Goal: Task Accomplishment & Management: Manage account settings

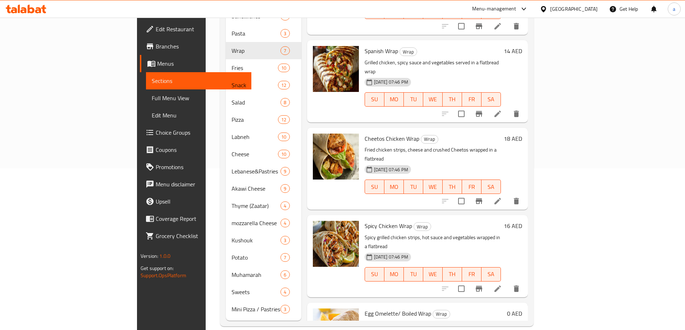
scroll to position [176, 0]
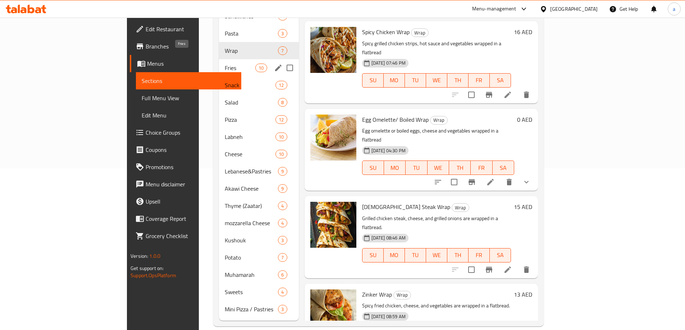
click at [225, 64] on span "Fries" at bounding box center [240, 68] width 31 height 9
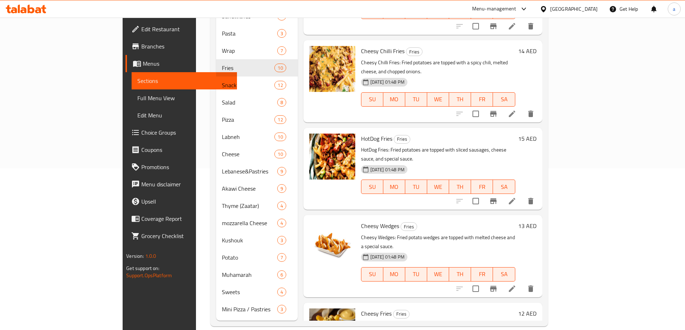
scroll to position [18, 0]
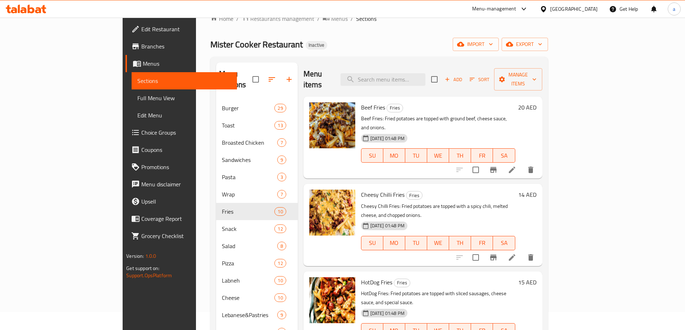
click at [522, 164] on li at bounding box center [512, 170] width 20 height 13
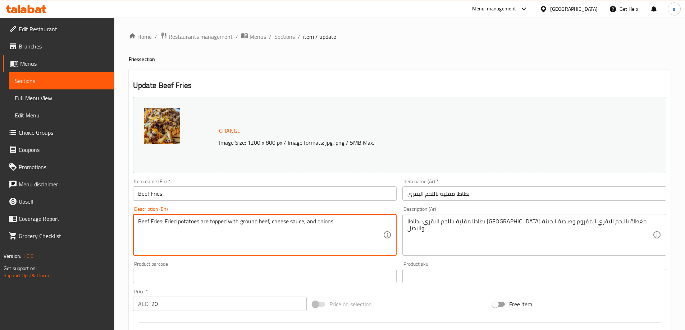
drag, startPoint x: 165, startPoint y: 222, endPoint x: 109, endPoint y: 222, distance: 56.1
type textarea "Fried potatoes are topped with ground beef, cheese sauce, and onions."
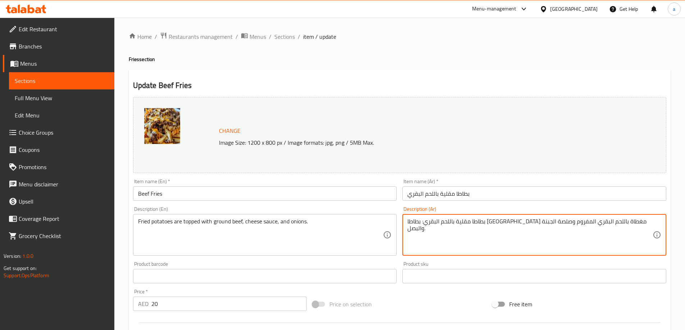
drag, startPoint x: 560, startPoint y: 223, endPoint x: 624, endPoint y: 223, distance: 64.3
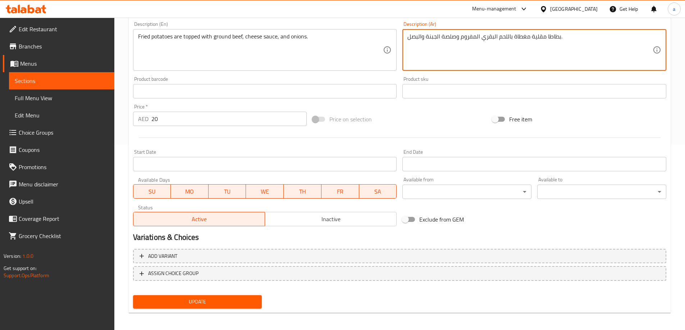
scroll to position [188, 0]
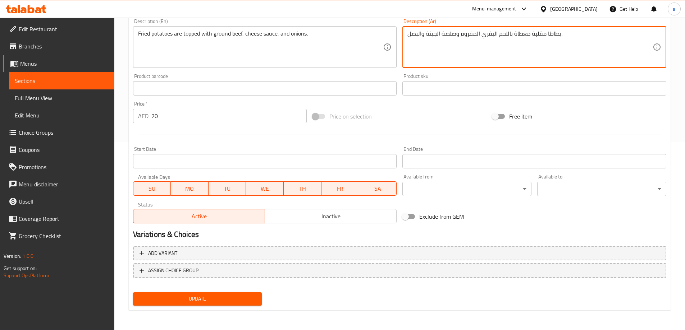
type textarea "بطاطا مقلية مغطاة باللحم البقري المفروم وصلصة الجبنة والبصل."
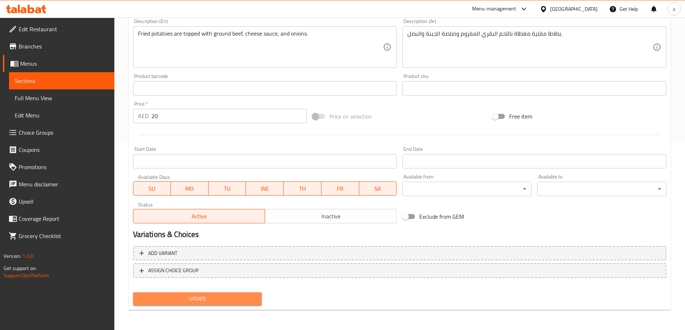
click at [231, 302] on span "Update" at bounding box center [198, 299] width 118 height 9
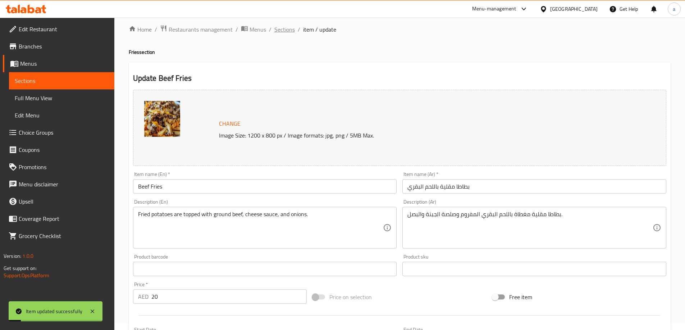
scroll to position [0, 0]
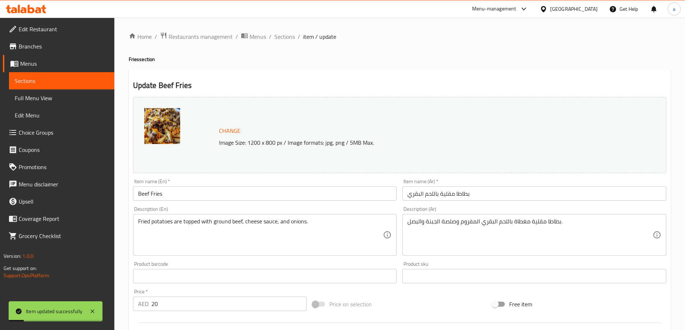
click at [289, 35] on span "Sections" at bounding box center [284, 36] width 20 height 9
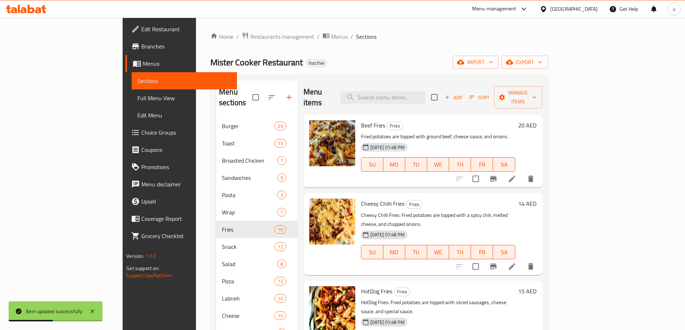
click at [522, 260] on li at bounding box center [512, 266] width 20 height 13
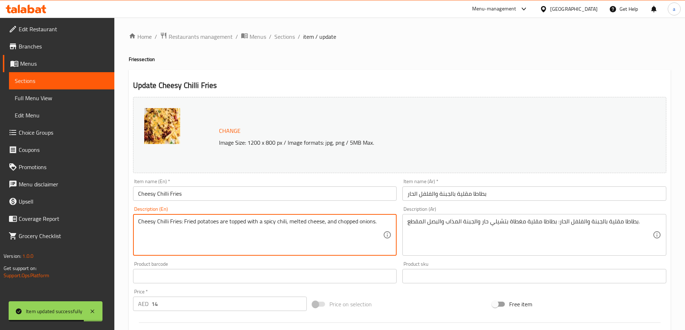
drag, startPoint x: 183, startPoint y: 222, endPoint x: 131, endPoint y: 223, distance: 52.1
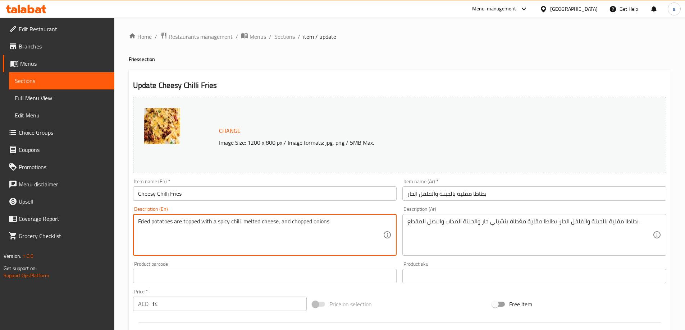
type textarea "Fried potatoes are topped with a spicy chili, melted cheese, and chopped onions."
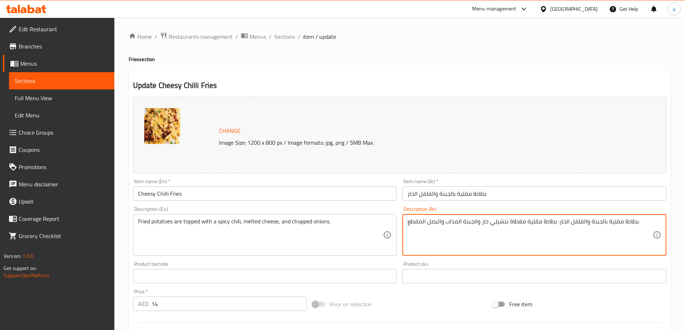
drag, startPoint x: 555, startPoint y: 222, endPoint x: 637, endPoint y: 224, distance: 82.3
click at [637, 224] on textarea "بطاطا مقلية بالجبنة والفلفل الحار: بطاطا مقلية مغطاة بتشيلي حار والجبنة المذاب …" at bounding box center [529, 235] width 245 height 34
drag, startPoint x: 636, startPoint y: 225, endPoint x: 555, endPoint y: 229, distance: 81.4
click at [555, 229] on textarea "بطاطا مقلية بالجبنة والفلفل الحار: بطاطا مقلية مغطاة بتشيلي حار والجبنة المذاب …" at bounding box center [529, 235] width 245 height 34
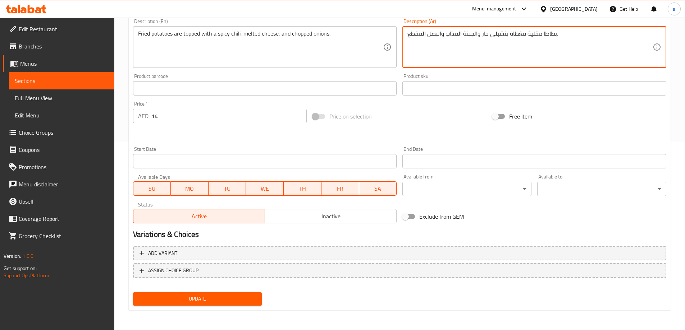
type textarea "بطاطا مقلية مغطاة بتشيلي حار والجبنة المذاب والبصل المقطع."
click at [243, 300] on span "Update" at bounding box center [198, 299] width 118 height 9
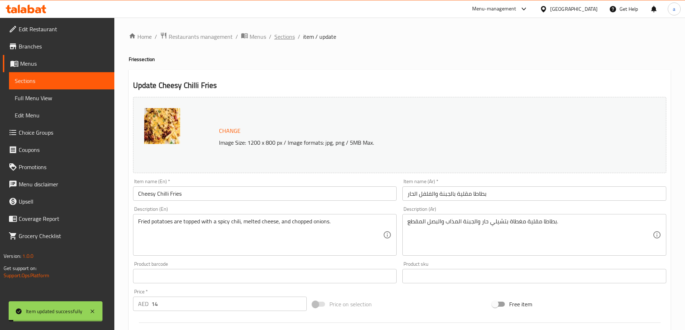
click at [285, 40] on span "Sections" at bounding box center [284, 36] width 20 height 9
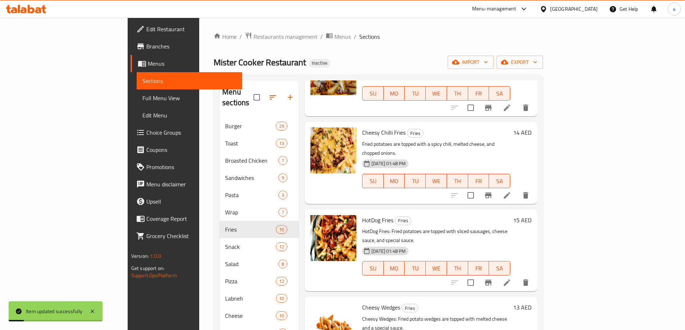
scroll to position [72, 0]
click at [517, 276] on li at bounding box center [507, 282] width 20 height 13
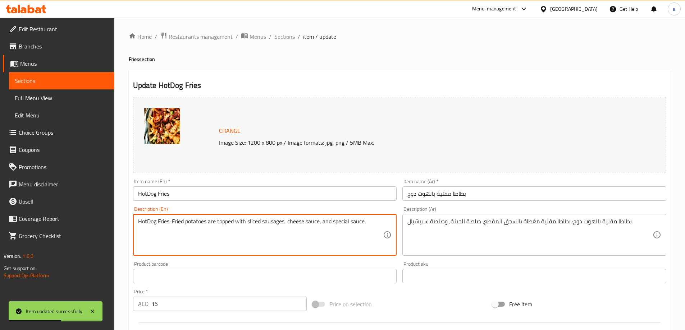
drag, startPoint x: 172, startPoint y: 223, endPoint x: 129, endPoint y: 220, distance: 42.5
type textarea "Fried potatoes are topped with sliced sausages, cheese sauce, and special sauce."
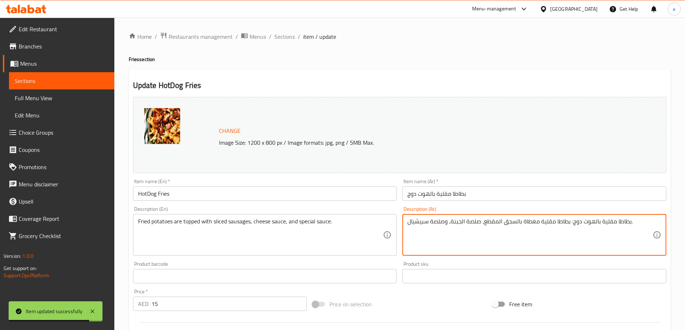
drag, startPoint x: 569, startPoint y: 223, endPoint x: 602, endPoint y: 224, distance: 33.1
click at [577, 222] on textarea "بطاطا مقلية بالهوت دوج: بطاطا مقلية مغطاة بالسجق المقطع، صلصة الجبنة، وصلصة سبي…" at bounding box center [529, 235] width 245 height 34
click at [568, 222] on textarea "بطاطا مقلية بالهوت دوج: بطاطا مقلية مغطاة بالسجق المقطع، صلصة الجبنة، وصلصة سبي…" at bounding box center [529, 235] width 245 height 34
click at [569, 222] on textarea "بطاطا مقلية بالهوت دوج: بطاطا مقلية مغطاة بالسجق المقطع، صلصة الجبنة، وصلصة سبي…" at bounding box center [529, 235] width 245 height 34
drag, startPoint x: 569, startPoint y: 222, endPoint x: 630, endPoint y: 221, distance: 60.4
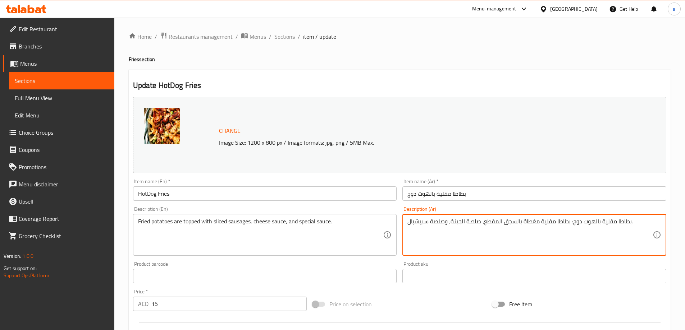
click at [630, 221] on textarea "بطاطا مقلية بالهوت دوج: بطاطا مقلية مغطاة بالسجق المقطع، صلصة الجبنة، وصلصة سبي…" at bounding box center [529, 235] width 245 height 34
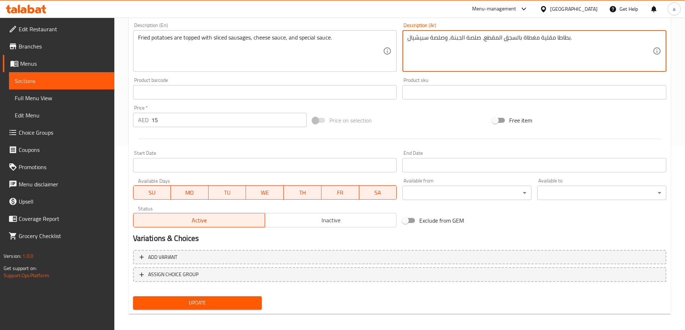
scroll to position [188, 0]
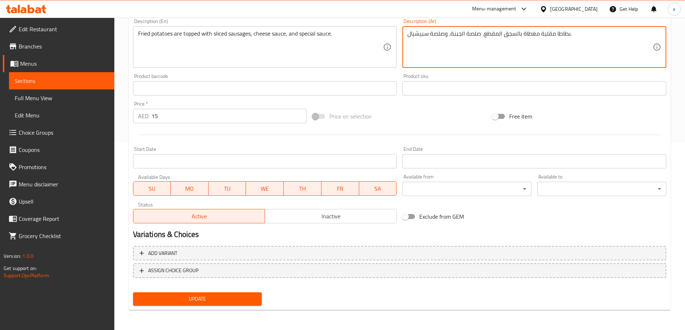
type textarea "بطاطا مقلية مغطاة بالسجق المقطع، صلصة الجبنة، وصلصة سبيشيال."
click at [208, 296] on span "Update" at bounding box center [198, 299] width 118 height 9
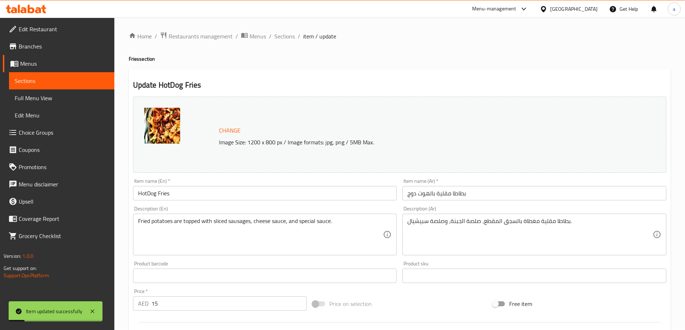
scroll to position [0, 0]
click at [292, 38] on span "Sections" at bounding box center [284, 36] width 20 height 9
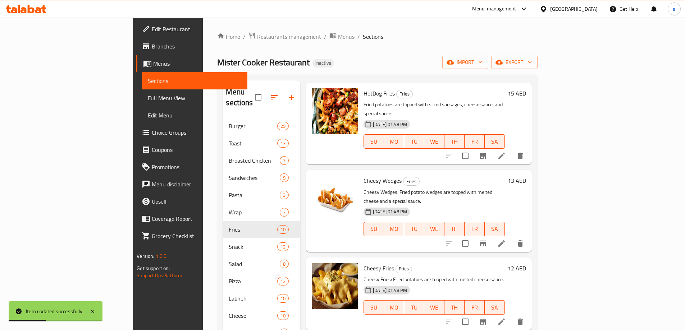
scroll to position [252, 0]
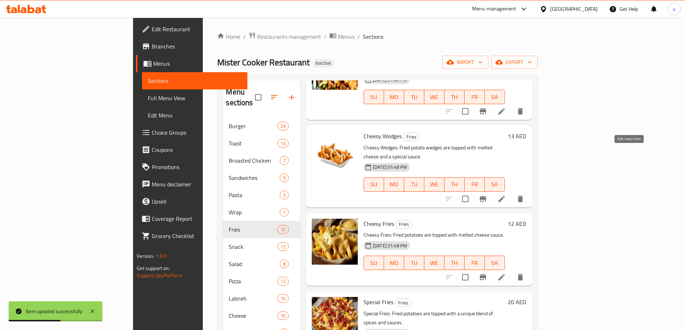
click at [505, 196] on icon at bounding box center [501, 199] width 6 height 6
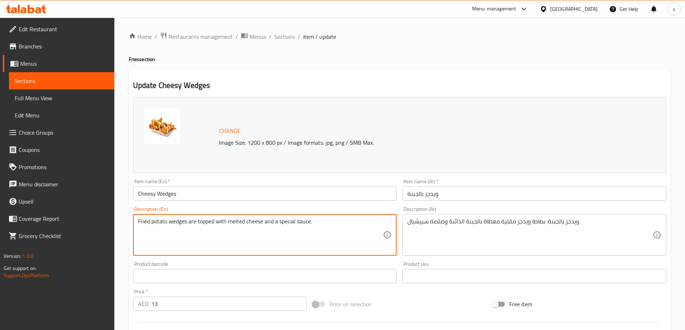
type textarea "Fried potato wedges are topped with melted cheese and a special sauce."
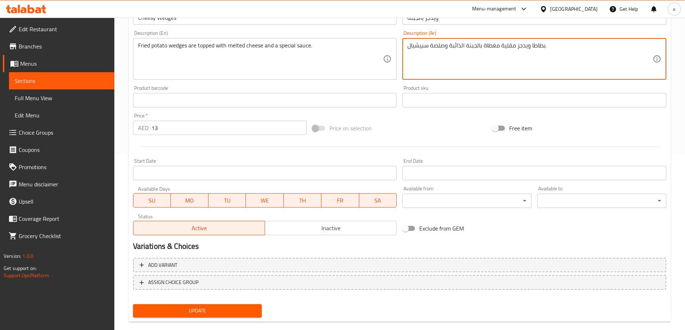
scroll to position [180, 0]
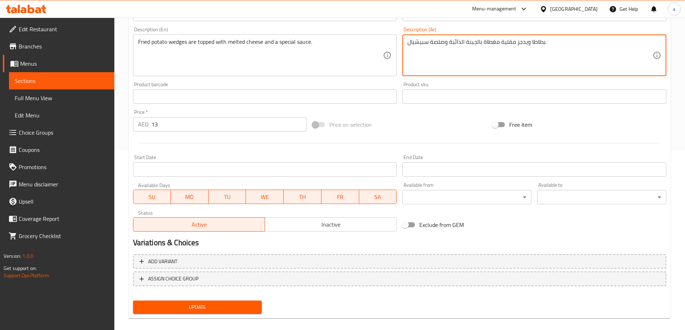
type textarea "بطاطا ويدجز مقلية مغطاة بالجبنة الذائبة وصلصة سبيشيال."
click at [237, 308] on span "Update" at bounding box center [198, 307] width 118 height 9
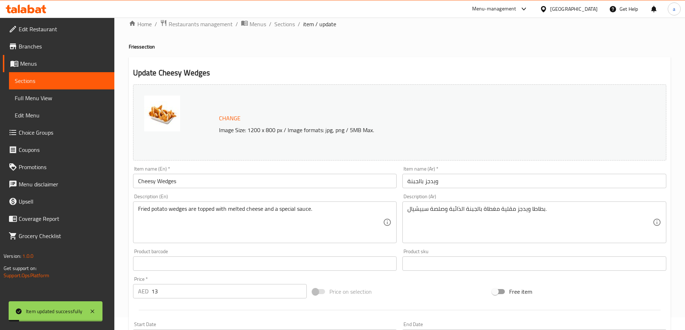
scroll to position [0, 0]
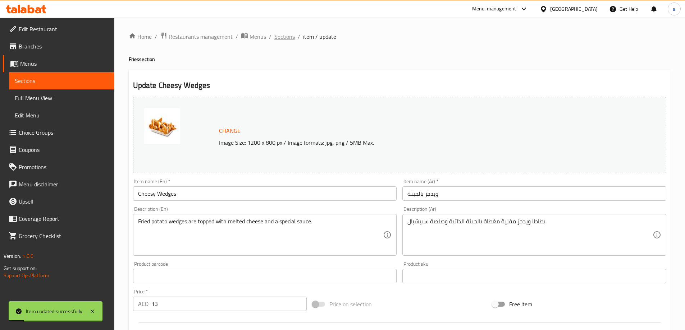
click at [280, 37] on span "Sections" at bounding box center [284, 36] width 20 height 9
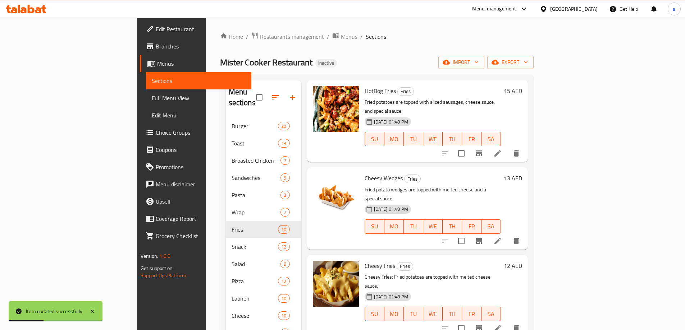
scroll to position [252, 0]
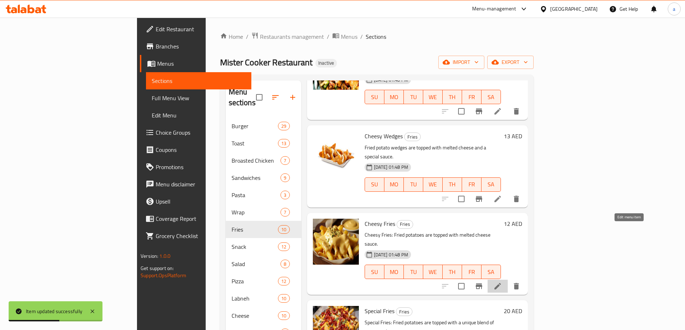
click at [502, 282] on icon at bounding box center [497, 286] width 9 height 9
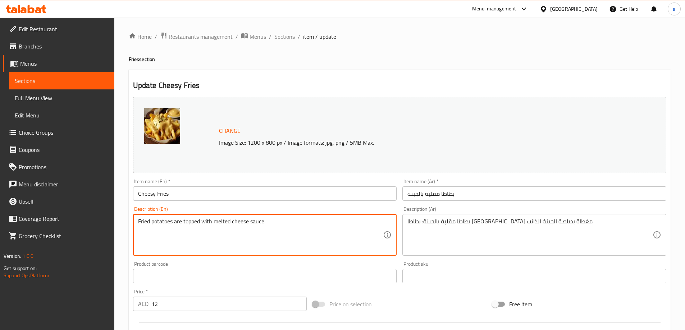
type textarea "Fried potatoes are topped with melted cheese sauce."
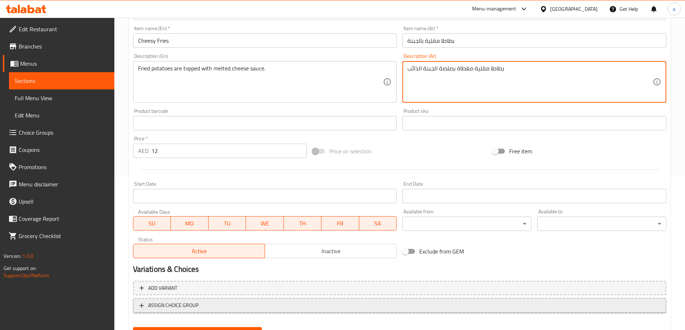
scroll to position [188, 0]
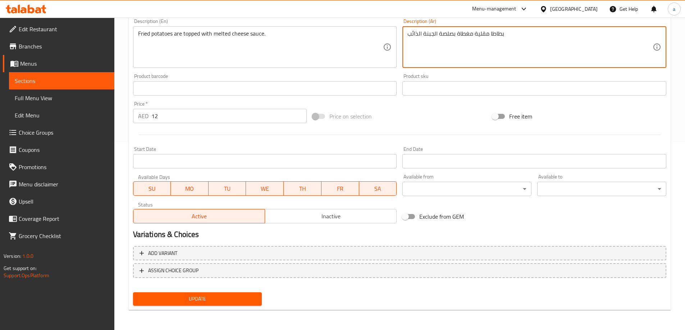
type textarea "بطاطا مقلية مغطاة بصلصة الجبنة الذائب"
click at [179, 305] on button "Update" at bounding box center [197, 299] width 129 height 13
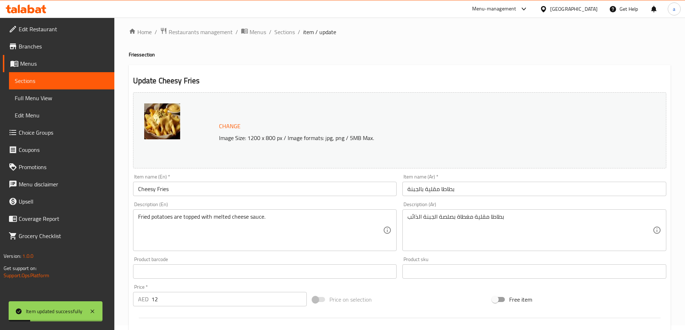
scroll to position [0, 0]
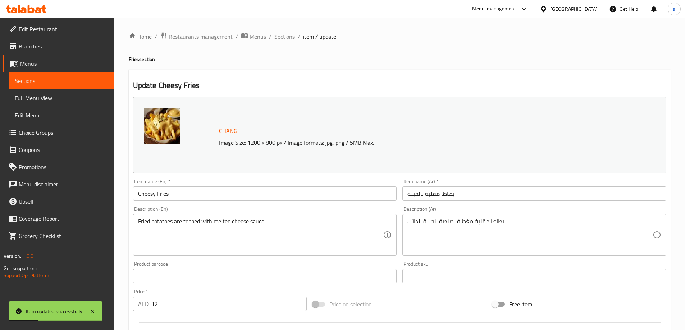
click at [286, 38] on span "Sections" at bounding box center [284, 36] width 20 height 9
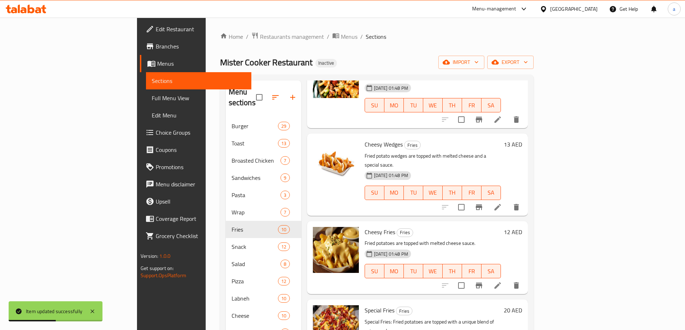
scroll to position [252, 0]
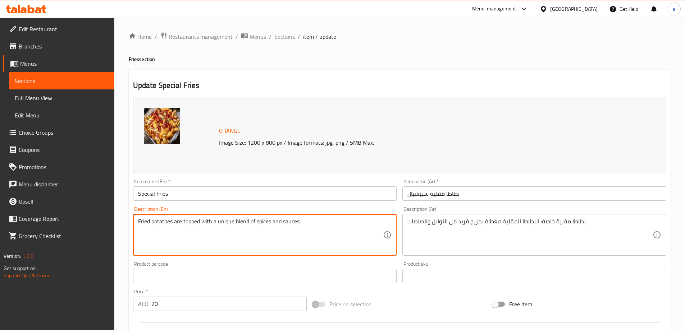
type textarea "Fried potatoes are topped with a unique blend of spices and sauces."
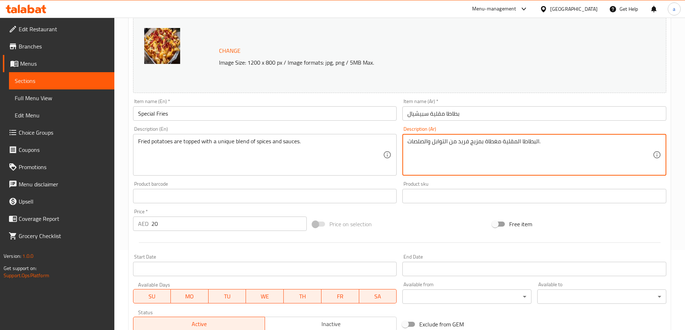
scroll to position [180, 0]
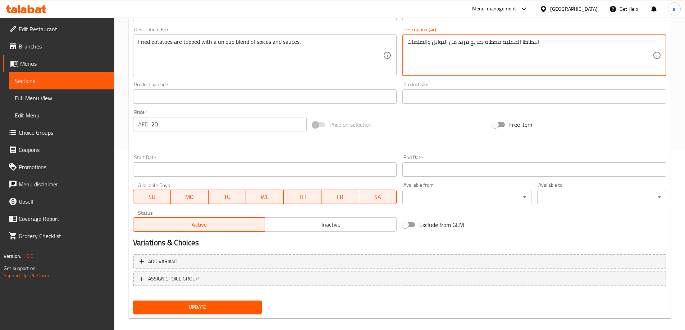
type textarea "البطاطا المقلية مغطاة بمزيج فريد من التوابل والصلصات."
click at [253, 303] on button "Update" at bounding box center [197, 307] width 129 height 13
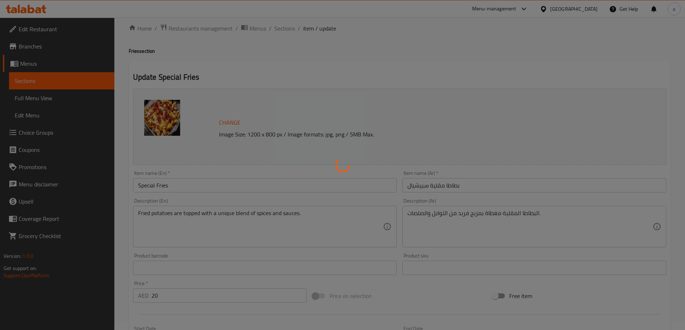
scroll to position [0, 0]
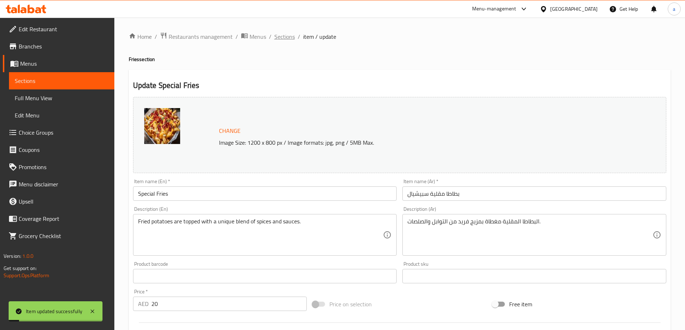
click at [281, 35] on span "Sections" at bounding box center [284, 36] width 20 height 9
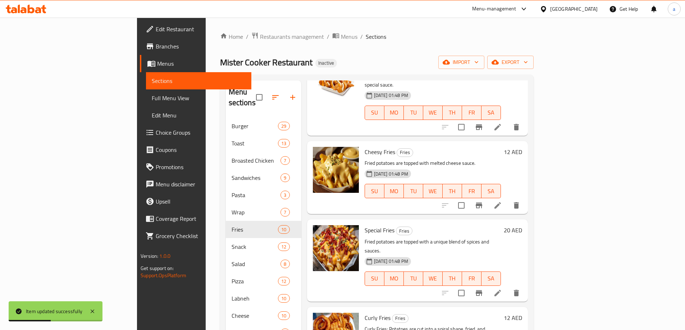
scroll to position [395, 0]
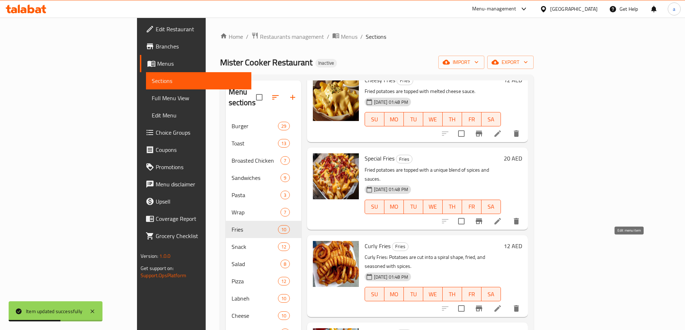
click at [502, 304] on icon at bounding box center [497, 308] width 9 height 9
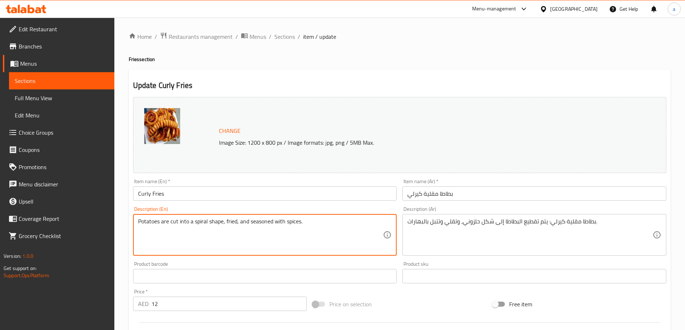
type textarea "Potatoes are cut into a spiral shape, fried, and seasoned with spices."
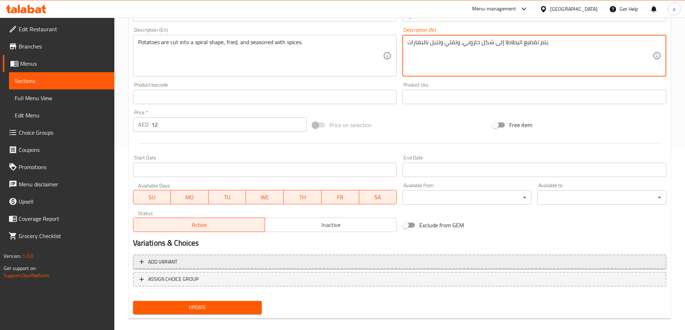
scroll to position [180, 0]
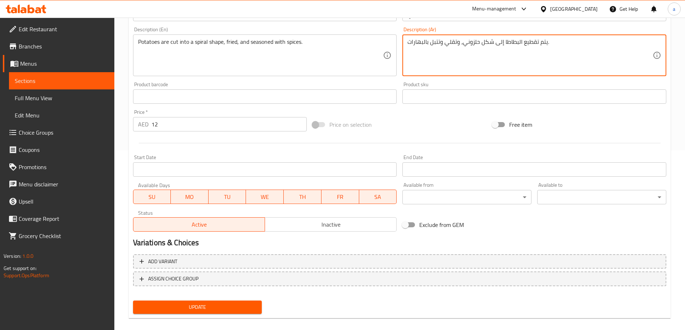
type textarea "يتم تقطيع البطاطا إلى شكل حلزوني، وتقلي وتتبل بالبهارات."
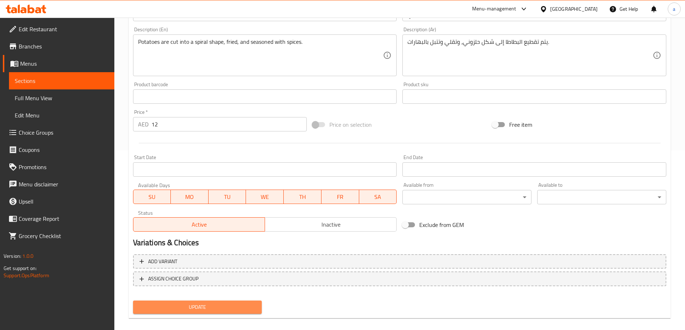
click at [196, 313] on button "Update" at bounding box center [197, 307] width 129 height 13
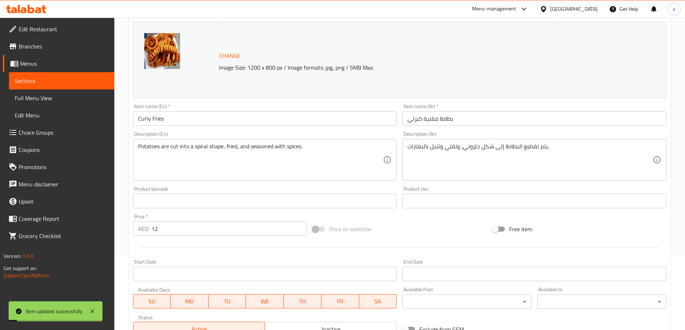
scroll to position [0, 0]
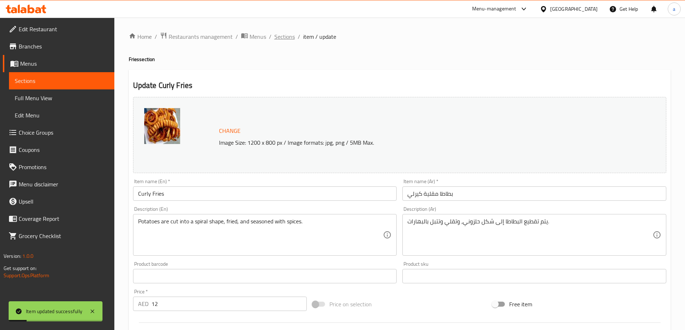
click at [281, 34] on span "Sections" at bounding box center [284, 36] width 20 height 9
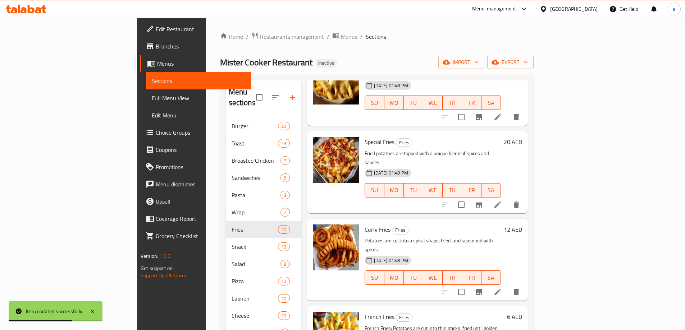
scroll to position [72, 0]
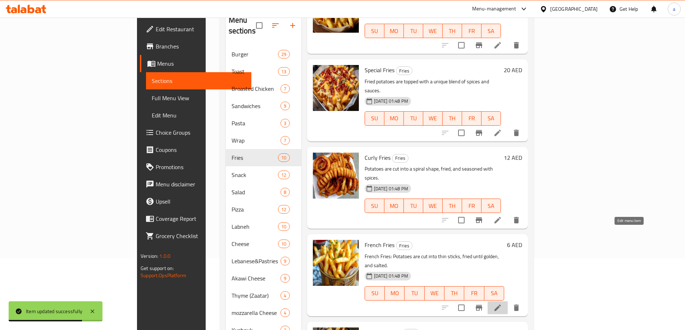
click at [502, 304] on icon at bounding box center [497, 308] width 9 height 9
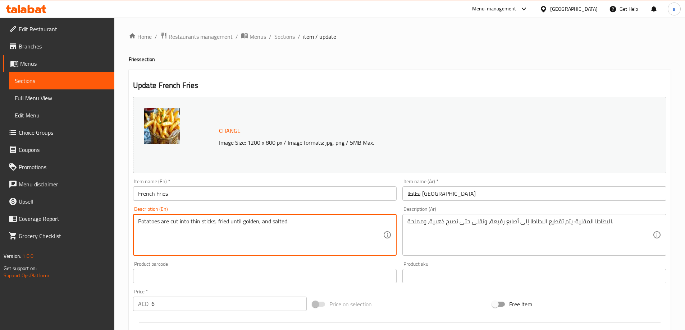
type textarea "Potatoes are cut into thin sticks, fried until golden, and salted."
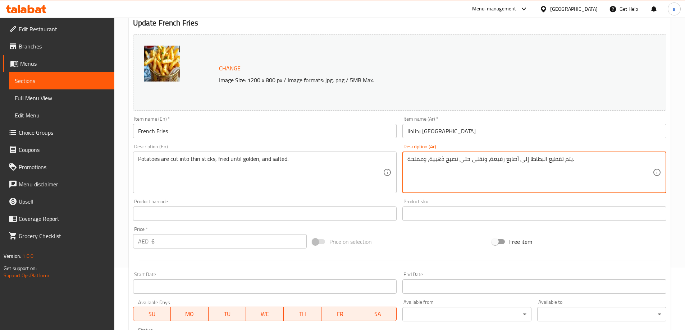
scroll to position [188, 0]
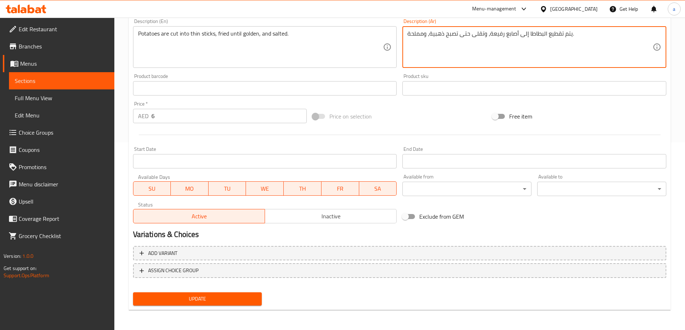
type textarea "يتم تقطيع البطاطا إلى أصابع رفيعة، وتقلى حتى تصبح ذهبية، ومملحة."
click at [255, 293] on button "Update" at bounding box center [197, 299] width 129 height 13
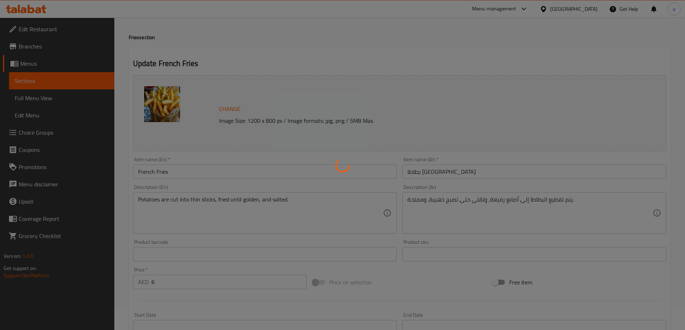
scroll to position [0, 0]
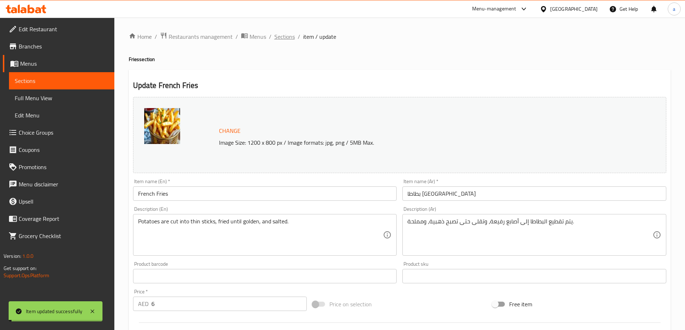
click at [280, 37] on span "Sections" at bounding box center [284, 36] width 20 height 9
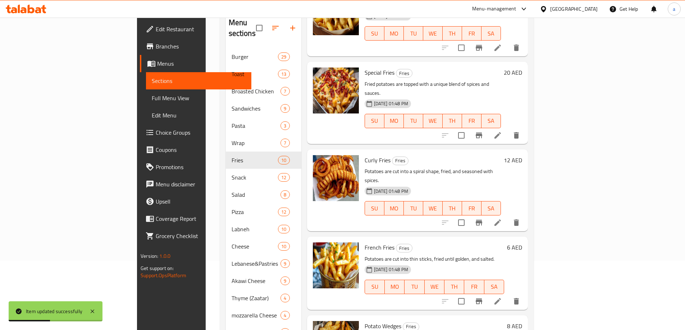
scroll to position [144, 0]
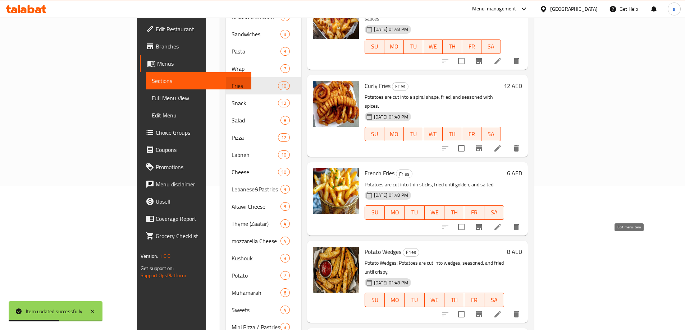
click at [501, 311] on icon at bounding box center [497, 314] width 6 height 6
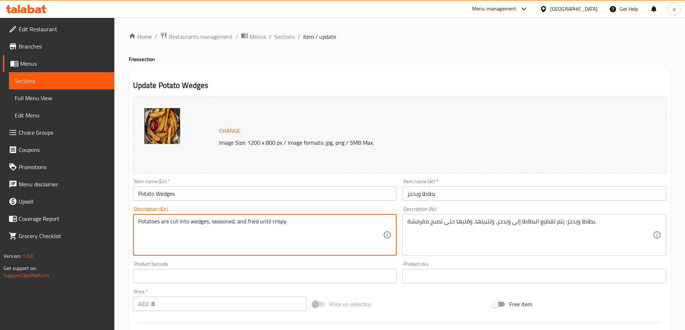
type textarea "Potatoes are cut into wedges, seasoned, and fried until crispy."
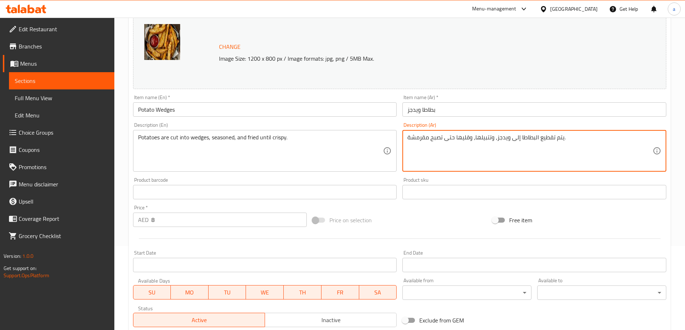
scroll to position [188, 0]
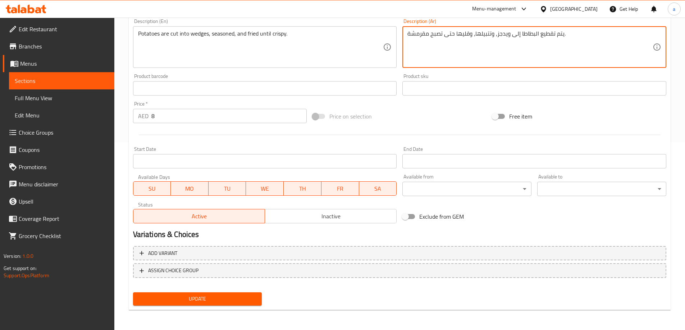
type textarea "يتم تقطيع البطاطا إلى ويدجز، وتتبيلها، وقليها حتى تصبح مقرمشة."
click at [249, 299] on span "Update" at bounding box center [198, 299] width 118 height 9
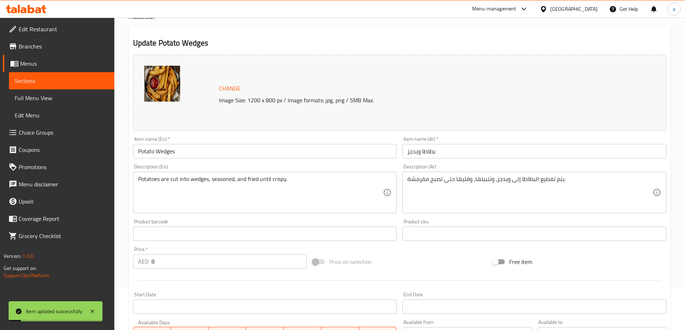
scroll to position [0, 0]
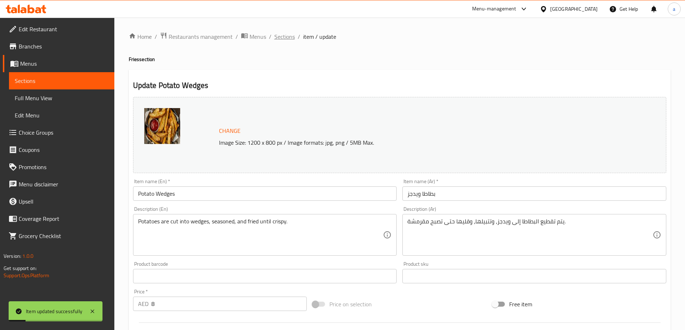
click at [287, 38] on span "Sections" at bounding box center [284, 36] width 20 height 9
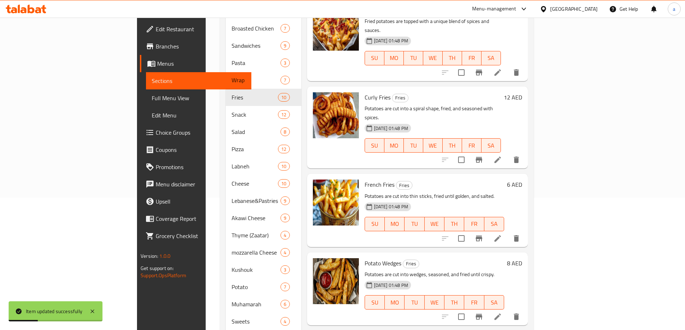
scroll to position [162, 0]
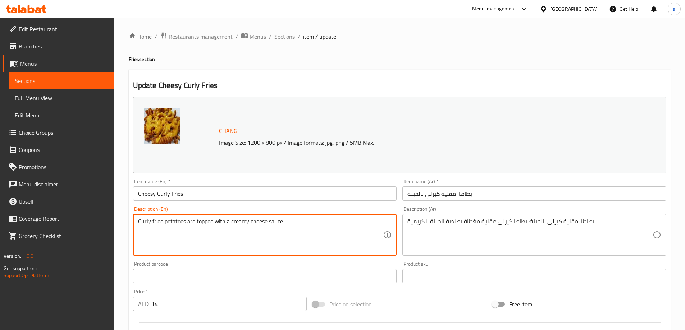
type textarea "Curly fried potatoes are topped with a creamy cheese sauce."
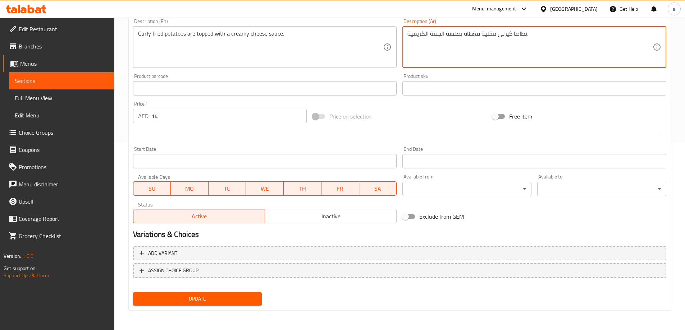
type textarea "بطاطا كيرلي مقلية مغطاة بصلصة الجبنة الكريمية."
click at [239, 295] on span "Update" at bounding box center [198, 299] width 118 height 9
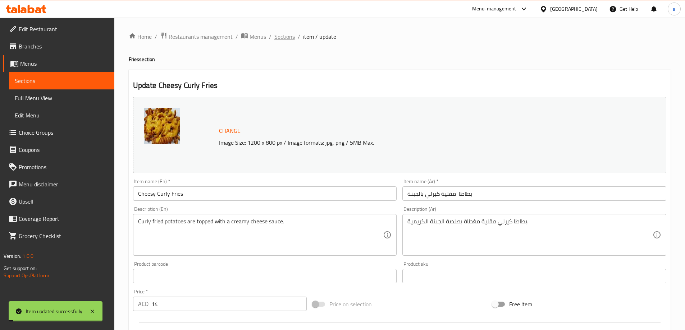
click at [284, 40] on span "Sections" at bounding box center [284, 36] width 20 height 9
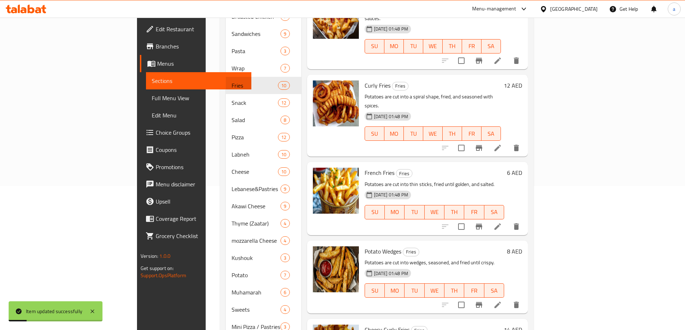
scroll to position [162, 0]
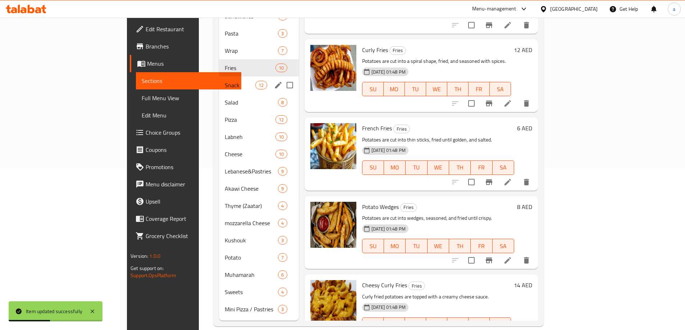
click at [219, 77] on div "Snack 12" at bounding box center [259, 85] width 80 height 17
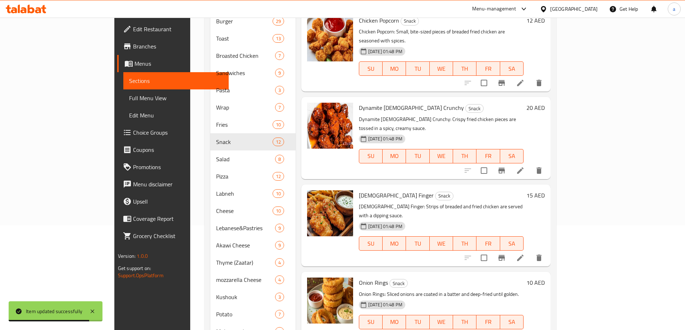
scroll to position [18, 0]
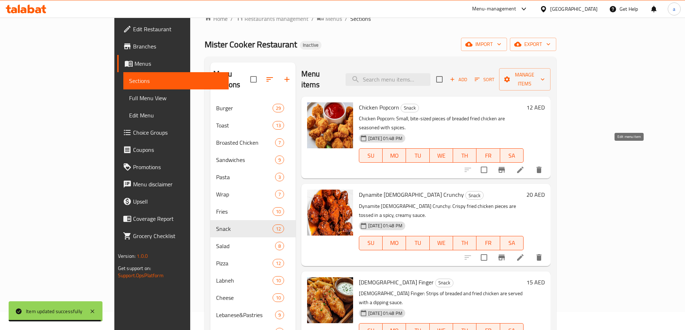
click at [524, 166] on icon at bounding box center [520, 170] width 9 height 9
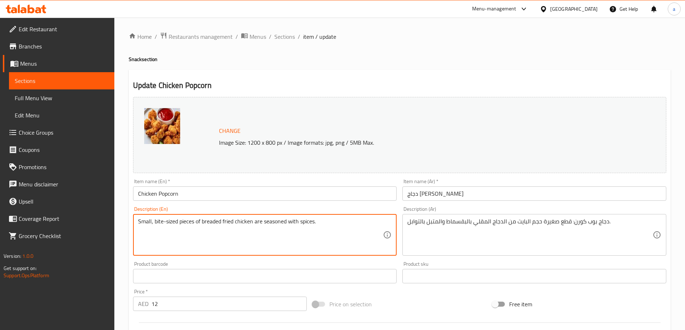
type textarea "Small, bite-sized pieces of breaded fried chicken are seasoned with spices."
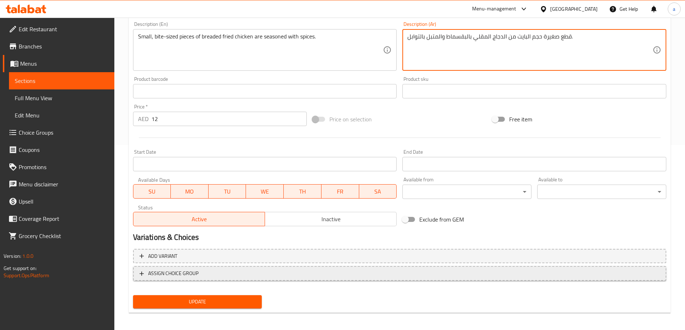
scroll to position [188, 0]
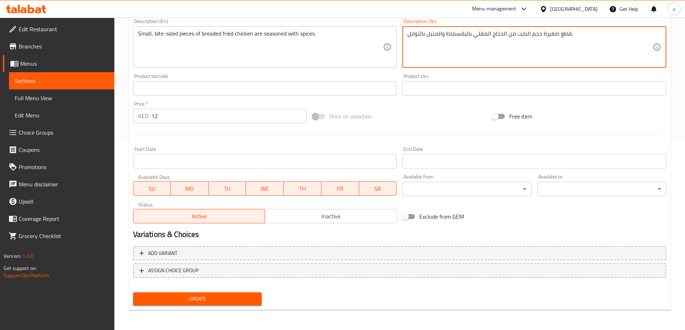
type textarea "قطع صغيرة حجم البايت من الدجاج المقلي بالبقسماط والمتبل بالتوابل."
click at [189, 298] on span "Update" at bounding box center [198, 299] width 118 height 9
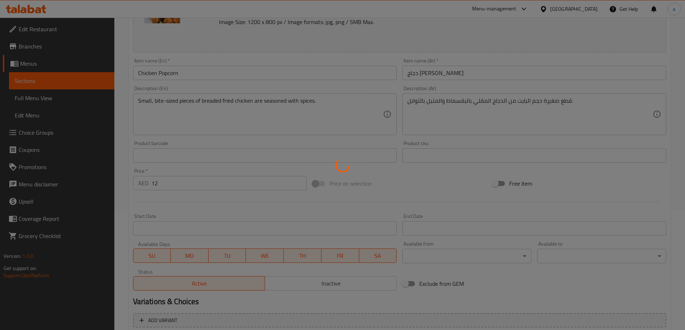
scroll to position [0, 0]
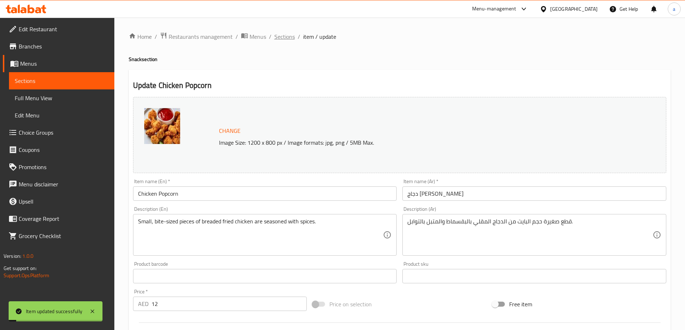
click at [287, 36] on span "Sections" at bounding box center [284, 36] width 20 height 9
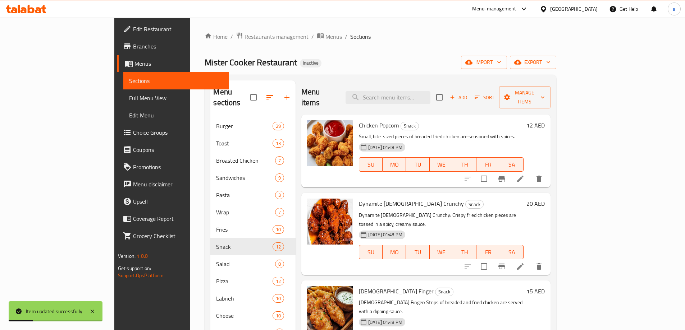
click at [530, 260] on li at bounding box center [520, 266] width 20 height 13
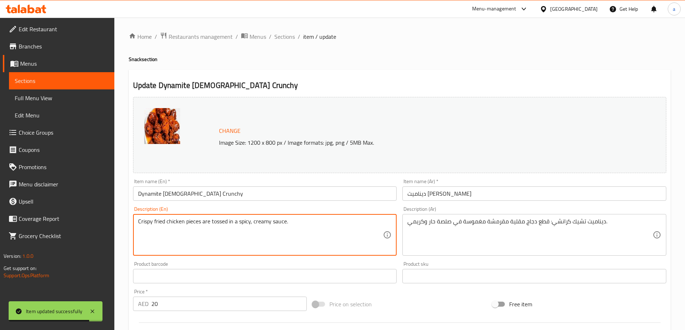
type textarea "Crispy fried chicken pieces are tossed in a spicy, creamy sauce."
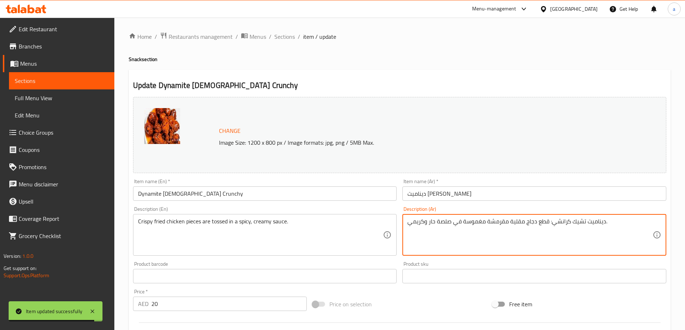
click at [547, 223] on textarea "ديناميت تشيك كرانشي: قطع دجاج مقلية مقرمشة مغموسة في صلصة حار وكريمي." at bounding box center [529, 235] width 245 height 34
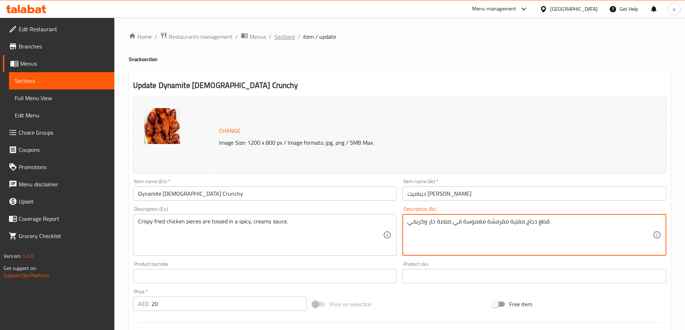
type textarea "قطع دجاج مقلية مقرمشة مغموسة في صلصة حار وكريمي."
click at [288, 38] on span "Sections" at bounding box center [284, 36] width 20 height 9
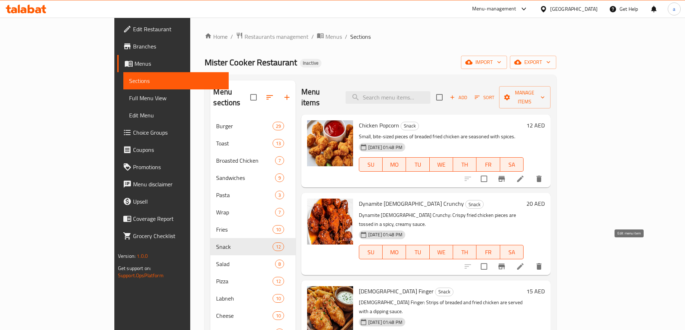
click at [524, 262] on icon at bounding box center [520, 266] width 9 height 9
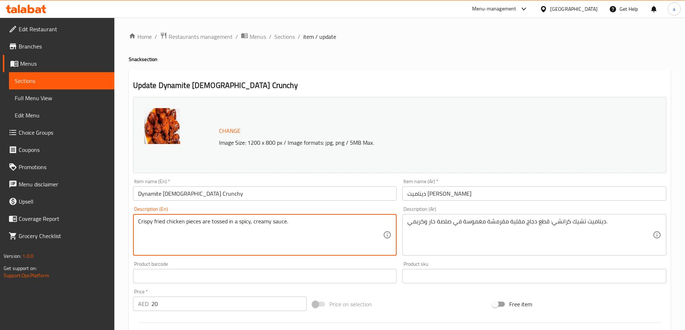
type textarea "Crispy fried chicken pieces are tossed in a spicy, creamy sauce."
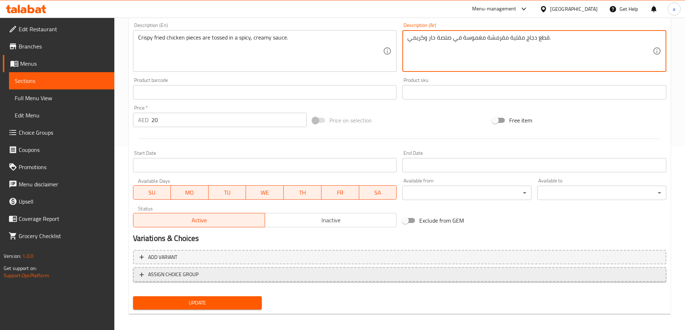
scroll to position [188, 0]
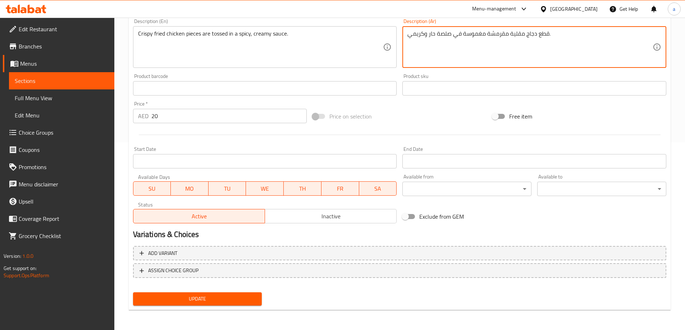
type textarea "قطع دجاج مقلية مقرمشة مغموسة في صلصة حار وكريمي."
click at [174, 298] on span "Update" at bounding box center [198, 299] width 118 height 9
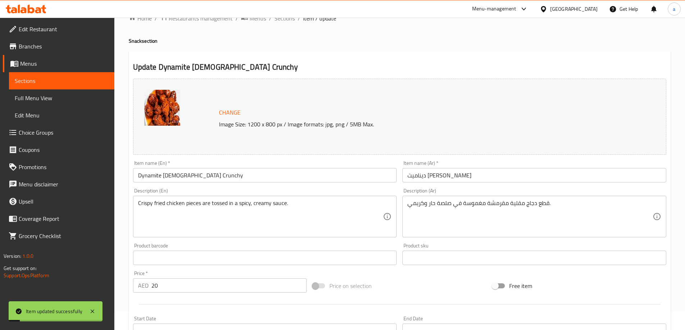
scroll to position [0, 0]
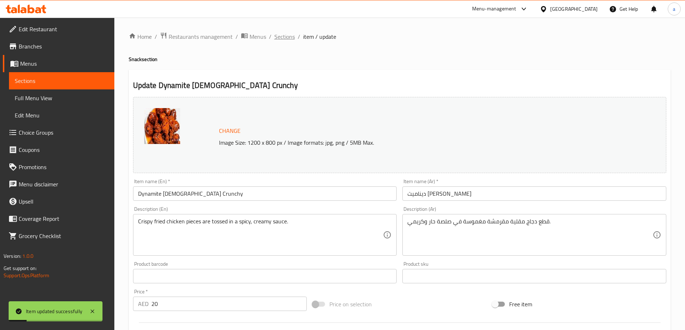
click at [290, 40] on span "Sections" at bounding box center [284, 36] width 20 height 9
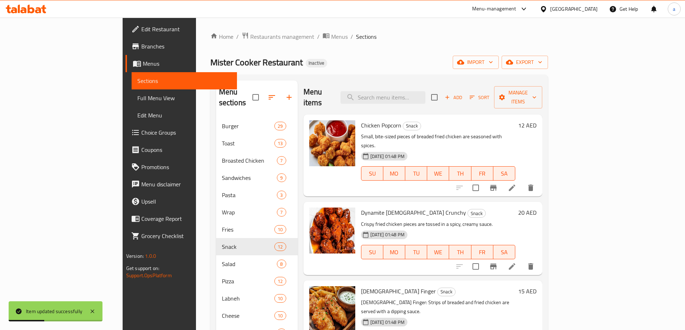
scroll to position [72, 0]
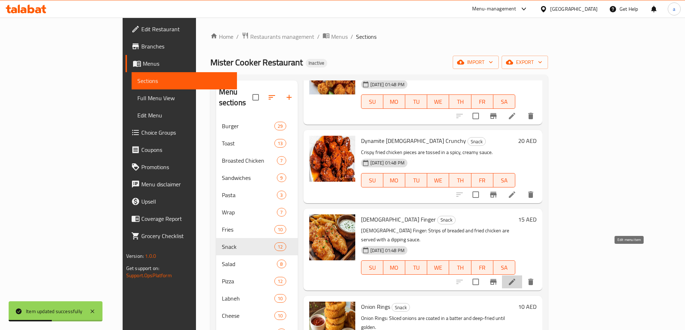
click at [516, 278] on icon at bounding box center [512, 282] width 9 height 9
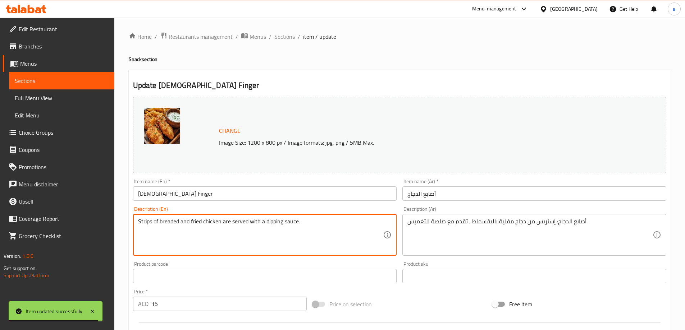
type textarea "Strips of breaded and fried chicken are served with a dipping sauce."
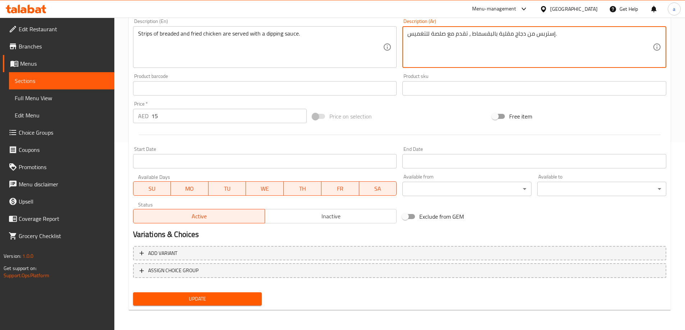
type textarea "إستربس من دجاج مقلية بالبقسماط ، تقدم مع صلصة للتغميس."
click at [234, 296] on span "Update" at bounding box center [198, 299] width 118 height 9
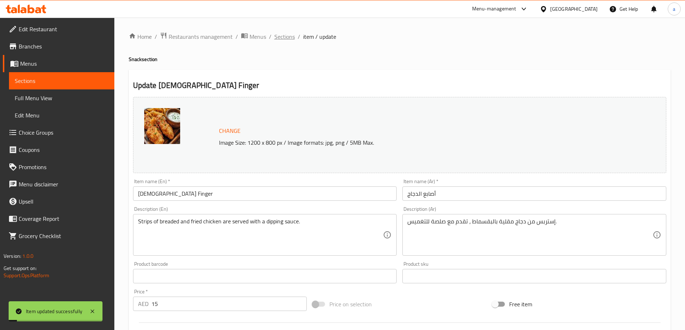
click at [289, 41] on span "Sections" at bounding box center [284, 36] width 20 height 9
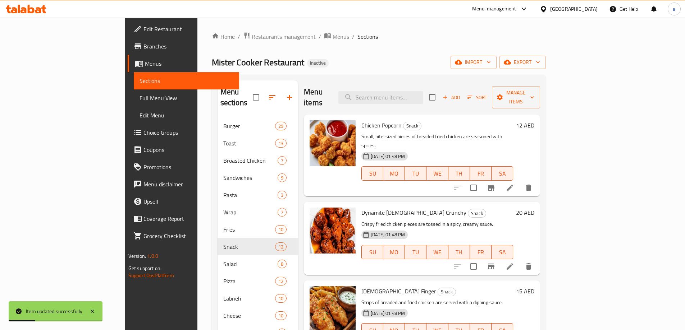
scroll to position [144, 0]
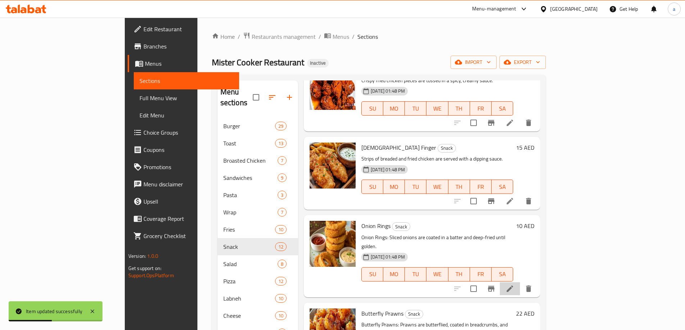
click at [520, 283] on li at bounding box center [510, 289] width 20 height 13
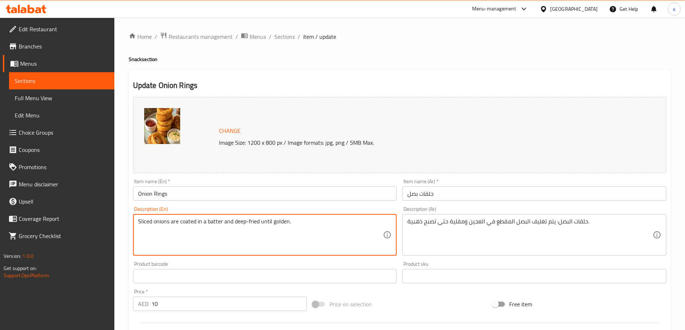
type textarea "Sliced onions are coated in a batter and deep-fried until golden."
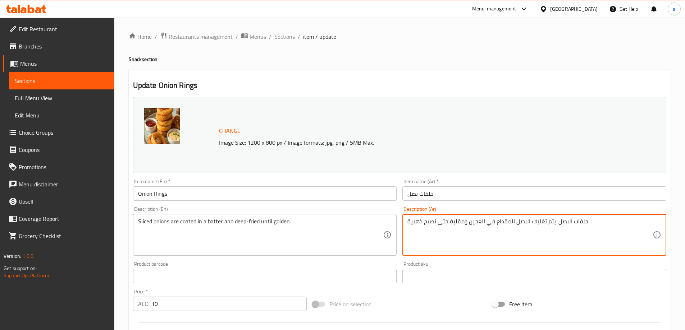
click at [553, 223] on textarea "حلقات البصل: يتم تغليف البصل المقطع في العجين ومقلية حتى تصبح ذهبية." at bounding box center [529, 235] width 245 height 34
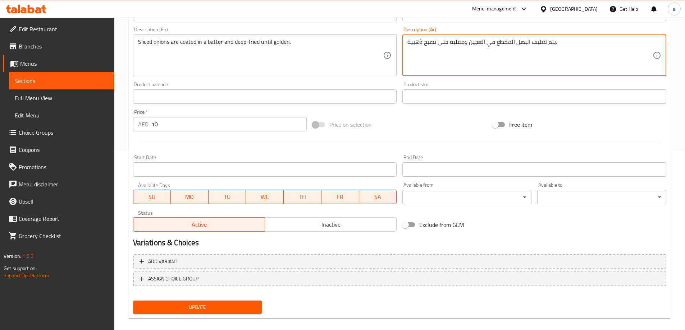
type textarea "يتم تغليف البصل المقطع في العجين ومقلية حتى تصبح ذهبية."
click at [172, 308] on span "Update" at bounding box center [198, 307] width 118 height 9
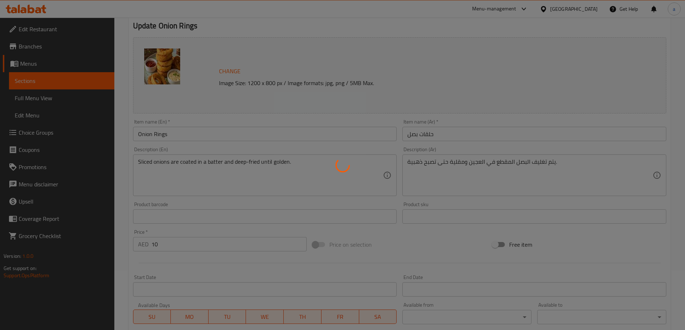
scroll to position [0, 0]
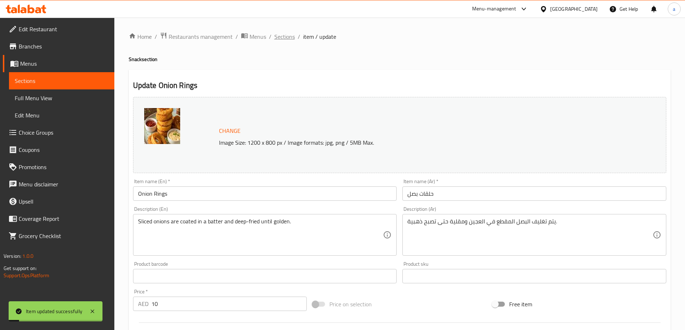
click at [281, 33] on span "Sections" at bounding box center [284, 36] width 20 height 9
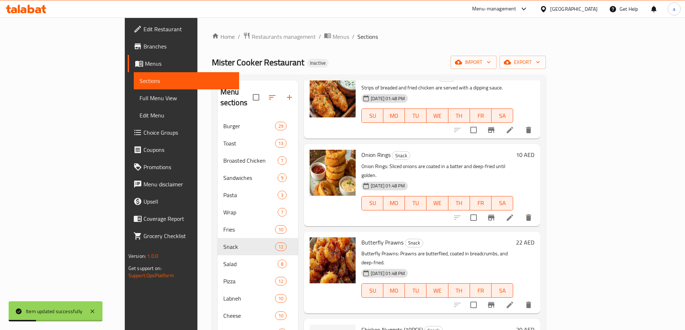
scroll to position [216, 0]
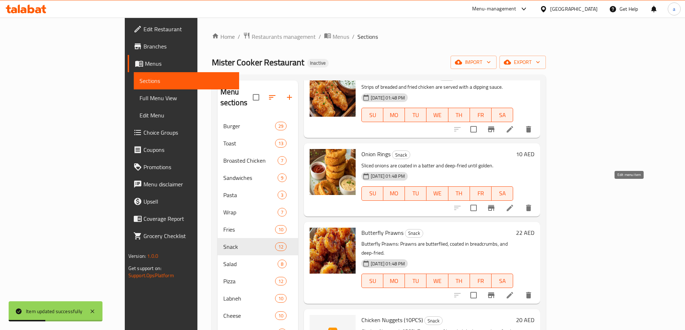
click at [514, 204] on icon at bounding box center [509, 208] width 9 height 9
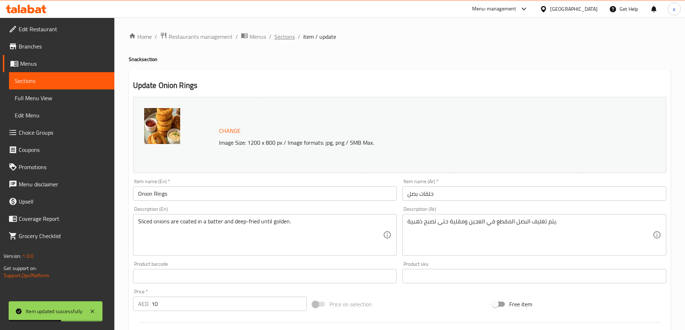
click at [282, 33] on span "Sections" at bounding box center [284, 36] width 20 height 9
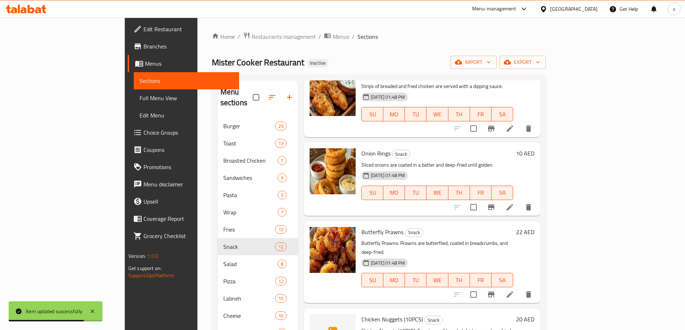
scroll to position [252, 0]
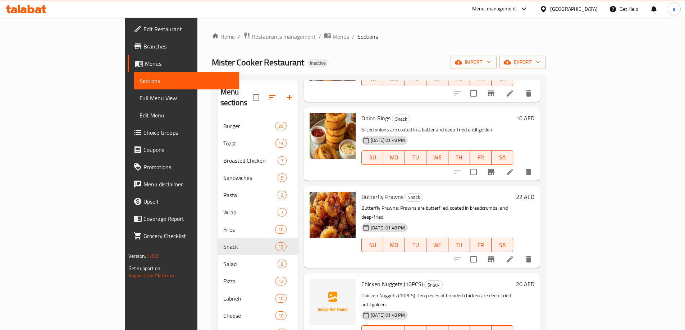
click at [514, 255] on icon at bounding box center [509, 259] width 9 height 9
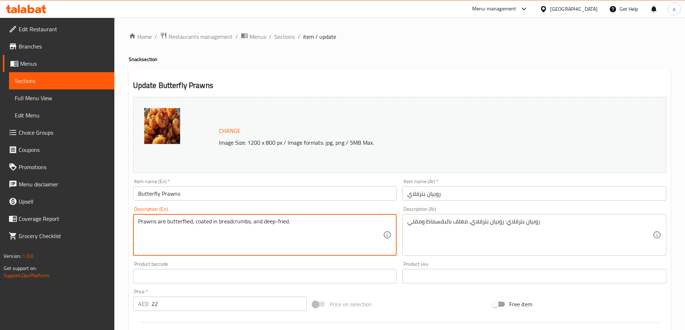
type textarea "Prawns are butterflied, coated in breadcrumbs, and deep-fried."
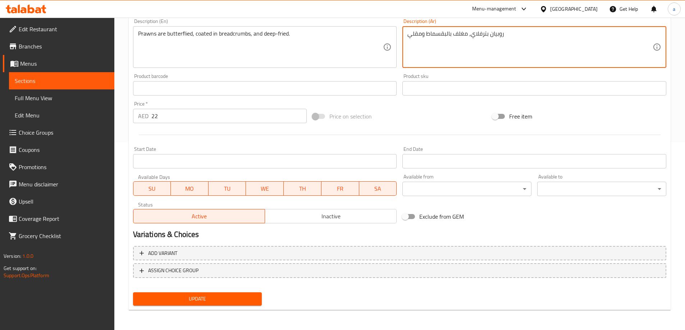
type textarea "روبيان بترفلاي، مغلف بالبقسماط ومقلي"
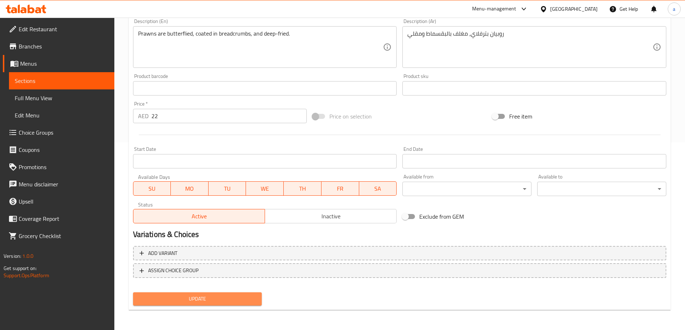
click at [188, 294] on button "Update" at bounding box center [197, 299] width 129 height 13
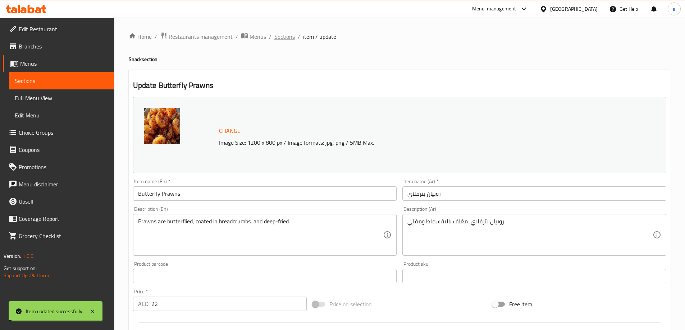
click at [282, 36] on span "Sections" at bounding box center [284, 36] width 20 height 9
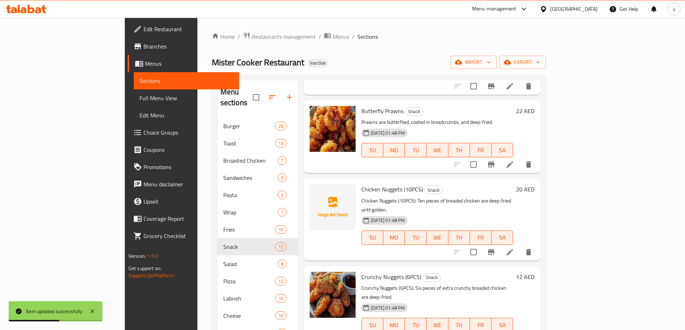
scroll to position [359, 0]
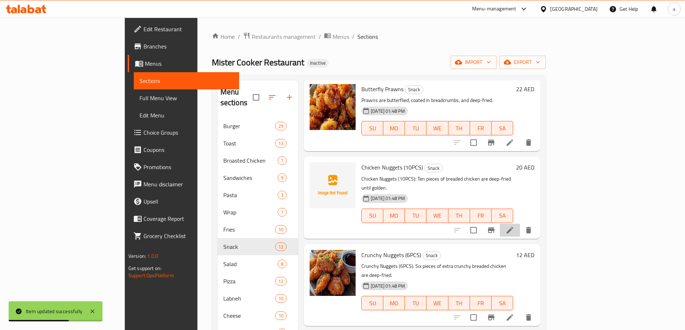
click at [520, 224] on li at bounding box center [510, 230] width 20 height 13
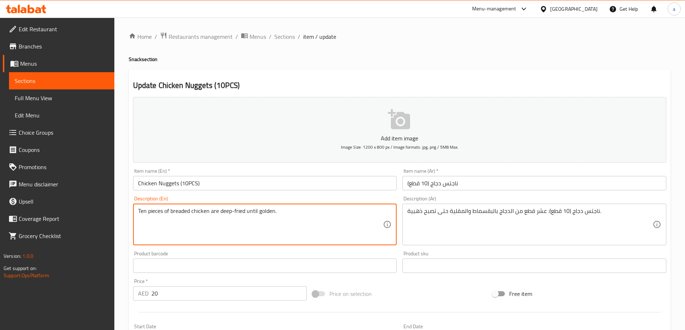
type textarea "Ten pieces of breaded chicken are deep-fried until golden."
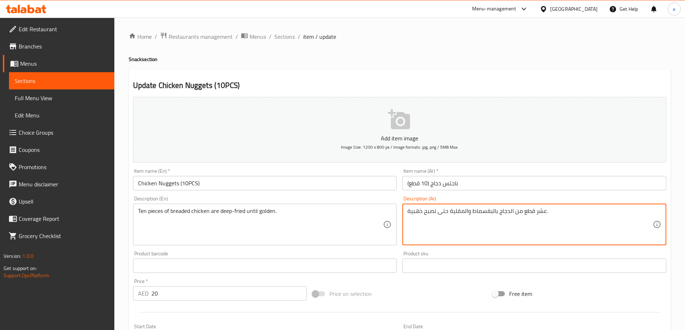
scroll to position [178, 0]
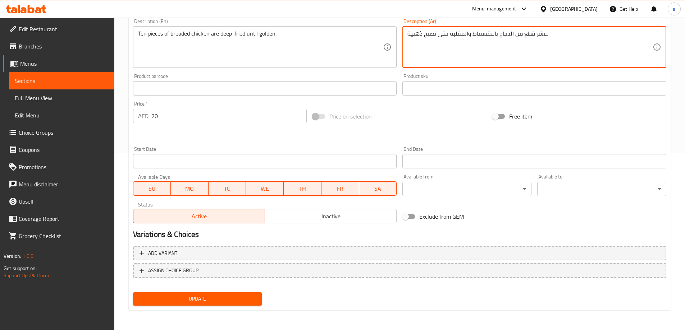
type textarea "عشر قطع من الدجاج بالبقسماط والمقلية حتى تصبح ذهبية."
click at [229, 294] on button "Update" at bounding box center [197, 299] width 129 height 13
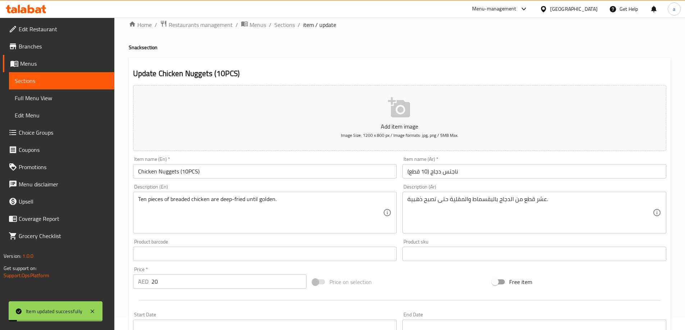
scroll to position [0, 0]
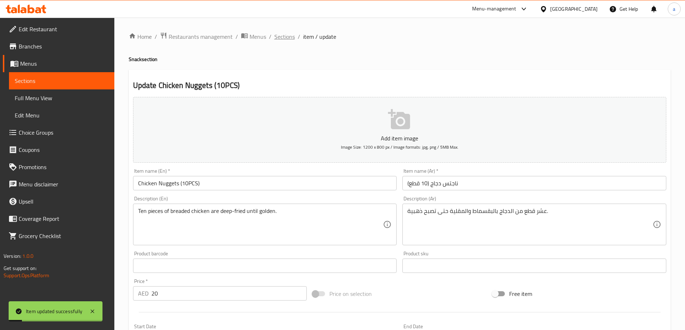
click at [283, 40] on span "Sections" at bounding box center [284, 36] width 20 height 9
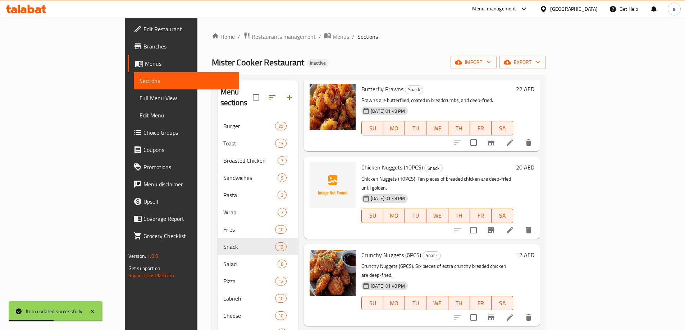
scroll to position [324, 0]
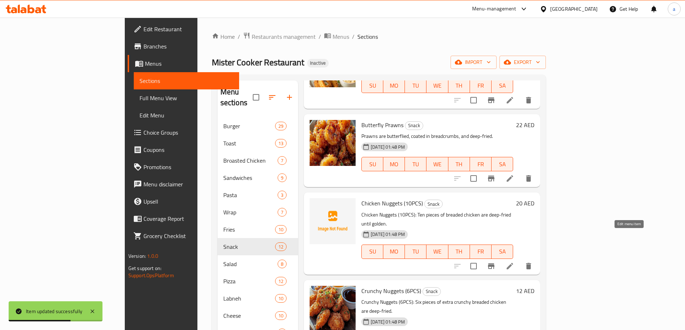
click at [514, 262] on icon at bounding box center [509, 266] width 9 height 9
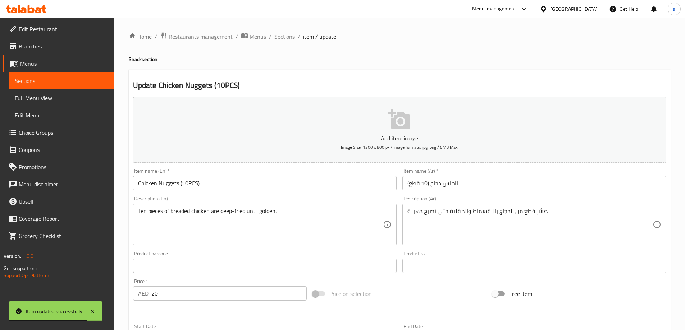
click at [287, 35] on span "Sections" at bounding box center [284, 36] width 20 height 9
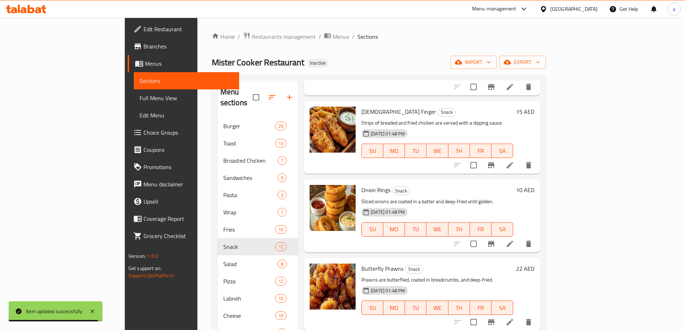
scroll to position [359, 0]
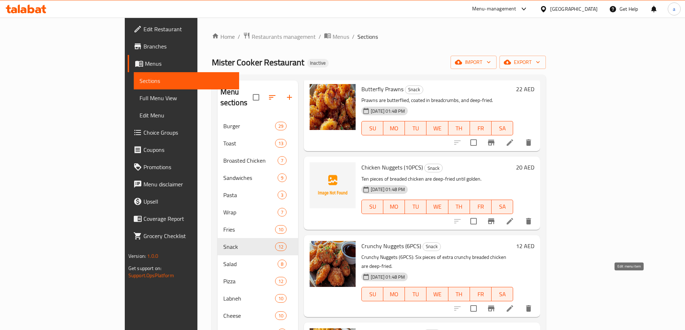
click at [513, 306] on icon at bounding box center [509, 309] width 6 height 6
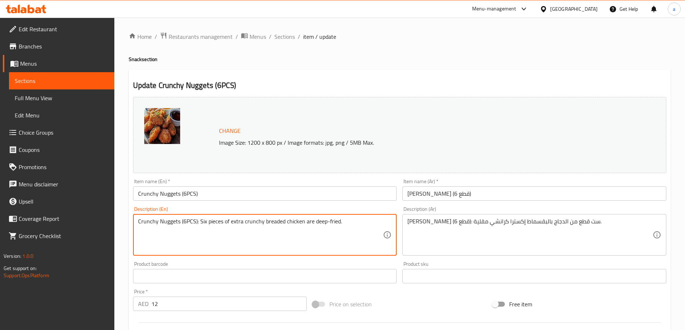
click at [200, 223] on textarea "Crunchy Nuggets (6PCS): Six pieces of extra crunchy breaded chicken are deep-fr…" at bounding box center [260, 235] width 245 height 34
type textarea "Six pieces of extra crunchy breaded chicken are deep-fried."
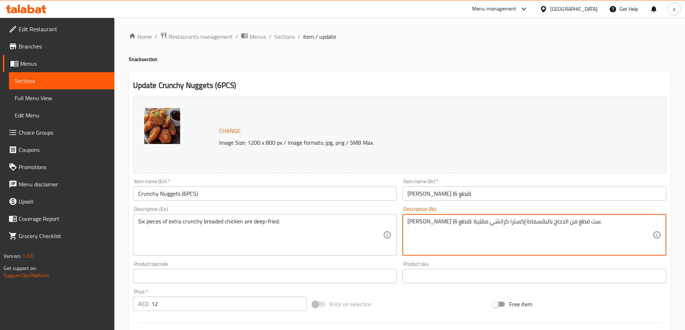
click at [532, 222] on textarea "ناجتس كرانشي (6 قطع): ست قطع من الدجاج بالبقسماط إكسترا كرانشي مقلية." at bounding box center [529, 235] width 245 height 34
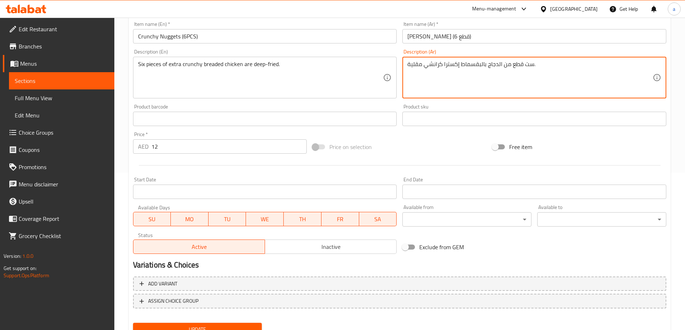
scroll to position [188, 0]
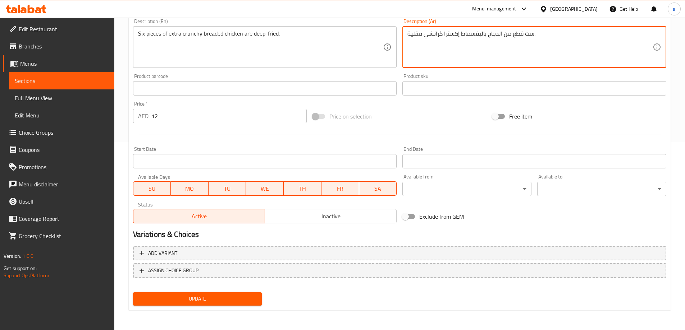
type textarea "ست قطع من الدجاج بالبقسماط إكسترا كرانشي مقلية."
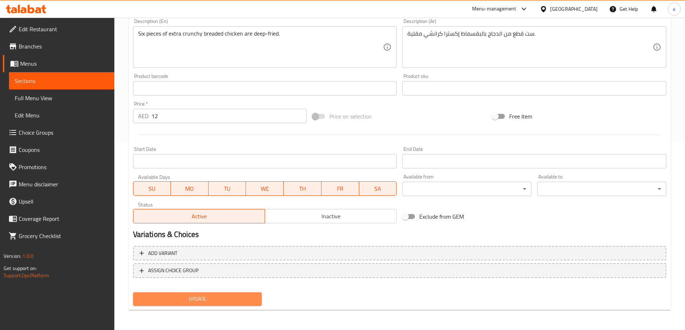
click at [178, 298] on span "Update" at bounding box center [198, 299] width 118 height 9
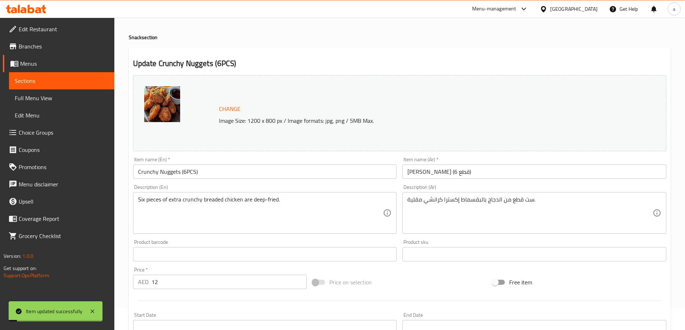
scroll to position [0, 0]
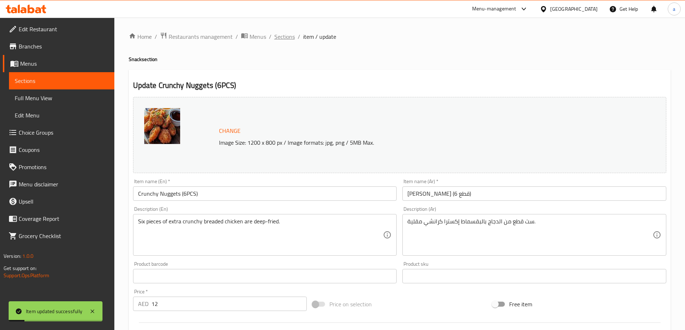
click at [284, 40] on span "Sections" at bounding box center [284, 36] width 20 height 9
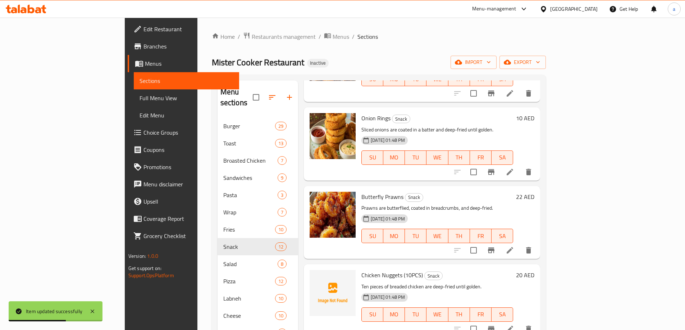
scroll to position [395, 0]
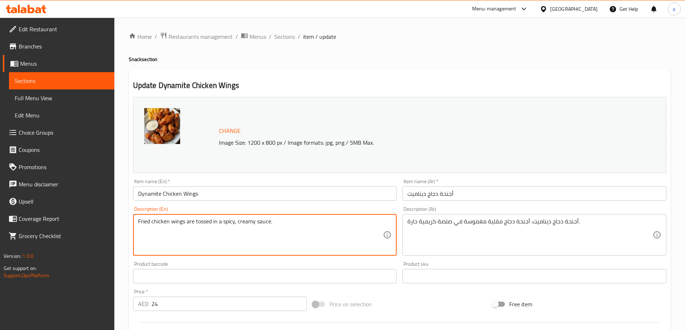
type textarea "Fried chicken wings are tossed in a spicy, creamy sauce."
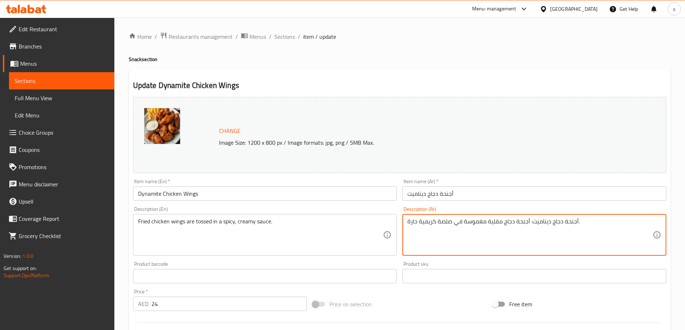
click at [527, 223] on textarea "أجنحة دجاج ديناميت: أجنحة دجاج مقلية مغموسة في صلصة كريمية حارة." at bounding box center [529, 235] width 245 height 34
click at [529, 222] on textarea "أجنحة دجاج ديناميت: أجنحة دجاج مقلية مغموسة في صلصة كريمية حارة." at bounding box center [529, 235] width 245 height 34
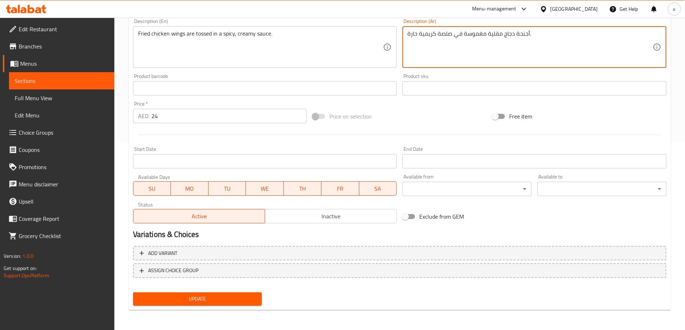
type textarea "أجنحة دجاج مقلية مغموسة في صلصة كريمية حارة."
click at [241, 304] on span "Update" at bounding box center [198, 299] width 118 height 9
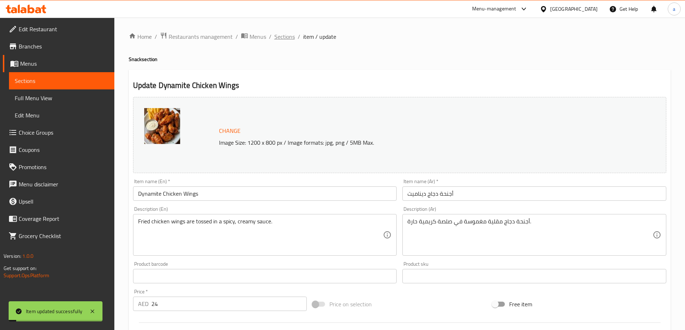
click at [278, 32] on span "Sections" at bounding box center [284, 36] width 20 height 9
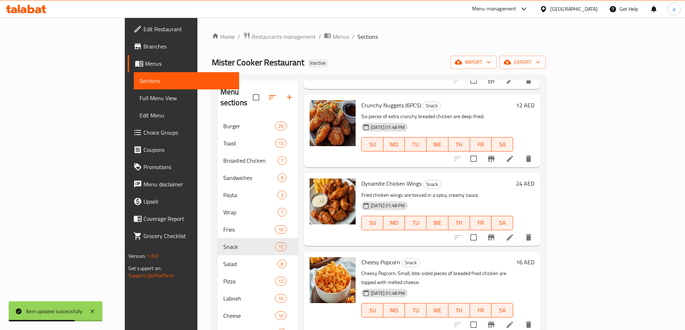
scroll to position [503, 0]
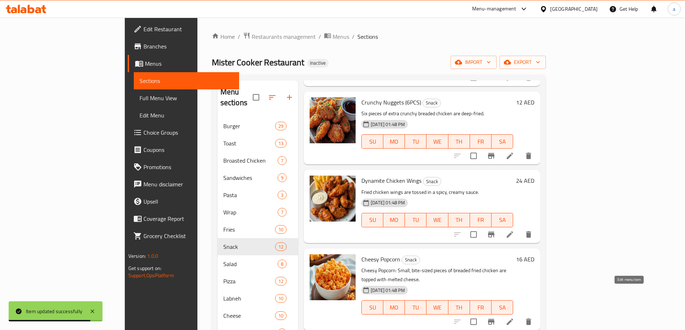
click at [514, 318] on icon at bounding box center [509, 322] width 9 height 9
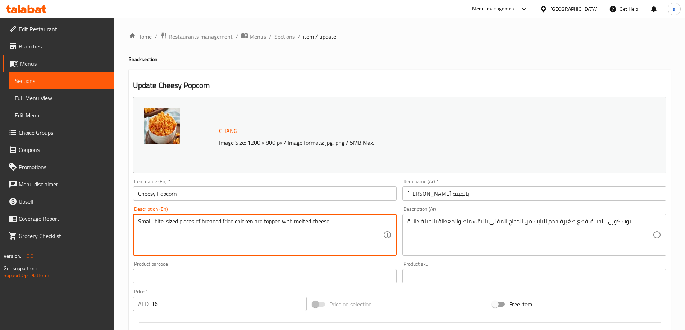
type textarea "Small, bite-sized pieces of breaded fried chicken are topped with melted cheese."
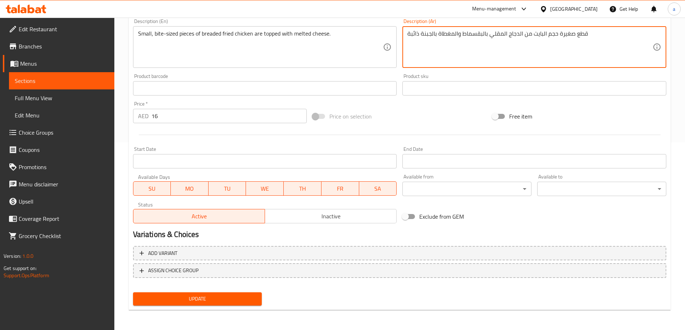
type textarea "قطع صغيرة حجم البايت من الدجاج المقلي بالبقسماط والمغطاة بالجبنة ذائبة"
click at [253, 299] on span "Update" at bounding box center [198, 299] width 118 height 9
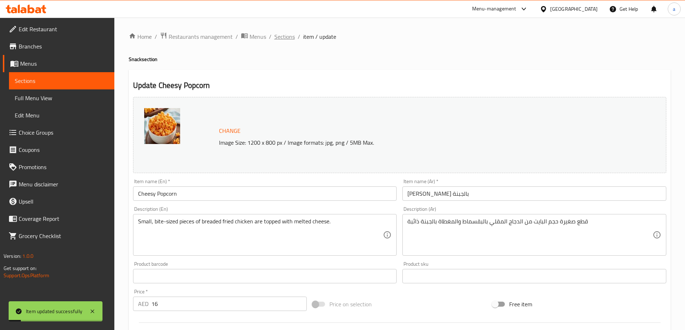
click at [290, 41] on span "Sections" at bounding box center [284, 36] width 20 height 9
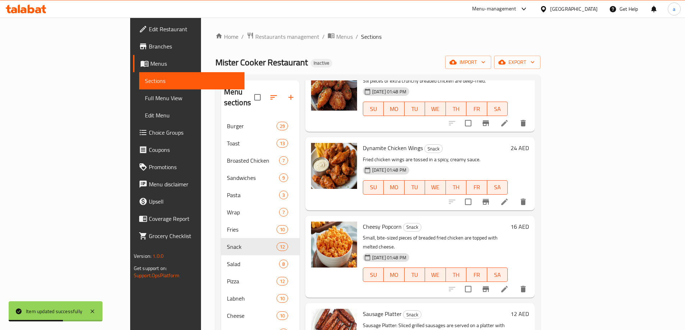
scroll to position [569, 0]
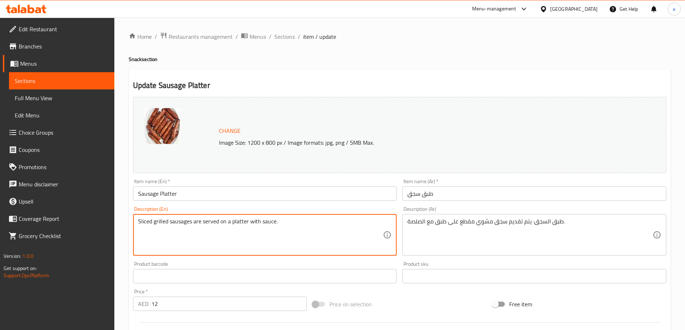
type textarea "Sliced grilled sausages are served on a platter with sauce."
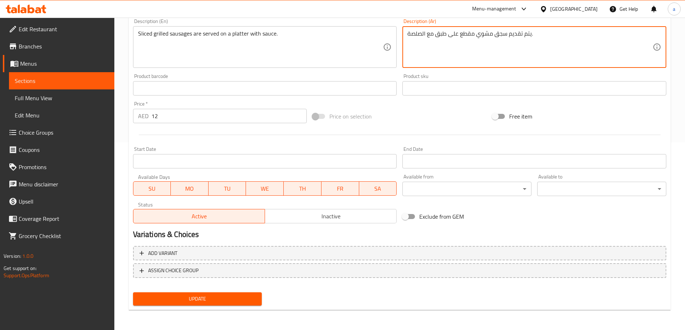
type textarea "يتم تقديم سجق مشوي مقطع على طبق مع الصلصة."
click at [208, 296] on span "Update" at bounding box center [198, 299] width 118 height 9
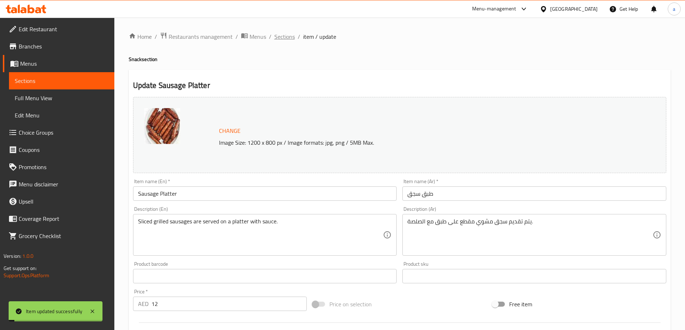
click at [276, 36] on span "Sections" at bounding box center [284, 36] width 20 height 9
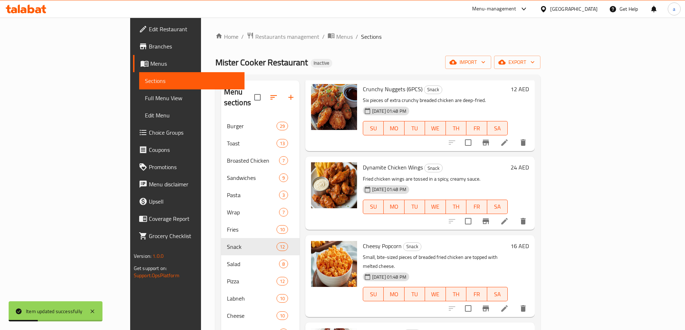
scroll to position [461, 0]
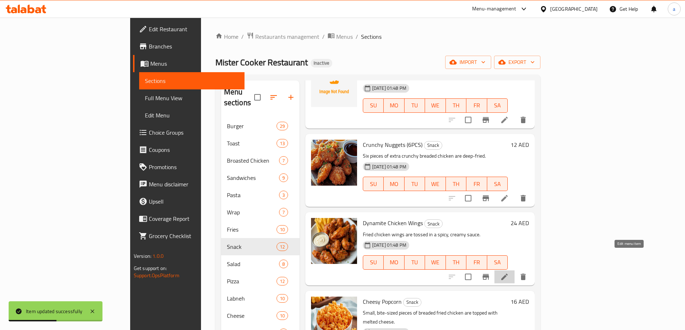
click at [509, 273] on icon at bounding box center [504, 277] width 9 height 9
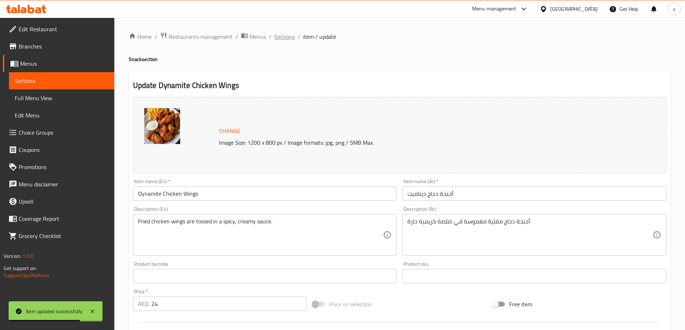
click at [282, 35] on span "Sections" at bounding box center [284, 36] width 20 height 9
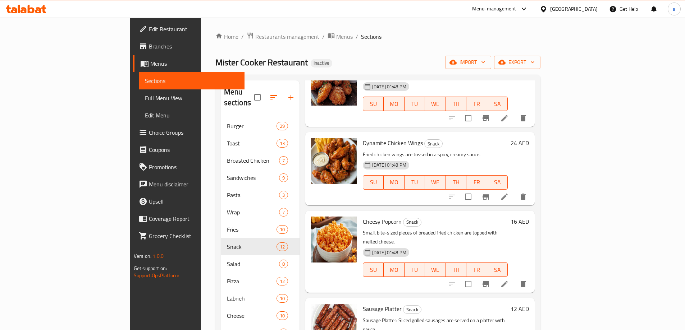
scroll to position [569, 0]
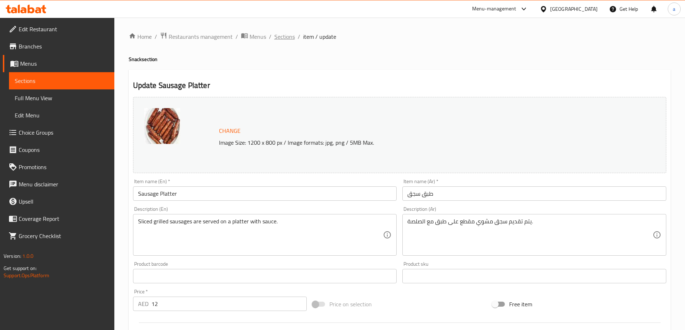
click at [288, 40] on span "Sections" at bounding box center [284, 36] width 20 height 9
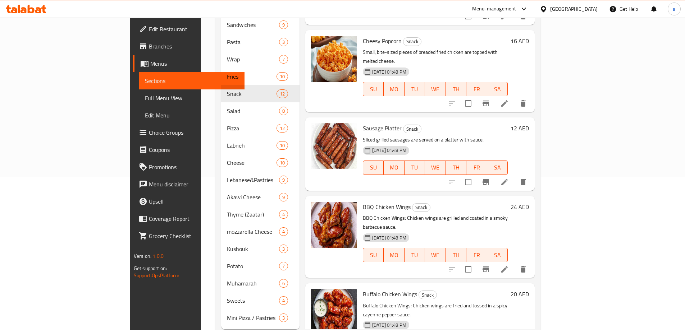
scroll to position [162, 0]
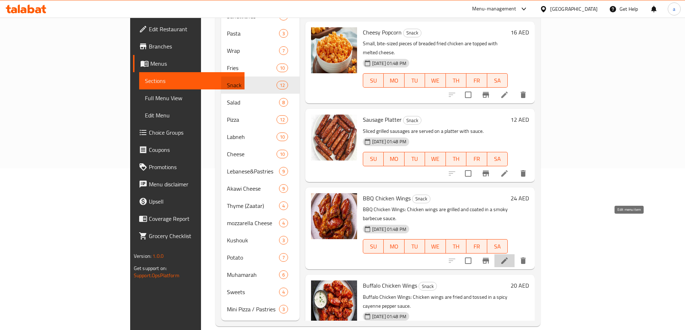
click at [509, 257] on icon at bounding box center [504, 261] width 9 height 9
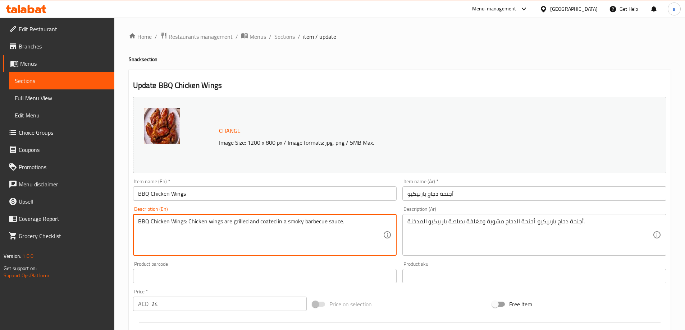
click at [188, 222] on textarea "BBQ Chicken Wings: Chicken wings are grilled and coated in a smoky barbecue sau…" at bounding box center [260, 235] width 245 height 34
type textarea "Chicken wings are grilled and coated in a smoky barbecue sauce."
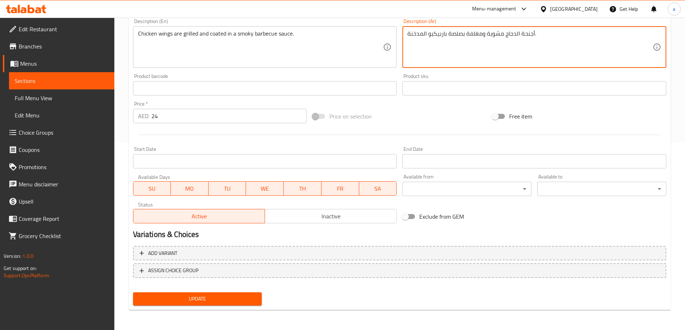
type textarea "أجنحة الدجاج مشوية ومغلفة بصلصة باربيكيو المدخنة."
click at [233, 297] on span "Update" at bounding box center [198, 299] width 118 height 9
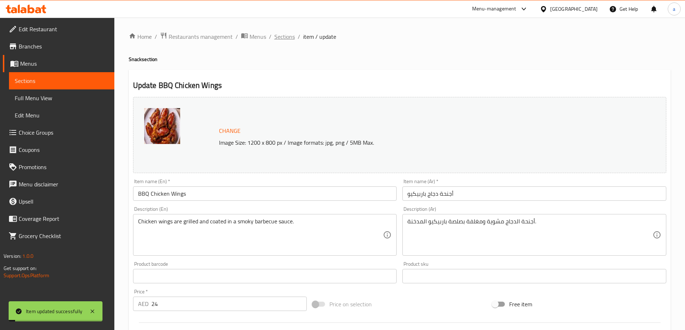
click at [280, 39] on span "Sections" at bounding box center [284, 36] width 20 height 9
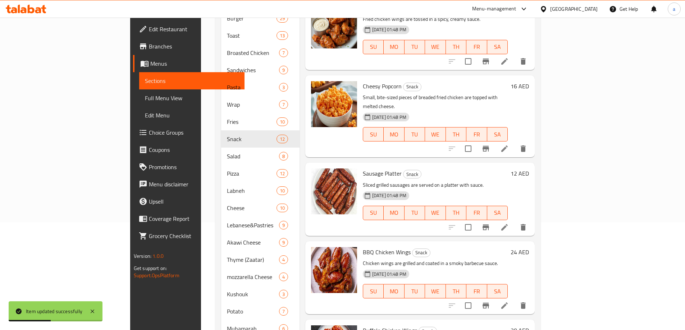
scroll to position [162, 0]
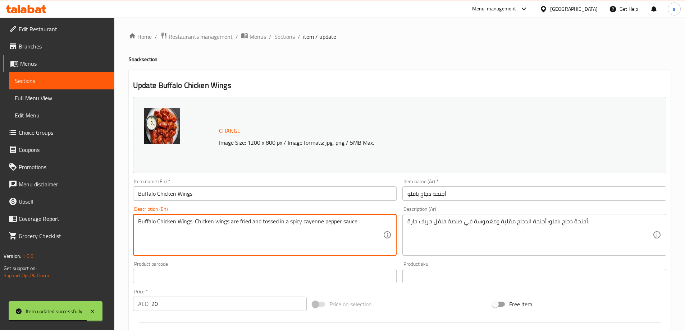
click at [196, 223] on textarea "Buffalo Chicken Wings: Chicken wings are fried and tossed in a spicy cayenne pe…" at bounding box center [260, 235] width 245 height 34
drag, startPoint x: 246, startPoint y: 224, endPoint x: 235, endPoint y: 230, distance: 12.9
click at [235, 230] on textarea "Buffalo Chicken Wings: Chicken wings are fried and tossed in a spicy cayenne pe…" at bounding box center [260, 235] width 245 height 34
click at [194, 221] on textarea "Buffalo Chicken Wings: Chicken wings are fried and tossed in a spicy cayenne pe…" at bounding box center [260, 235] width 245 height 34
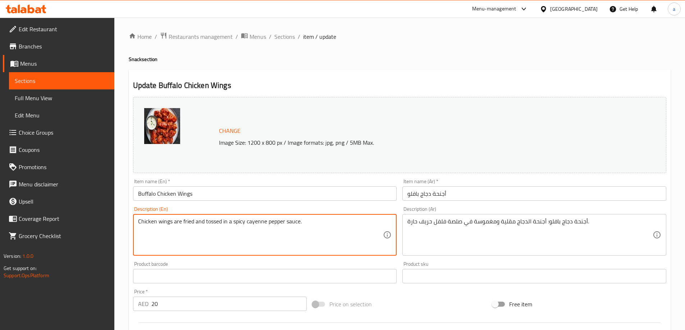
type textarea "Chicken wings are fried and tossed in a spicy cayenne pepper sauce."
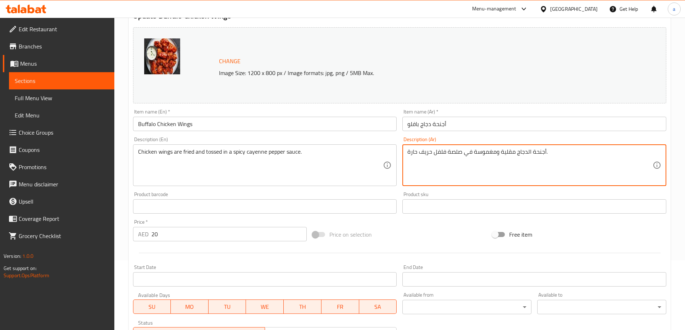
scroll to position [188, 0]
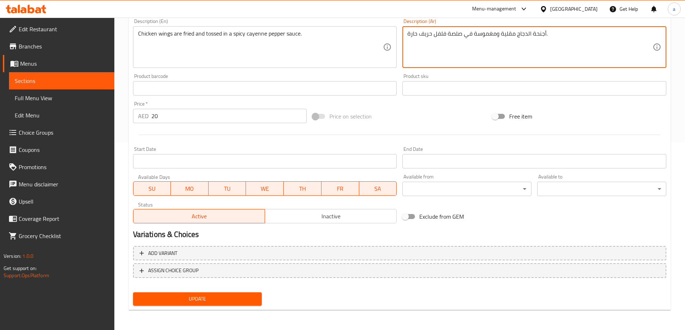
type textarea "أجنحة الدجاج مقلية ومغموسة في صلصة فلفل حريف حارة."
click at [230, 295] on span "Update" at bounding box center [198, 299] width 118 height 9
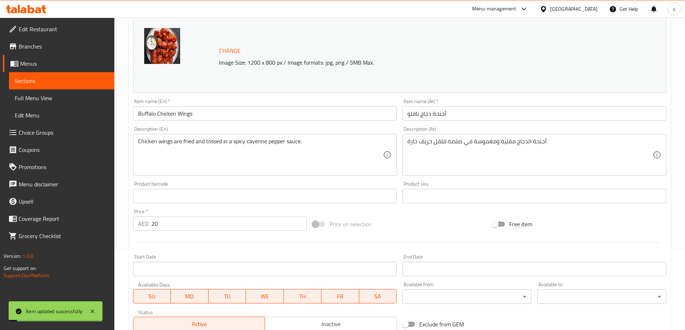
scroll to position [8, 0]
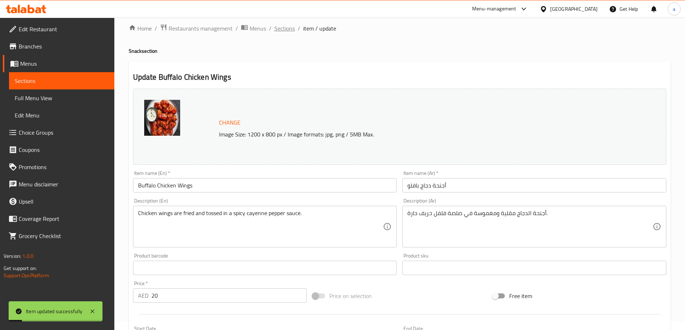
click at [274, 25] on span "Sections" at bounding box center [284, 28] width 20 height 9
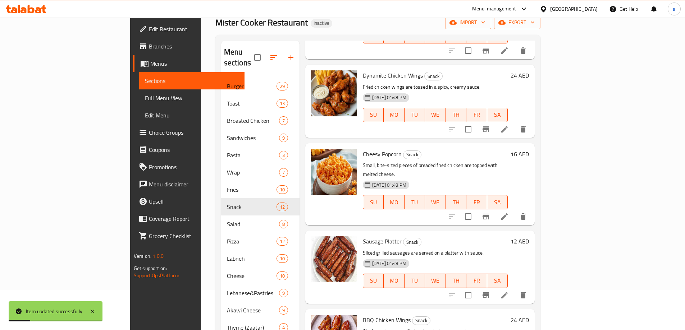
scroll to position [162, 0]
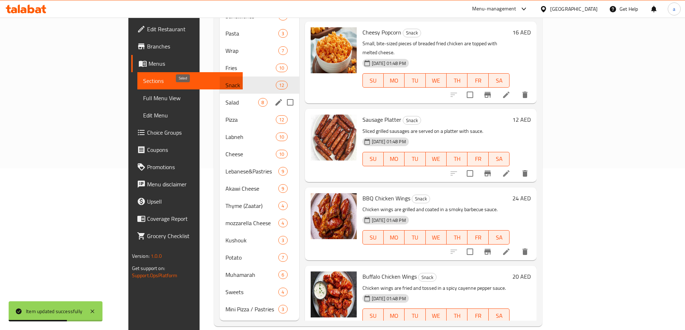
click at [225, 98] on span "Salad" at bounding box center [241, 102] width 33 height 9
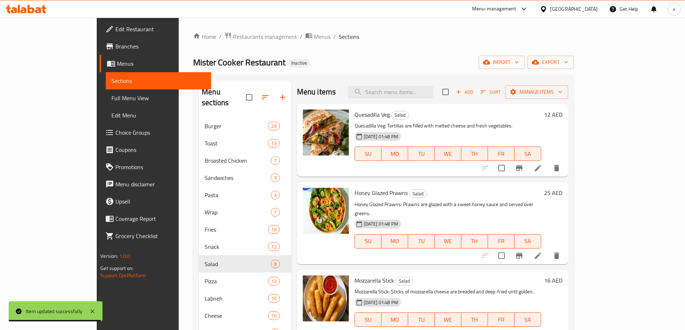
click at [542, 169] on icon at bounding box center [537, 168] width 9 height 9
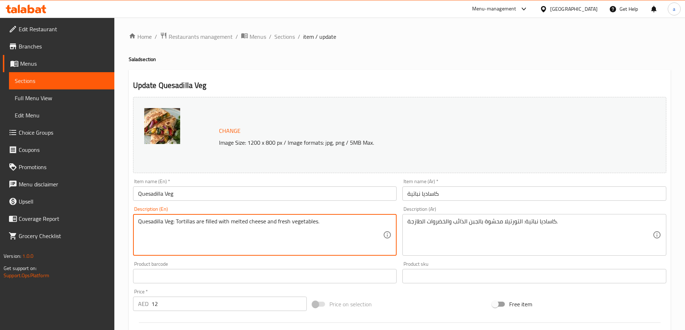
click at [176, 223] on textarea "Quesadilla Veg: Tortillas are filled with melted cheese and fresh vegetables." at bounding box center [260, 235] width 245 height 34
type textarea "Tortillas are filled with melted cheese and fresh vegetables."
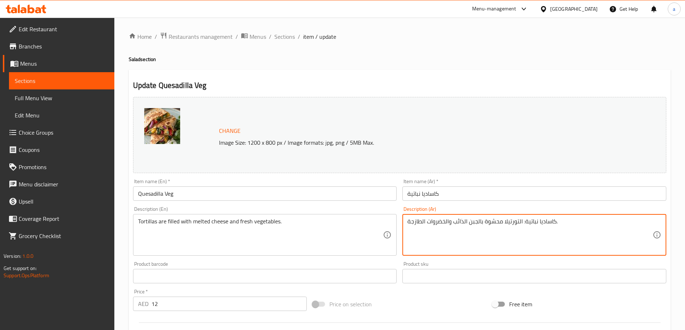
click at [521, 221] on textarea "كاساديا نباتية: التورتيلا محشوة بالجبن الذائب والخضروات الطازجة." at bounding box center [529, 235] width 245 height 34
click at [522, 222] on textarea "كاساديا نباتية: التورتيلا محشوة بالجبن الذائب والخضروات الطازجة." at bounding box center [529, 235] width 245 height 34
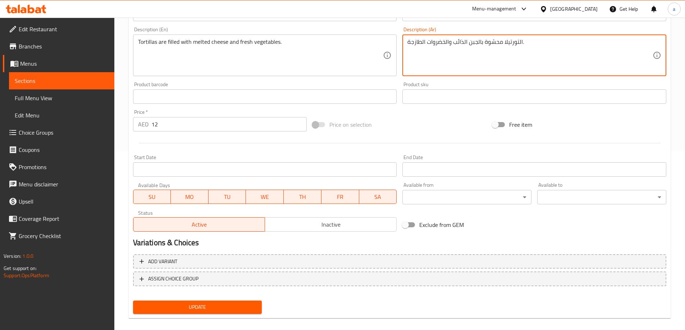
type textarea "التورتيلا محشوة بالجبن الذائب والخضروات الطازجة."
click at [221, 305] on span "Update" at bounding box center [198, 307] width 118 height 9
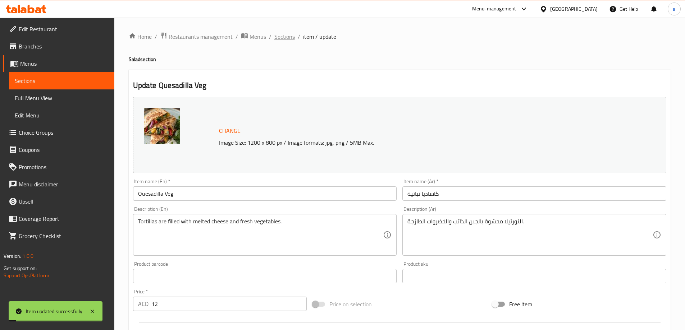
click at [291, 35] on span "Sections" at bounding box center [284, 36] width 20 height 9
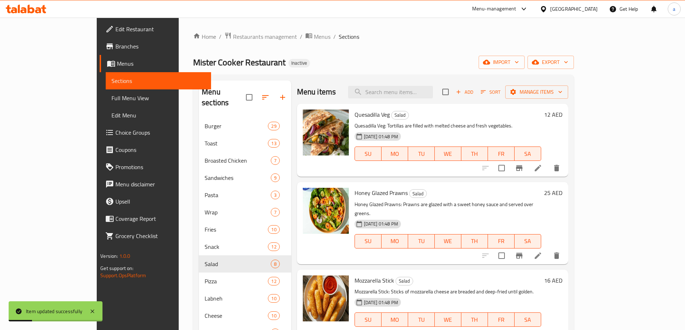
click at [541, 253] on icon at bounding box center [538, 256] width 6 height 6
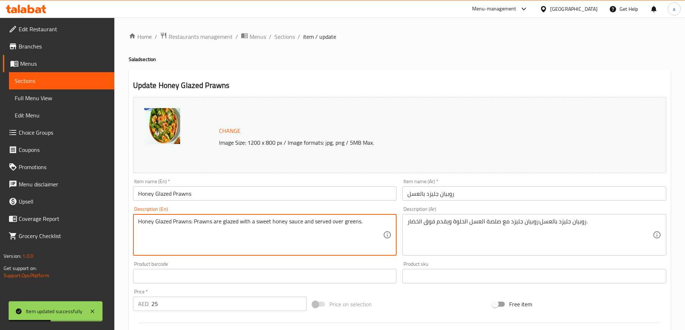
drag, startPoint x: 194, startPoint y: 223, endPoint x: 70, endPoint y: 221, distance: 124.0
type textarea "Prawns are glazed with a sweet honey sauce and served over greens."
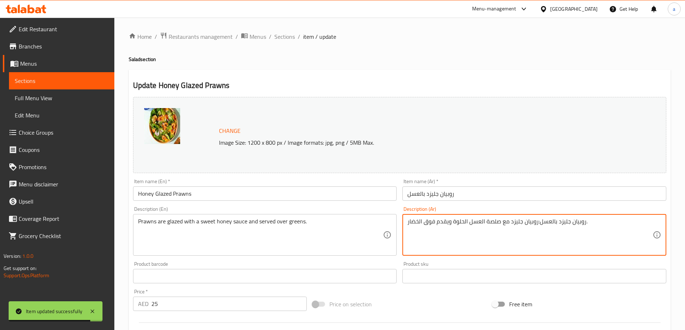
drag, startPoint x: 536, startPoint y: 223, endPoint x: 583, endPoint y: 224, distance: 47.1
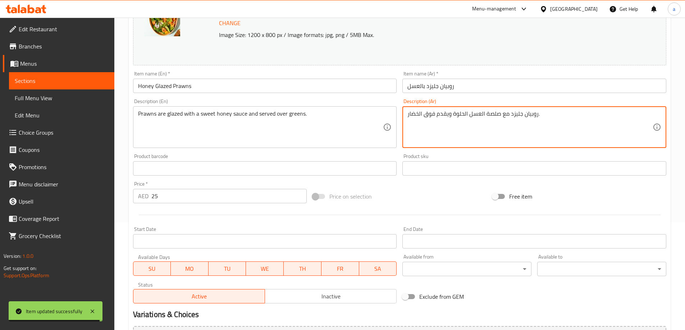
scroll to position [180, 0]
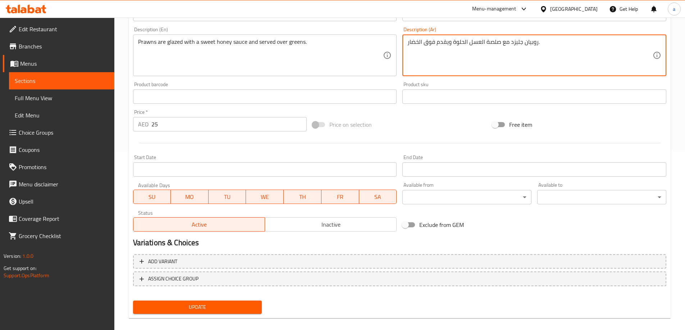
type textarea "روبيان جليزد مع صلصة العسل الحلوة ويقدم فوق الخضار."
click at [159, 302] on button "Update" at bounding box center [197, 307] width 129 height 13
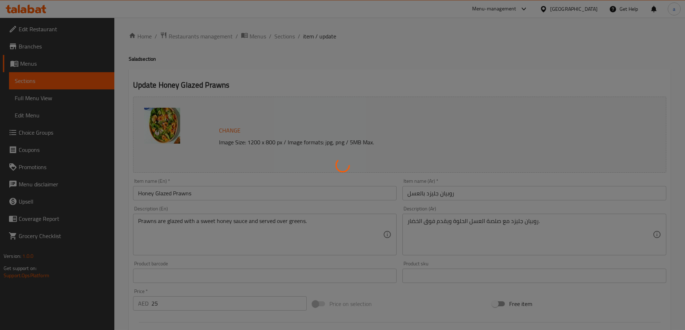
scroll to position [0, 0]
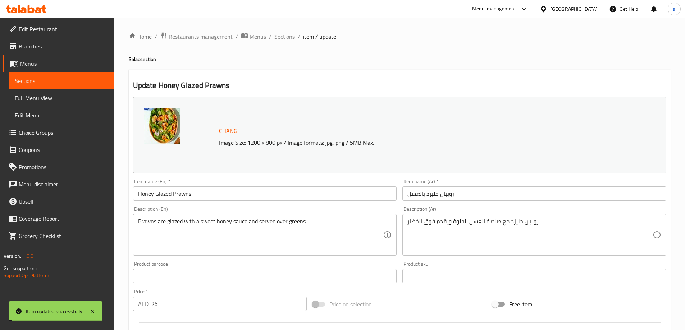
click at [287, 38] on span "Sections" at bounding box center [284, 36] width 20 height 9
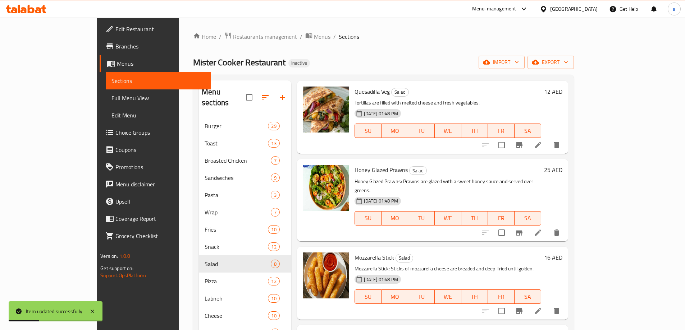
scroll to position [108, 0]
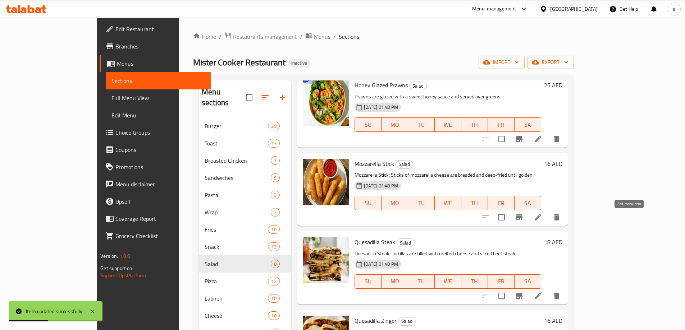
click at [542, 221] on icon at bounding box center [537, 217] width 9 height 9
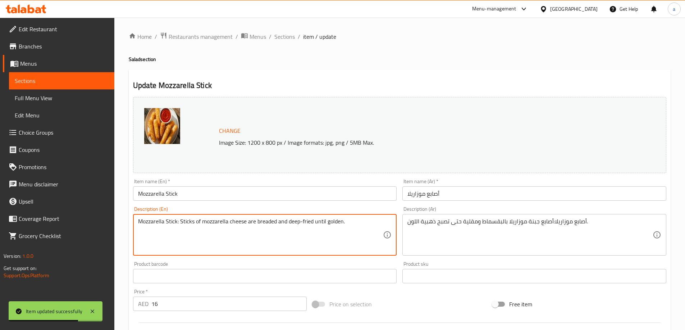
drag, startPoint x: 180, startPoint y: 223, endPoint x: 57, endPoint y: 227, distance: 123.0
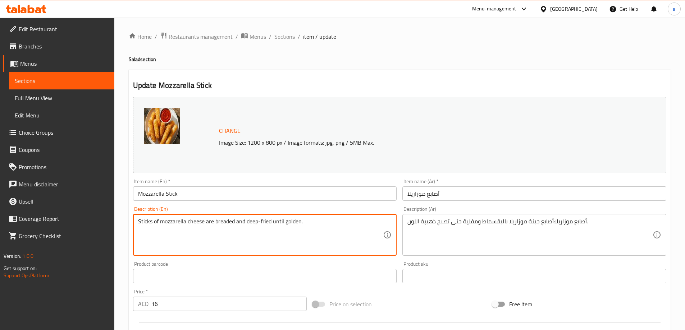
type textarea "Sticks of mozzarella cheese are breaded and deep-fried until golden."
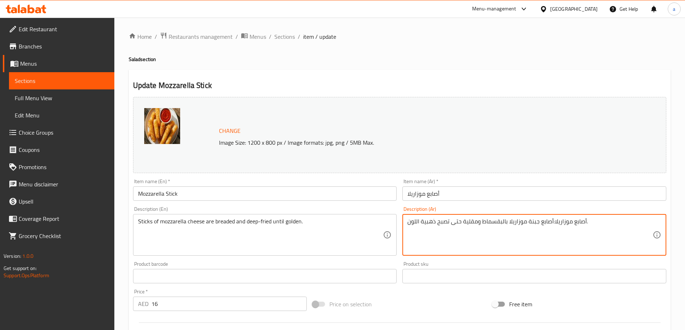
drag, startPoint x: 551, startPoint y: 222, endPoint x: 584, endPoint y: 223, distance: 33.1
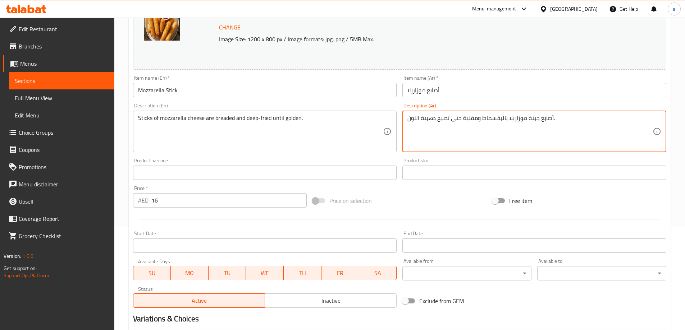
scroll to position [180, 0]
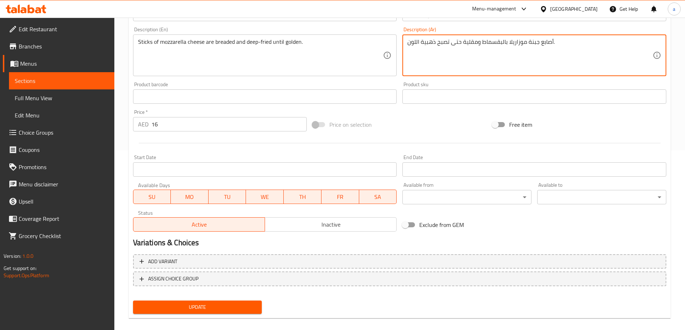
type textarea "أصابع جبنة موزاريلا بالبقسماط ومقلية حتى تصبح ذهبية اللون."
click at [216, 310] on span "Update" at bounding box center [198, 307] width 118 height 9
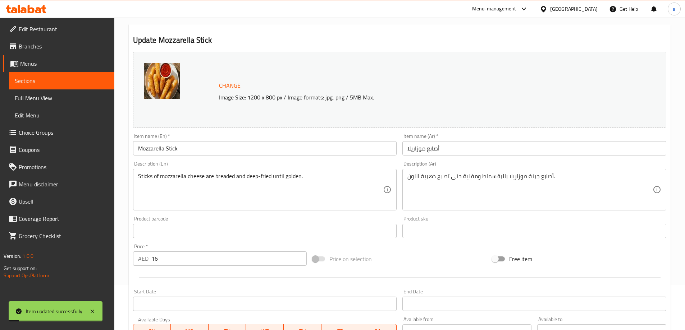
scroll to position [0, 0]
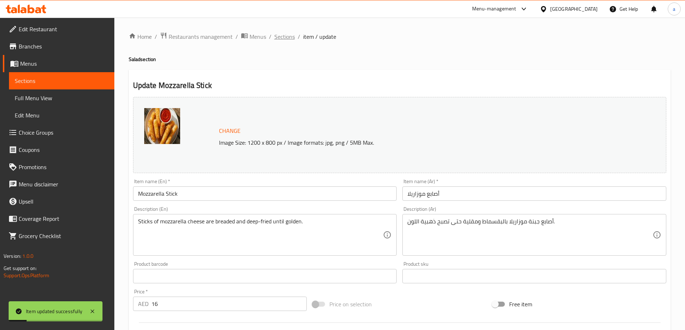
click at [291, 36] on span "Sections" at bounding box center [284, 36] width 20 height 9
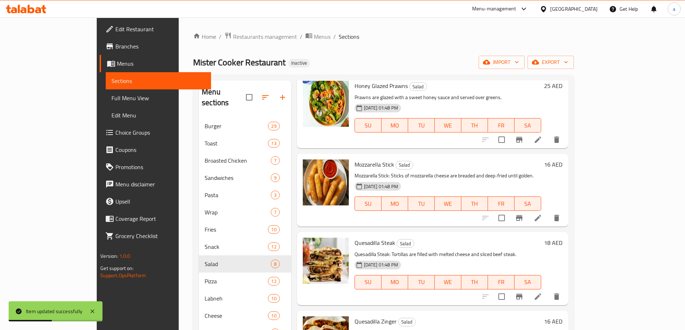
scroll to position [108, 0]
click at [548, 295] on li at bounding box center [538, 296] width 20 height 13
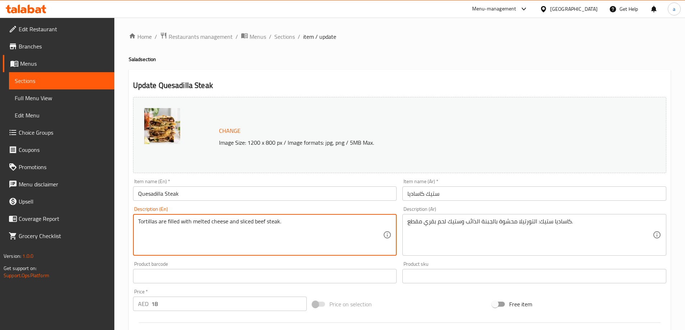
type textarea "Tortillas are filled with melted cheese and sliced beef steak."
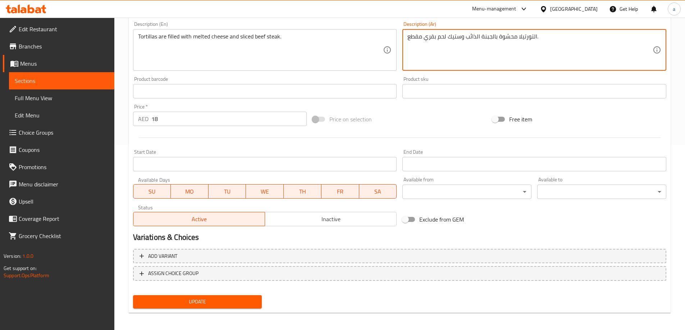
scroll to position [188, 0]
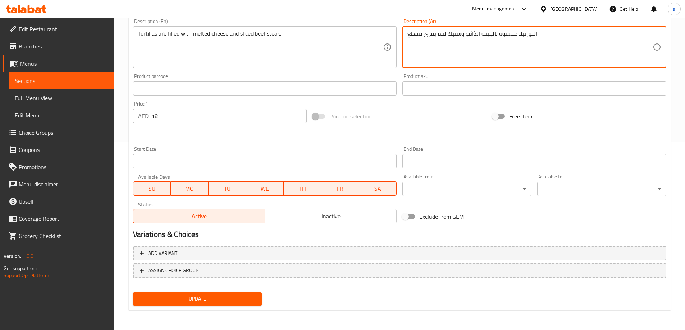
type textarea "التورتيلا محشوة بالجبنة الذائب وستيك لحم بقري مقطع."
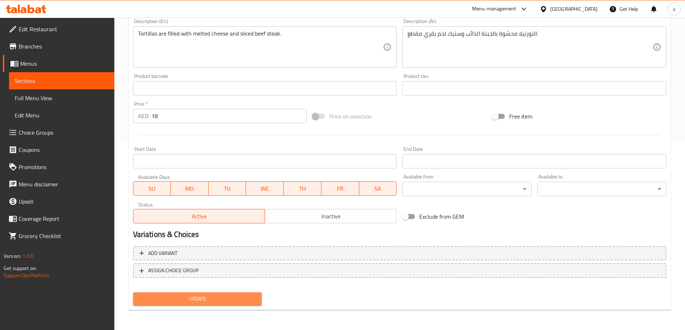
click at [250, 300] on span "Update" at bounding box center [198, 299] width 118 height 9
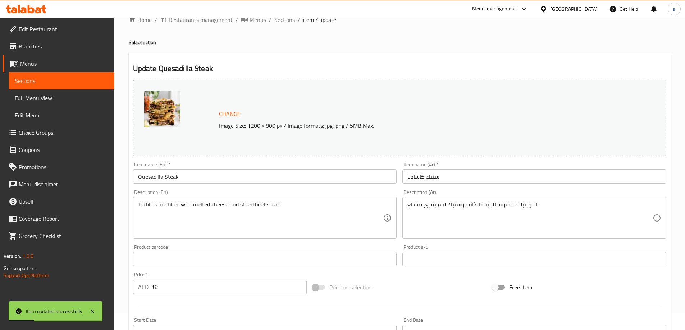
scroll to position [0, 0]
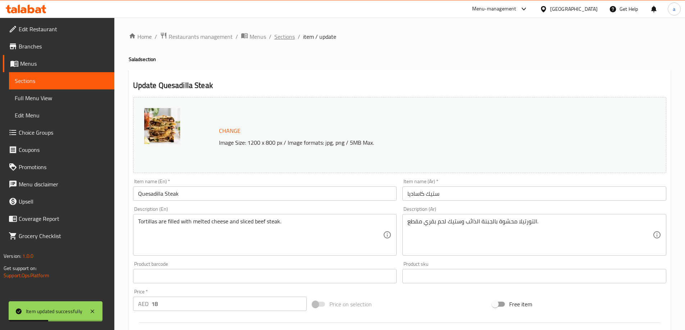
click at [284, 36] on span "Sections" at bounding box center [284, 36] width 20 height 9
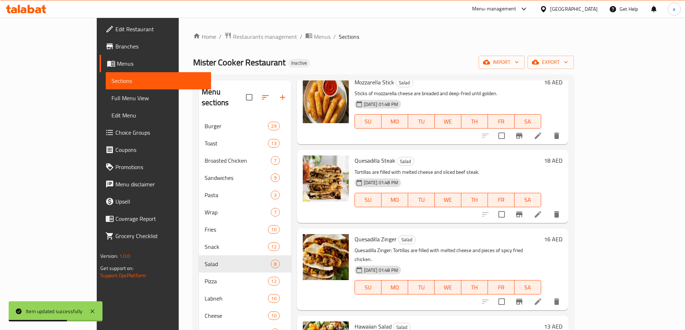
scroll to position [216, 0]
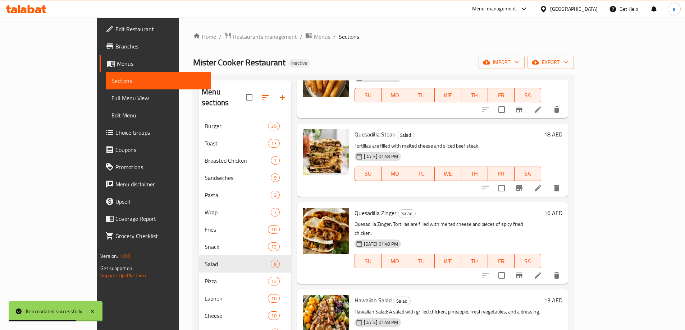
click at [542, 271] on icon at bounding box center [537, 275] width 9 height 9
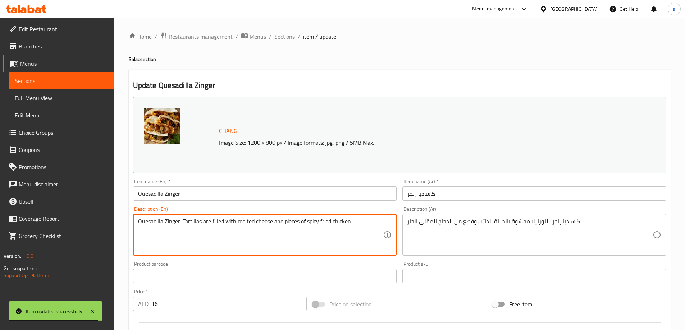
drag, startPoint x: 183, startPoint y: 222, endPoint x: 36, endPoint y: 202, distance: 147.9
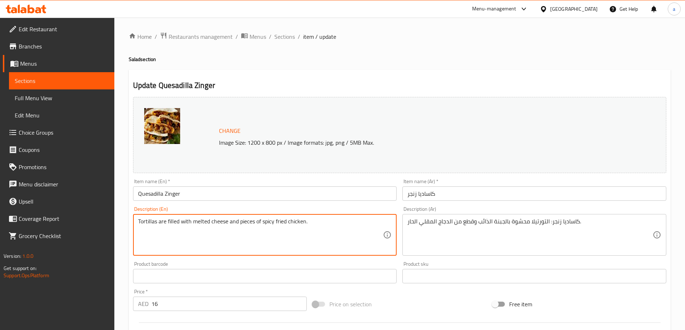
type textarea "Tortillas are filled with melted cheese and pieces of spicy fried chicken."
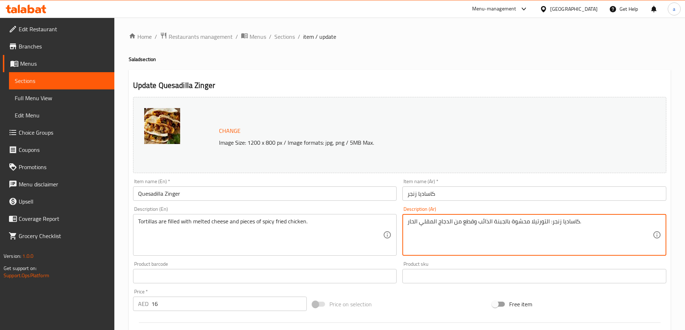
drag, startPoint x: 548, startPoint y: 222, endPoint x: 578, endPoint y: 221, distance: 30.2
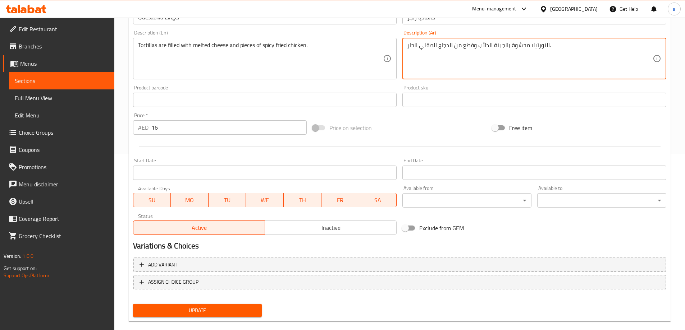
scroll to position [188, 0]
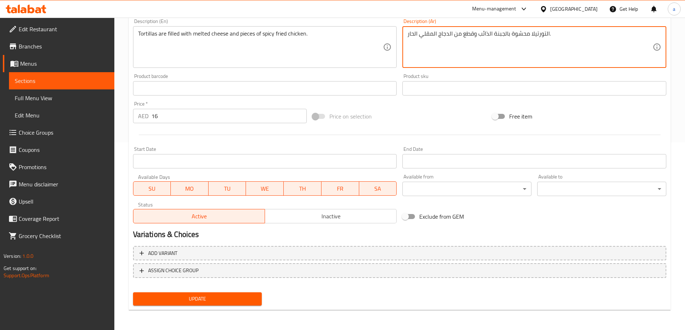
type textarea "التورتيلا محشوة بالجبنة الذائب وقطع من الدجاج المقلي الحار."
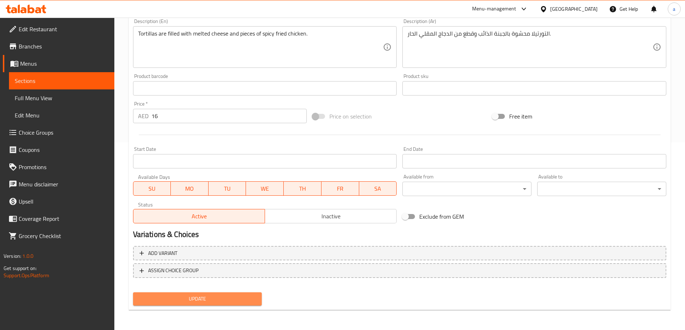
click at [211, 294] on button "Update" at bounding box center [197, 299] width 129 height 13
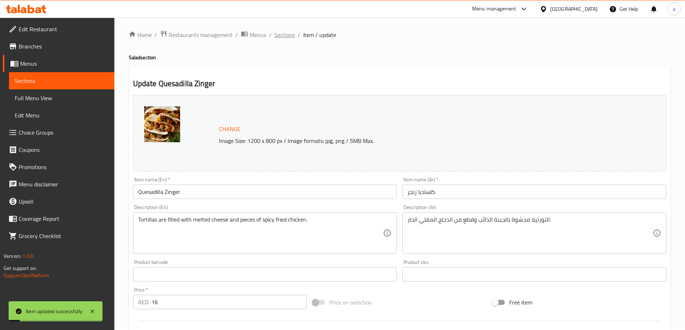
scroll to position [0, 0]
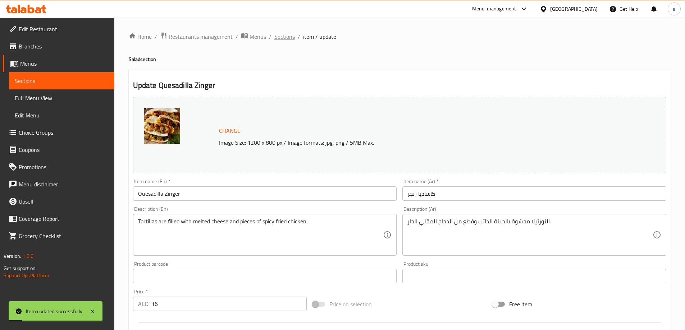
click at [287, 35] on span "Sections" at bounding box center [284, 36] width 20 height 9
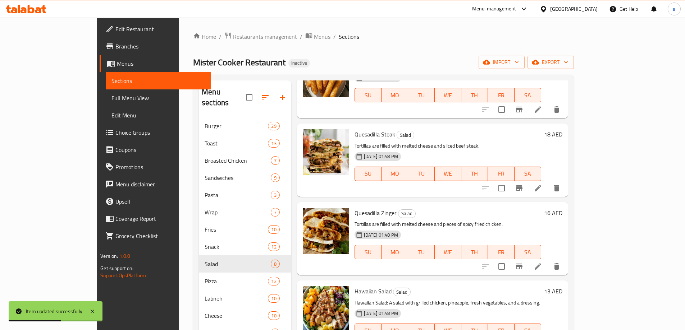
scroll to position [255, 0]
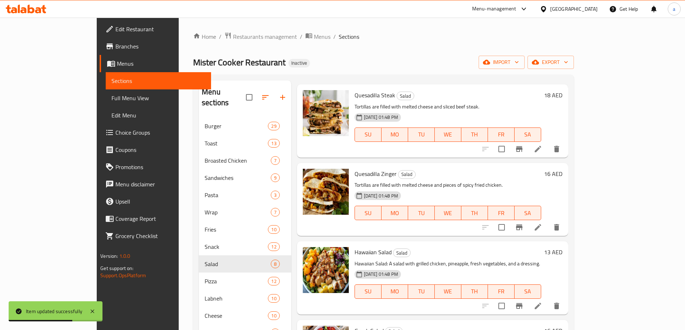
click at [548, 311] on li at bounding box center [538, 306] width 20 height 13
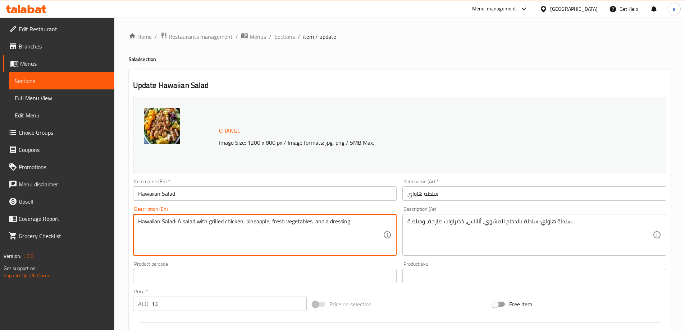
drag, startPoint x: 177, startPoint y: 224, endPoint x: 64, endPoint y: 235, distance: 113.4
type textarea "A salad with grilled chicken, pineapple, fresh vegetables, and a dressing."
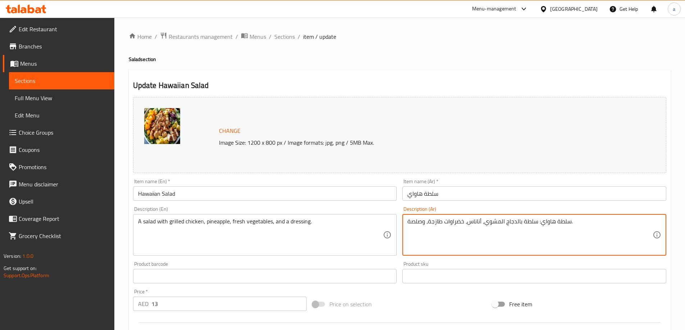
drag, startPoint x: 536, startPoint y: 224, endPoint x: 575, endPoint y: 224, distance: 39.2
click at [570, 224] on textarea "سلطة هاواي: سلطة بالدجاج المشوي، أناناس، خضراوات طازجة، وصلصة." at bounding box center [529, 235] width 245 height 34
drag, startPoint x: 570, startPoint y: 224, endPoint x: 546, endPoint y: 223, distance: 24.1
click at [546, 223] on textarea "سلطة هاواي: سلطة بالدجاج المشوي، أناناس، خضراوات طازجة، وصلصة." at bounding box center [529, 235] width 245 height 34
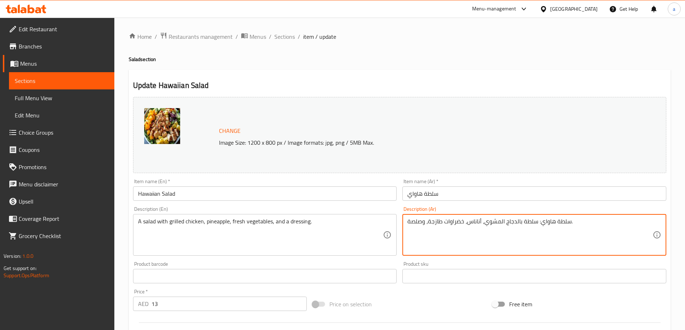
drag, startPoint x: 537, startPoint y: 223, endPoint x: 568, endPoint y: 222, distance: 31.6
click at [568, 222] on textarea "سلطة هاواي: سلطة بالدجاج المشوي، أناناس، خضراوات طازجة، وصلصة." at bounding box center [529, 235] width 245 height 34
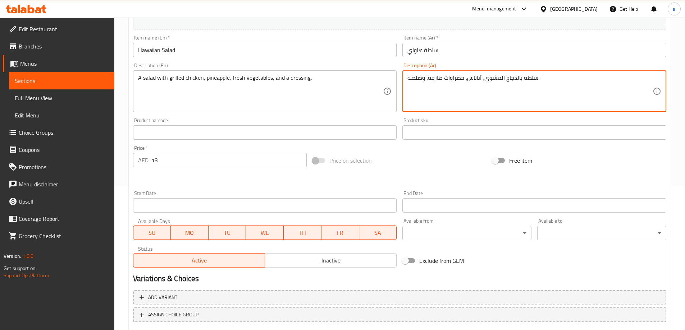
scroll to position [188, 0]
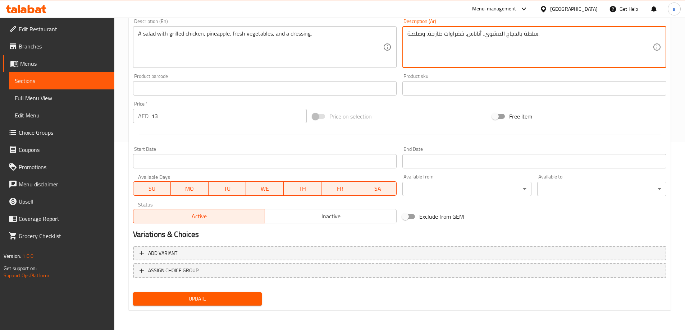
type textarea "سلطة بالدجاج المشوي، أناناس، خضراوات طازجة، وصلصة."
click at [247, 302] on span "Update" at bounding box center [198, 299] width 118 height 9
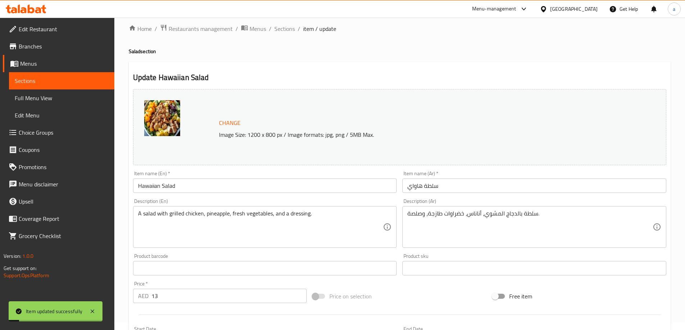
scroll to position [0, 0]
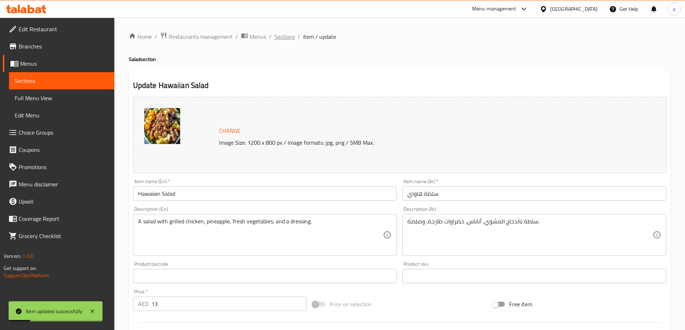
click at [292, 39] on span "Sections" at bounding box center [284, 36] width 20 height 9
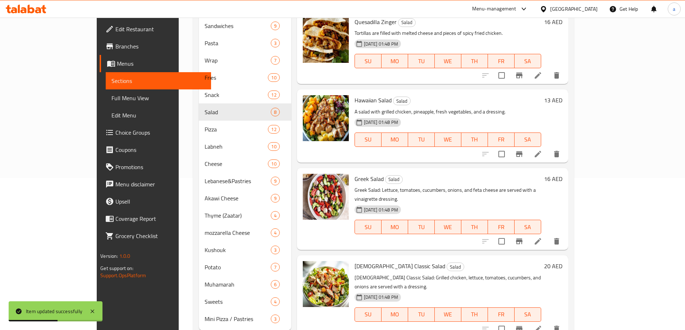
scroll to position [162, 0]
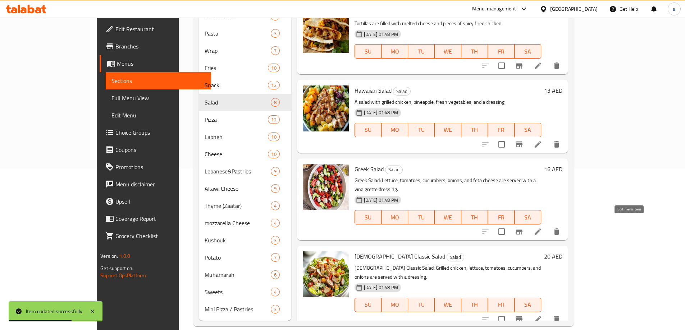
click at [542, 228] on icon at bounding box center [537, 232] width 9 height 9
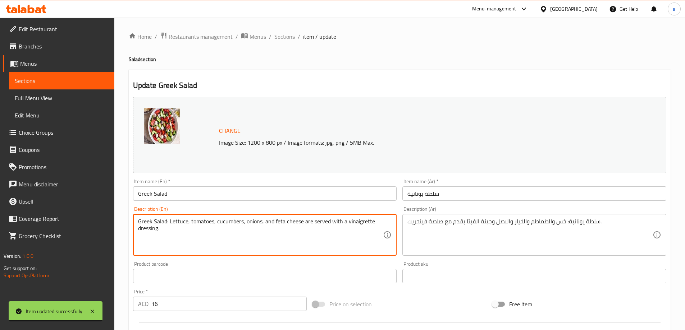
drag, startPoint x: 169, startPoint y: 223, endPoint x: 128, endPoint y: 220, distance: 41.8
type textarea "Lettuce, tomatoes, cucumbers, onions, and feta cheese are served with a vinaigr…"
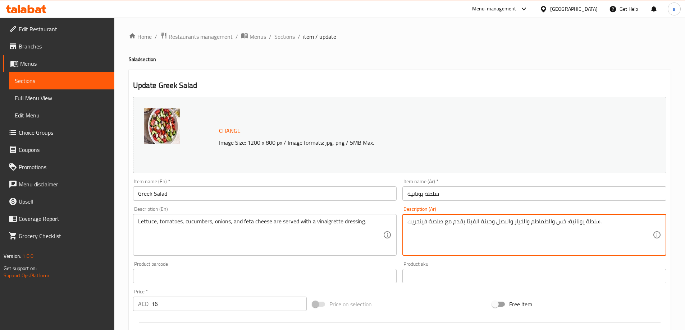
drag, startPoint x: 565, startPoint y: 222, endPoint x: 598, endPoint y: 220, distance: 32.7
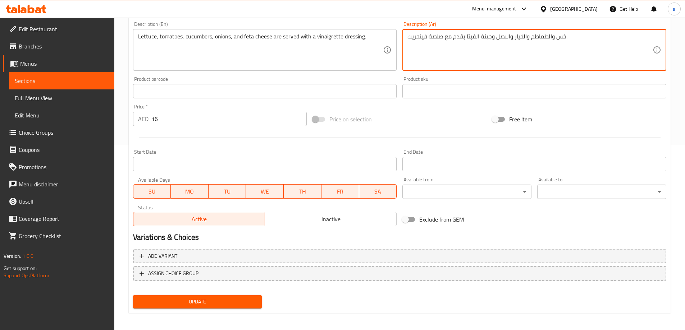
scroll to position [188, 0]
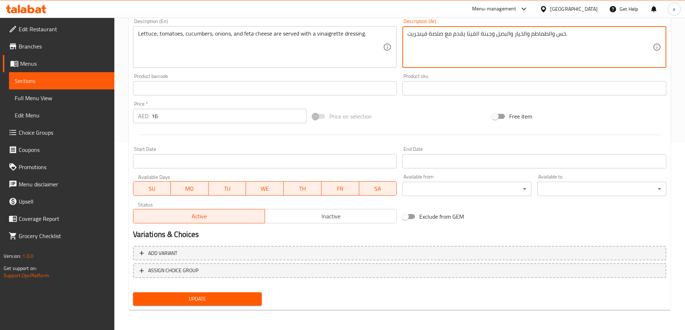
type textarea "خس والطماطم والخيار والبصل وجبنة الفيتا يقدم مع صلصة فينجريت."
click at [181, 297] on span "Update" at bounding box center [198, 299] width 118 height 9
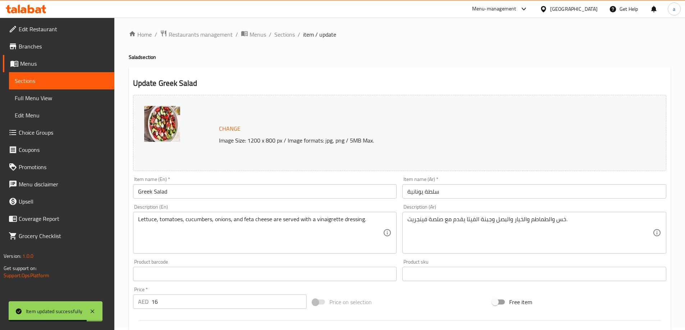
scroll to position [0, 0]
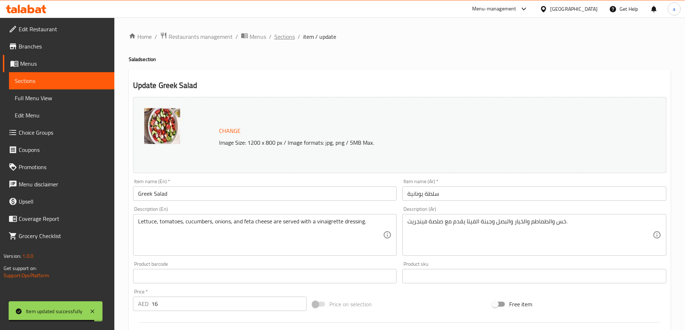
click at [281, 40] on span "Sections" at bounding box center [284, 36] width 20 height 9
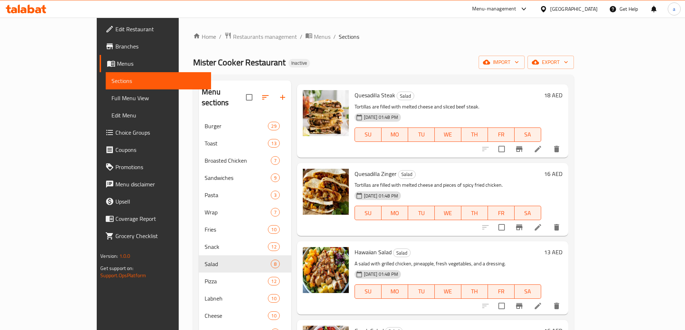
scroll to position [144, 0]
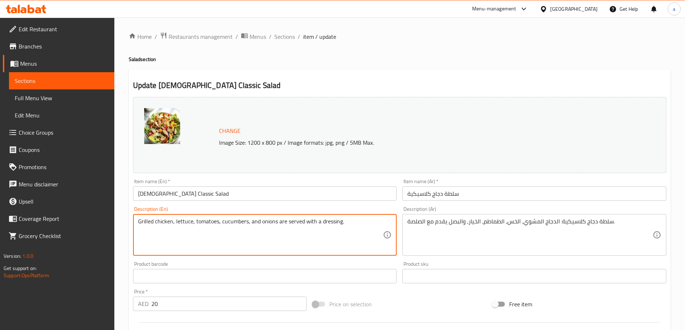
type textarea "Grilled chicken, lettuce, tomatoes, cucumbers, and onions are served with a dre…"
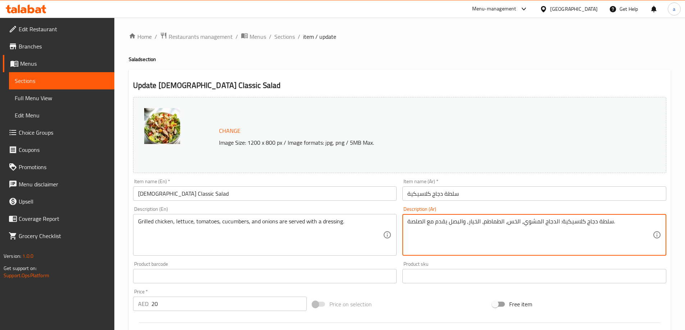
drag, startPoint x: 557, startPoint y: 223, endPoint x: 610, endPoint y: 226, distance: 53.0
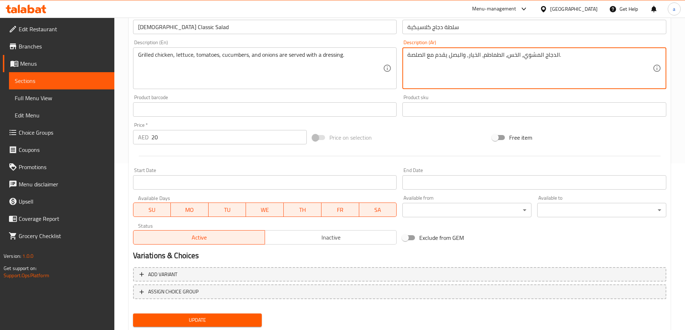
scroll to position [188, 0]
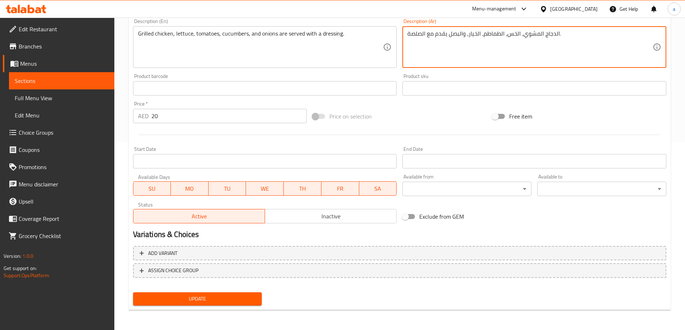
type textarea "الدجاج المشوي، الخس، الطماطم، الخيار، والبصل يقدم مع الصلصة."
click at [193, 302] on span "Update" at bounding box center [198, 299] width 118 height 9
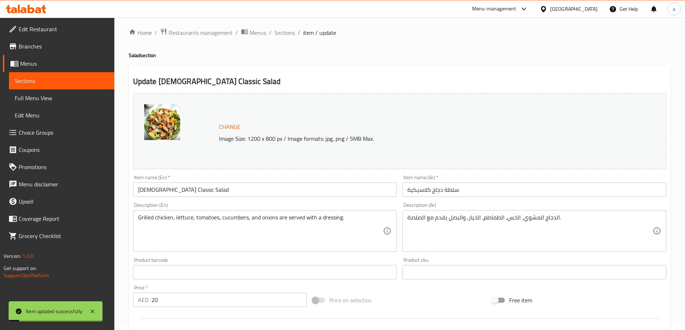
scroll to position [0, 0]
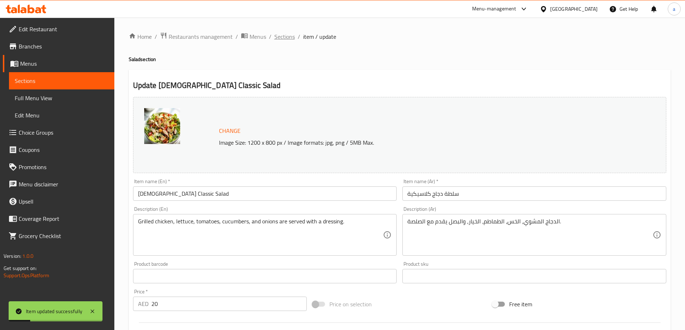
click at [280, 32] on span "Sections" at bounding box center [284, 36] width 20 height 9
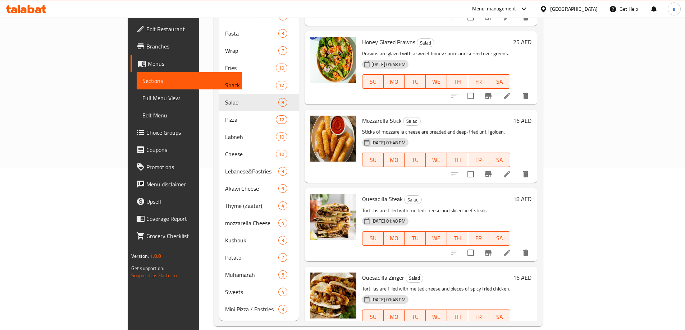
scroll to position [253, 0]
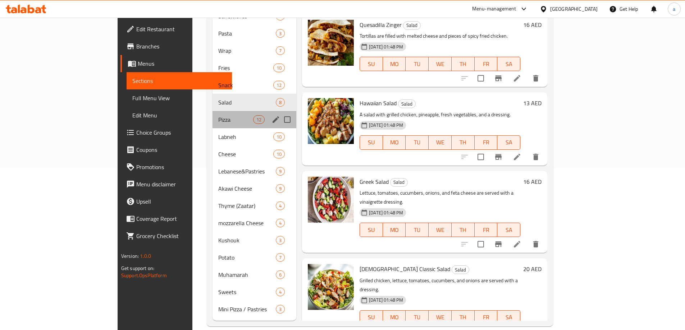
click at [212, 113] on div "Pizza 12" at bounding box center [254, 119] width 84 height 17
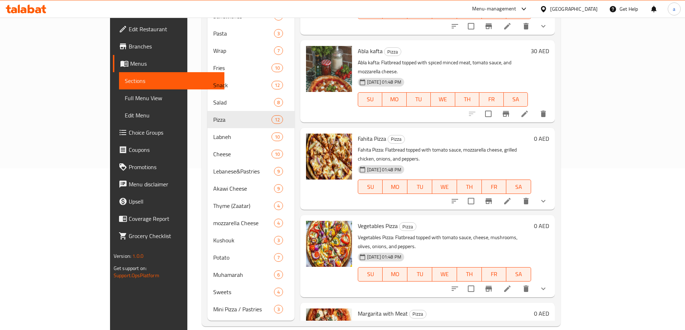
click at [528, 111] on icon at bounding box center [524, 114] width 6 height 6
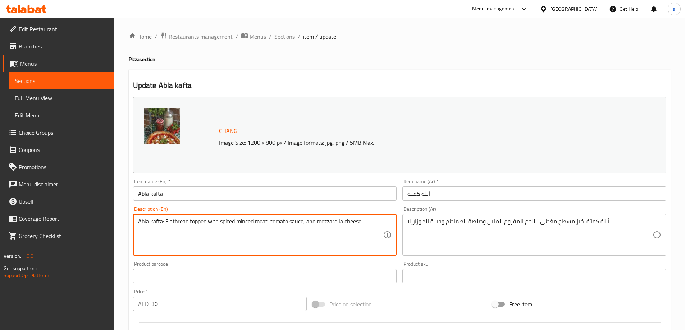
drag, startPoint x: 165, startPoint y: 222, endPoint x: 98, endPoint y: 221, distance: 67.2
type textarea "Flatbread topped with spiced minced meat, tomato sauce, and mozzarella cheese."
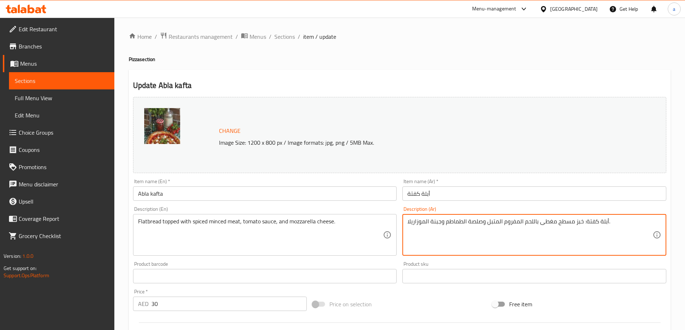
drag, startPoint x: 583, startPoint y: 222, endPoint x: 607, endPoint y: 223, distance: 24.1
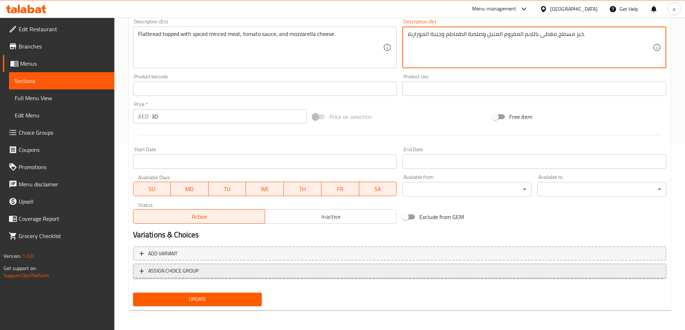
scroll to position [188, 0]
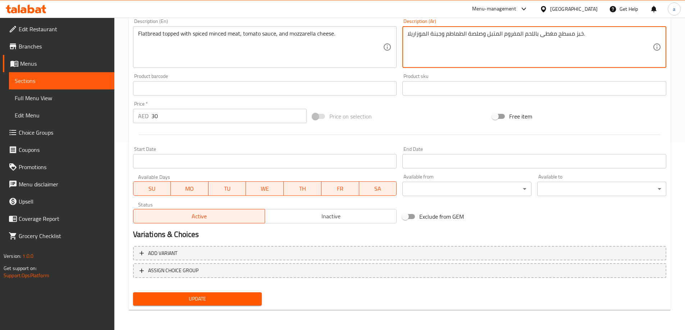
type textarea "خبز مسطح مغطى باللحم المفروم المتبل وصلصة الطماطم وجبنة الموزاريلا."
click at [175, 295] on span "Update" at bounding box center [198, 299] width 118 height 9
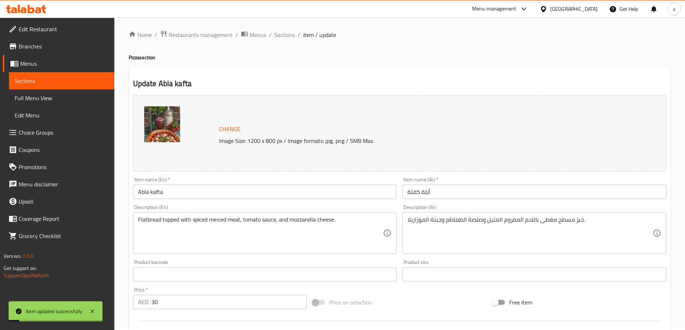
scroll to position [0, 0]
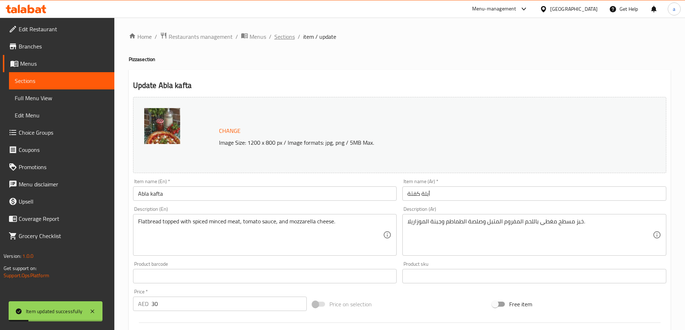
click at [287, 38] on span "Sections" at bounding box center [284, 36] width 20 height 9
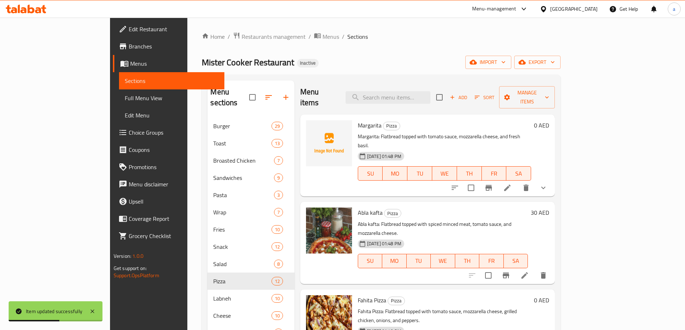
click at [517, 182] on li at bounding box center [507, 188] width 20 height 13
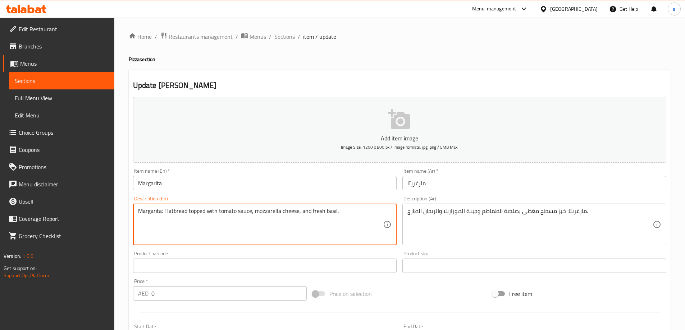
drag, startPoint x: 164, startPoint y: 211, endPoint x: 136, endPoint y: 214, distance: 27.8
type textarea "Flatbread topped with tomato sauce, mozzarella cheese, and fresh basil."
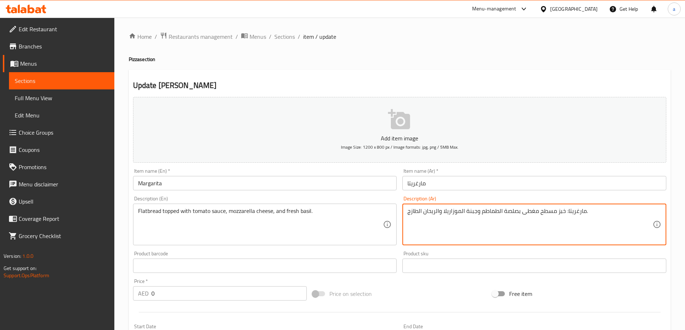
drag, startPoint x: 564, startPoint y: 216, endPoint x: 584, endPoint y: 217, distance: 20.9
click at [584, 217] on textarea "مارغريتا: خبز مسطح مغطى بصلصة الطماطم وجبنة الموزاريلا والريحان الطازج." at bounding box center [529, 225] width 245 height 34
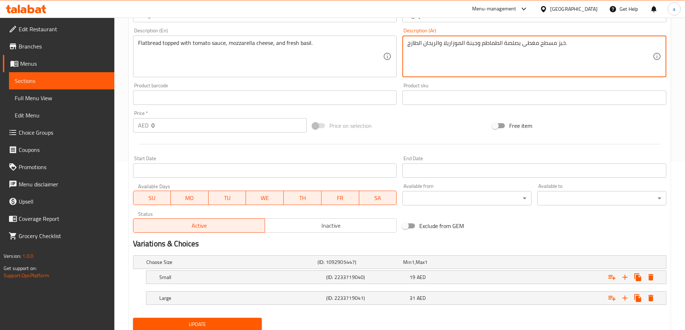
scroll to position [194, 0]
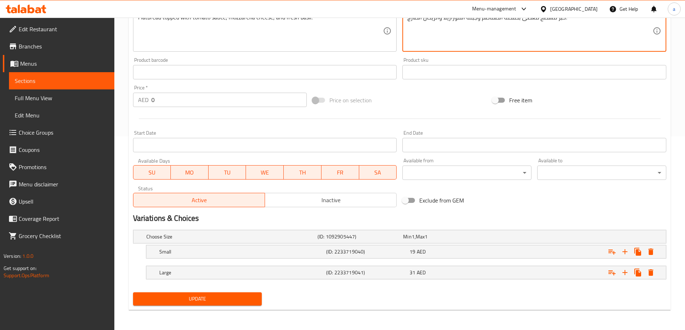
type textarea "خبز مسطح مغطى بصلصة الطماطم وجبنة الموزاريلا والريحان الطازج."
click at [216, 303] on span "Update" at bounding box center [198, 299] width 118 height 9
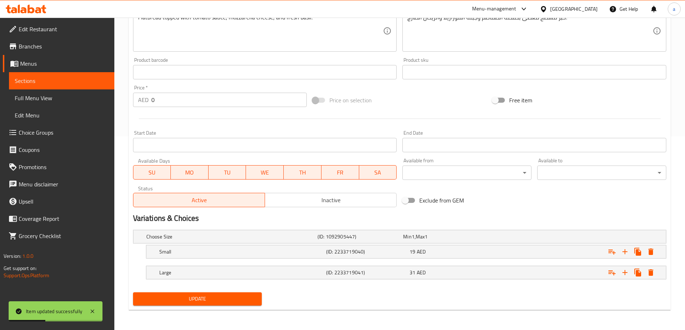
click at [289, 302] on div "Update" at bounding box center [399, 299] width 539 height 19
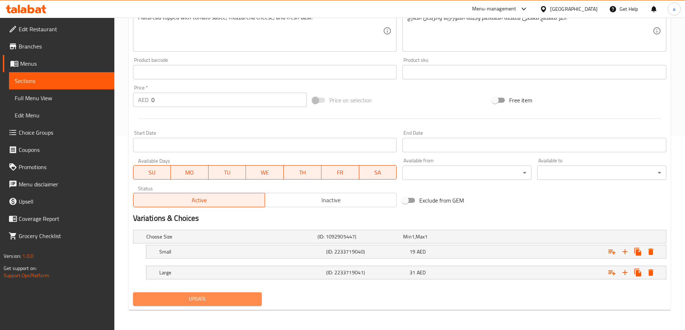
click at [244, 304] on button "Update" at bounding box center [197, 299] width 129 height 13
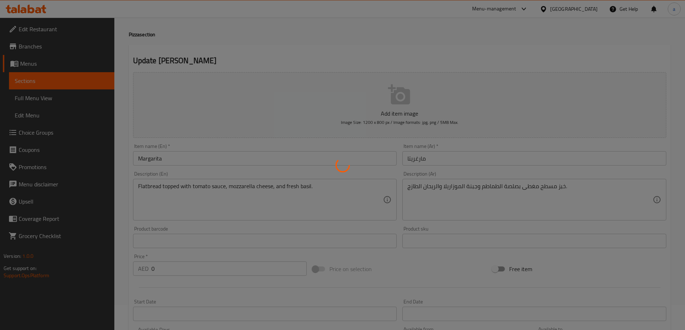
scroll to position [0, 0]
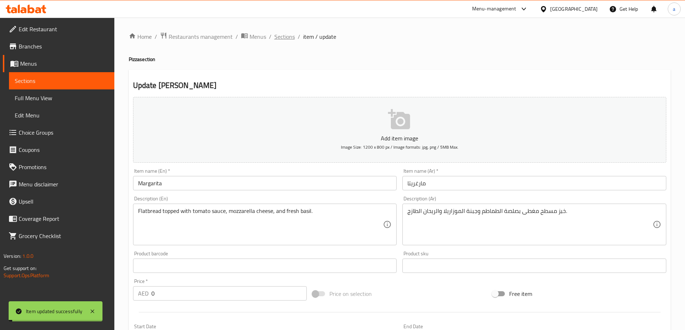
click at [283, 36] on span "Sections" at bounding box center [284, 36] width 20 height 9
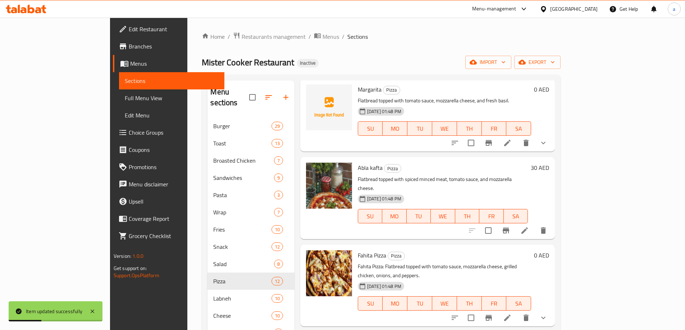
scroll to position [108, 0]
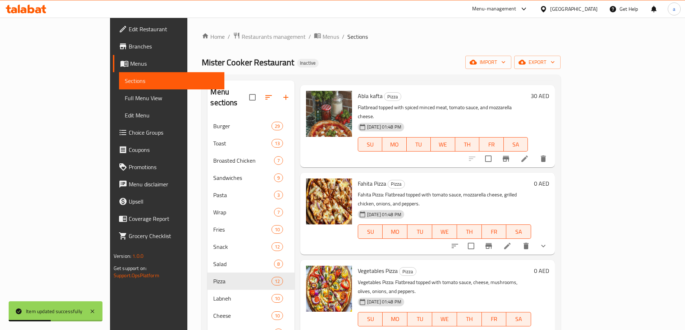
click at [517, 240] on li at bounding box center [507, 246] width 20 height 13
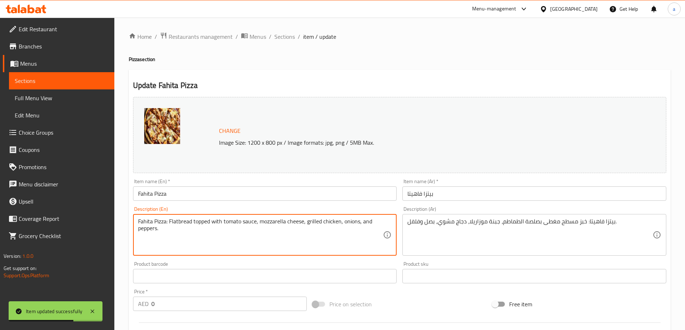
drag, startPoint x: 169, startPoint y: 221, endPoint x: 97, endPoint y: 219, distance: 72.6
type textarea "Flatbread topped with tomato sauce, mozzarella cheese, grilled chicken, onions,…"
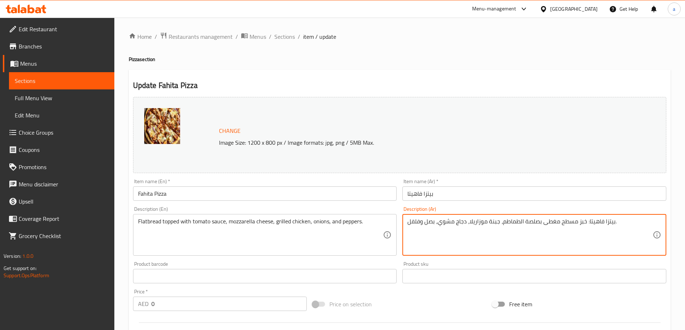
drag, startPoint x: 584, startPoint y: 223, endPoint x: 613, endPoint y: 223, distance: 28.8
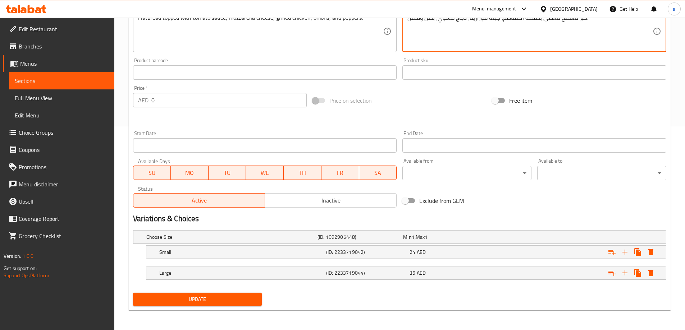
scroll to position [204, 0]
type textarea "خبز مسطح مغطى بصلصة الطماطم، جبنة موزاريلا، دجاج مشوي، بصل وفلفل."
click at [233, 297] on span "Update" at bounding box center [198, 299] width 118 height 9
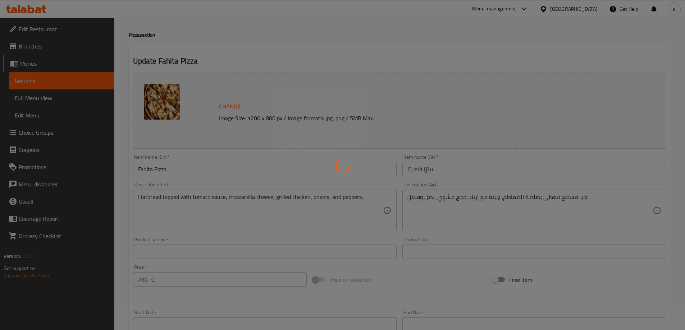
scroll to position [0, 0]
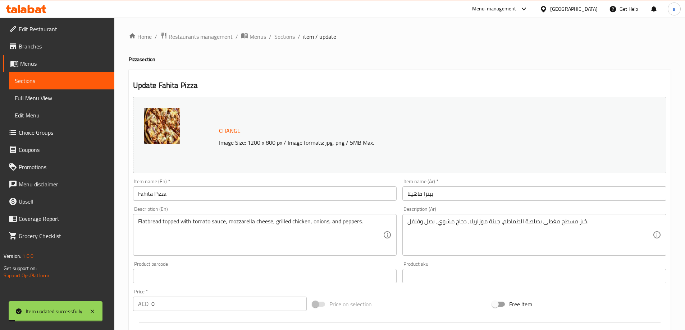
click at [285, 37] on span "Sections" at bounding box center [284, 36] width 20 height 9
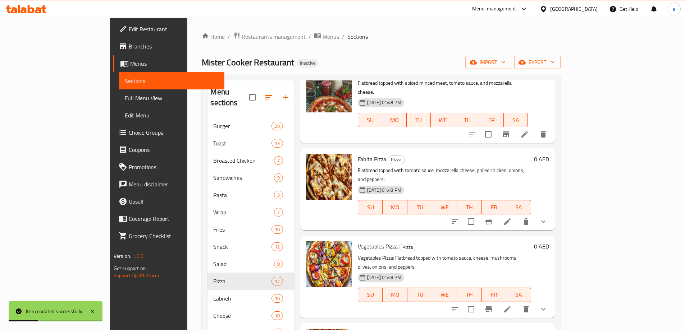
scroll to position [180, 0]
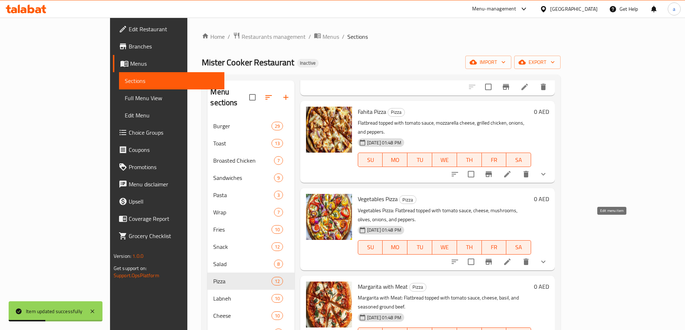
click at [512, 258] on icon at bounding box center [507, 262] width 9 height 9
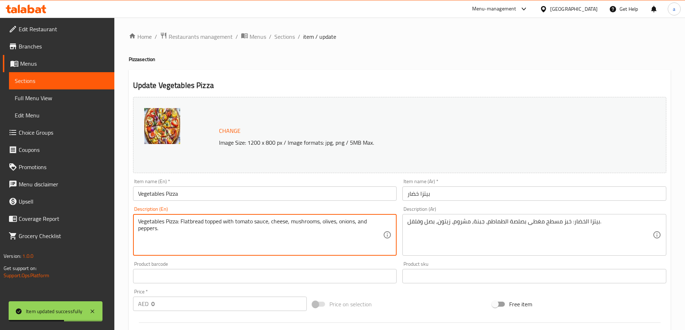
drag, startPoint x: 182, startPoint y: 224, endPoint x: 115, endPoint y: 225, distance: 67.6
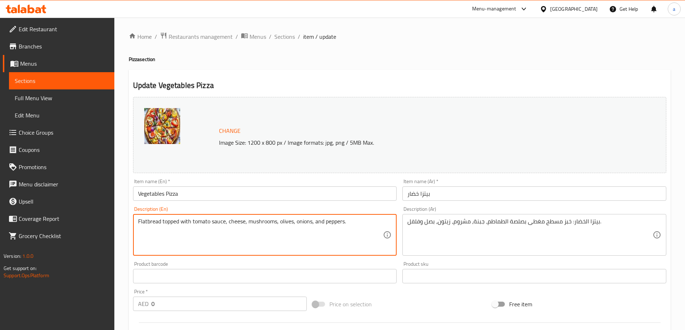
type textarea "Flatbread topped with tomato sauce, cheese, mushrooms, olives, onions, and pepp…"
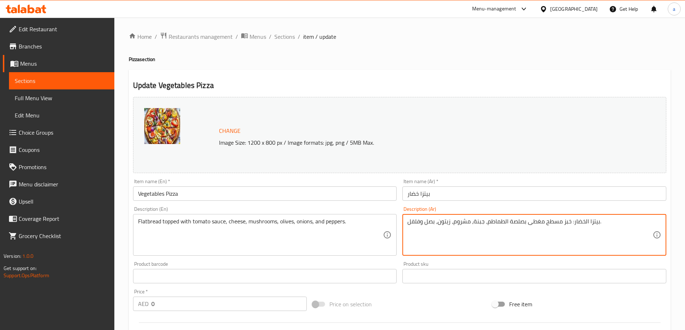
drag, startPoint x: 569, startPoint y: 224, endPoint x: 597, endPoint y: 221, distance: 28.5
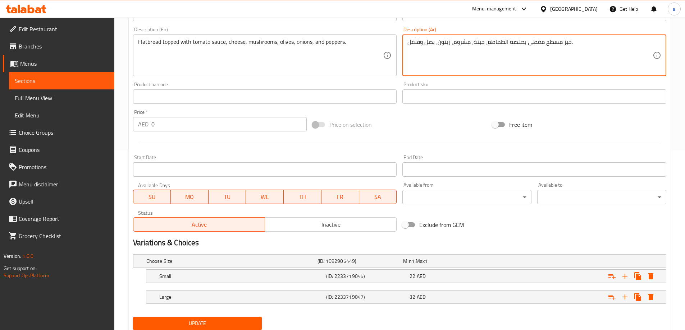
scroll to position [204, 0]
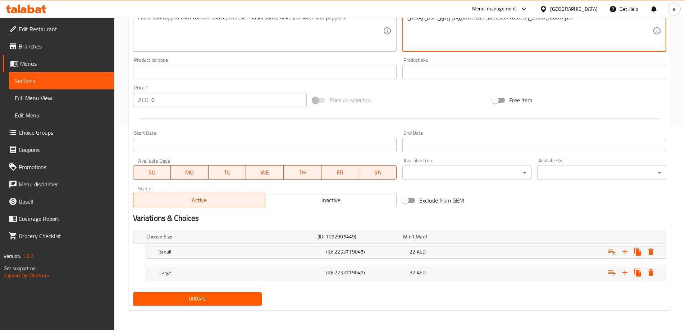
type textarea "خبز مسطح مغطى بصلصة الطماطم، جبنة، مشروم، زيتون، بصل وفلفل."
drag, startPoint x: 193, startPoint y: 299, endPoint x: 364, endPoint y: 15, distance: 331.6
click at [193, 299] on span "Update" at bounding box center [198, 299] width 118 height 9
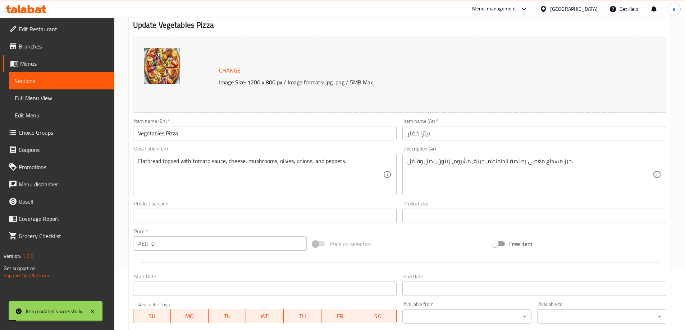
scroll to position [0, 0]
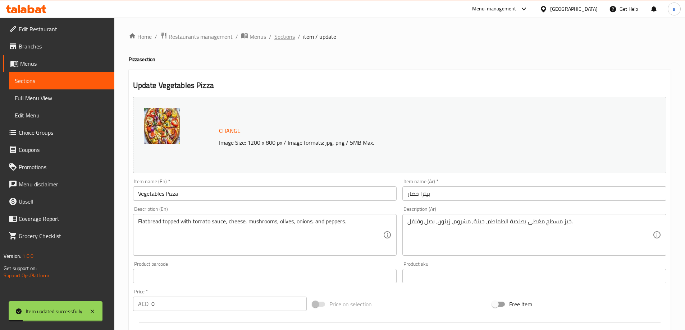
click at [281, 34] on span "Sections" at bounding box center [284, 36] width 20 height 9
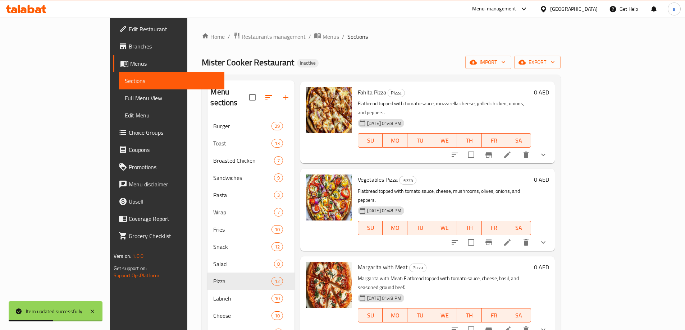
scroll to position [216, 0]
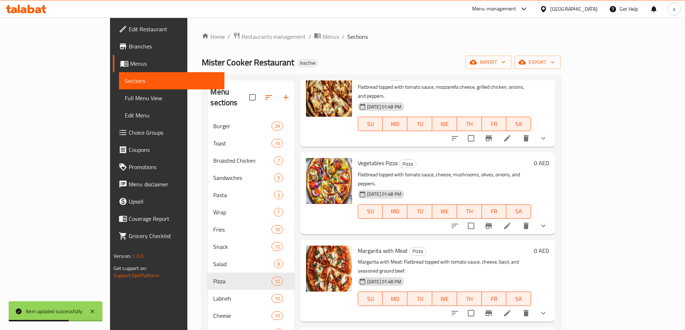
click at [512, 309] on icon at bounding box center [507, 313] width 9 height 9
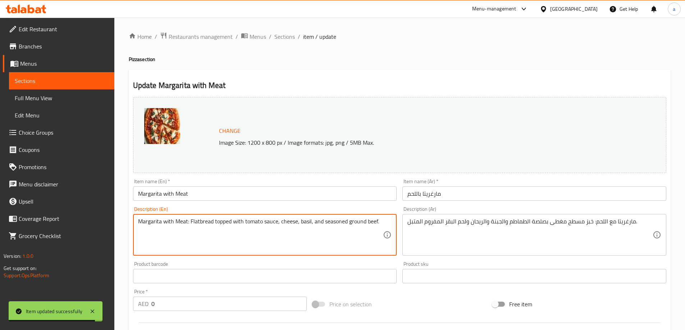
drag, startPoint x: 190, startPoint y: 221, endPoint x: 108, endPoint y: 228, distance: 82.2
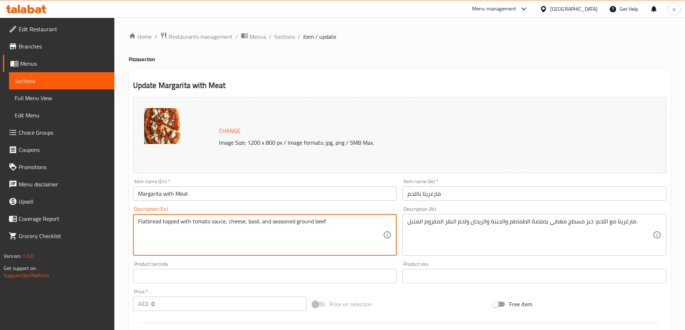
type textarea "Flatbread topped with tomato sauce, cheese, basil, and seasoned ground beef."
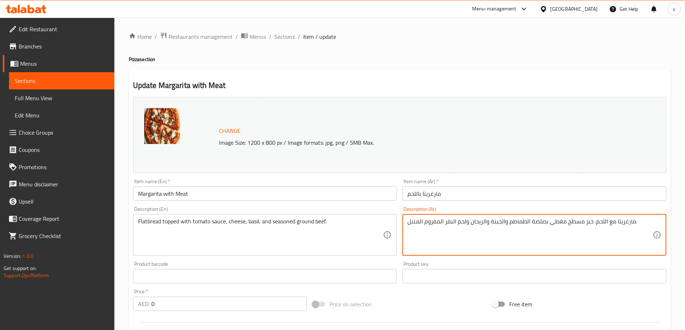
drag, startPoint x: 593, startPoint y: 222, endPoint x: 635, endPoint y: 225, distance: 42.5
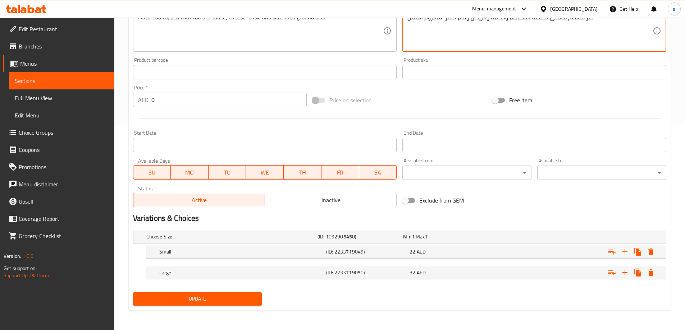
type textarea "خبز مسطح مغطى بصلصة الطماطم والجبنة والريحان ولحم البقر المفروم المتبل."
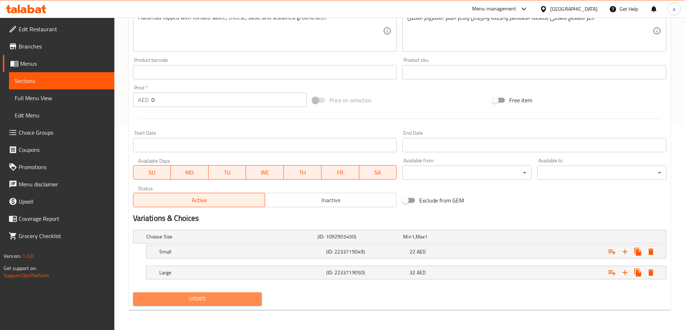
click at [205, 295] on span "Update" at bounding box center [198, 299] width 118 height 9
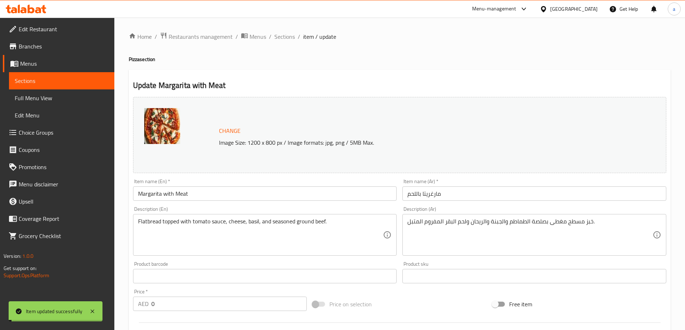
click at [288, 38] on span "Sections" at bounding box center [284, 36] width 20 height 9
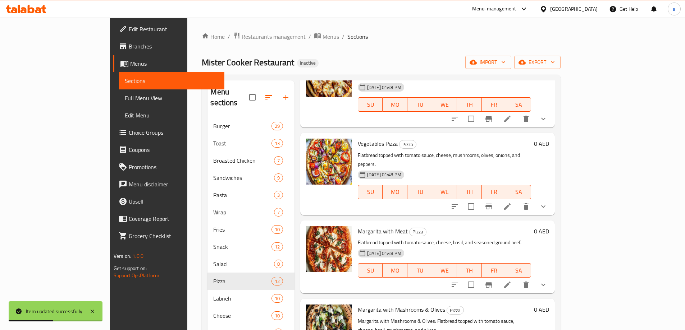
scroll to position [252, 0]
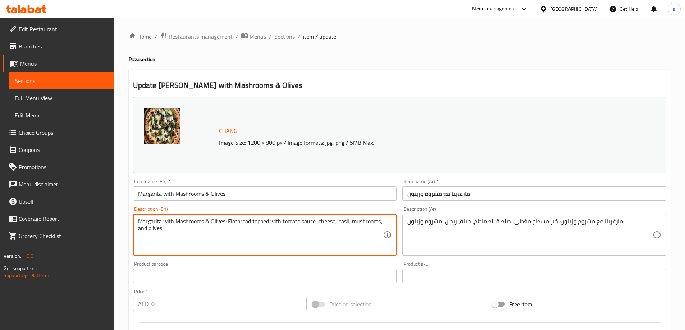
drag, startPoint x: 228, startPoint y: 225, endPoint x: 131, endPoint y: 220, distance: 96.5
type textarea "Flatbread topped with tomato sauce, cheese, basil, mushrooms, and olives."
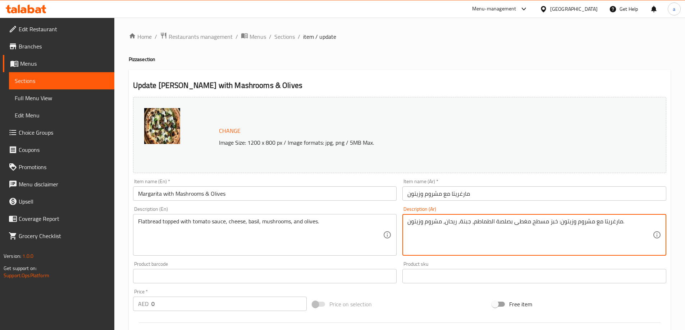
drag, startPoint x: 556, startPoint y: 225, endPoint x: 621, endPoint y: 234, distance: 64.9
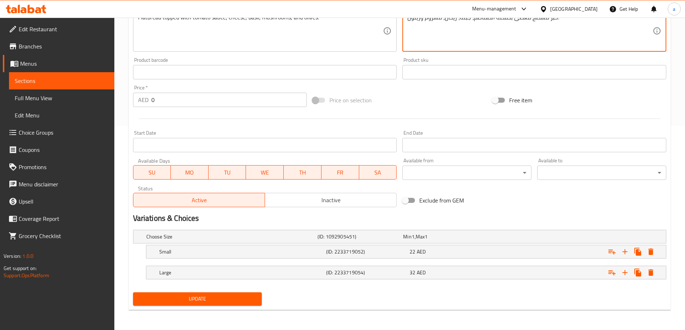
type textarea "خبز مسطح مغطى بصلصة الطماطم، جبنة، ريحان، مشروم وزيتون."
click at [195, 299] on span "Update" at bounding box center [198, 299] width 118 height 9
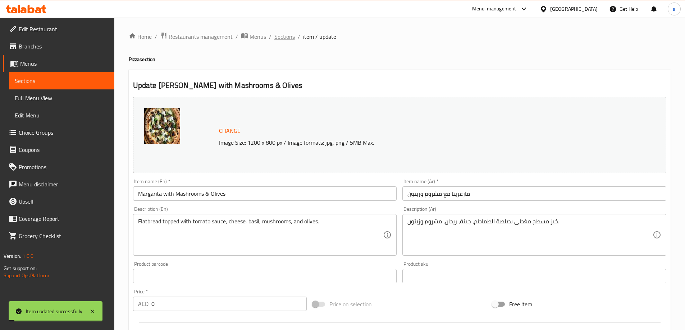
click at [276, 38] on span "Sections" at bounding box center [284, 36] width 20 height 9
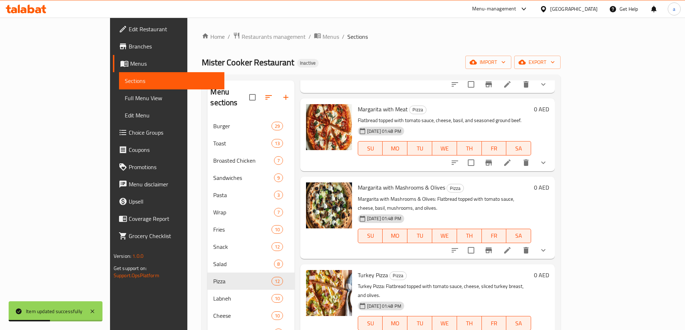
scroll to position [359, 0]
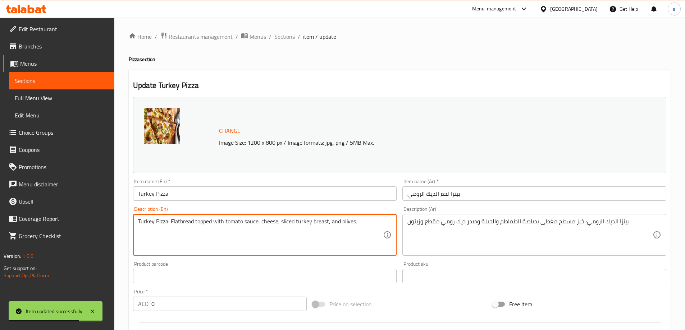
drag, startPoint x: 170, startPoint y: 223, endPoint x: 98, endPoint y: 224, distance: 71.9
type textarea "Flatbread topped with tomato sauce, cheese, sliced turkey breast, and olives."
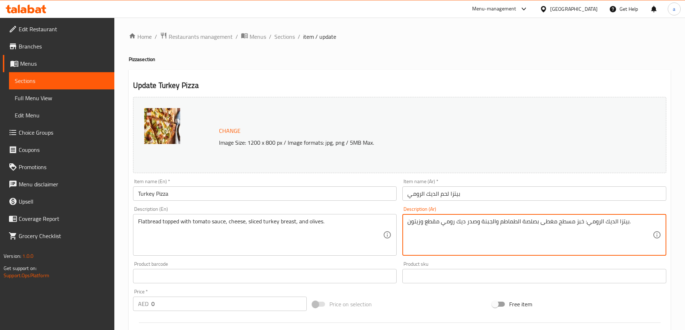
drag, startPoint x: 582, startPoint y: 225, endPoint x: 628, endPoint y: 229, distance: 45.4
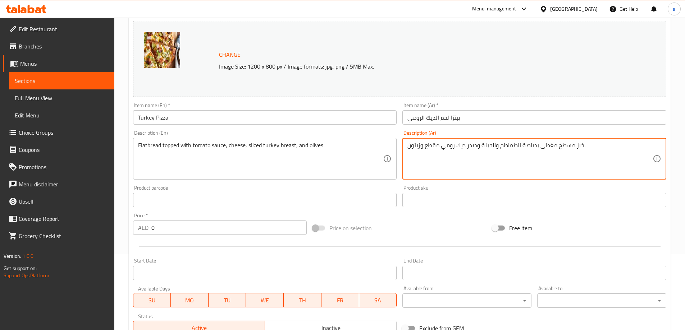
scroll to position [180, 0]
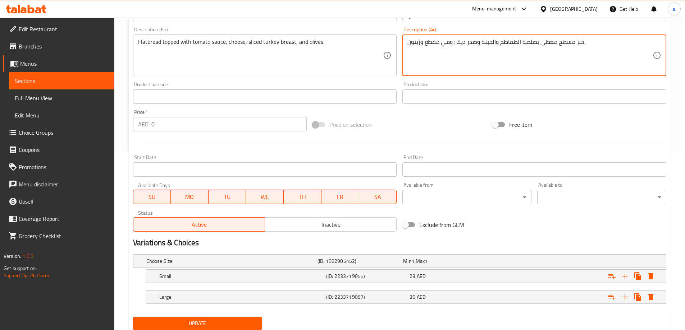
type textarea "خبز مسطح مغطى بصلصة الطماطم والجبنة وصدر ديك رومي مقطع وزيتون."
click at [211, 324] on span "Update" at bounding box center [198, 323] width 118 height 9
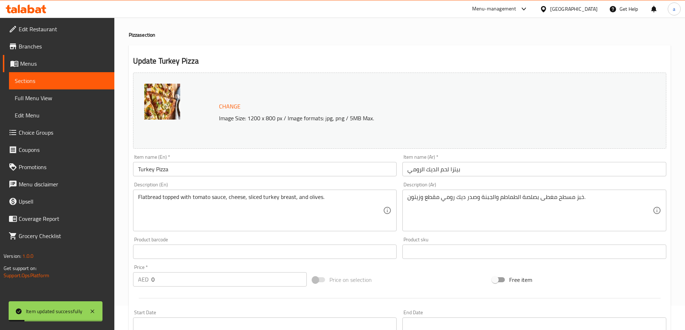
scroll to position [0, 0]
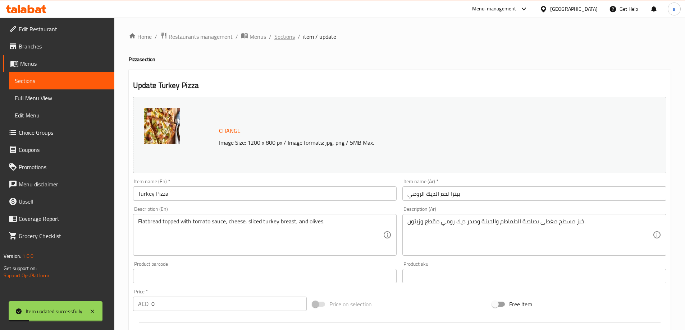
click at [281, 40] on span "Sections" at bounding box center [284, 36] width 20 height 9
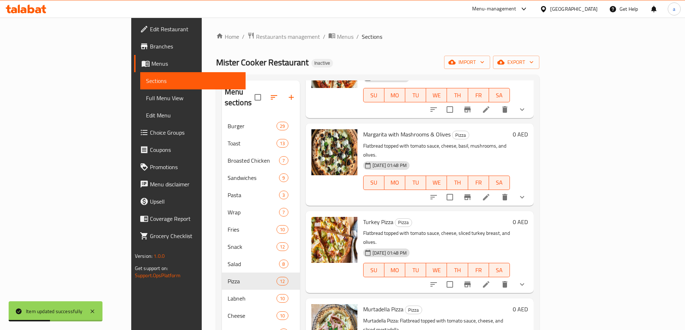
scroll to position [431, 0]
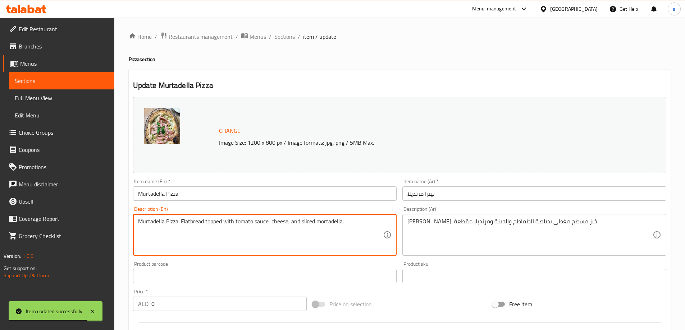
drag, startPoint x: 180, startPoint y: 225, endPoint x: 121, endPoint y: 224, distance: 59.3
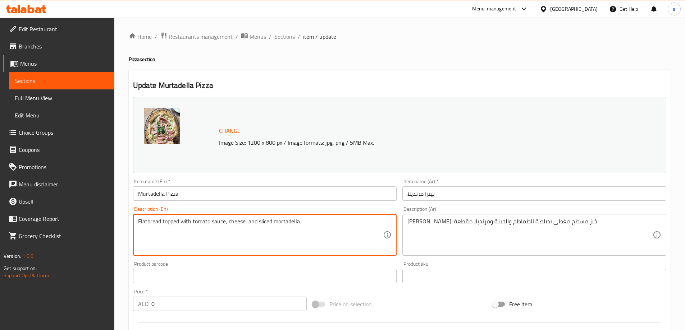
type textarea "Flatbread topped with tomato sauce, cheese, and sliced mortadella."
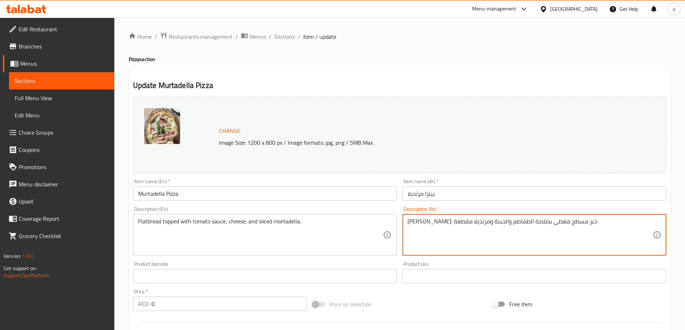
drag, startPoint x: 550, startPoint y: 223, endPoint x: 583, endPoint y: 223, distance: 33.4
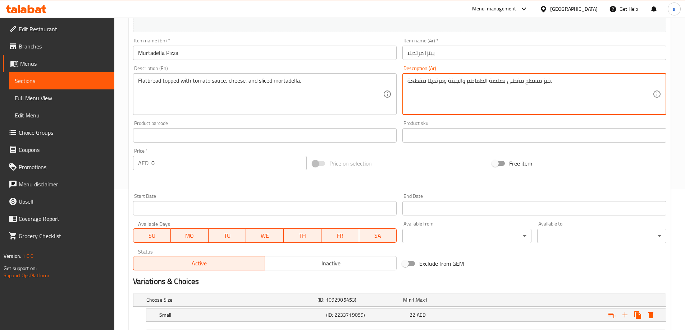
scroll to position [204, 0]
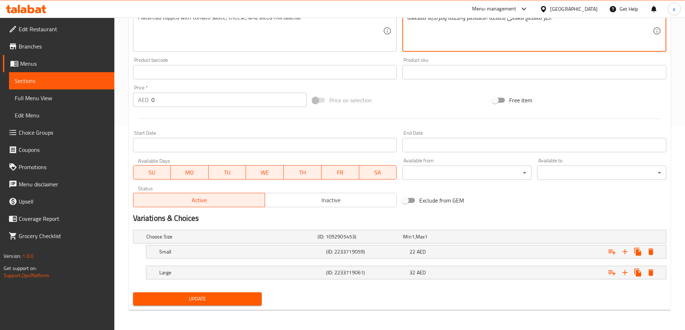
type textarea "خبز مسطح مغطى بصلصة الطماطم والجبنة ومرتديلا مقطعة."
click at [192, 305] on button "Update" at bounding box center [197, 299] width 129 height 13
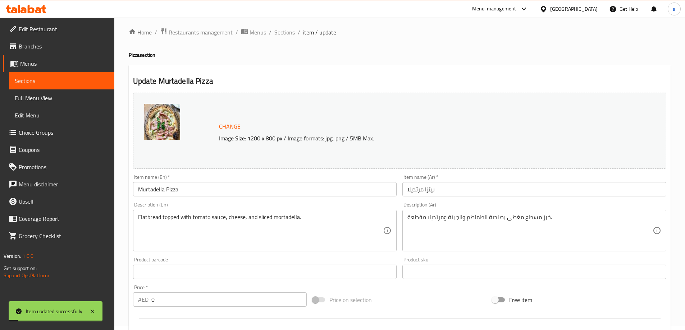
scroll to position [0, 0]
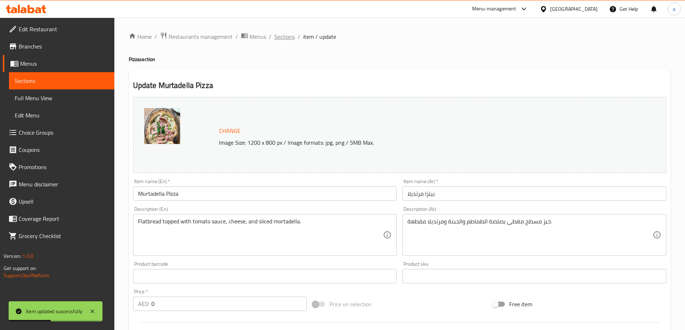
click at [292, 40] on span "Sections" at bounding box center [284, 36] width 20 height 9
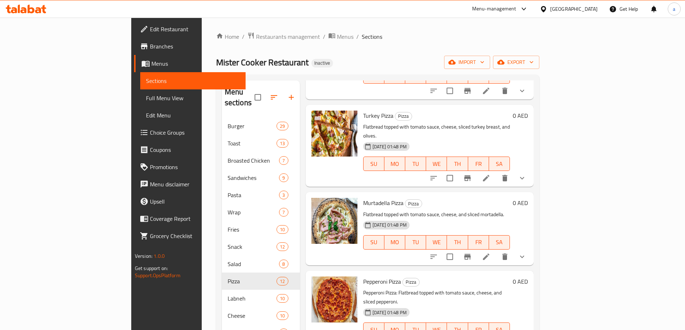
scroll to position [539, 0]
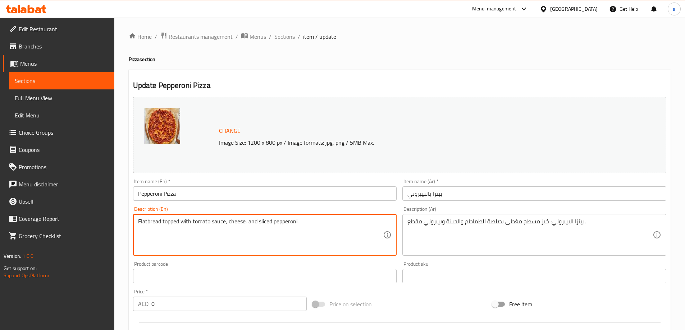
type textarea "Flatbread topped with tomato sauce, cheese, and sliced pepperoni."
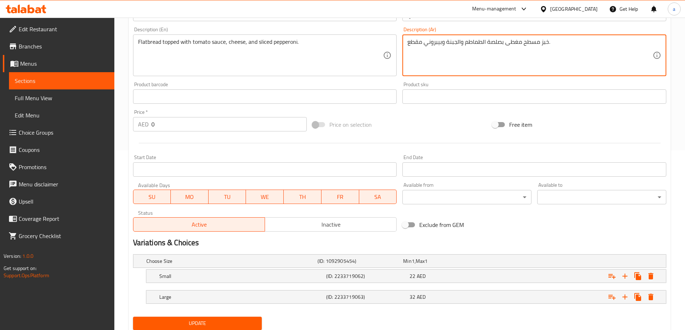
type textarea "خبز مسطح مغطى بصلصة الطماطم والجبنة وبيبروني مقطع."
click at [248, 319] on span "Update" at bounding box center [198, 323] width 118 height 9
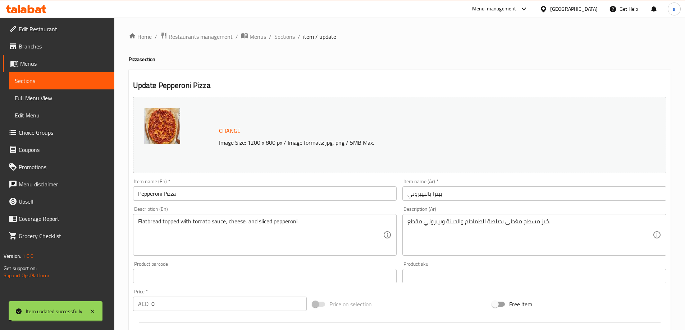
click at [284, 36] on span "Sections" at bounding box center [284, 36] width 20 height 9
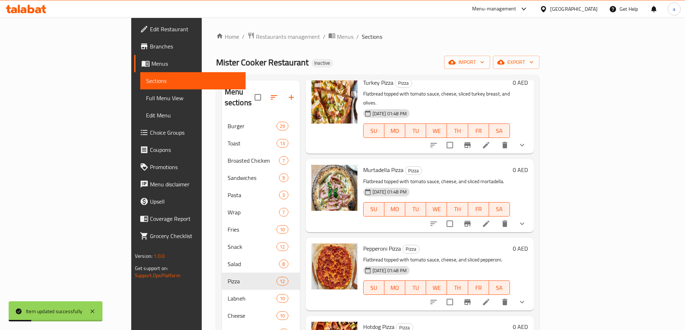
scroll to position [569, 0]
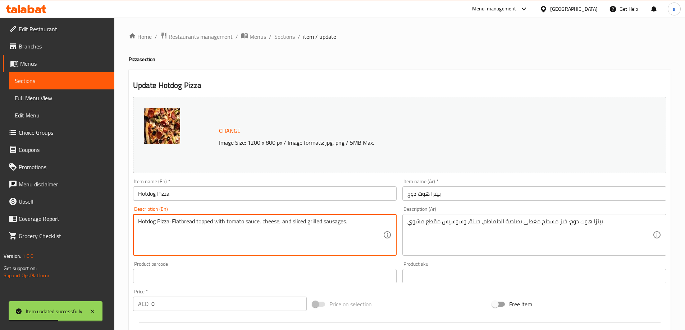
drag, startPoint x: 172, startPoint y: 223, endPoint x: 51, endPoint y: 224, distance: 120.4
type textarea "Flatbread topped with tomato sauce, cheese, and sliced grilled sausages."
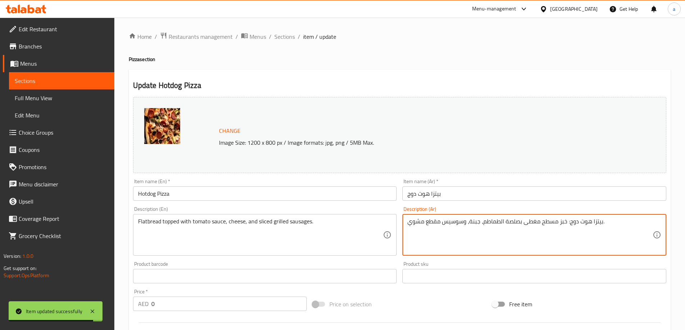
drag, startPoint x: 567, startPoint y: 223, endPoint x: 603, endPoint y: 228, distance: 36.7
click at [579, 233] on textarea "بيتزا هوت دوج: خبز مسطح مغطى بصلصة الطماطم، جبنة، وسوسيس مقطع مشوي." at bounding box center [529, 235] width 245 height 34
drag, startPoint x: 566, startPoint y: 224, endPoint x: 602, endPoint y: 229, distance: 36.3
click at [602, 229] on textarea "بيتزا هوت دوج: خبز مسطح مغطى بصلصة الطماطم، جبنة، وسوسيس مقطع مشوي." at bounding box center [529, 235] width 245 height 34
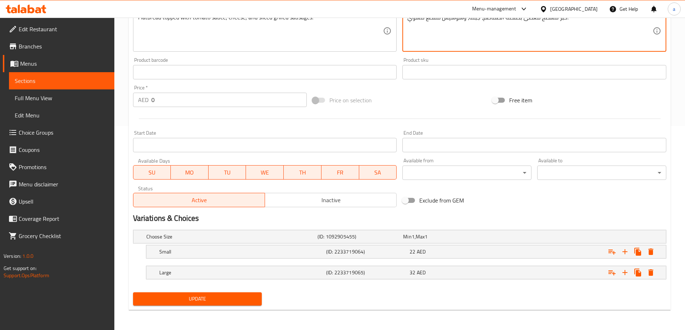
type textarea "خبز مسطح مغطى بصلصة الطماطم، جبنة، وسوسيس مقطع مشوي."
click at [253, 297] on span "Update" at bounding box center [198, 299] width 118 height 9
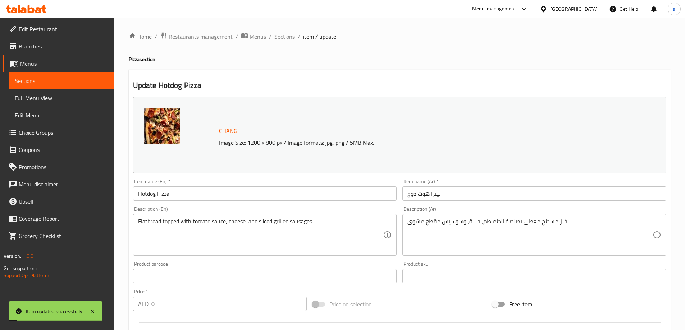
click at [284, 38] on span "Sections" at bounding box center [284, 36] width 20 height 9
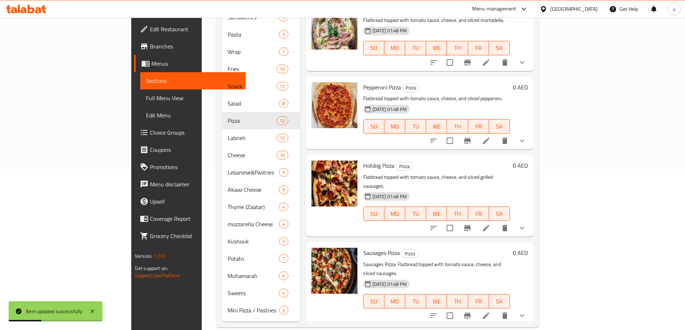
scroll to position [162, 0]
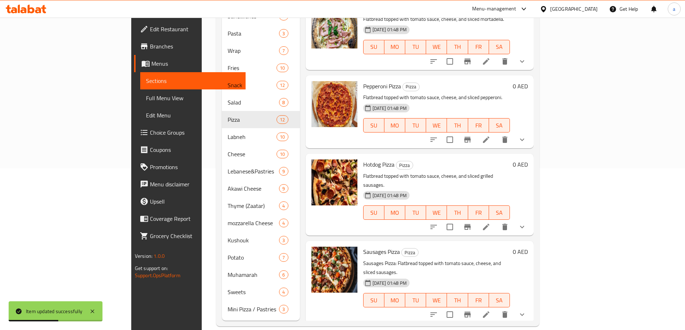
click at [496, 308] on li at bounding box center [486, 314] width 20 height 13
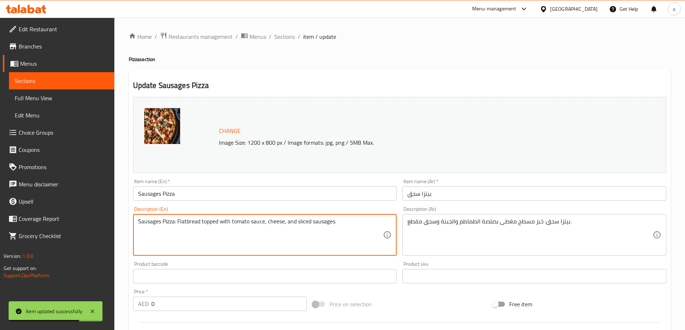
drag, startPoint x: 178, startPoint y: 224, endPoint x: 106, endPoint y: 226, distance: 72.3
type textarea "Flatbread topped with tomato sauce, cheese, and sliced sausages."
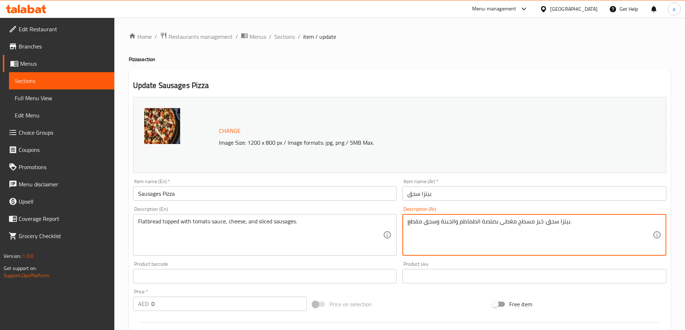
drag, startPoint x: 544, startPoint y: 223, endPoint x: 570, endPoint y: 226, distance: 27.1
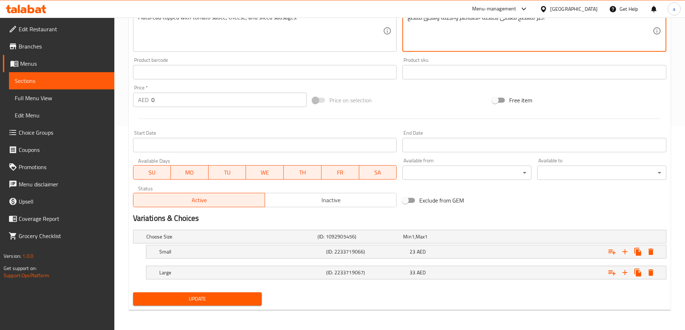
type textarea "خبز مسطح مغطى بصلصة الطماطم والجبنة وسجق مقطع."
click at [233, 293] on button "Update" at bounding box center [197, 299] width 129 height 13
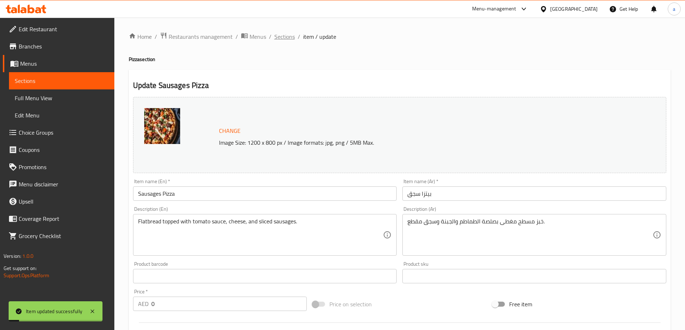
click at [290, 36] on span "Sections" at bounding box center [284, 36] width 20 height 9
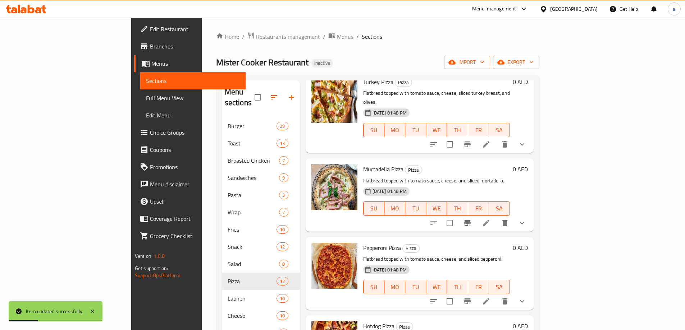
scroll to position [162, 0]
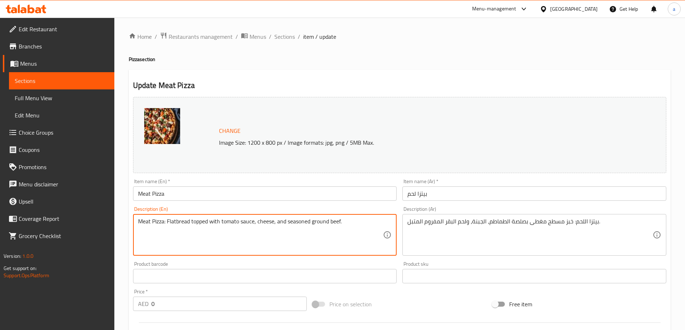
drag, startPoint x: 168, startPoint y: 221, endPoint x: 82, endPoint y: 222, distance: 85.6
type textarea "Flatbread topped with tomato sauce, cheese, and seasoned ground beef."
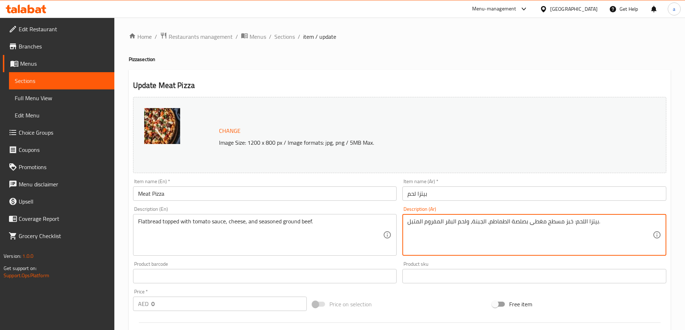
drag, startPoint x: 572, startPoint y: 223, endPoint x: 597, endPoint y: 223, distance: 25.9
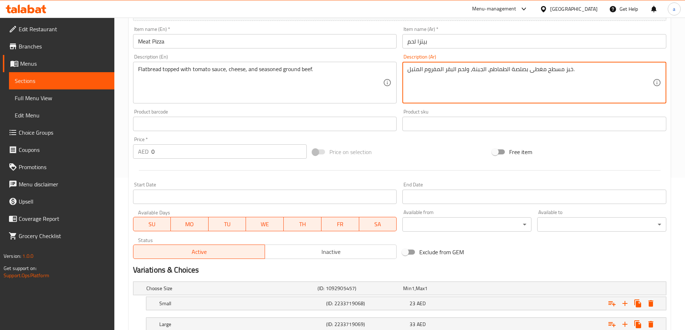
scroll to position [204, 0]
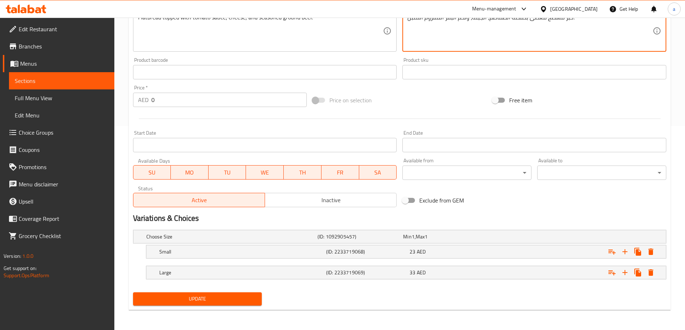
type textarea "خبز مسطح مغطى بصلصة الطماطم، الجبنة، ولحم البقر المفروم المتبل."
click at [233, 297] on span "Update" at bounding box center [198, 299] width 118 height 9
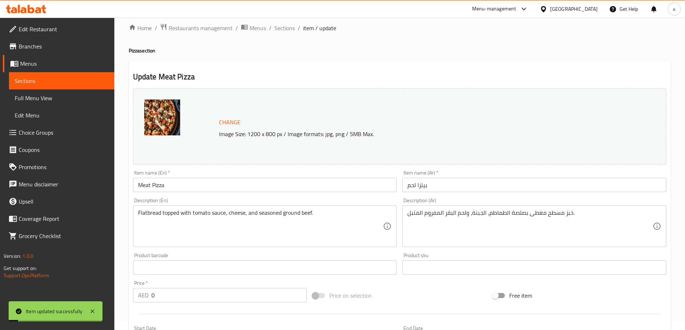
scroll to position [0, 0]
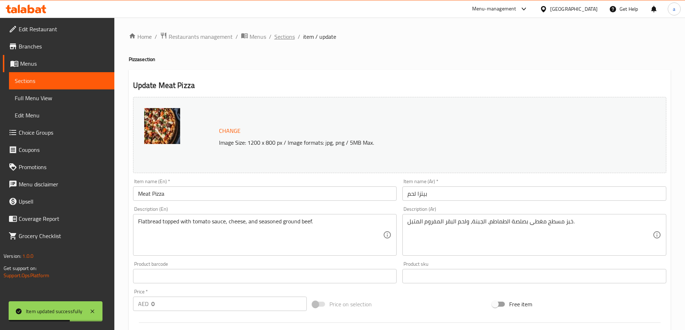
click at [285, 36] on span "Sections" at bounding box center [284, 36] width 20 height 9
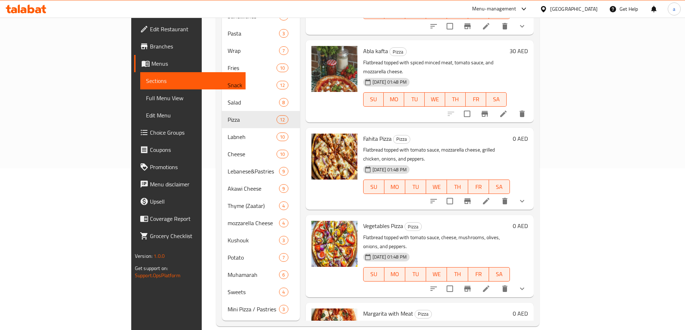
scroll to position [18, 0]
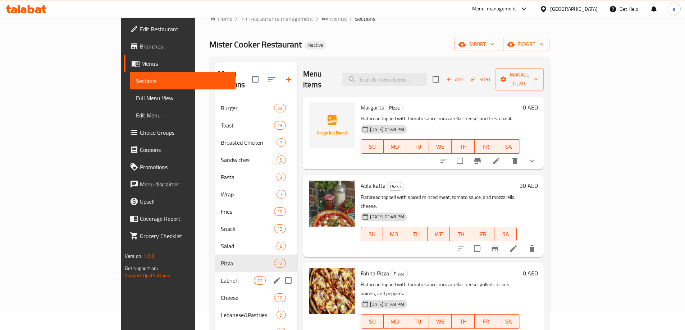
click at [215, 275] on div "Labneh 10" at bounding box center [256, 280] width 82 height 17
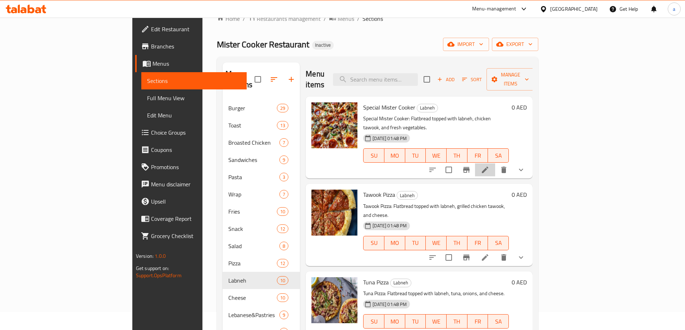
click at [495, 164] on li at bounding box center [485, 170] width 20 height 13
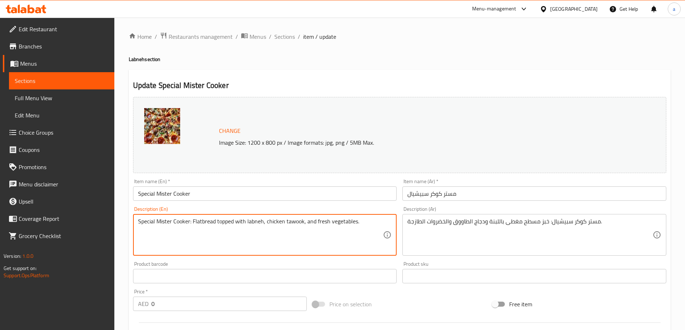
drag, startPoint x: 193, startPoint y: 223, endPoint x: 68, endPoint y: 212, distance: 125.6
type textarea "Flatbread topped with labneh, chicken tawook, and fresh vegetables."
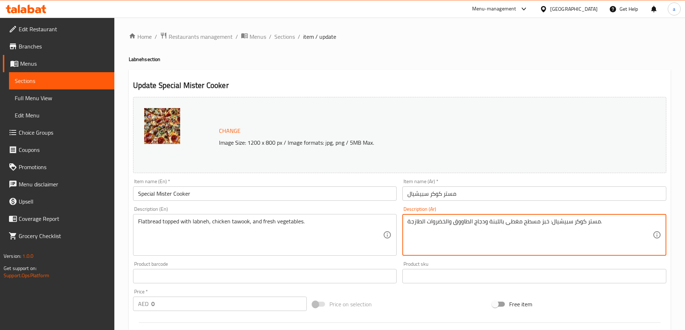
drag, startPoint x: 548, startPoint y: 222, endPoint x: 599, endPoint y: 226, distance: 50.5
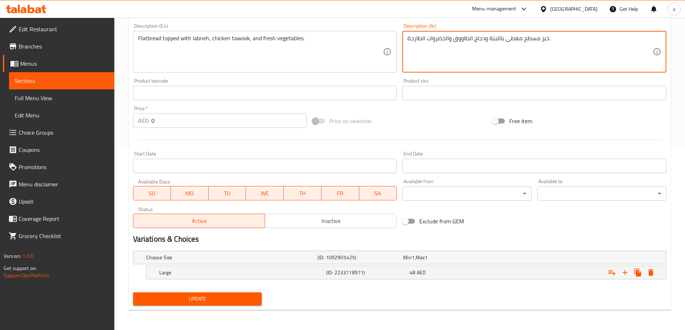
type textarea "خبز مسطح مغطى باللبنة ودجاج الطاووق والخضروات الطازجة."
click at [184, 306] on button "Update" at bounding box center [197, 299] width 129 height 13
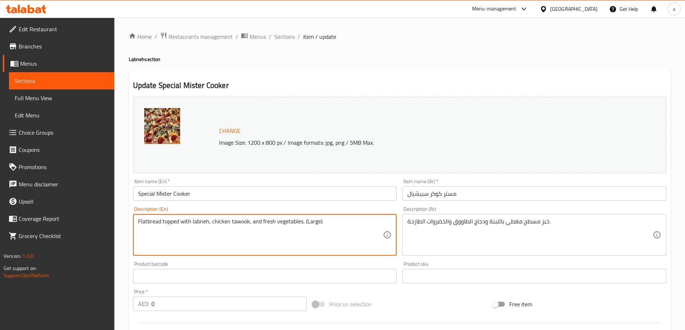
type textarea "Flatbread topped with labneh, chicken tawook, and fresh vegetables. (Large)"
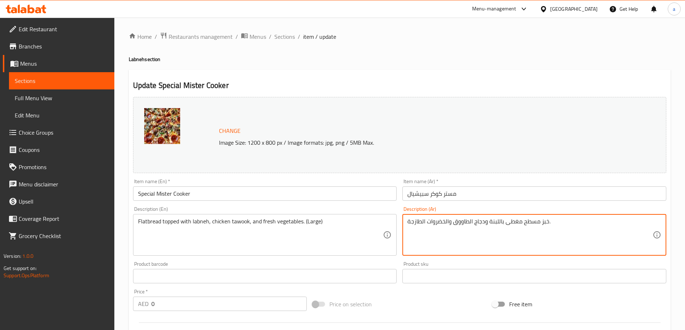
drag, startPoint x: 583, startPoint y: 229, endPoint x: 567, endPoint y: 229, distance: 16.2
click at [507, 220] on textarea "خبز مسطح مغطى باللبنة ودجاج الطاووق والخضروات الطازجة. ()" at bounding box center [529, 235] width 245 height 34
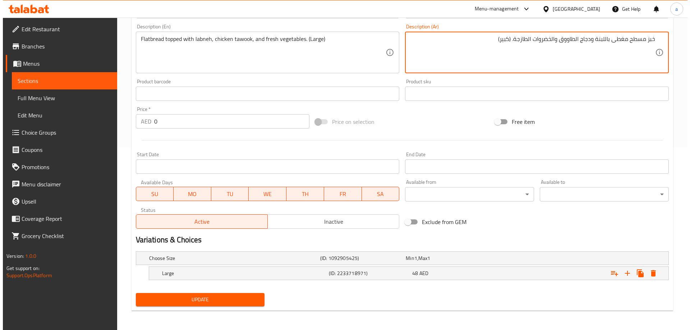
scroll to position [183, 0]
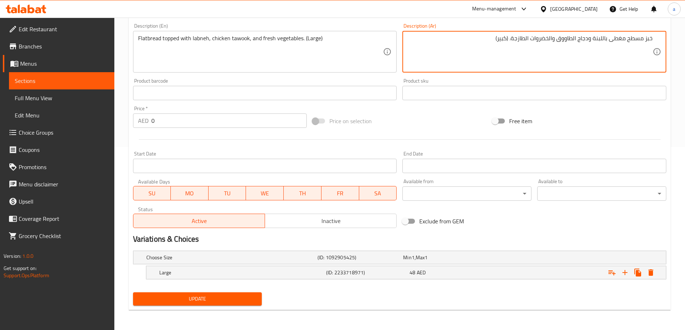
type textarea "خبز مسطح مغطى باللبنة ودجاج الطاووق والخضروات الطازجة. (كبير)"
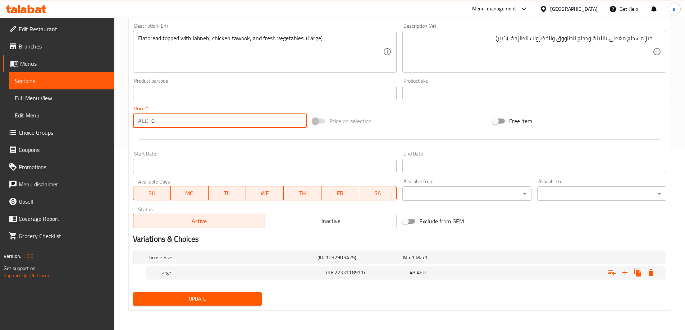
drag, startPoint x: 169, startPoint y: 120, endPoint x: 147, endPoint y: 119, distance: 21.6
click at [147, 119] on div "AED 0 Price *" at bounding box center [220, 121] width 174 height 14
type input "48"
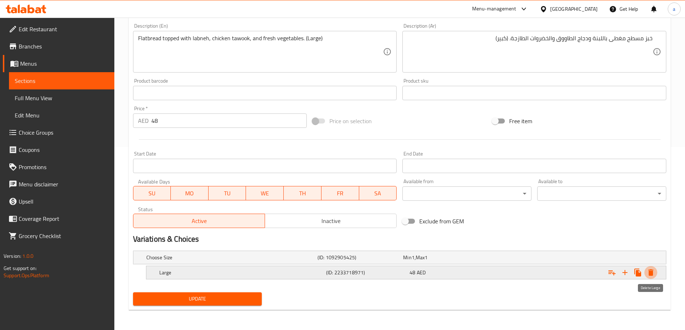
click at [655, 272] on button "Expand" at bounding box center [650, 272] width 13 height 13
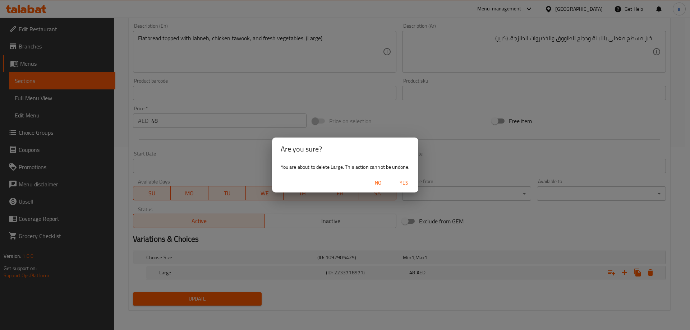
drag, startPoint x: 404, startPoint y: 180, endPoint x: 402, endPoint y: 184, distance: 4.4
click at [404, 181] on span "Yes" at bounding box center [403, 183] width 17 height 9
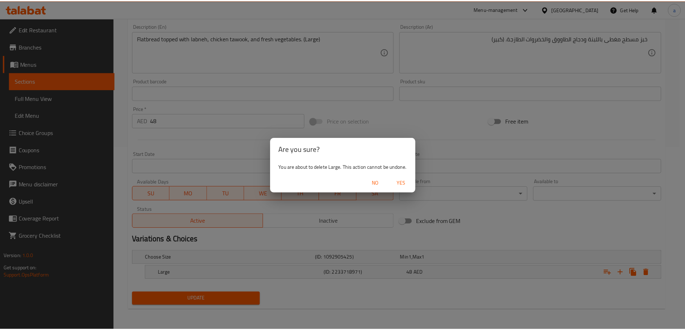
scroll to position [181, 0]
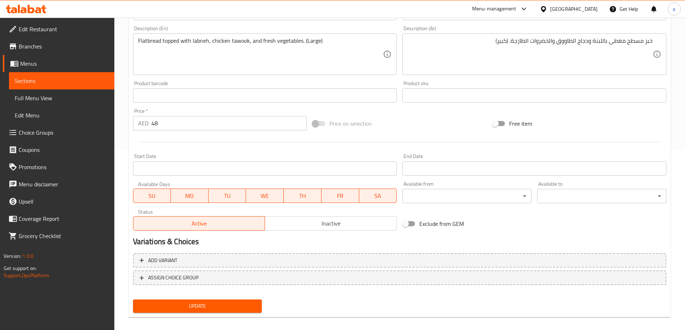
click at [229, 310] on span "Update" at bounding box center [198, 306] width 118 height 9
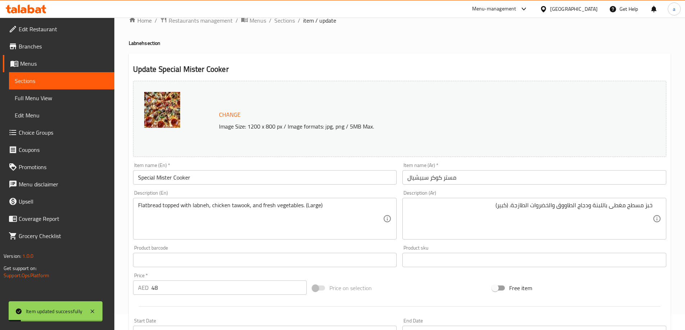
scroll to position [0, 0]
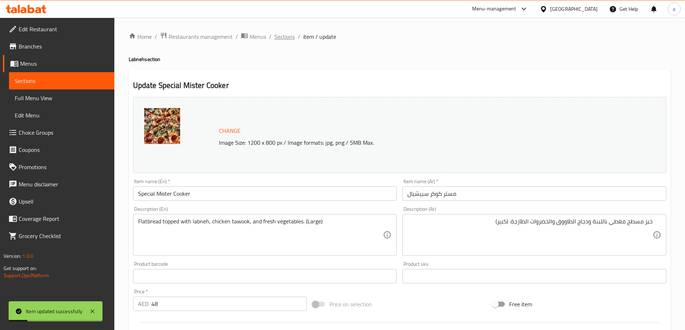
click at [290, 37] on span "Sections" at bounding box center [284, 36] width 20 height 9
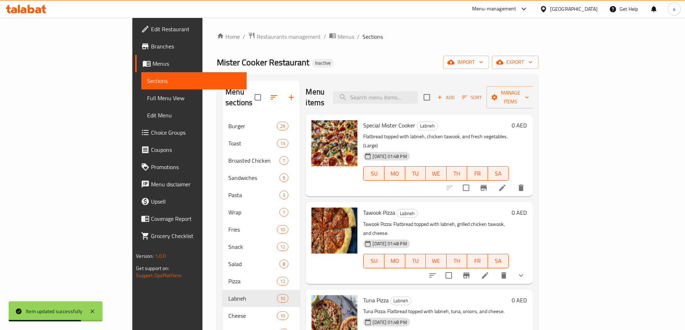
click at [489, 271] on icon at bounding box center [485, 275] width 9 height 9
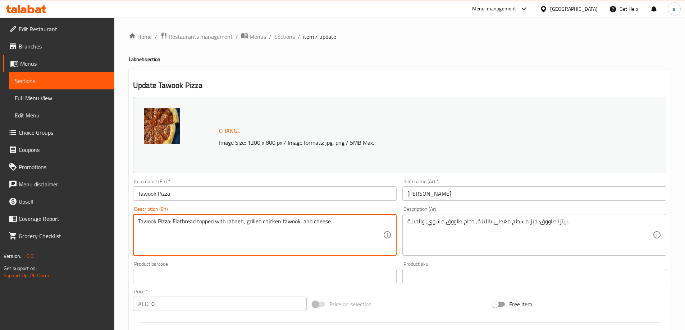
drag, startPoint x: 174, startPoint y: 223, endPoint x: 49, endPoint y: 224, distance: 124.4
type textarea "Flatbread topped with labneh, grilled chicken tawook, and cheese."
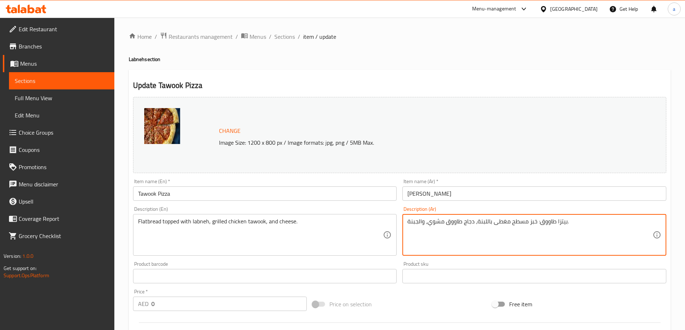
drag, startPoint x: 536, startPoint y: 224, endPoint x: 546, endPoint y: 223, distance: 9.5
click at [536, 223] on textarea "بيتزا طاووق: خبز مسطح مغطى باللبنة، دجاج طاووق مشوي، والجبنة." at bounding box center [529, 235] width 245 height 34
drag, startPoint x: 535, startPoint y: 223, endPoint x: 566, endPoint y: 224, distance: 30.9
click at [566, 224] on textarea "بيتزا طاووق: خبز مسطح مغطى باللبنة، دجاج طاووق مشوي، والجبنة." at bounding box center [529, 235] width 245 height 34
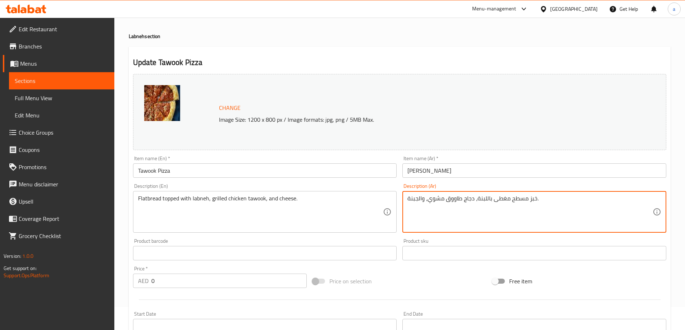
scroll to position [204, 0]
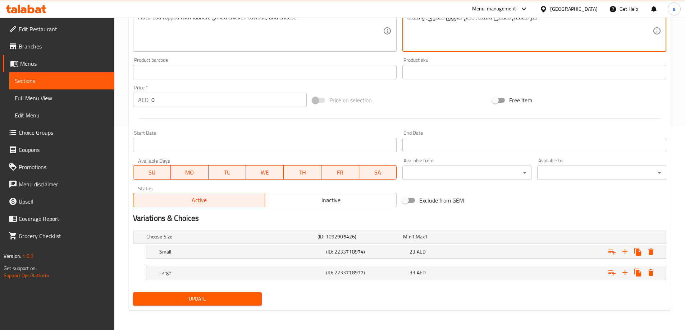
type textarea "خبز مسطح مغطى باللبنة، دجاج طاووق مشوي، والجبنة."
drag, startPoint x: 170, startPoint y: 303, endPoint x: 174, endPoint y: 298, distance: 7.1
click at [170, 303] on span "Update" at bounding box center [198, 299] width 118 height 9
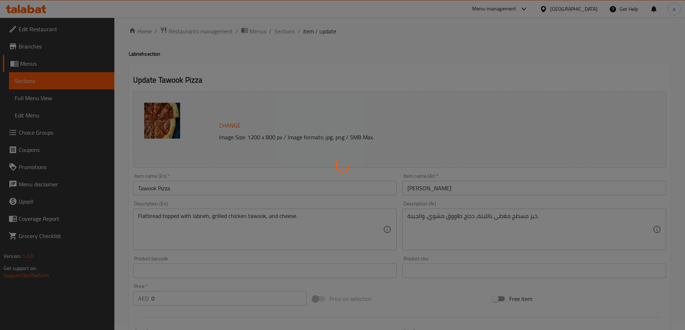
scroll to position [0, 0]
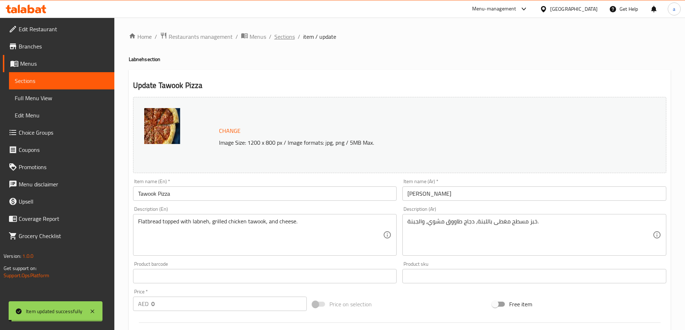
click at [274, 38] on span "Sections" at bounding box center [284, 36] width 20 height 9
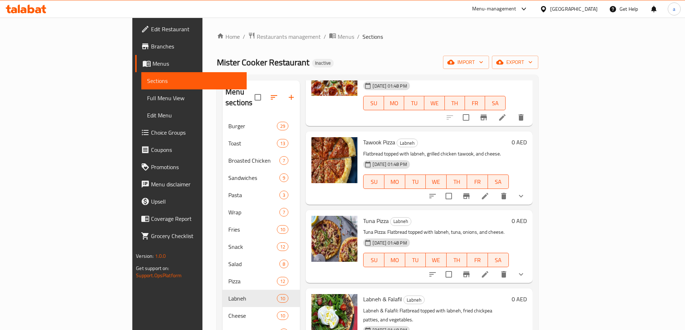
scroll to position [72, 0]
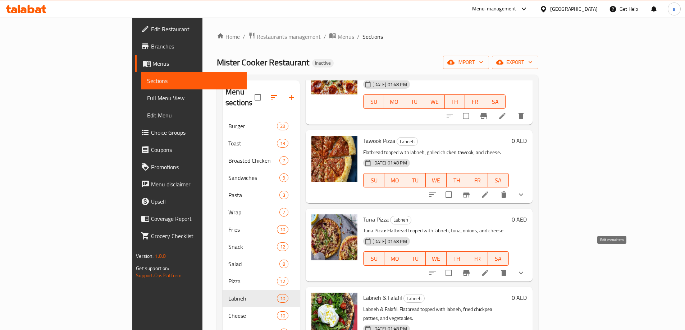
click at [489, 269] on icon at bounding box center [485, 273] width 9 height 9
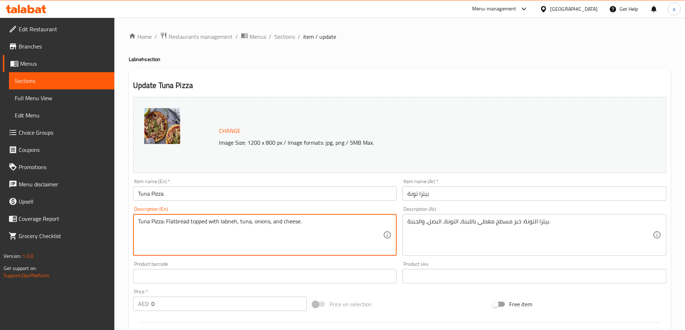
drag, startPoint x: 166, startPoint y: 223, endPoint x: 36, endPoint y: 223, distance: 130.5
type textarea "Flatbread topped with labneh, tuna, onions, and cheese."
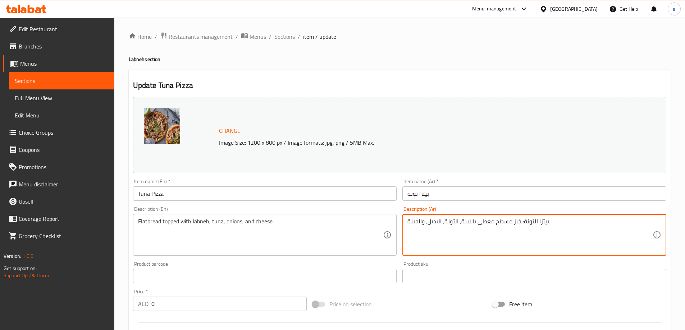
drag, startPoint x: 519, startPoint y: 224, endPoint x: 547, endPoint y: 225, distance: 27.7
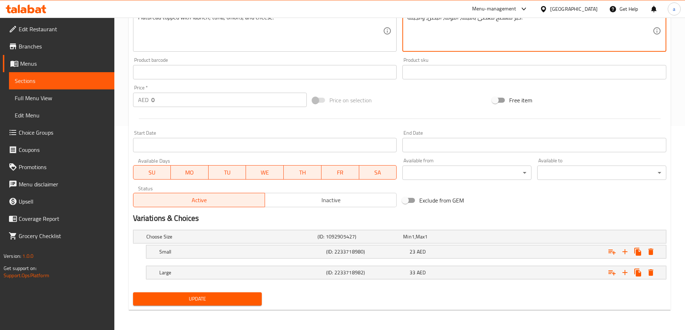
type textarea "خبز مسطح مغطى باللبنة، التونة، البصل، والجبنة."
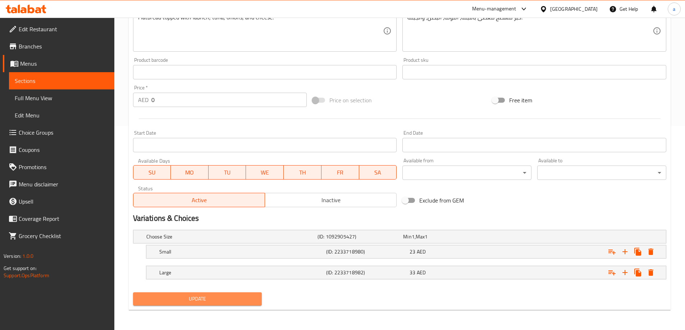
click at [239, 301] on span "Update" at bounding box center [198, 299] width 118 height 9
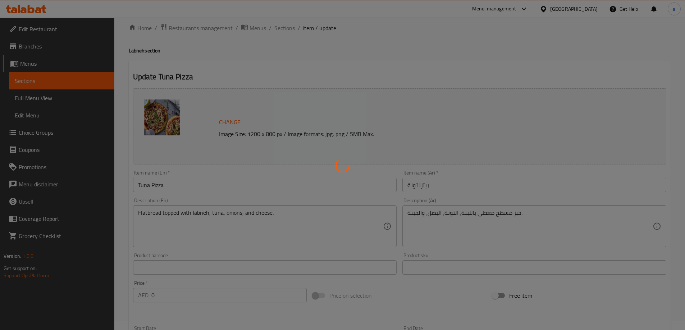
scroll to position [0, 0]
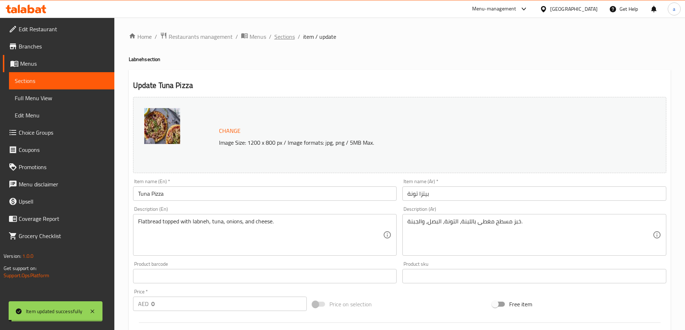
click at [283, 38] on span "Sections" at bounding box center [284, 36] width 20 height 9
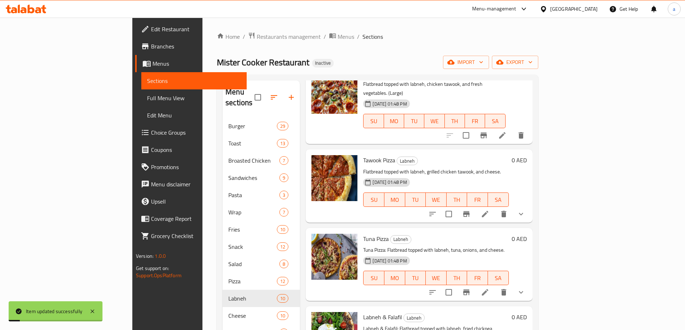
scroll to position [108, 0]
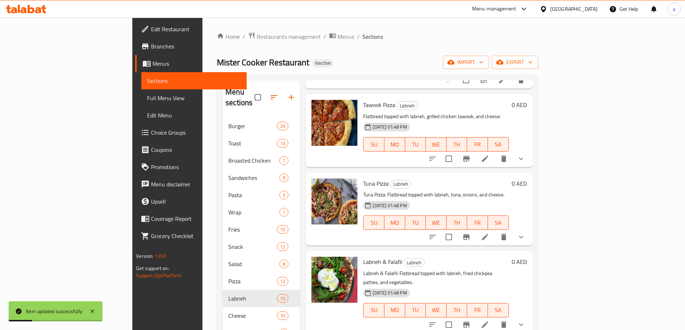
click at [495, 318] on li at bounding box center [485, 324] width 20 height 13
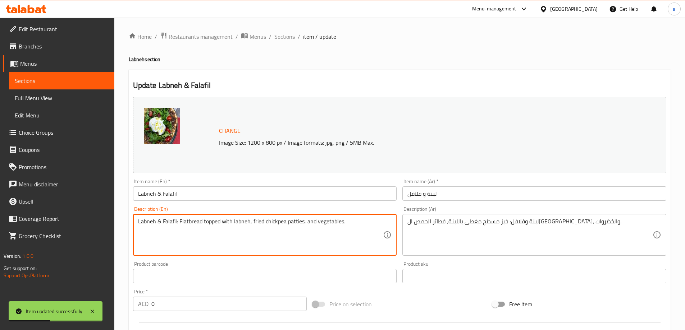
drag, startPoint x: 179, startPoint y: 223, endPoint x: 120, endPoint y: 222, distance: 58.6
type textarea "Flatbread topped with labneh, fried chickpea patties, and vegetables."
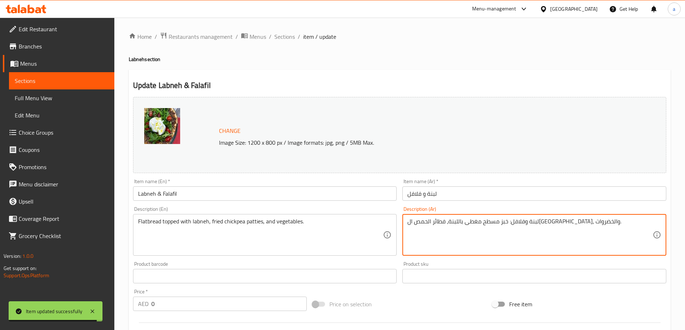
drag, startPoint x: 548, startPoint y: 224, endPoint x: 580, endPoint y: 224, distance: 31.6
click at [578, 226] on textarea "لبنة وفلافل: خبز مسطح مغطى باللبنة، فطائر الحمص المقلية، والخضروات." at bounding box center [529, 235] width 245 height 34
drag, startPoint x: 579, startPoint y: 226, endPoint x: 549, endPoint y: 233, distance: 30.6
click at [549, 233] on textarea "لبنة وفلافل: خبز مسطح مغطى باللبنة، فطائر الحمص المقلية، والخضروات." at bounding box center [529, 235] width 245 height 34
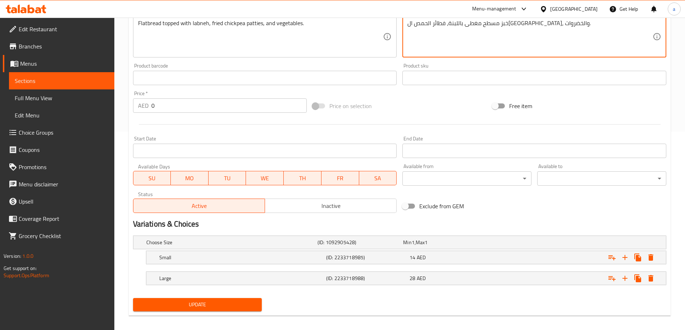
scroll to position [204, 0]
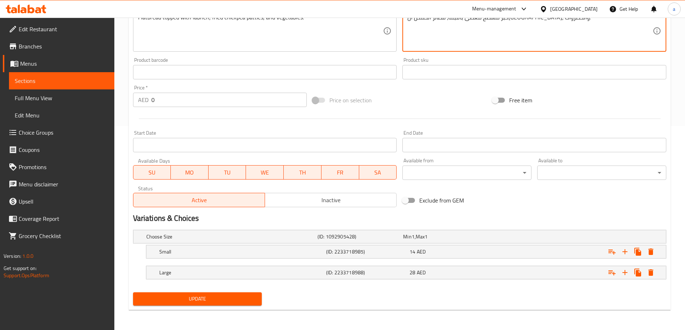
type textarea "خبز مسطح مغطى باللبنة، فطائر الحمص المقلية، والخضروات."
click at [216, 298] on span "Update" at bounding box center [198, 299] width 118 height 9
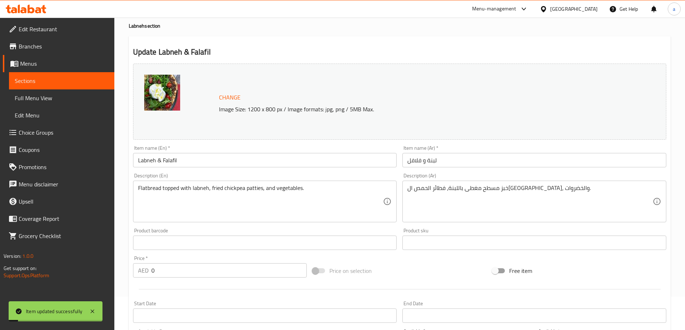
scroll to position [0, 0]
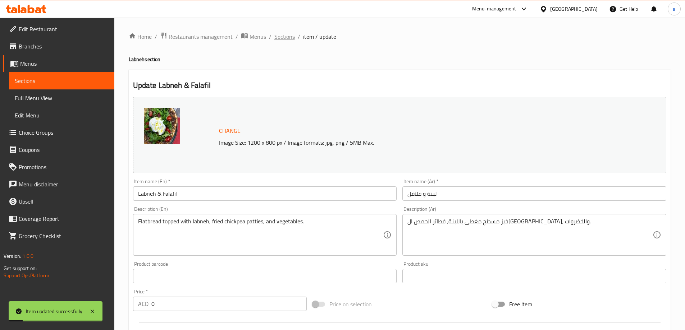
click at [285, 39] on span "Sections" at bounding box center [284, 36] width 20 height 9
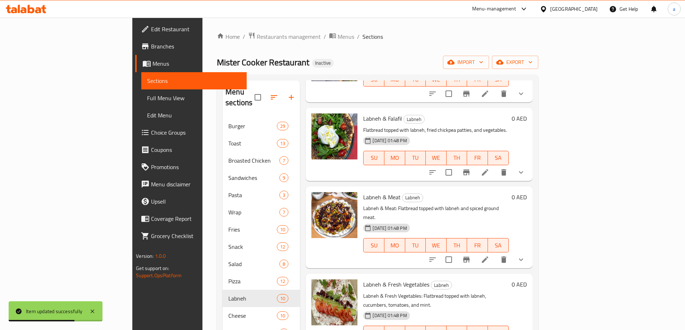
scroll to position [252, 0]
click at [489, 255] on icon at bounding box center [485, 259] width 9 height 9
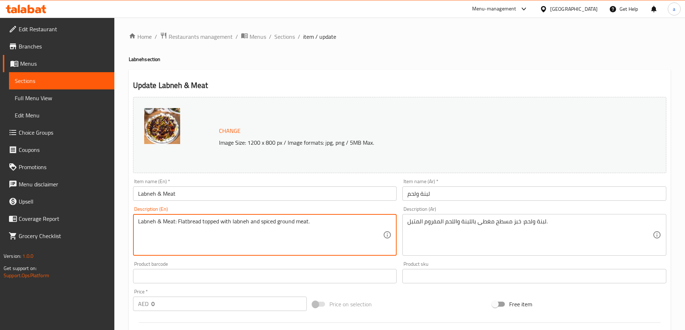
drag, startPoint x: 177, startPoint y: 223, endPoint x: 105, endPoint y: 231, distance: 73.1
type textarea "Flatbread topped with labneh and spiced ground meat."
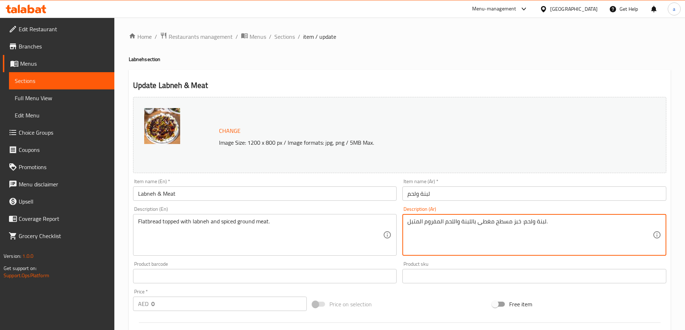
drag, startPoint x: 520, startPoint y: 224, endPoint x: 545, endPoint y: 224, distance: 24.8
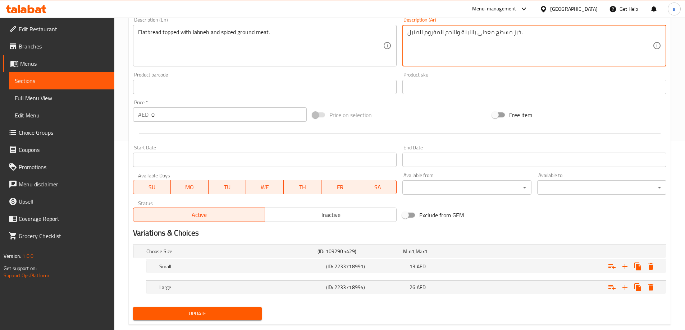
scroll to position [204, 0]
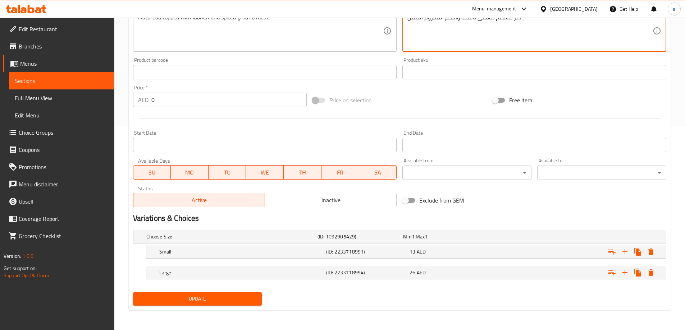
type textarea "خبز مسطح مغطى باللبنة واللحم المفروم المتبل."
click at [221, 299] on span "Update" at bounding box center [198, 299] width 118 height 9
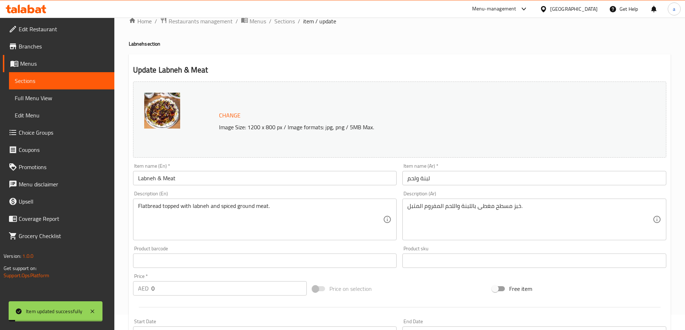
scroll to position [0, 0]
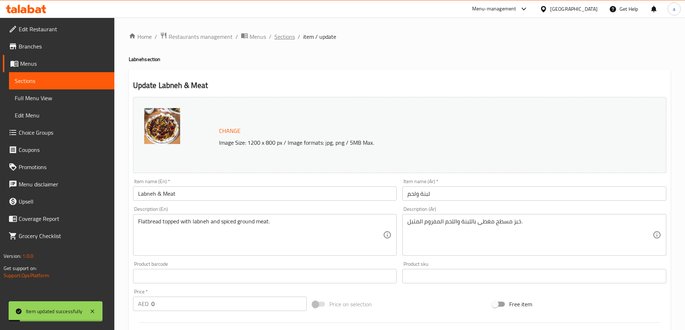
click at [275, 37] on span "Sections" at bounding box center [284, 36] width 20 height 9
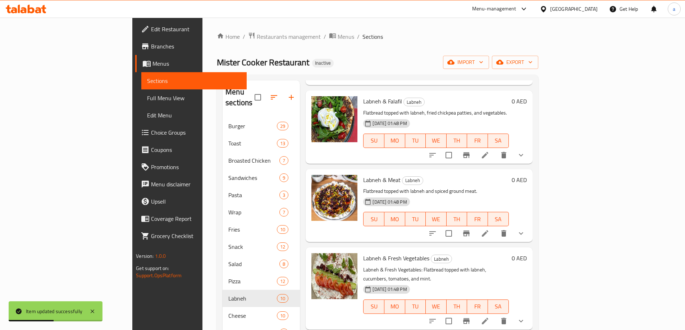
scroll to position [324, 0]
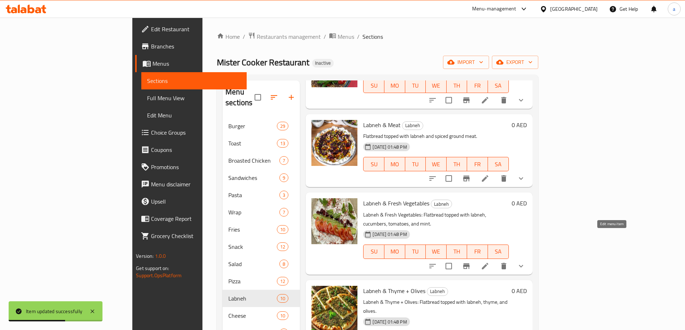
click at [489, 262] on icon at bounding box center [485, 266] width 9 height 9
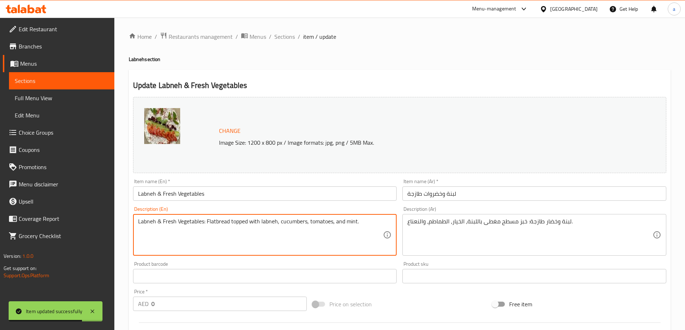
drag, startPoint x: 206, startPoint y: 223, endPoint x: 41, endPoint y: 223, distance: 165.0
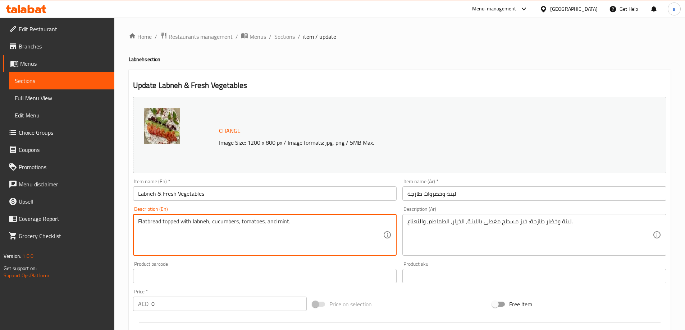
type textarea "Flatbread topped with labneh, cucumbers, tomatoes, and mint."
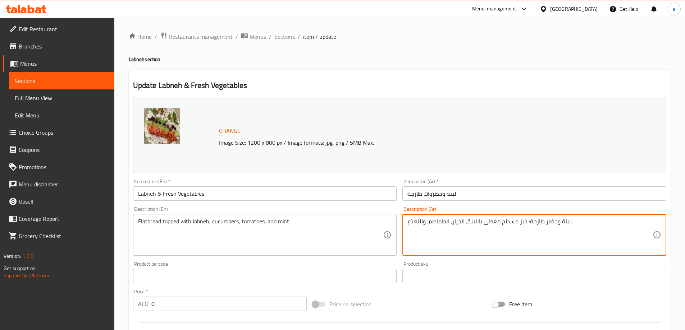
drag, startPoint x: 527, startPoint y: 223, endPoint x: 569, endPoint y: 228, distance: 42.4
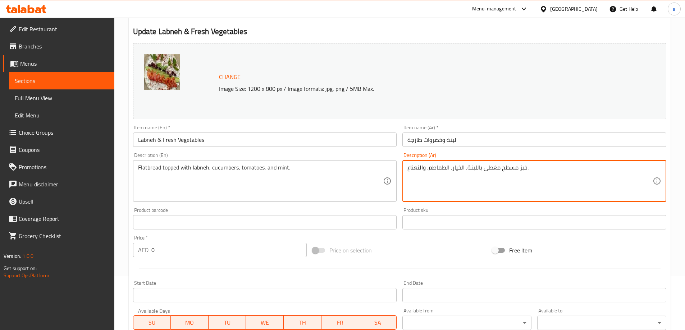
scroll to position [204, 0]
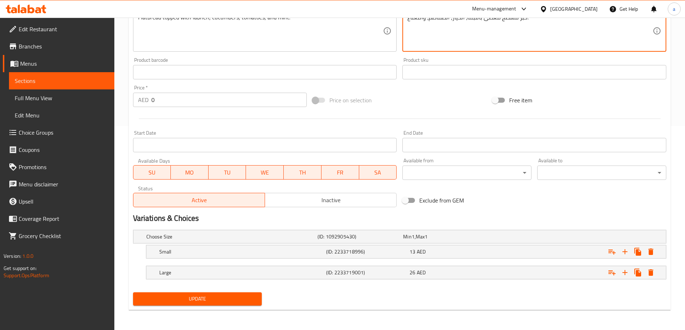
type textarea "خبز مسطح مغطى باللبنة، الخيار، الطماطم، والنعناع."
click at [239, 297] on span "Update" at bounding box center [198, 299] width 118 height 9
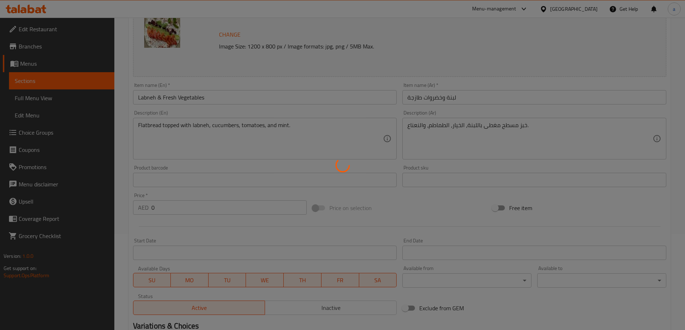
scroll to position [0, 0]
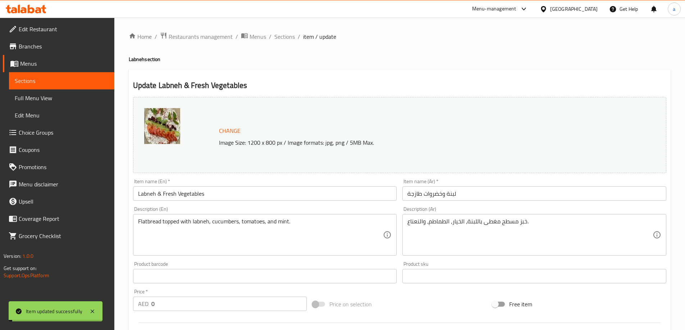
click at [289, 36] on span "Sections" at bounding box center [284, 36] width 20 height 9
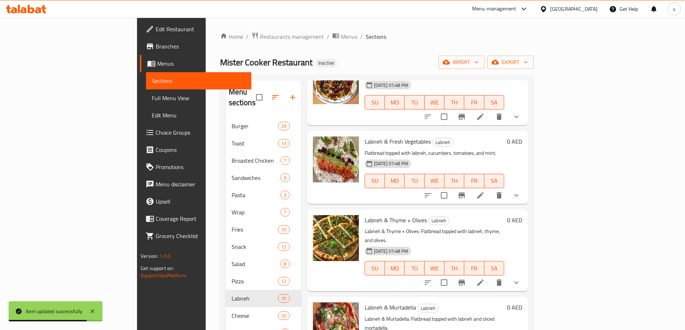
scroll to position [395, 0]
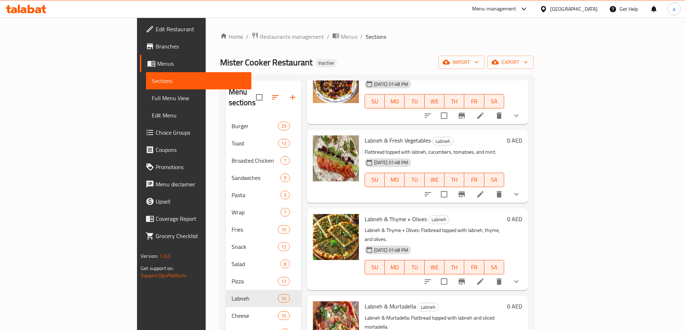
click at [485, 278] on icon at bounding box center [480, 282] width 9 height 9
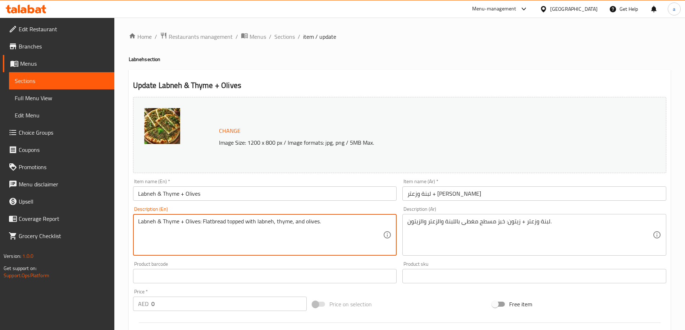
drag, startPoint x: 202, startPoint y: 223, endPoint x: 138, endPoint y: 228, distance: 64.2
type textarea "Flatbread topped with labneh, thyme, and olives."
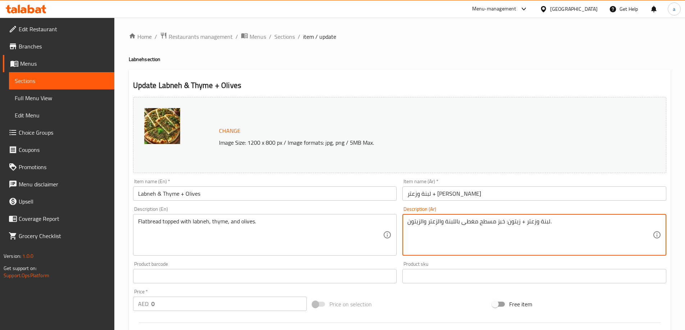
drag, startPoint x: 504, startPoint y: 224, endPoint x: 550, endPoint y: 234, distance: 46.3
click at [550, 234] on textarea "لبنة وزعتر + زيتون: خبز مسطح مغطى باللبنة والزعتر والزيتون." at bounding box center [529, 235] width 245 height 34
drag, startPoint x: 548, startPoint y: 221, endPoint x: 541, endPoint y: 225, distance: 7.6
click at [541, 225] on textarea "لبنة وزعتر + زيتون: خبز مسطح مغطى باللبنة والزعتر والزيتون." at bounding box center [529, 235] width 245 height 34
drag, startPoint x: 549, startPoint y: 223, endPoint x: 505, endPoint y: 228, distance: 43.5
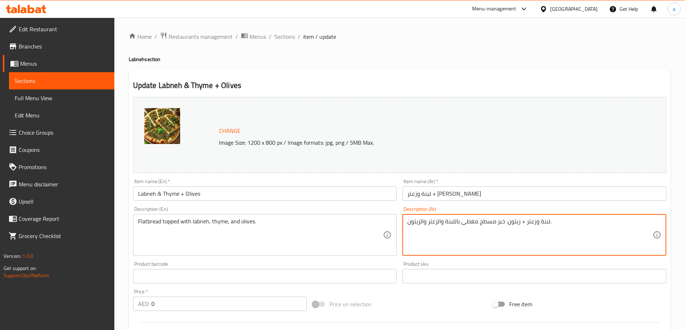
click at [505, 228] on textarea "لبنة وزعتر + زيتون: خبز مسطح مغطى باللبنة والزعتر والزيتون." at bounding box center [529, 235] width 245 height 34
click at [407, 225] on div "خبز مسطح مغطى باللبنة والزعتر والزيتون. Description (Ar)" at bounding box center [534, 235] width 264 height 42
click at [410, 233] on textarea "خبز مسطح مغطى باللبنة والزعتر والزيتون." at bounding box center [529, 235] width 245 height 34
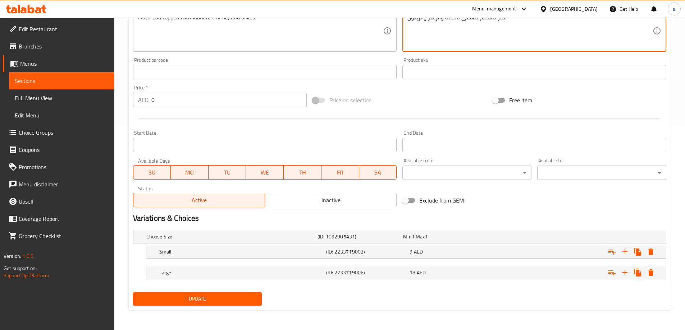
type textarea "خبز مسطح مغطى باللبنة والزعتر والزيتون."
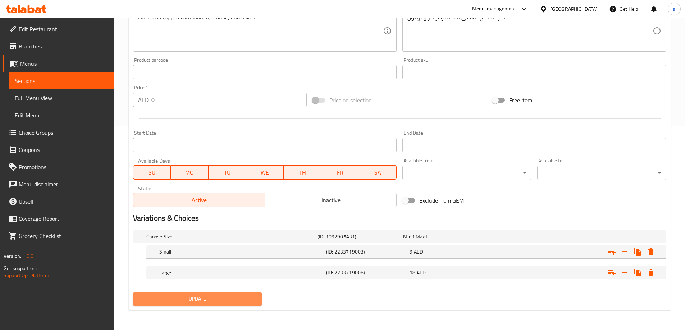
click at [193, 300] on span "Update" at bounding box center [198, 299] width 118 height 9
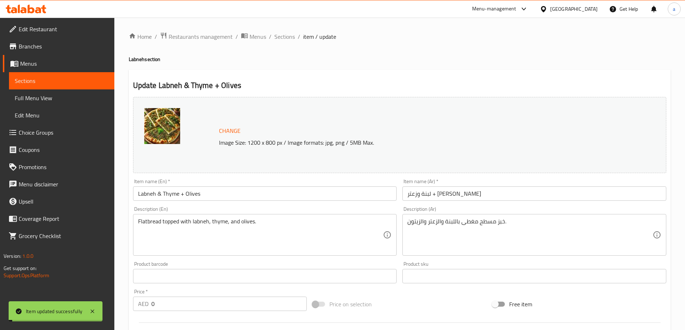
click at [285, 37] on span "Sections" at bounding box center [284, 36] width 20 height 9
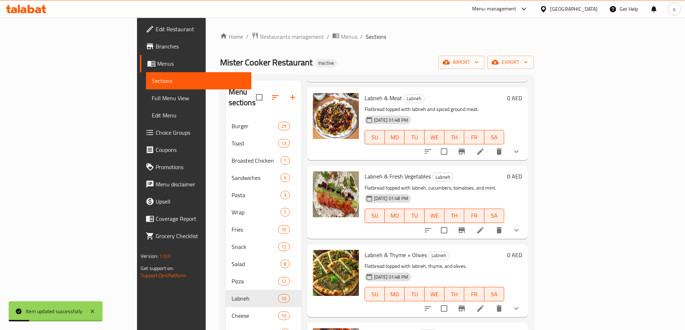
scroll to position [412, 0]
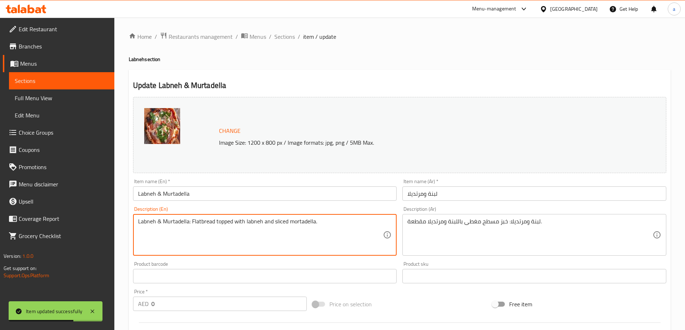
drag, startPoint x: 191, startPoint y: 223, endPoint x: 95, endPoint y: 223, distance: 95.6
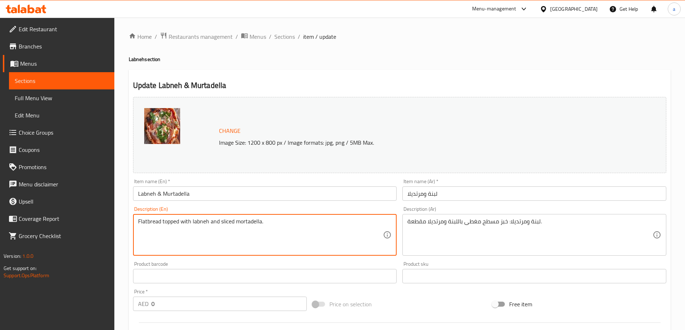
type textarea "Flatbread topped with labneh and sliced mortadella."
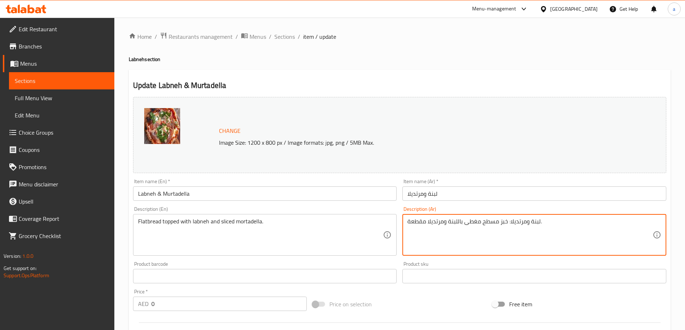
drag, startPoint x: 506, startPoint y: 224, endPoint x: 540, endPoint y: 227, distance: 33.6
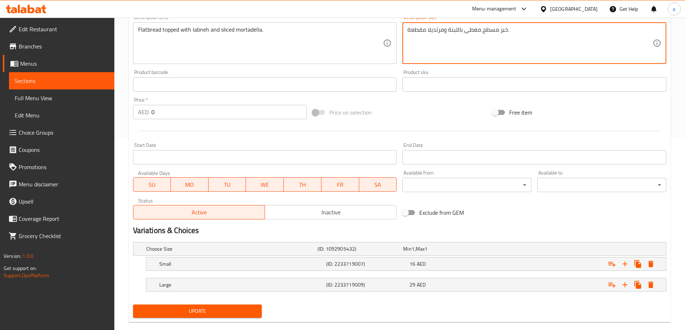
scroll to position [204, 0]
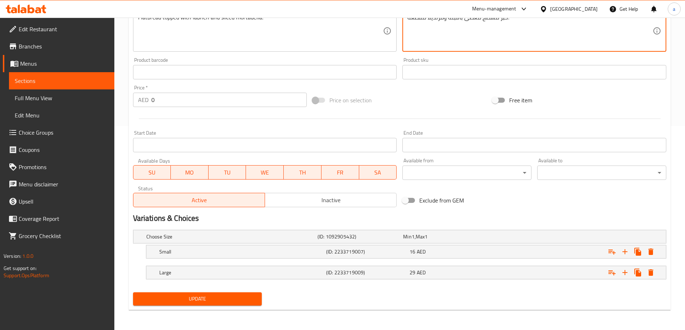
type textarea "خبز مسطح مغطى باللبنة ومرتديلا مقطعة."
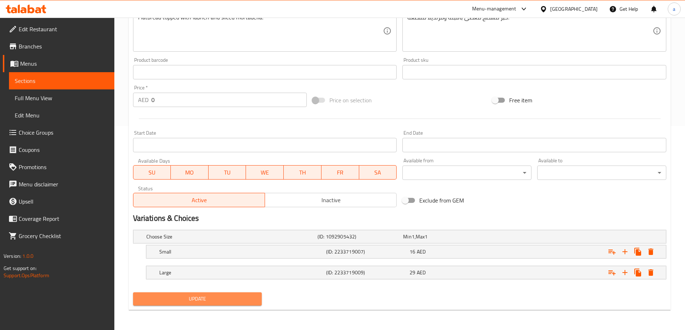
click at [231, 304] on button "Update" at bounding box center [197, 299] width 129 height 13
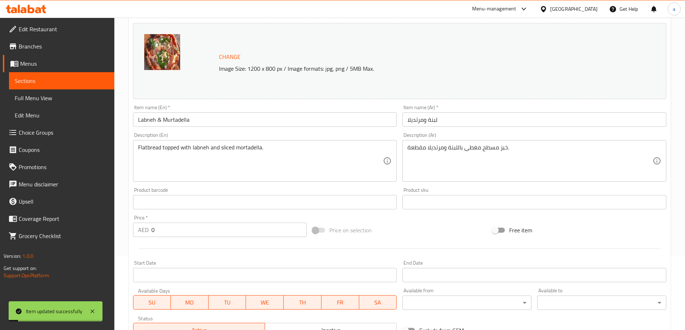
scroll to position [0, 0]
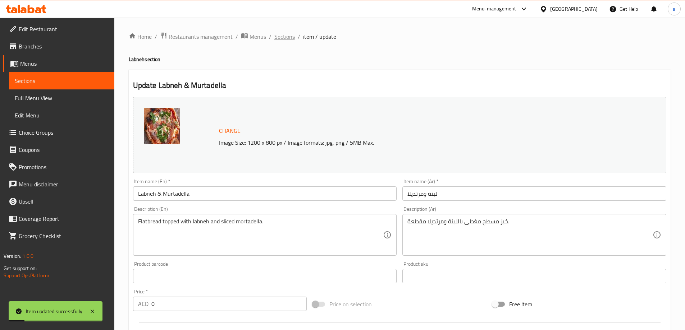
click at [283, 40] on span "Sections" at bounding box center [284, 36] width 20 height 9
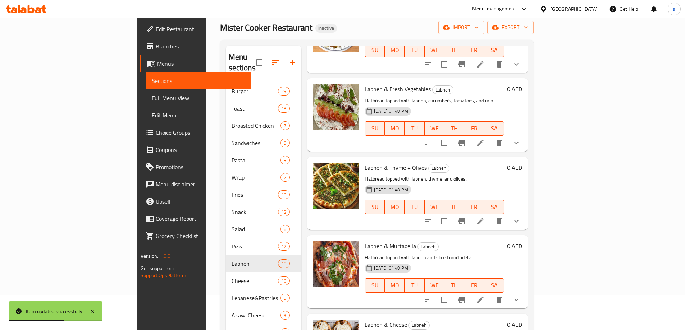
scroll to position [72, 0]
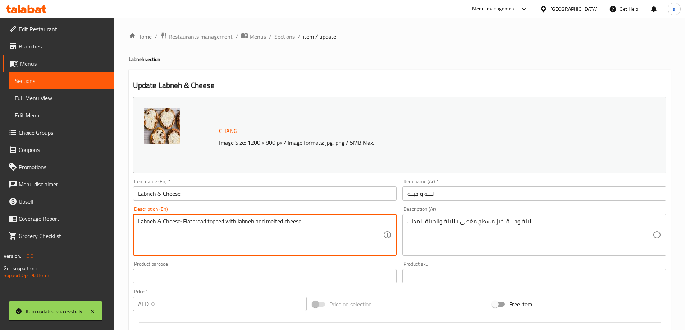
drag, startPoint x: 182, startPoint y: 221, endPoint x: 70, endPoint y: 223, distance: 112.2
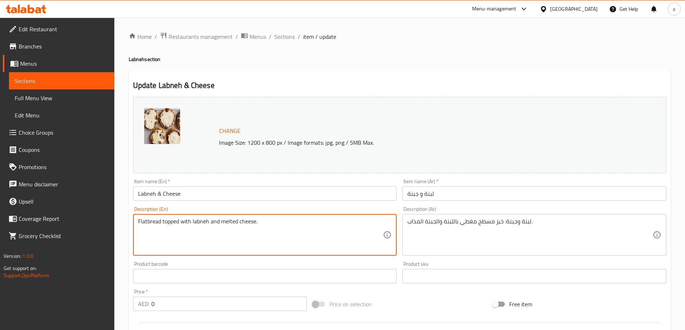
type textarea "Flatbread topped with labneh and melted cheese."
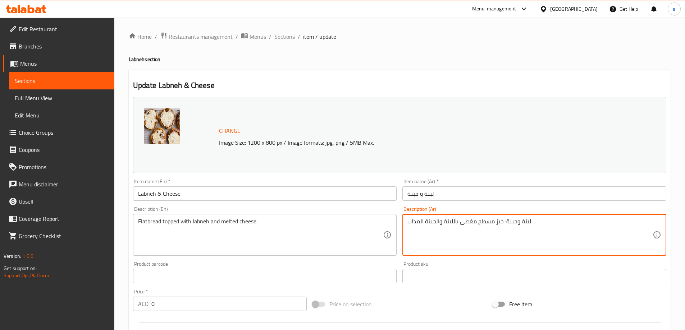
drag, startPoint x: 502, startPoint y: 223, endPoint x: 529, endPoint y: 226, distance: 26.7
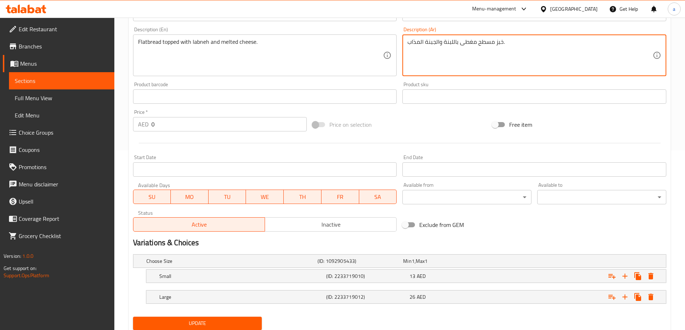
scroll to position [204, 0]
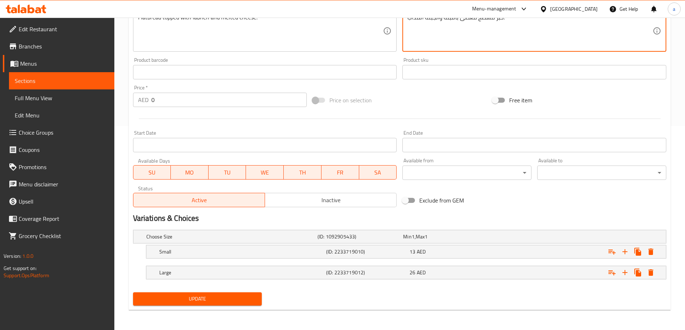
type textarea "خبز مسطح مغطى باللبنة والجبنة المذاب."
click at [218, 300] on span "Update" at bounding box center [198, 299] width 118 height 9
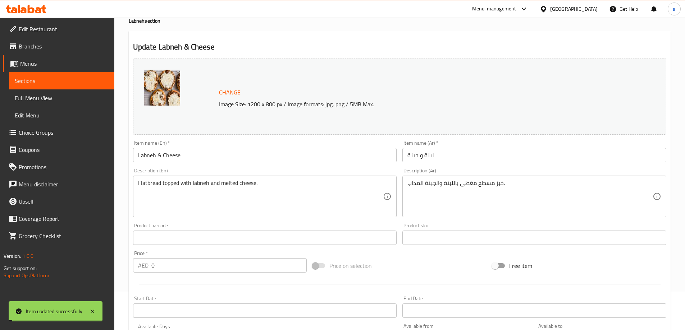
scroll to position [0, 0]
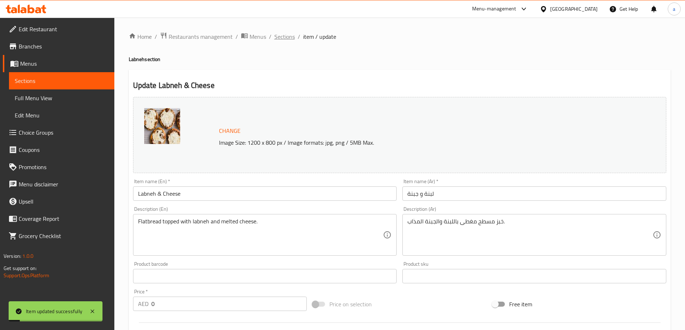
click at [286, 36] on span "Sections" at bounding box center [284, 36] width 20 height 9
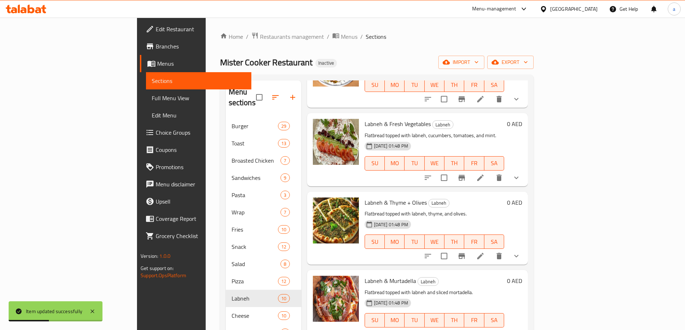
scroll to position [144, 0]
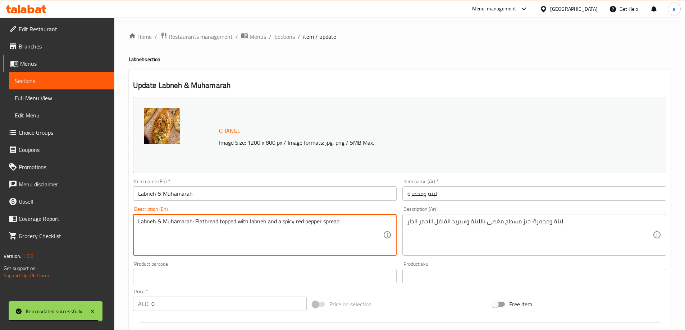
drag, startPoint x: 194, startPoint y: 222, endPoint x: 58, endPoint y: 225, distance: 136.3
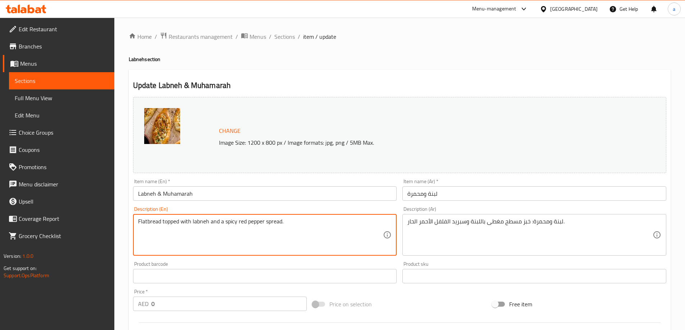
type textarea "Flatbread topped with labneh and a spicy red pepper spread."
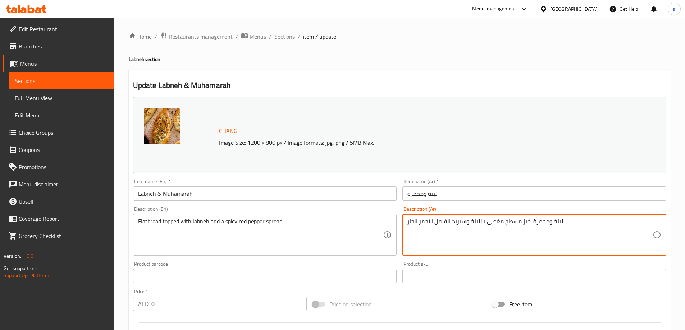
drag, startPoint x: 529, startPoint y: 221, endPoint x: 561, endPoint y: 227, distance: 32.5
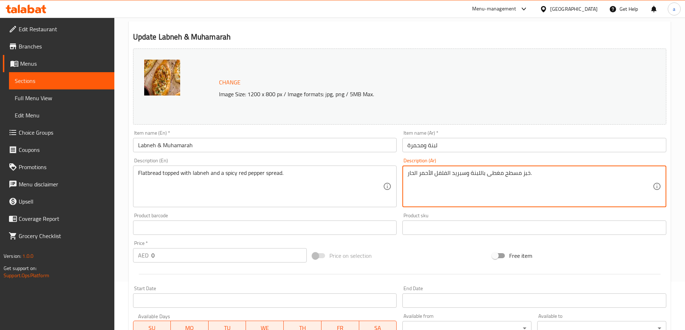
scroll to position [180, 0]
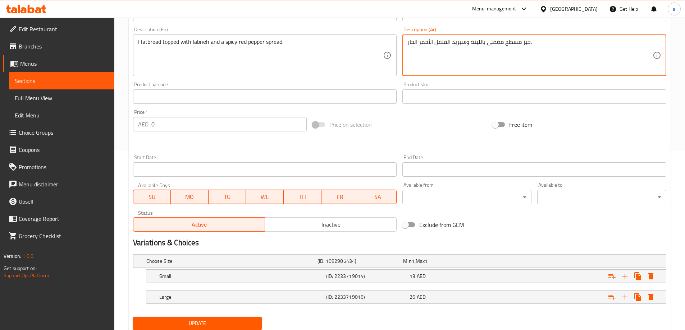
type textarea "خبز مسطح مغطى باللبنة وسبريد الفلفل الأحمر الحار."
drag, startPoint x: 212, startPoint y: 324, endPoint x: 463, endPoint y: 304, distance: 252.3
click at [212, 323] on span "Update" at bounding box center [198, 323] width 118 height 9
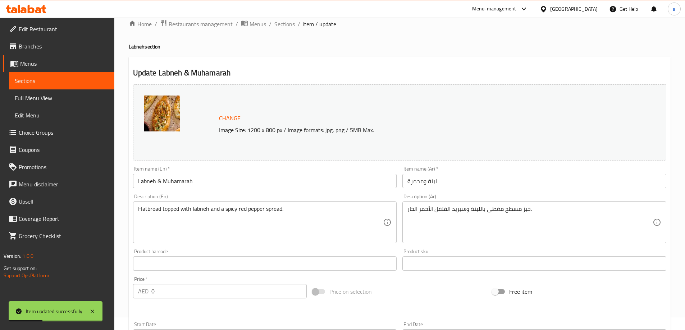
scroll to position [0, 0]
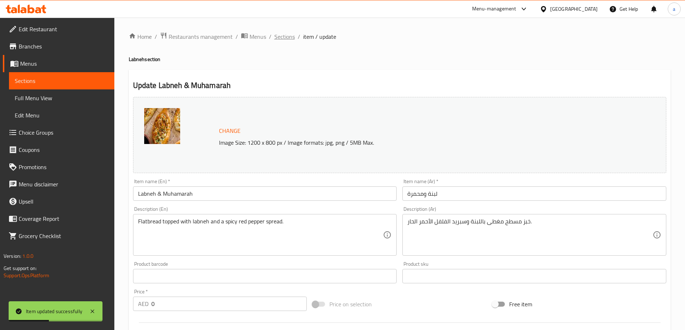
click at [280, 39] on span "Sections" at bounding box center [284, 36] width 20 height 9
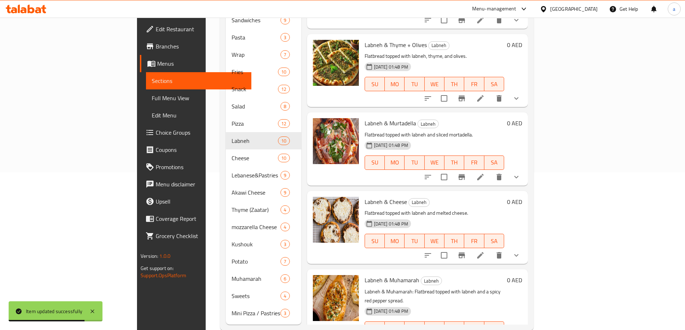
scroll to position [162, 0]
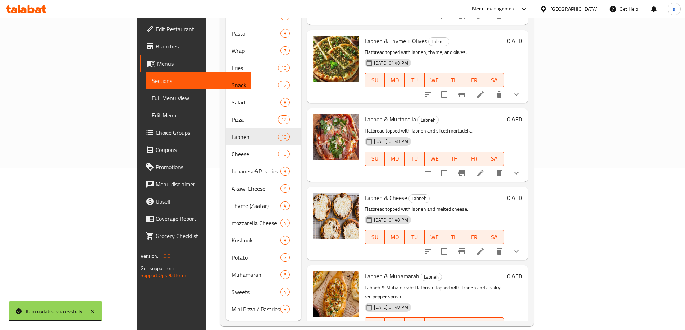
click at [504, 271] on h6 "Labneh & Muhamarah Labneh" at bounding box center [433, 276] width 139 height 10
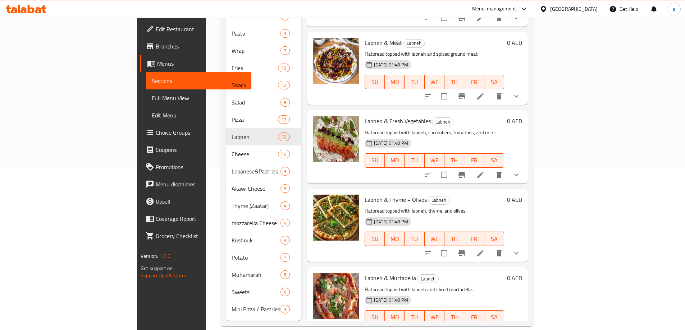
scroll to position [412, 0]
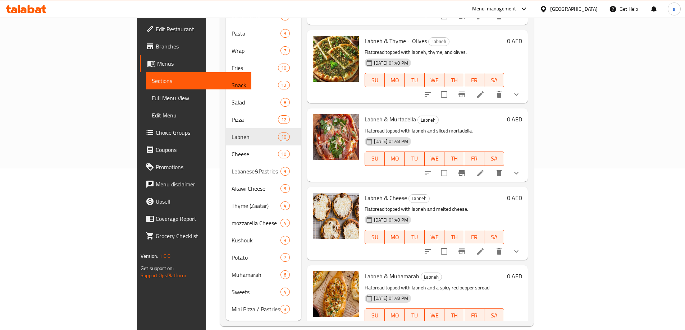
click at [373, 295] on span "[DATE] 01:48 PM" at bounding box center [391, 298] width 40 height 7
click at [372, 295] on span "[DATE] 01:48 PM" at bounding box center [391, 298] width 40 height 7
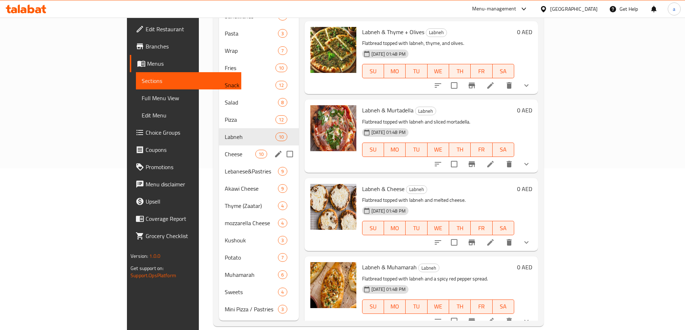
click at [225, 150] on span "Cheese" at bounding box center [240, 154] width 31 height 9
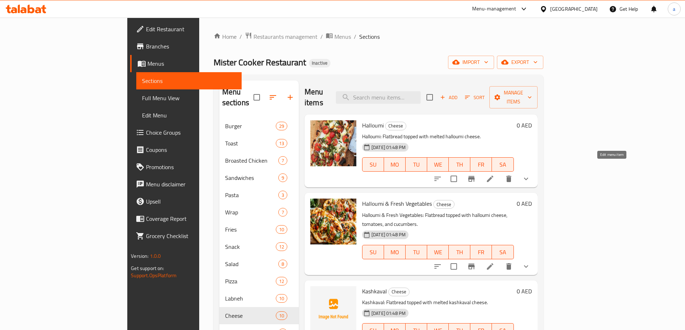
click at [494, 175] on icon at bounding box center [490, 179] width 9 height 9
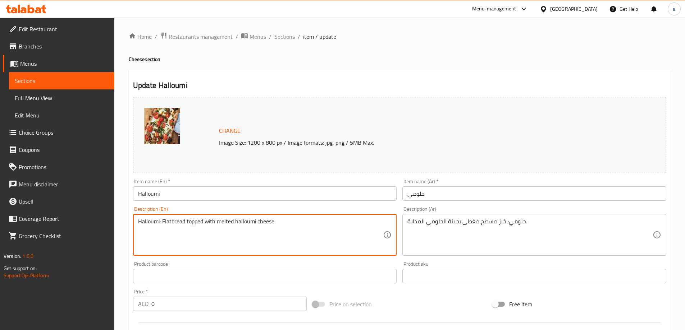
drag, startPoint x: 162, startPoint y: 221, endPoint x: 132, endPoint y: 224, distance: 30.3
type textarea "Flatbread topped with melted halloumi cheese."
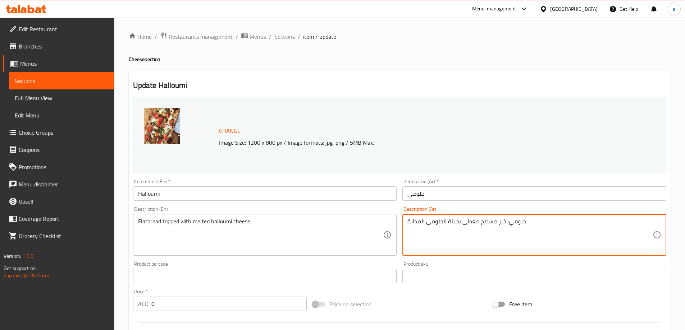
drag, startPoint x: 504, startPoint y: 222, endPoint x: 525, endPoint y: 224, distance: 20.6
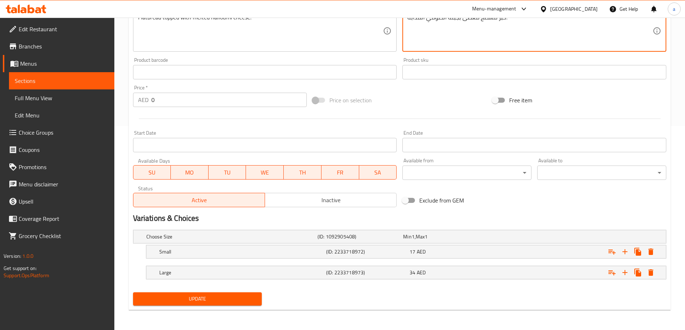
type textarea "خبز مسطح مغطى بجبنة الحلومي المذابة."
click at [253, 302] on span "Update" at bounding box center [198, 299] width 118 height 9
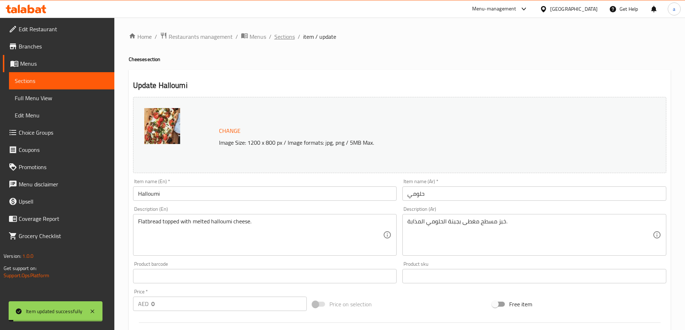
click at [284, 39] on span "Sections" at bounding box center [284, 36] width 20 height 9
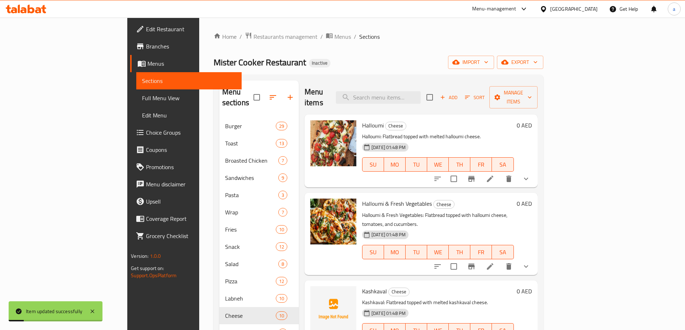
click at [493, 263] on icon at bounding box center [490, 266] width 6 height 6
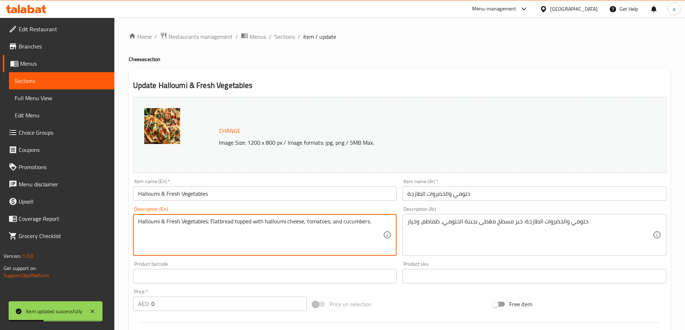
drag, startPoint x: 210, startPoint y: 223, endPoint x: 109, endPoint y: 223, distance: 100.7
type textarea "Flatbread topped with halloumi cheese, tomatoes, and cucumbers."
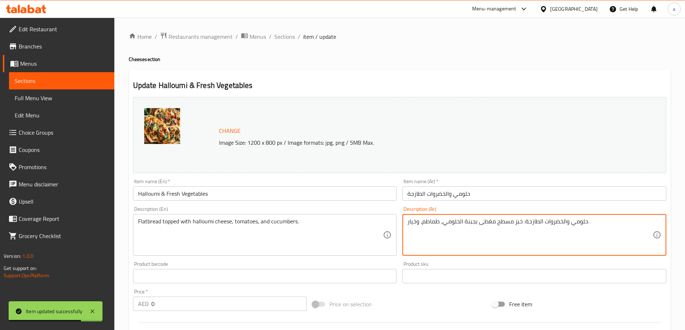
drag, startPoint x: 522, startPoint y: 223, endPoint x: 587, endPoint y: 233, distance: 66.2
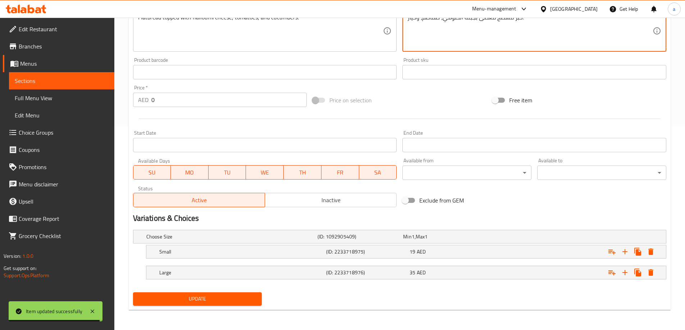
type textarea "خبز مسطح مغطى بجبنة الحلومي، طماطم، وخيار."
click at [229, 301] on span "Update" at bounding box center [198, 299] width 118 height 9
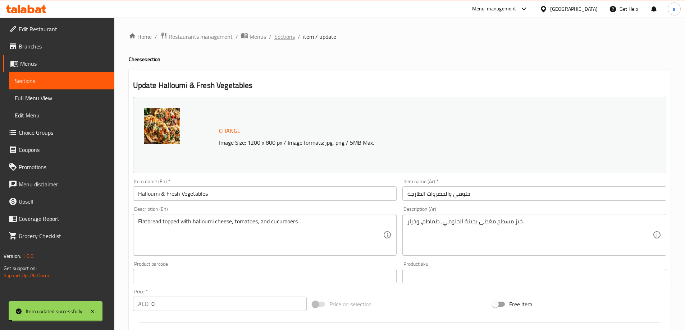
click at [285, 37] on span "Sections" at bounding box center [284, 36] width 20 height 9
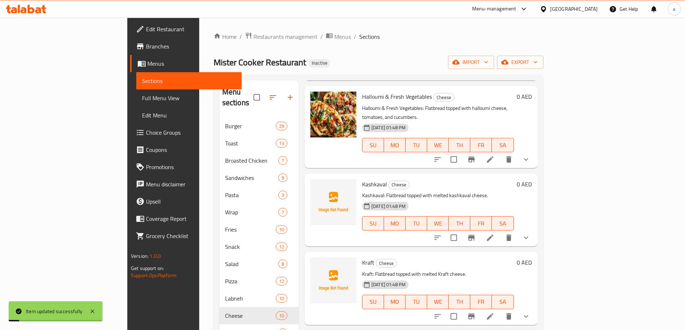
scroll to position [108, 0]
click at [494, 233] on icon at bounding box center [490, 237] width 9 height 9
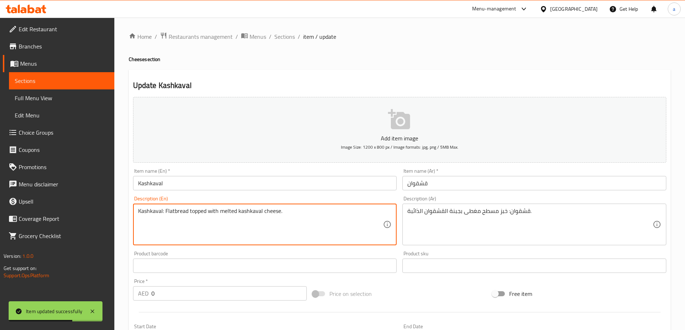
drag, startPoint x: 165, startPoint y: 212, endPoint x: 34, endPoint y: 213, distance: 131.2
type textarea "Flatbread topped with melted kashkaval cheese."
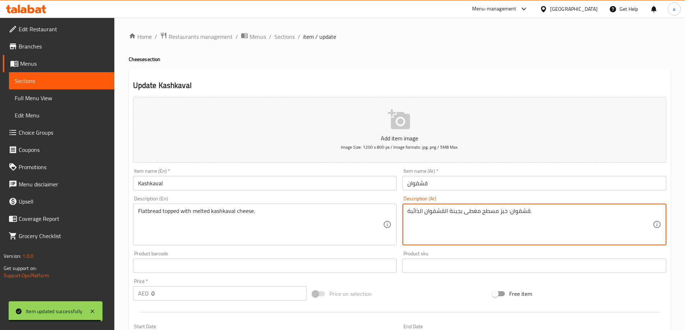
drag, startPoint x: 506, startPoint y: 213, endPoint x: 528, endPoint y: 216, distance: 22.2
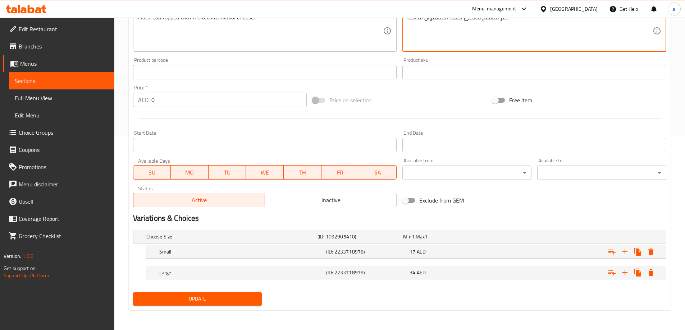
type textarea "خبز مسطح مغطى بجبنة القشقوان الذائبة."
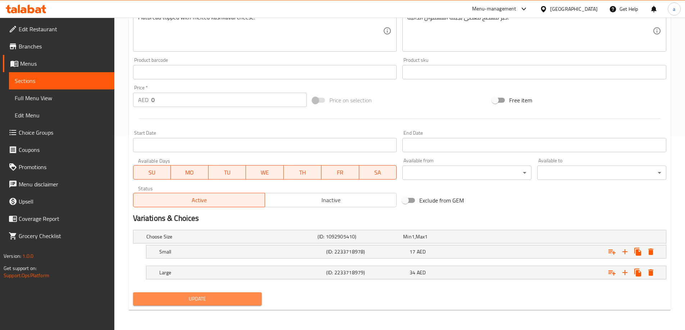
drag, startPoint x: 206, startPoint y: 301, endPoint x: 216, endPoint y: 225, distance: 76.5
click at [206, 301] on span "Update" at bounding box center [198, 299] width 118 height 9
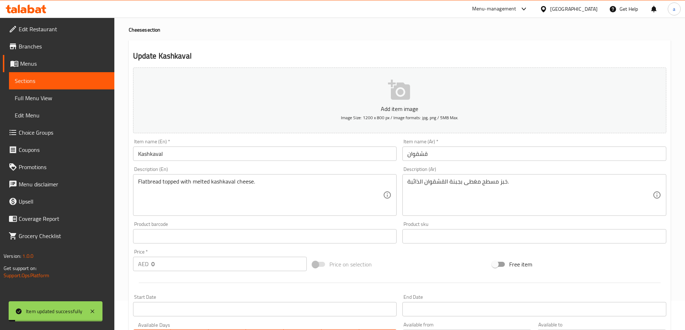
scroll to position [0, 0]
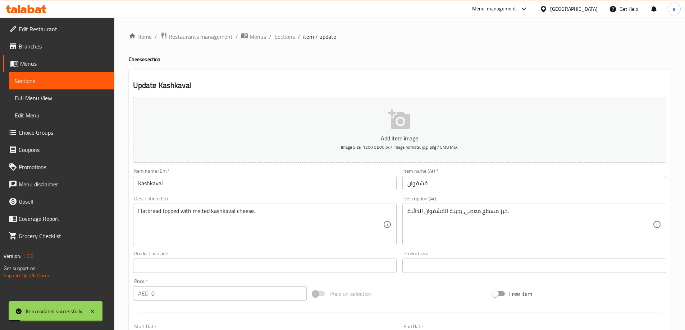
click at [282, 31] on div "Home / Restaurants management / Menus / Sections / item / update Cheese section…" at bounding box center [399, 271] width 570 height 506
click at [285, 37] on span "Sections" at bounding box center [284, 36] width 20 height 9
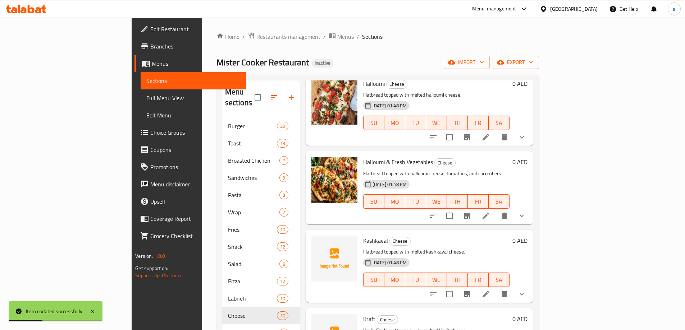
scroll to position [108, 0]
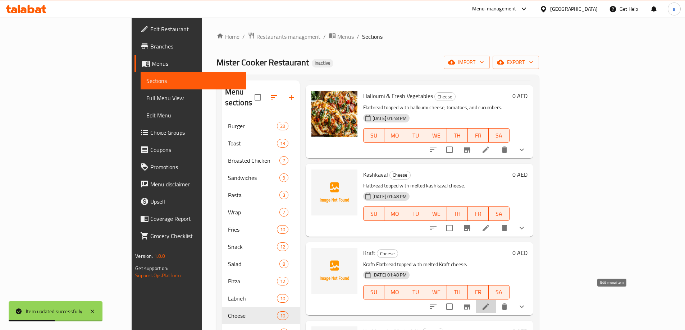
click at [490, 303] on icon at bounding box center [485, 307] width 9 height 9
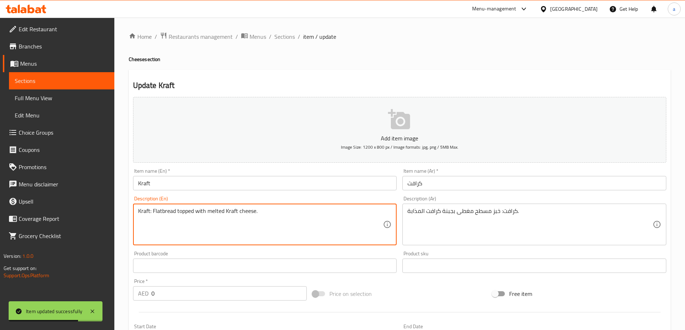
drag, startPoint x: 152, startPoint y: 212, endPoint x: 95, endPoint y: 212, distance: 57.5
type textarea "Flatbread topped with melted Kraft cheese."
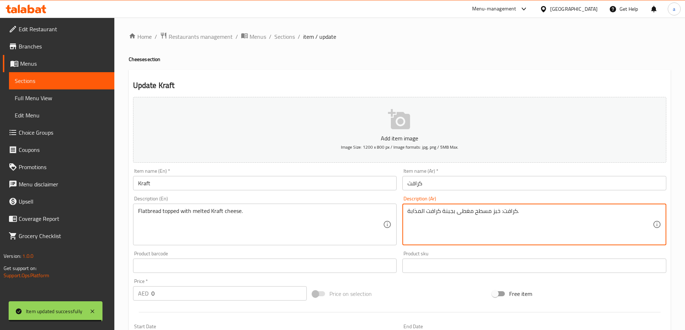
drag, startPoint x: 500, startPoint y: 212, endPoint x: 518, endPoint y: 214, distance: 18.7
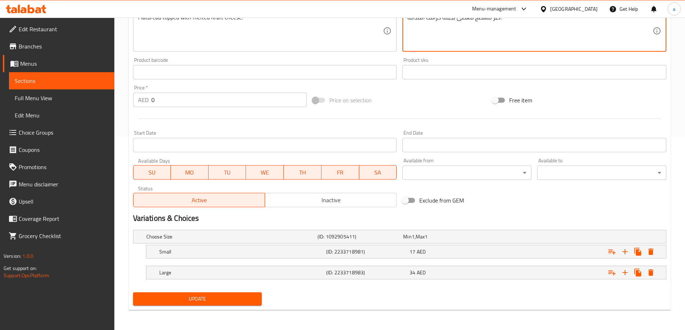
type textarea "خبز مسطح مغطى بجبنة كرافت المذابة."
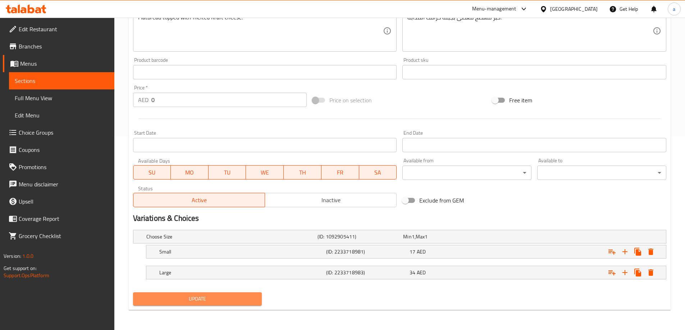
click at [245, 299] on span "Update" at bounding box center [198, 299] width 118 height 9
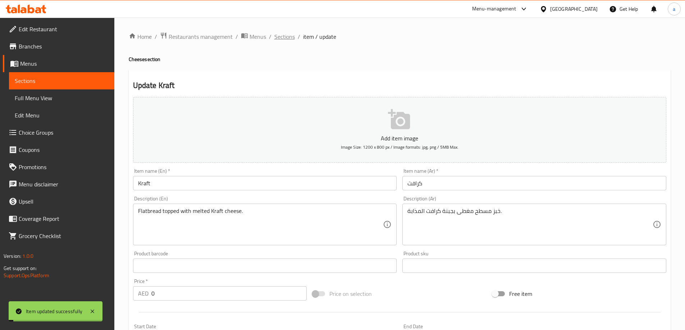
click at [279, 36] on span "Sections" at bounding box center [284, 36] width 20 height 9
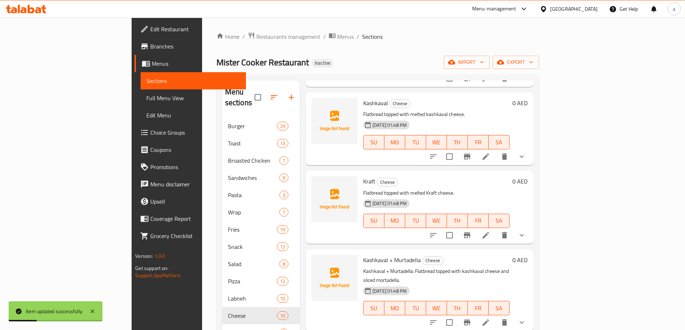
scroll to position [180, 0]
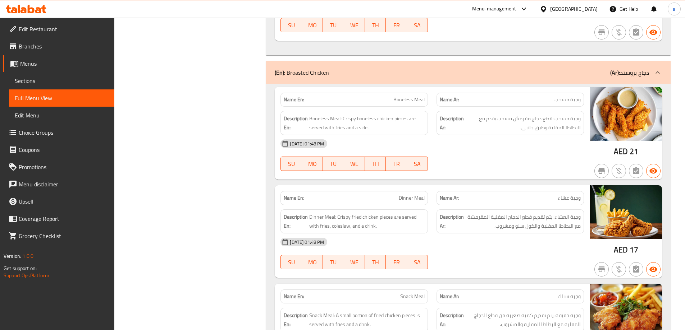
scroll to position [4614, 0]
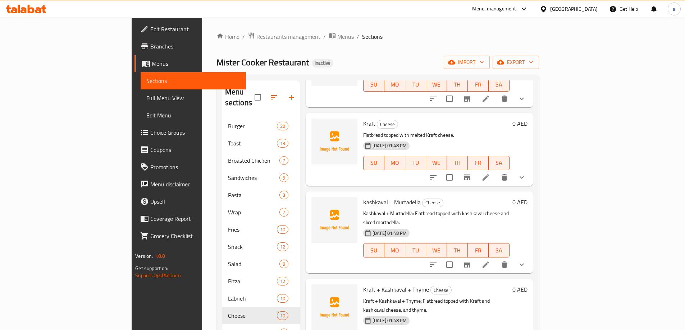
scroll to position [252, 0]
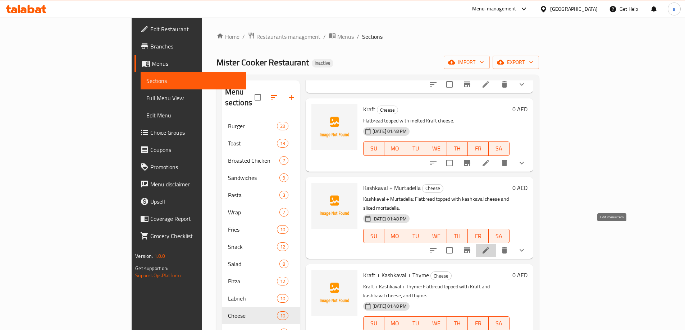
click at [489, 247] on icon at bounding box center [485, 250] width 6 height 6
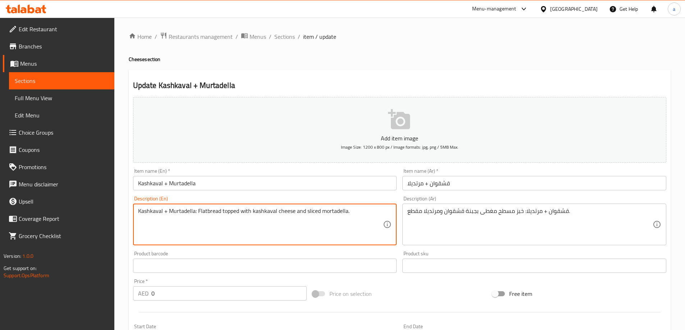
drag, startPoint x: 197, startPoint y: 212, endPoint x: 19, endPoint y: 212, distance: 177.9
type textarea "Flatbread topped with kashkaval cheese and sliced mortadella."
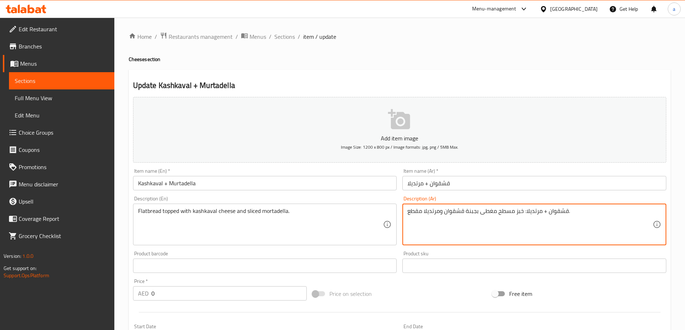
drag, startPoint x: 523, startPoint y: 211, endPoint x: 567, endPoint y: 220, distance: 44.7
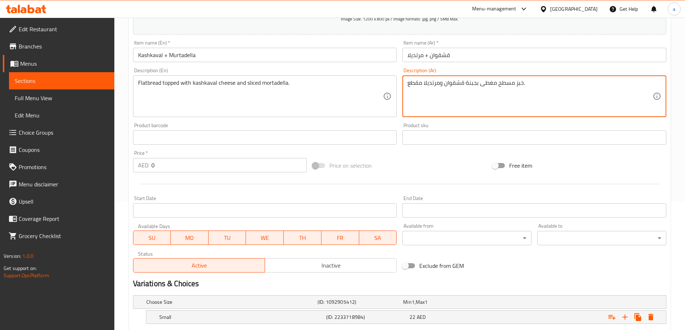
scroll to position [194, 0]
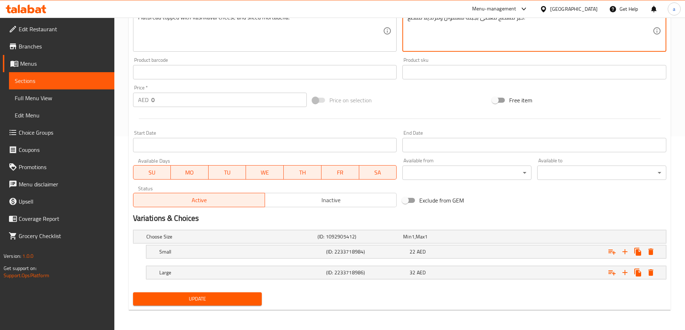
type textarea "خبز مسطح مغطى بجبنة قشقوان ومرتديلا مقطع."
click at [235, 300] on span "Update" at bounding box center [198, 299] width 118 height 9
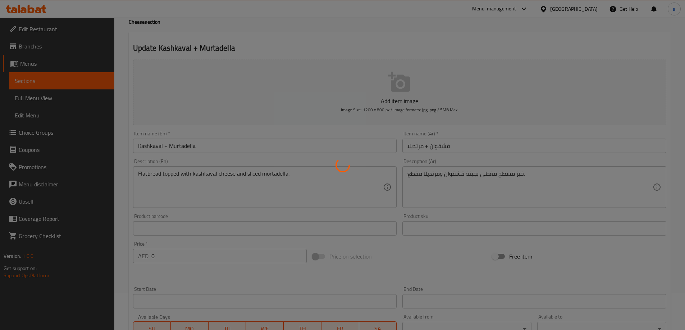
scroll to position [0, 0]
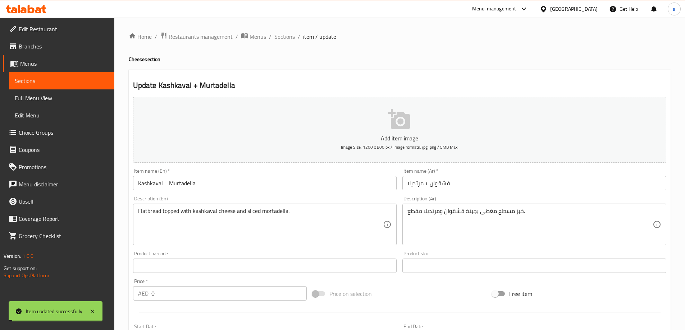
click at [285, 37] on span "Sections" at bounding box center [284, 36] width 20 height 9
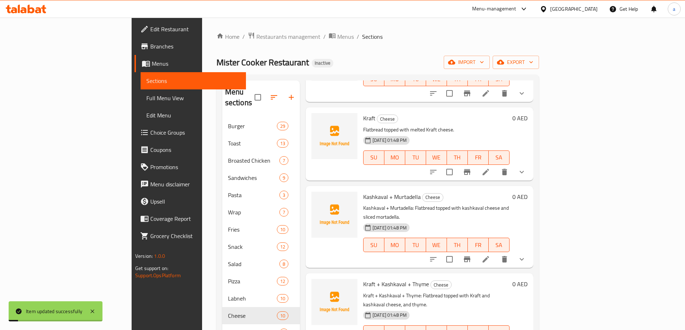
scroll to position [324, 0]
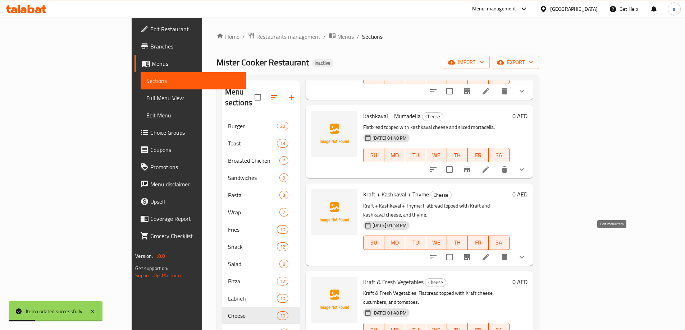
click at [490, 253] on icon at bounding box center [485, 257] width 9 height 9
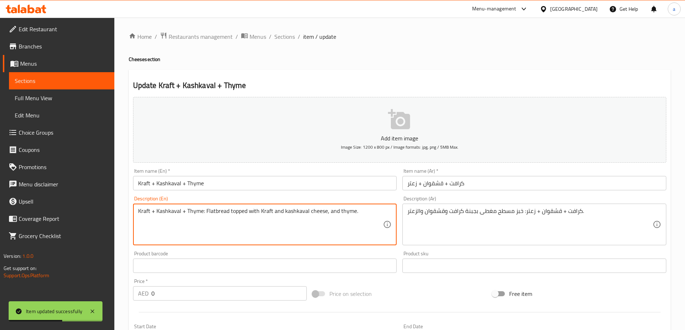
drag, startPoint x: 205, startPoint y: 212, endPoint x: 92, endPoint y: 212, distance: 112.9
type textarea "Flatbread topped with Kraft and kashkaval cheese, and thyme."
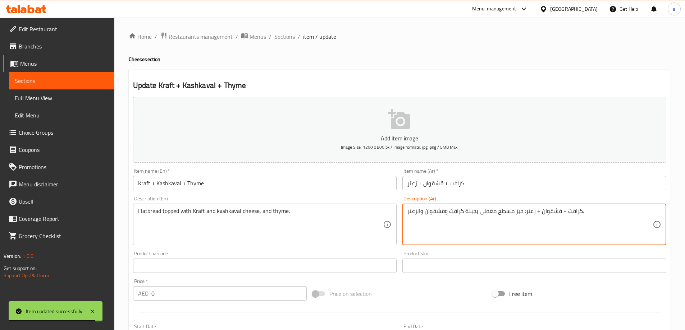
drag, startPoint x: 523, startPoint y: 212, endPoint x: 582, endPoint y: 215, distance: 58.7
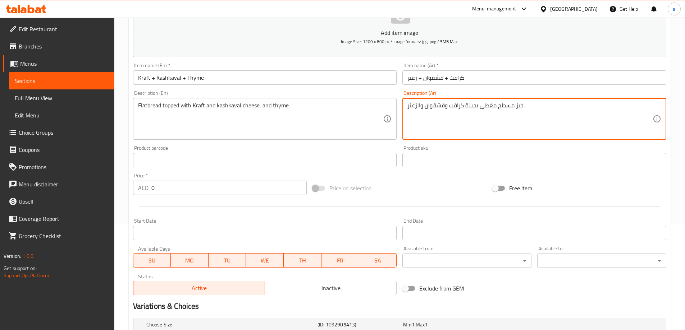
scroll to position [194, 0]
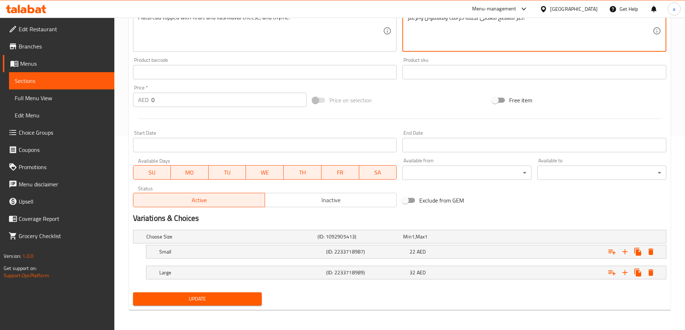
type textarea "خبز مسطح مغطى بجبنة كرافت وقشقوان والزعتر."
click at [220, 297] on span "Update" at bounding box center [198, 299] width 118 height 9
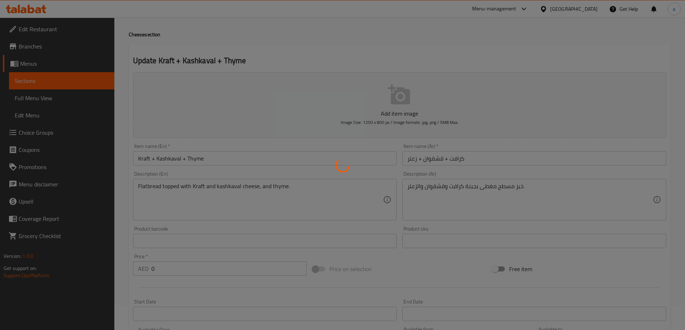
scroll to position [0, 0]
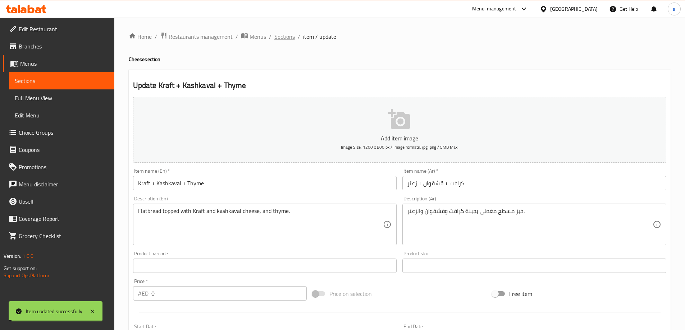
click at [281, 36] on span "Sections" at bounding box center [284, 36] width 20 height 9
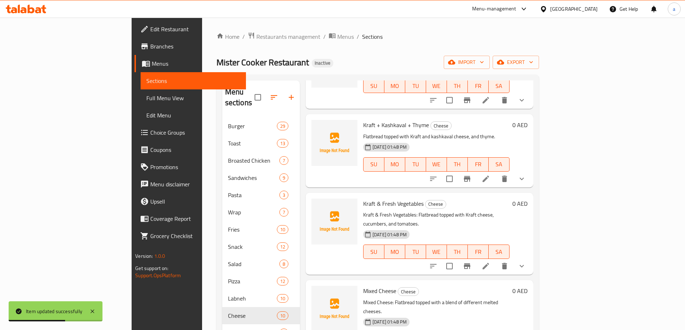
scroll to position [395, 0]
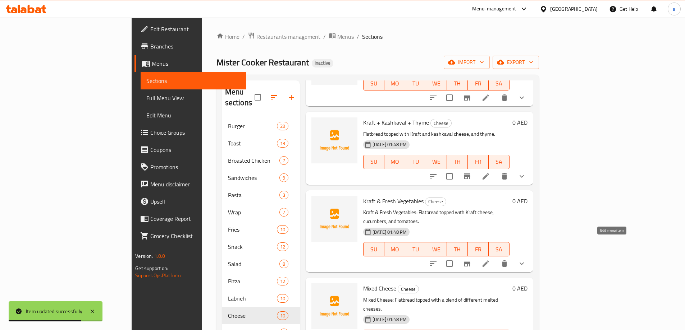
click at [490, 260] on icon at bounding box center [485, 264] width 9 height 9
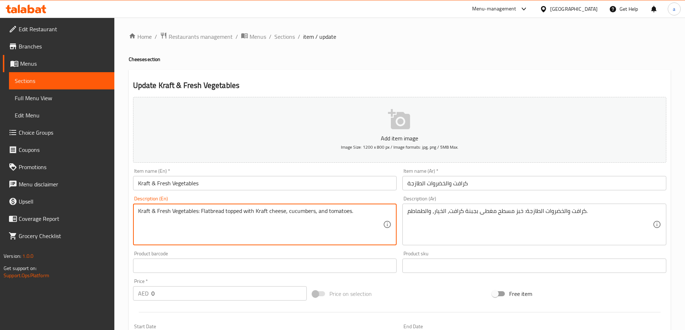
drag, startPoint x: 202, startPoint y: 212, endPoint x: 114, endPoint y: 211, distance: 87.7
type textarea "Flatbread topped with Kraft cheese, cucumbers, and tomatoes."
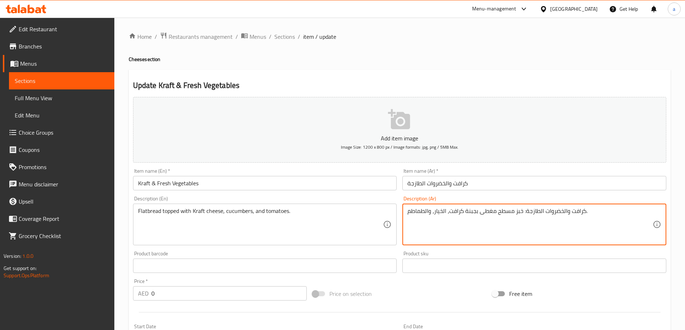
drag, startPoint x: 523, startPoint y: 212, endPoint x: 586, endPoint y: 220, distance: 63.4
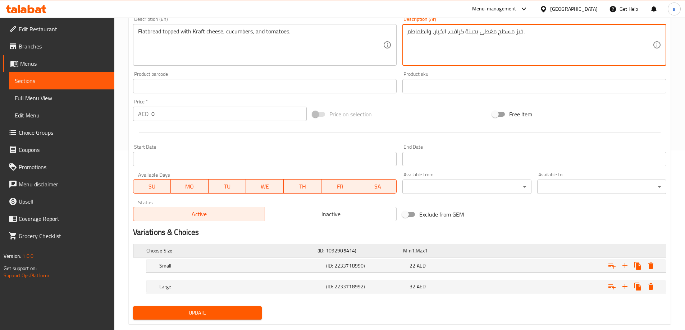
scroll to position [194, 0]
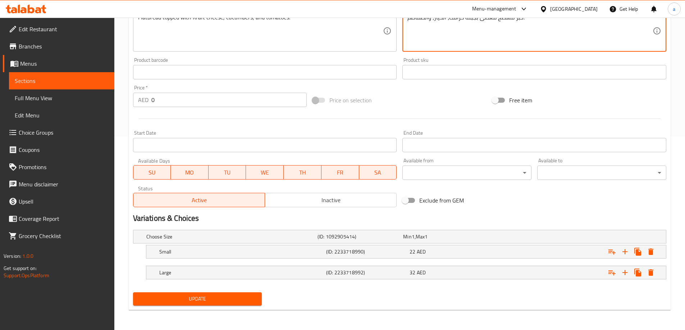
type textarea "خبز مسطح مغطى بجبنة كرافت، الخيار، والطماطم."
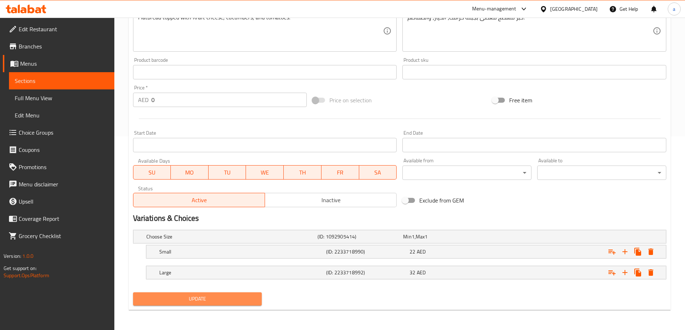
click at [240, 293] on button "Update" at bounding box center [197, 299] width 129 height 13
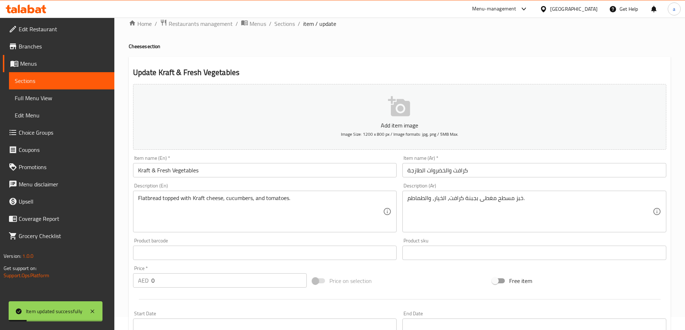
scroll to position [0, 0]
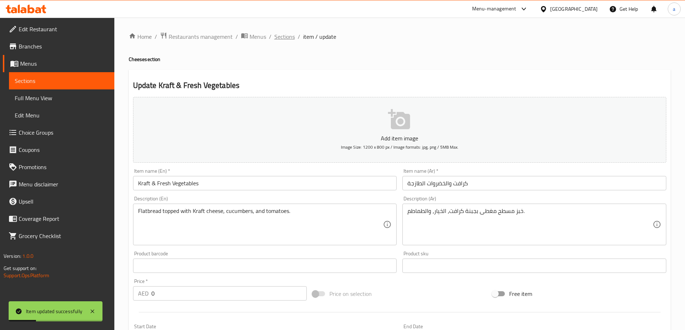
click at [276, 37] on span "Sections" at bounding box center [284, 36] width 20 height 9
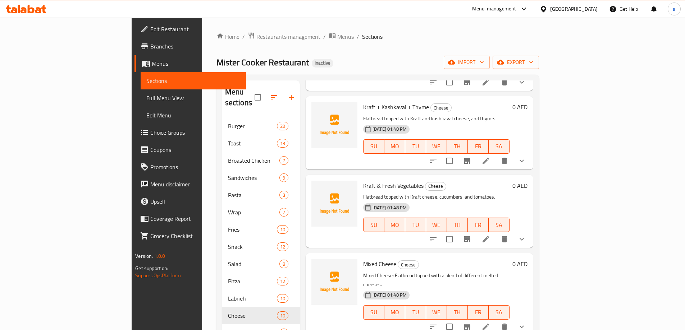
scroll to position [412, 0]
click at [490, 322] on icon at bounding box center [485, 326] width 9 height 9
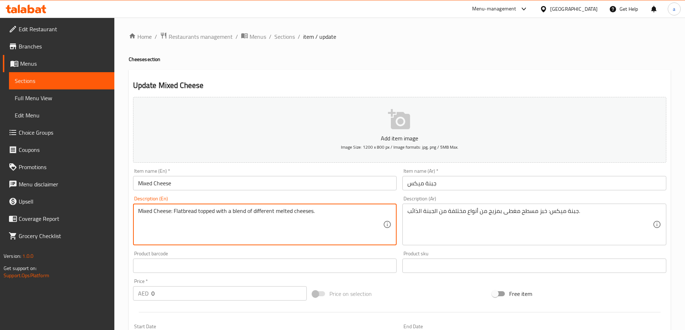
drag, startPoint x: 175, startPoint y: 212, endPoint x: 125, endPoint y: 212, distance: 49.2
type textarea "Flatbread topped with a blend of different melted cheeses."
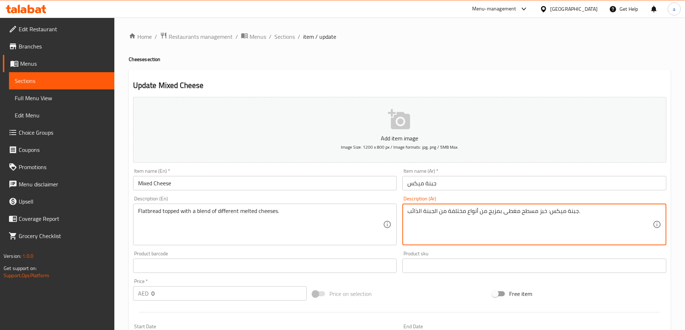
drag, startPoint x: 545, startPoint y: 212, endPoint x: 578, endPoint y: 217, distance: 32.9
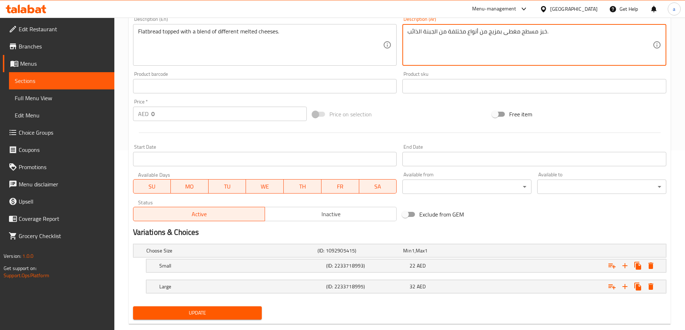
type textarea "خبز مسطح مغطى بمزيج من أنواع مختلفة من الجبنة الذائب."
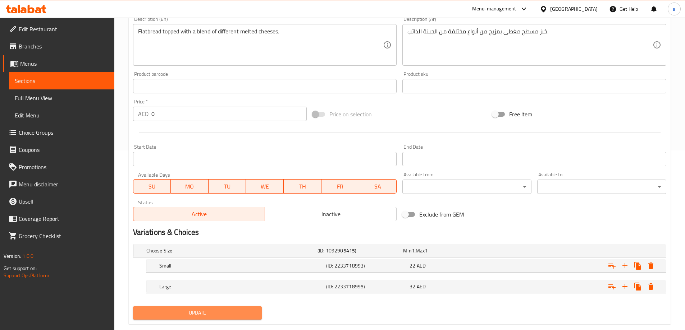
click at [193, 309] on span "Update" at bounding box center [198, 313] width 118 height 9
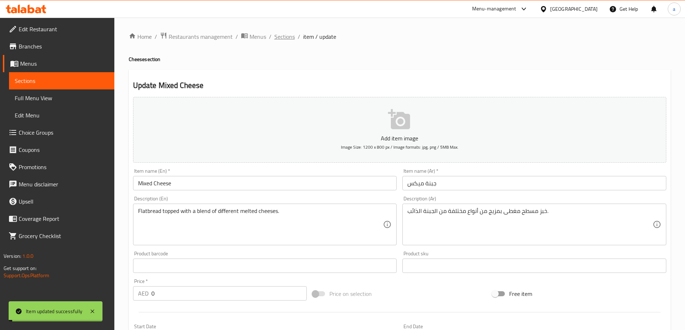
click at [292, 33] on span "Sections" at bounding box center [284, 36] width 20 height 9
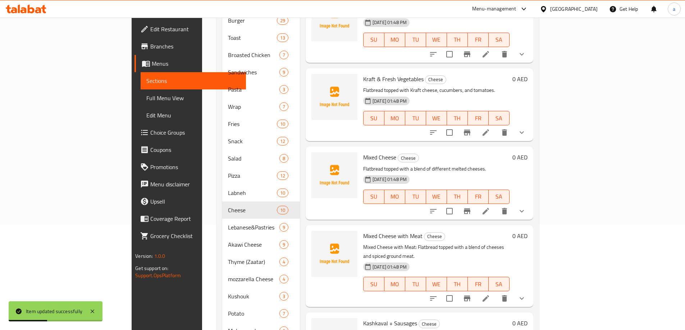
scroll to position [108, 0]
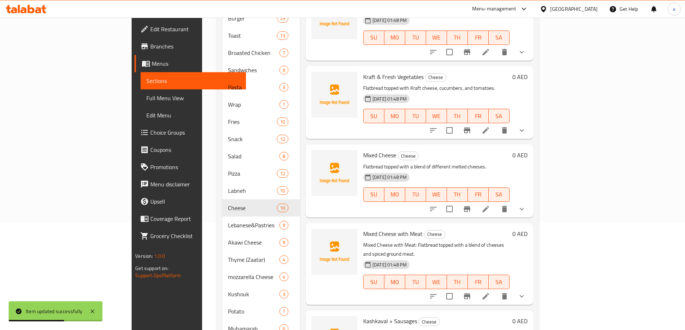
click at [496, 290] on li at bounding box center [486, 296] width 20 height 13
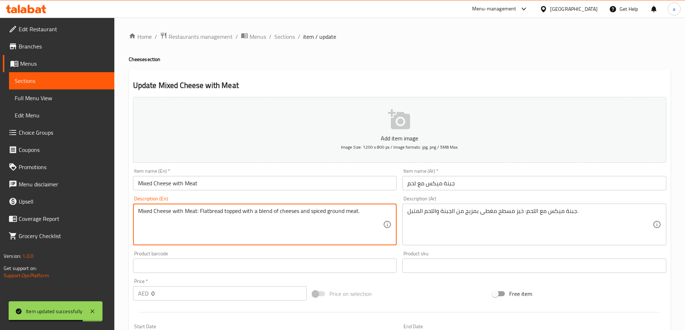
drag, startPoint x: 199, startPoint y: 214, endPoint x: 64, endPoint y: 211, distance: 135.2
click at [136, 211] on div "Flatbread topped with a blend of cheeses and spiced ground meat. Description (E…" at bounding box center [265, 225] width 264 height 42
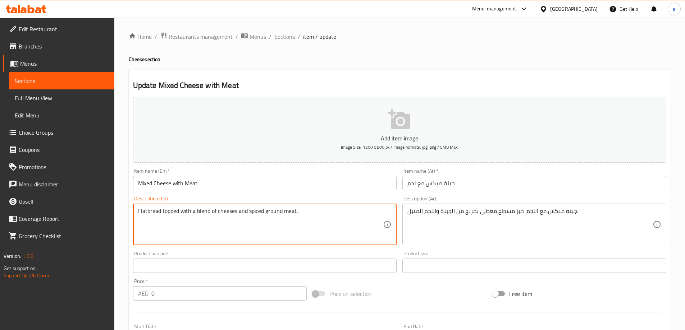
click at [138, 213] on textarea "Flatbread topped with a blend of cheeses and spiced ground meat." at bounding box center [260, 225] width 245 height 34
type textarea "Flatbread topped with a blend of cheeses and spiced ground meat."
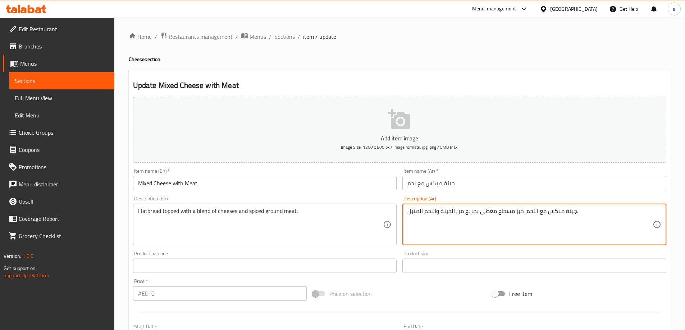
drag, startPoint x: 523, startPoint y: 213, endPoint x: 576, endPoint y: 217, distance: 53.4
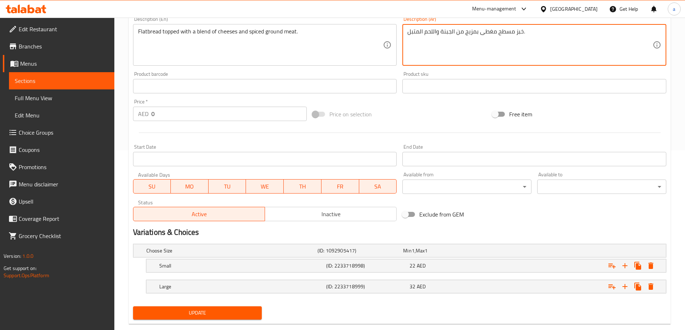
type textarea "خبز مسطح مغطى بمزيج من الجبنة واللحم المتبل."
click at [248, 309] on span "Update" at bounding box center [198, 313] width 118 height 9
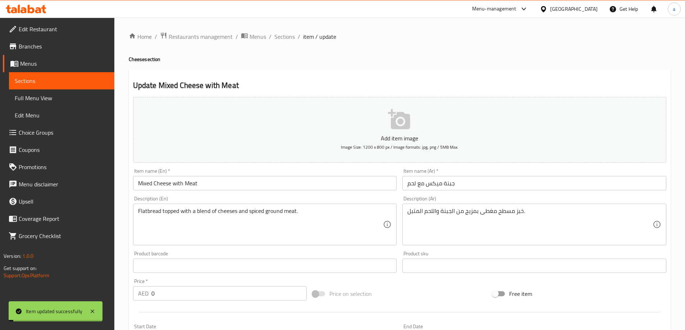
click at [280, 37] on span "Sections" at bounding box center [284, 36] width 20 height 9
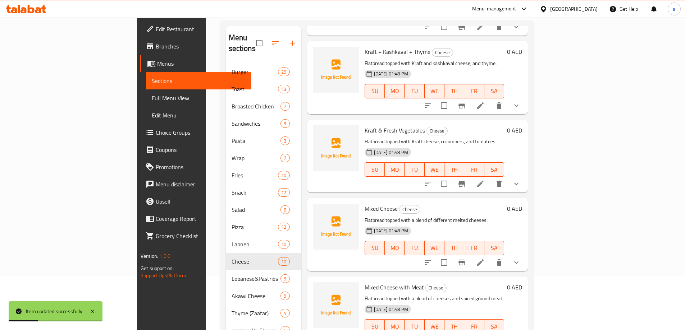
scroll to position [162, 0]
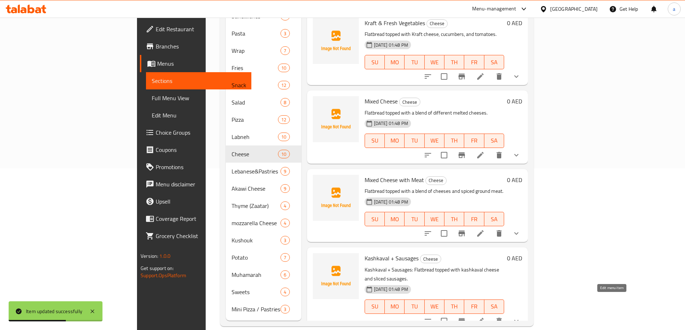
click at [485, 317] on icon at bounding box center [480, 321] width 9 height 9
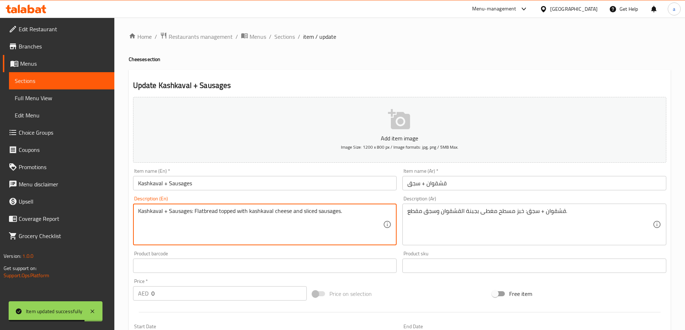
drag, startPoint x: 194, startPoint y: 211, endPoint x: 68, endPoint y: 215, distance: 125.9
type textarea "Flatbread topped with kashkaval cheese and sliced sausages."
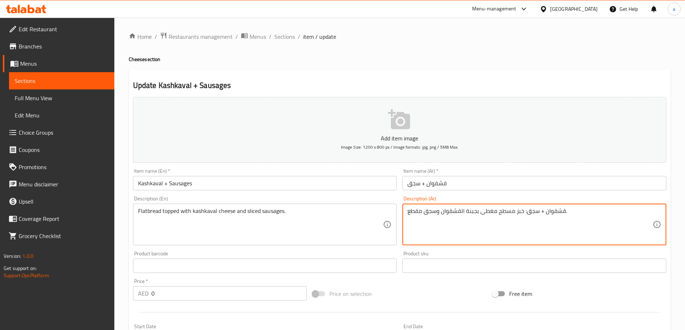
drag, startPoint x: 523, startPoint y: 213, endPoint x: 564, endPoint y: 219, distance: 41.4
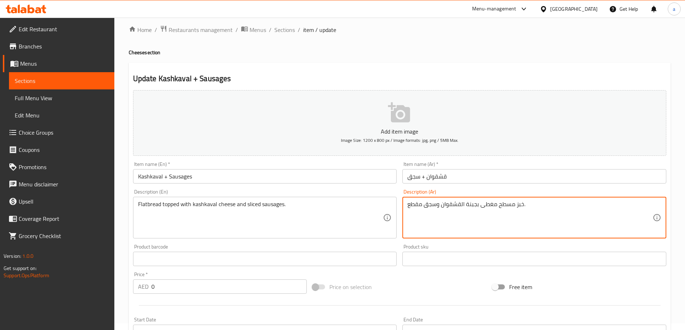
scroll to position [194, 0]
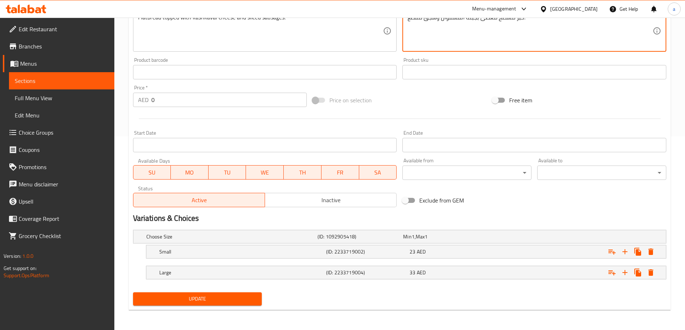
type textarea "خبز مسطح مغطى بجبنة القشقوان وسجق مقطع."
click at [260, 297] on button "Update" at bounding box center [197, 299] width 129 height 13
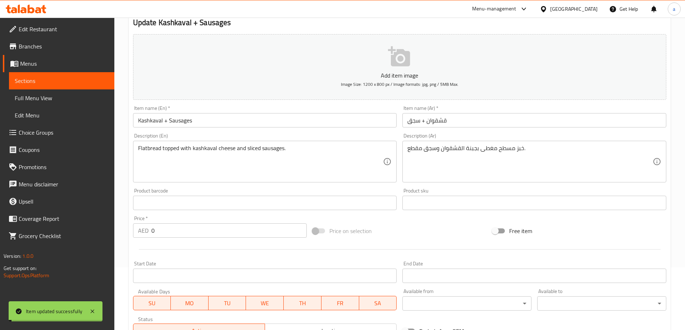
scroll to position [0, 0]
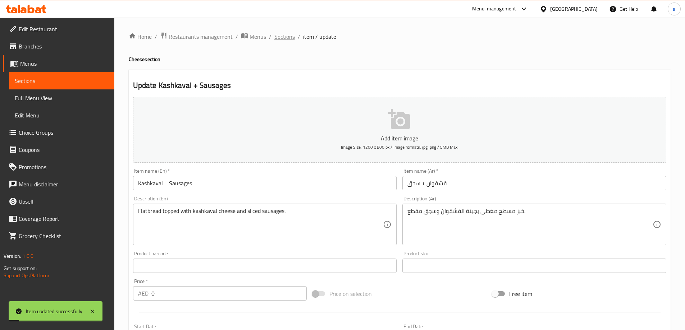
click at [283, 41] on span "Sections" at bounding box center [284, 36] width 20 height 9
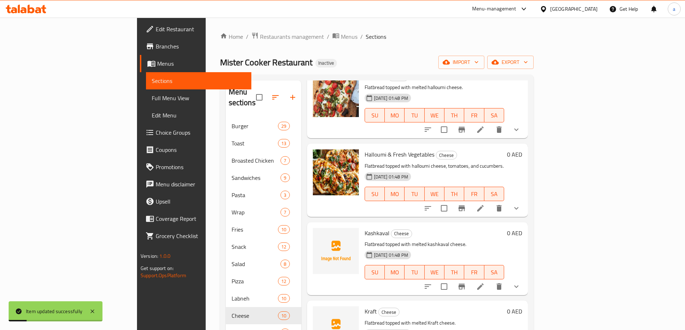
scroll to position [72, 0]
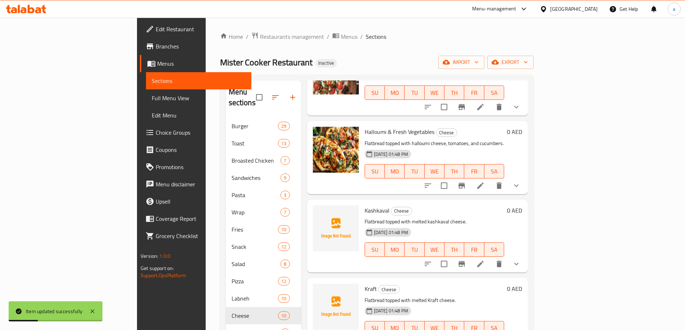
click at [447, 225] on div "[DATE] 01:48 PM SU MO TU WE TH FR SA" at bounding box center [434, 244] width 145 height 39
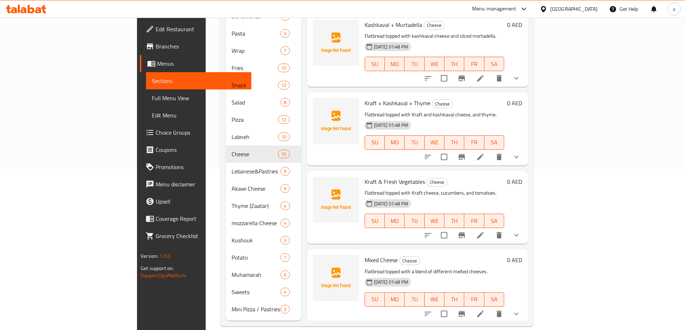
scroll to position [412, 0]
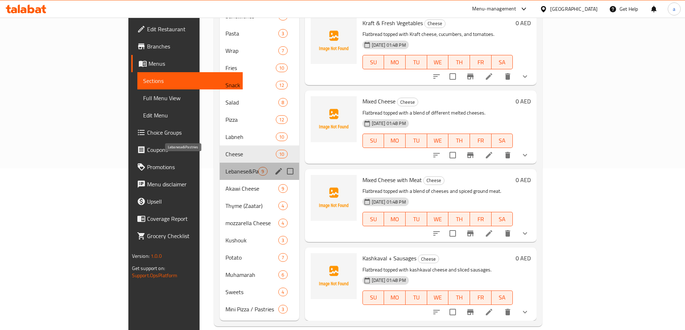
click at [225, 167] on span "Lebanese&Pastries" at bounding box center [241, 171] width 33 height 9
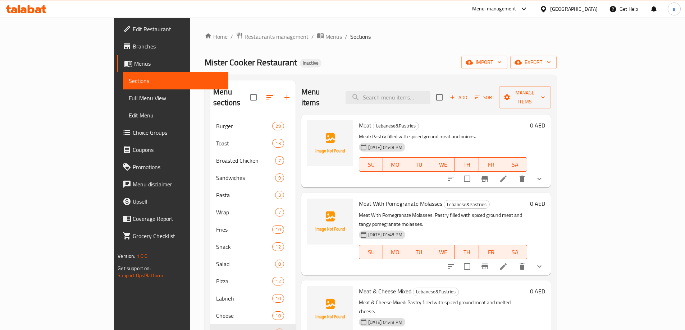
click at [508, 175] on icon at bounding box center [503, 179] width 9 height 9
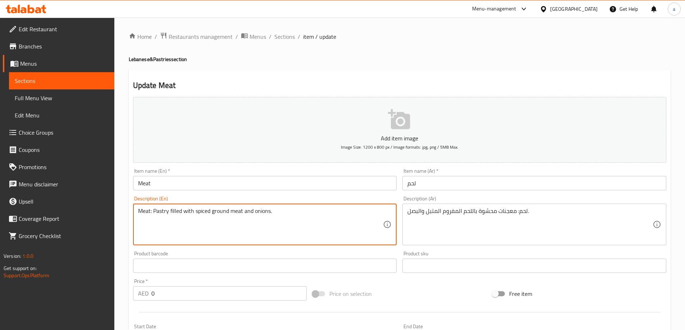
drag, startPoint x: 153, startPoint y: 213, endPoint x: 47, endPoint y: 215, distance: 105.7
type textarea "Pastry filled with spiced ground meat and onions."
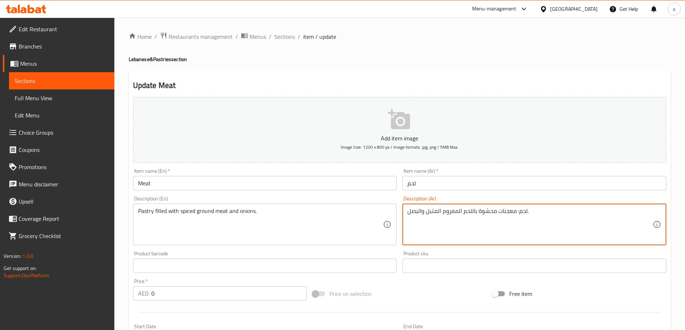
drag, startPoint x: 517, startPoint y: 212, endPoint x: 528, endPoint y: 213, distance: 11.5
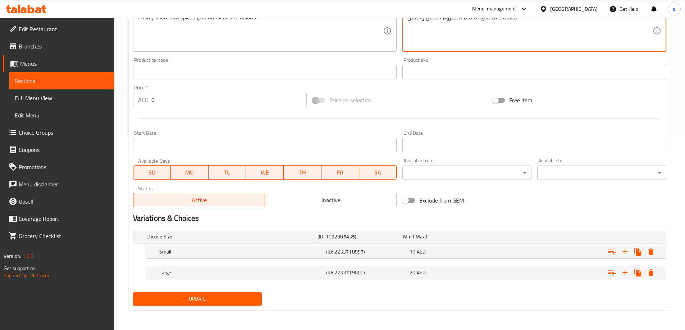
type textarea "معجنات محشوة باللحم المفروم المتبل والبصل."
click at [231, 299] on span "Update" at bounding box center [198, 299] width 118 height 9
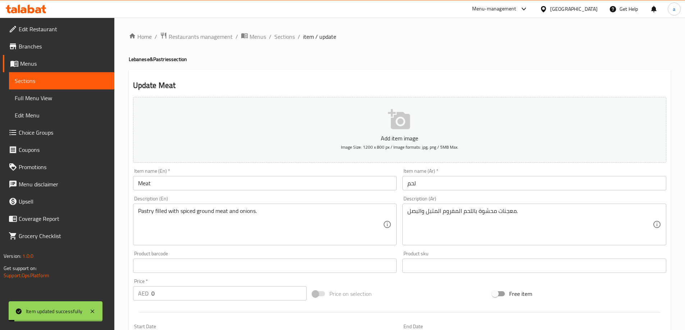
click at [290, 37] on span "Sections" at bounding box center [284, 36] width 20 height 9
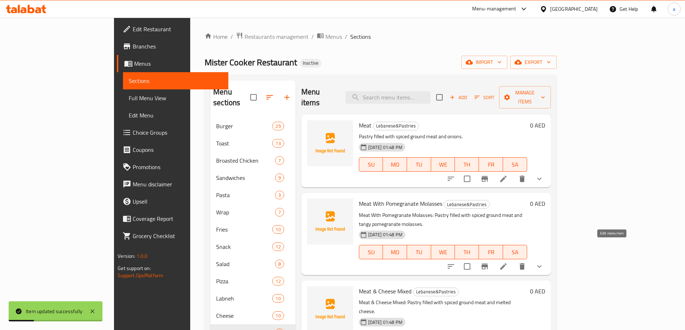
click at [506, 263] on icon at bounding box center [503, 266] width 6 height 6
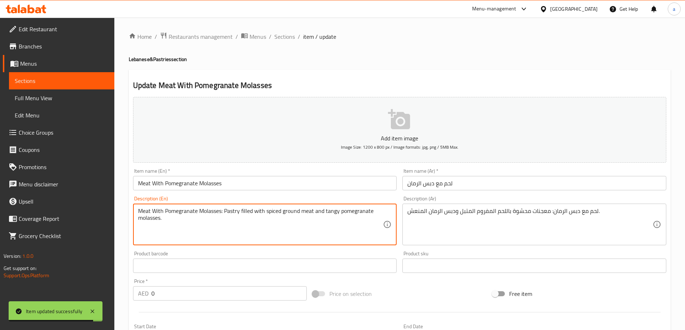
drag, startPoint x: 224, startPoint y: 212, endPoint x: 21, endPoint y: 214, distance: 202.7
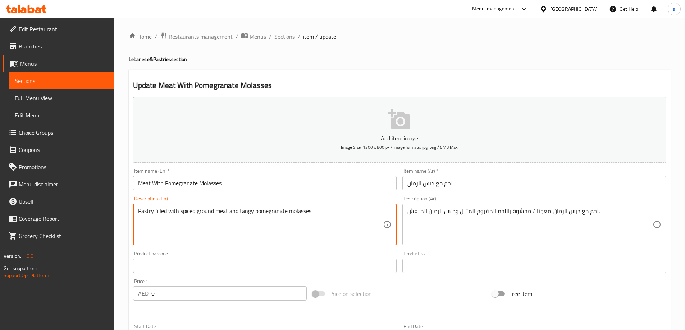
type textarea "Pastry filled with spiced ground meat and tangy pomegranate molasses."
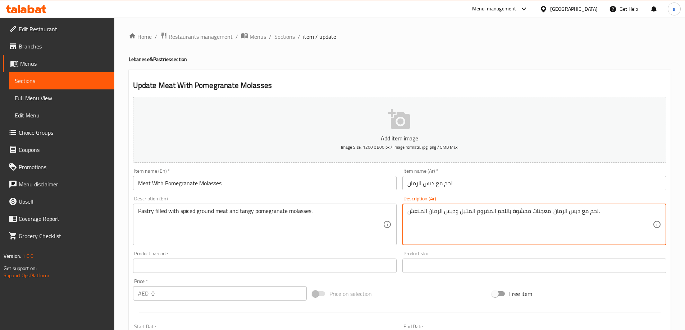
drag, startPoint x: 549, startPoint y: 213, endPoint x: 597, endPoint y: 219, distance: 48.2
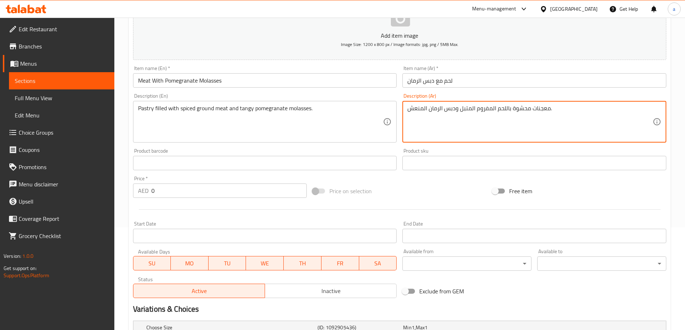
scroll to position [180, 0]
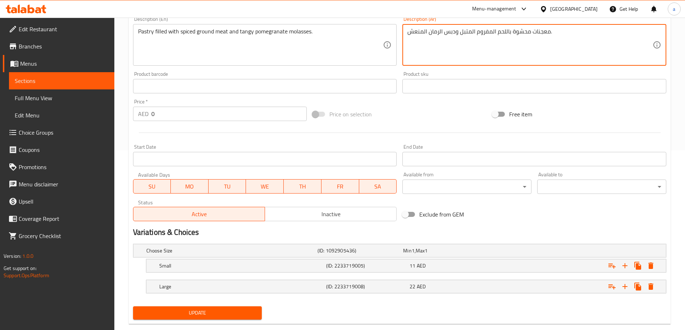
type textarea "معجنات محشوة باللحم المفروم المتبل ودبس الرمان المنعش."
click at [216, 311] on span "Update" at bounding box center [198, 313] width 118 height 9
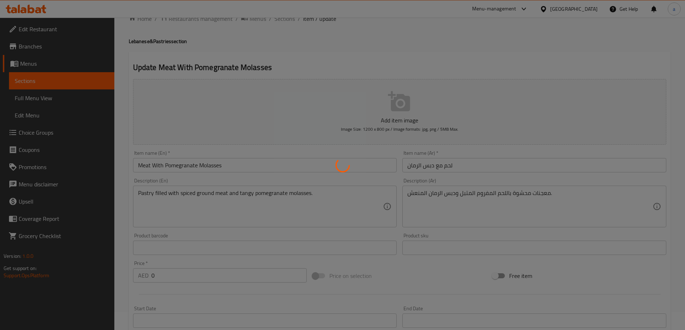
scroll to position [0, 0]
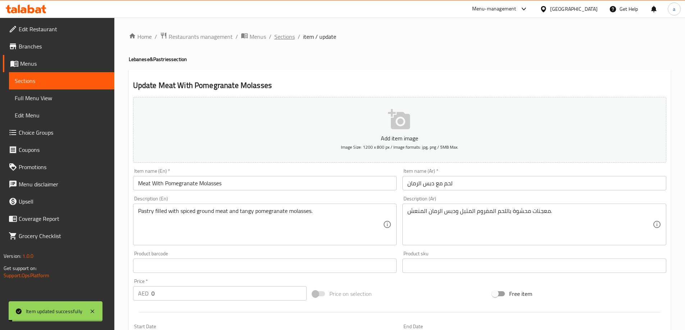
click at [284, 39] on span "Sections" at bounding box center [284, 36] width 20 height 9
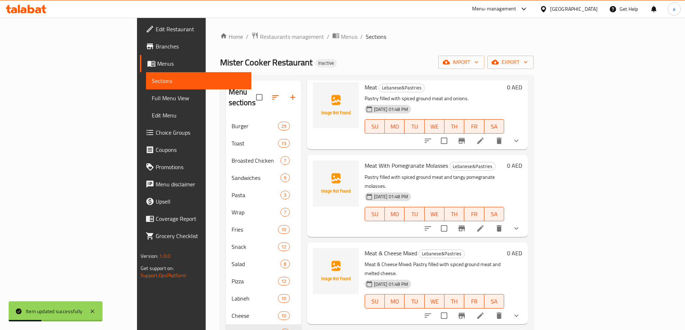
scroll to position [72, 0]
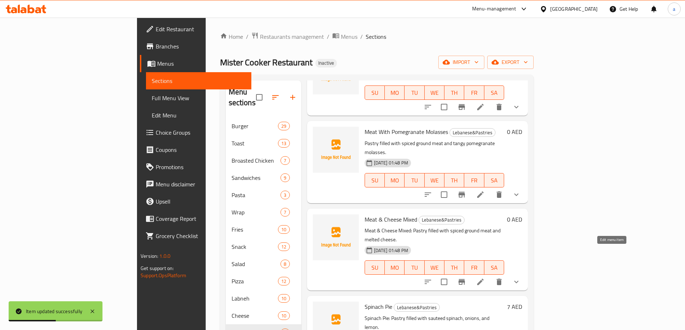
click at [485, 278] on icon at bounding box center [480, 282] width 9 height 9
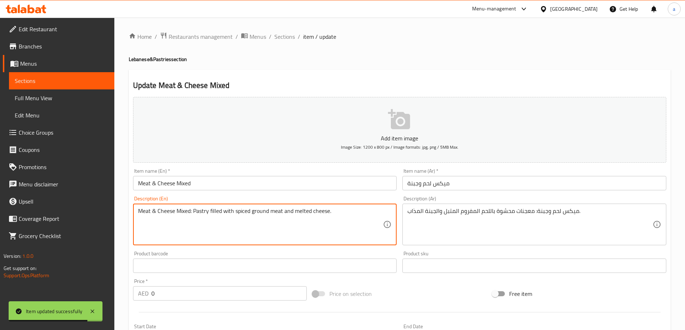
drag, startPoint x: 193, startPoint y: 212, endPoint x: 58, endPoint y: 212, distance: 135.2
type textarea "Pastry filled with spiced ground meat and melted cheese."
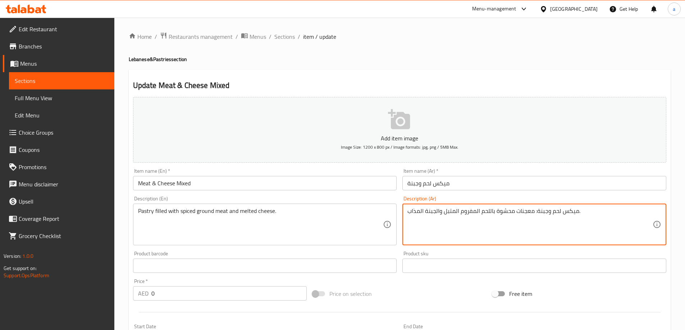
drag, startPoint x: 533, startPoint y: 214, endPoint x: 579, endPoint y: 216, distance: 45.7
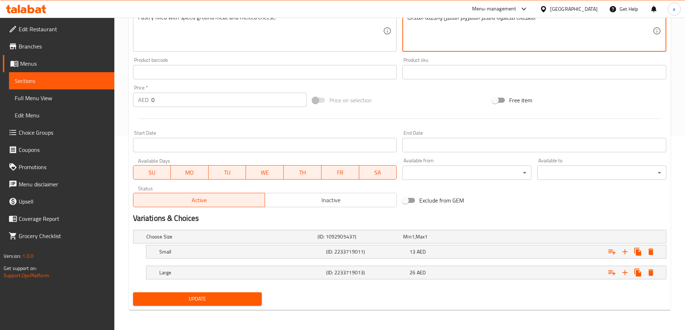
type textarea "معجنات محشوة باللحم المفروم المتبل والجبنة المذاب."
click at [220, 304] on button "Update" at bounding box center [197, 299] width 129 height 13
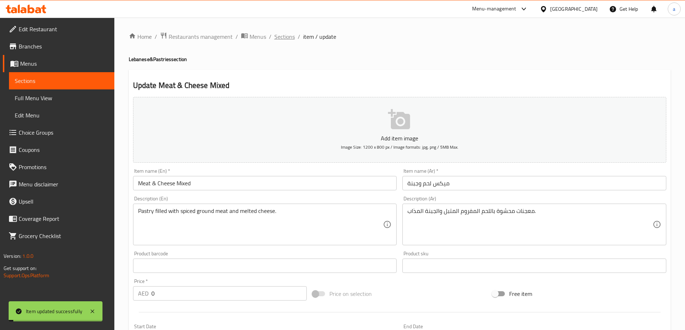
click at [285, 38] on span "Sections" at bounding box center [284, 36] width 20 height 9
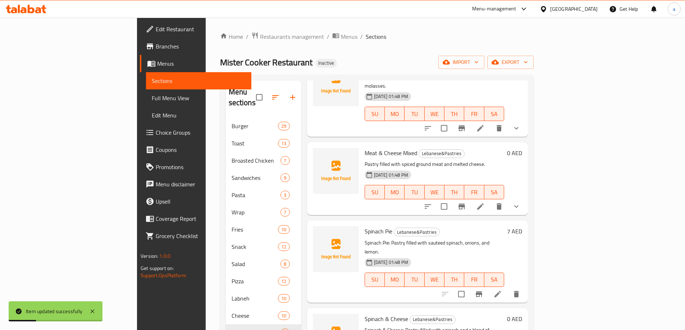
scroll to position [144, 0]
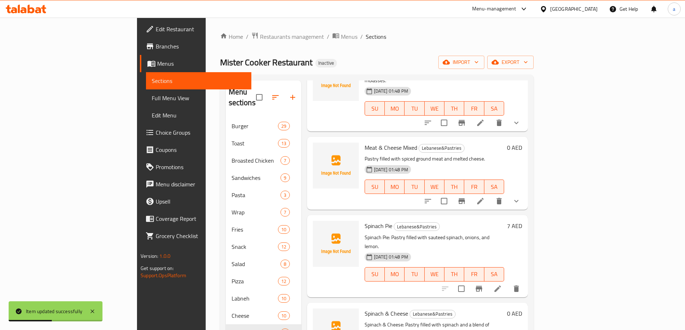
click at [508, 283] on li at bounding box center [497, 289] width 20 height 13
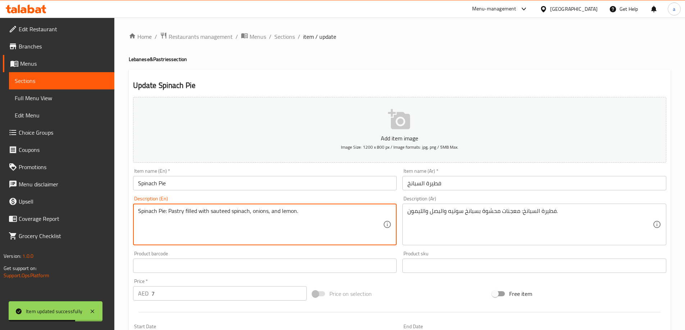
drag, startPoint x: 169, startPoint y: 213, endPoint x: 67, endPoint y: 215, distance: 101.7
type textarea "Pastry filled with sauteed spinach, onions, and lemon."
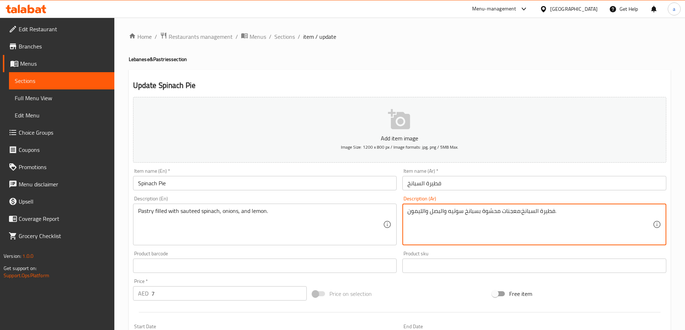
drag, startPoint x: 519, startPoint y: 213, endPoint x: 554, endPoint y: 214, distance: 34.2
click at [554, 214] on textarea "فطيرة السبانخ:معجنات محشوة بسبانخ سوتيه والبصل والليمون." at bounding box center [529, 225] width 245 height 34
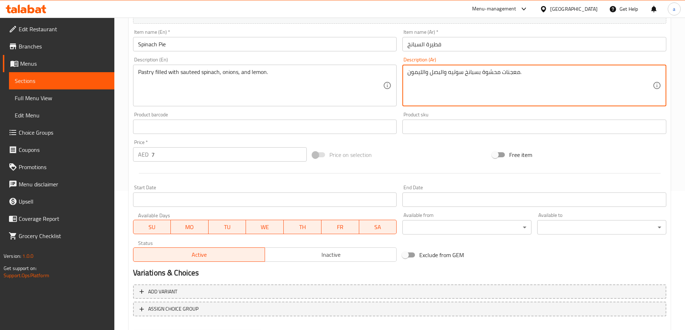
scroll to position [178, 0]
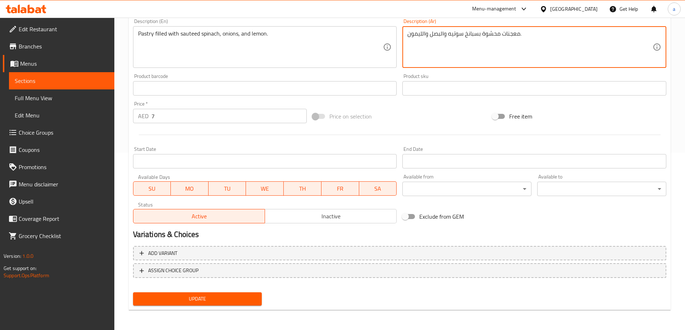
type textarea "معجنات محشوة بسبانخ سوتيه والبصل والليمون."
click at [197, 306] on div "Update" at bounding box center [197, 299] width 135 height 19
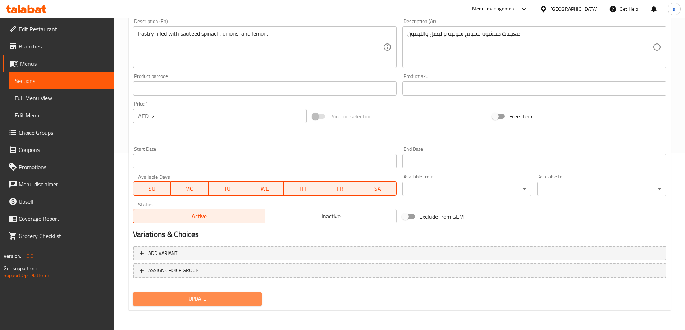
click at [200, 301] on span "Update" at bounding box center [198, 299] width 118 height 9
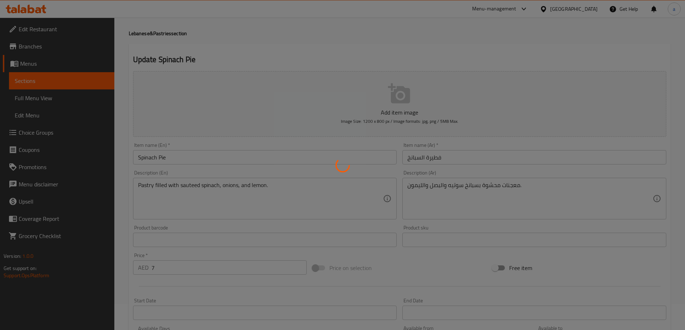
scroll to position [0, 0]
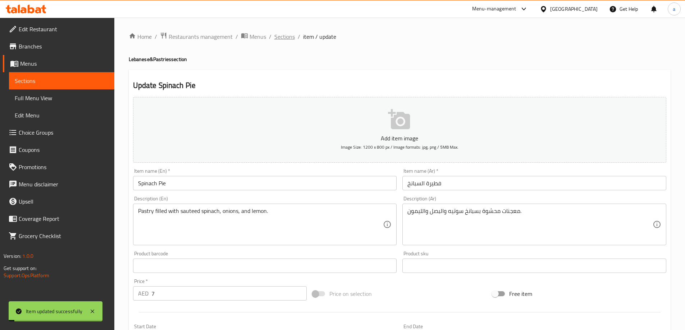
click at [287, 38] on span "Sections" at bounding box center [284, 36] width 20 height 9
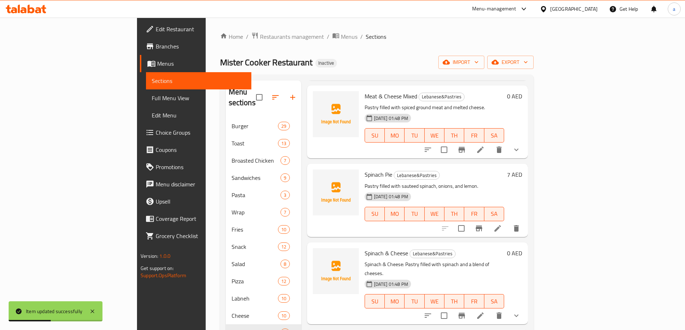
scroll to position [216, 0]
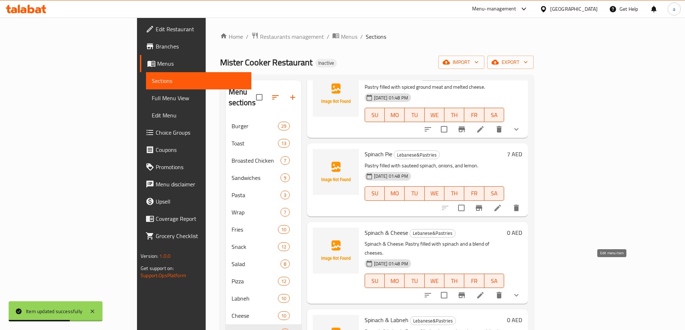
click at [485, 291] on icon at bounding box center [480, 295] width 9 height 9
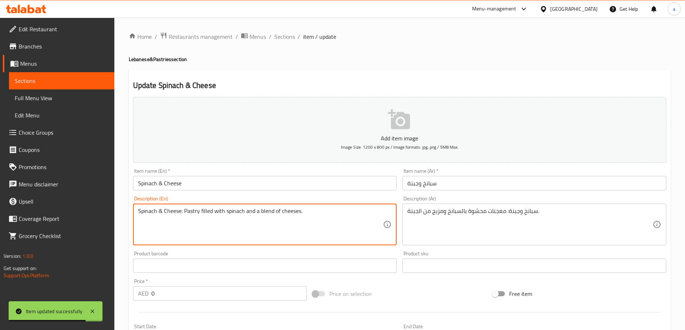
drag, startPoint x: 184, startPoint y: 213, endPoint x: 99, endPoint y: 218, distance: 85.0
type textarea "Pastry filled with spinach and a blend of cheeses."
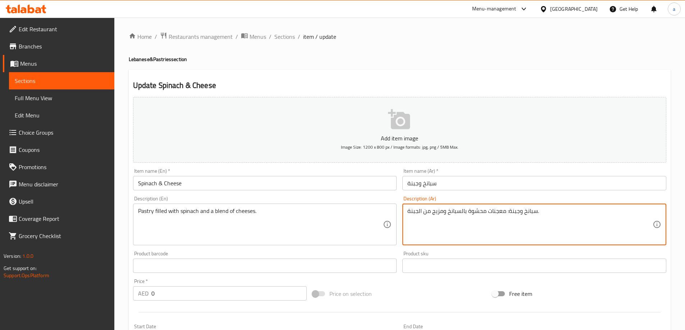
drag, startPoint x: 505, startPoint y: 213, endPoint x: 537, endPoint y: 219, distance: 31.8
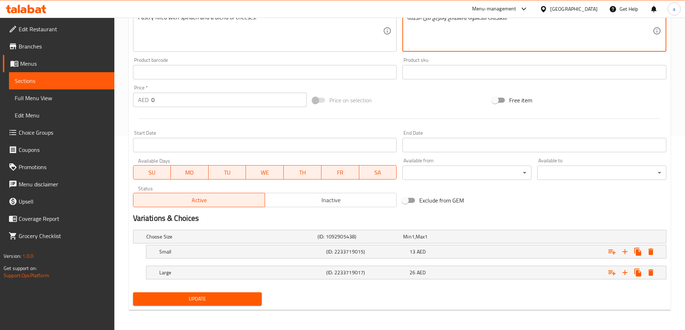
type textarea "معجنات محشوة بالسبانخ ومزيج من الجبنة."
click at [216, 297] on span "Update" at bounding box center [198, 299] width 118 height 9
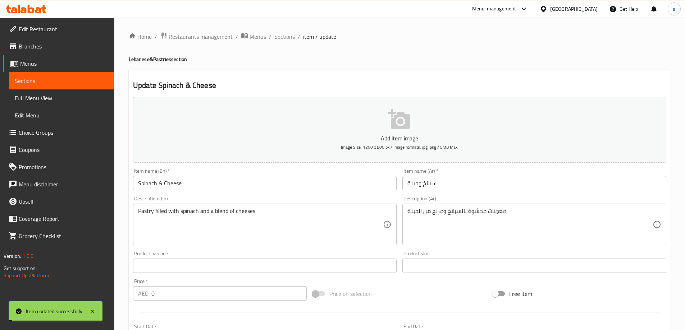
click at [288, 37] on span "Sections" at bounding box center [284, 36] width 20 height 9
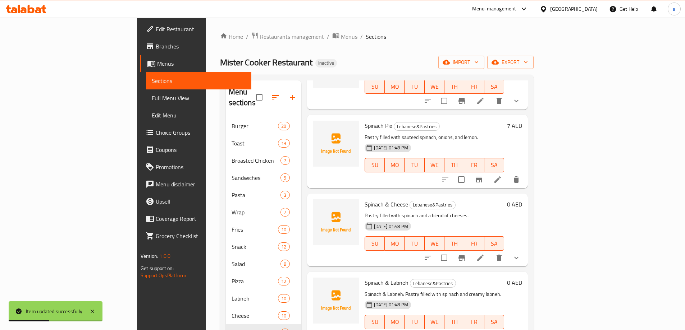
scroll to position [288, 0]
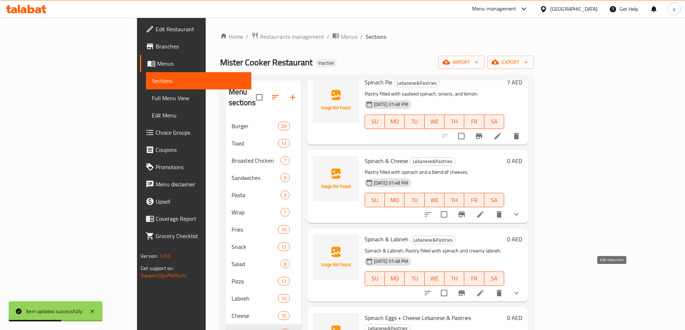
click at [485, 289] on icon at bounding box center [480, 293] width 9 height 9
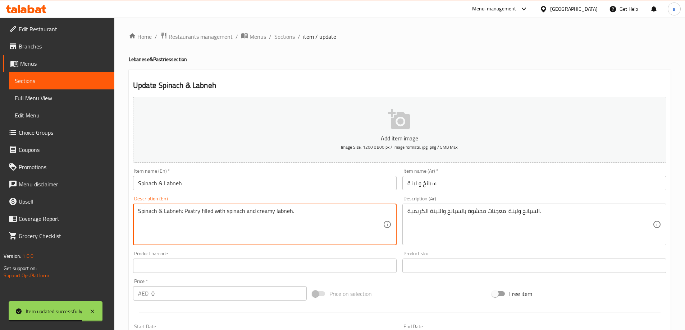
drag, startPoint x: 184, startPoint y: 214, endPoint x: 105, endPoint y: 214, distance: 79.1
type textarea "Pastry filled with spinach and creamy labneh."
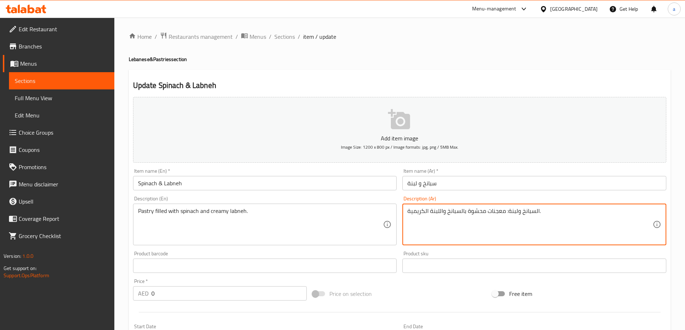
drag, startPoint x: 504, startPoint y: 214, endPoint x: 538, endPoint y: 216, distance: 34.3
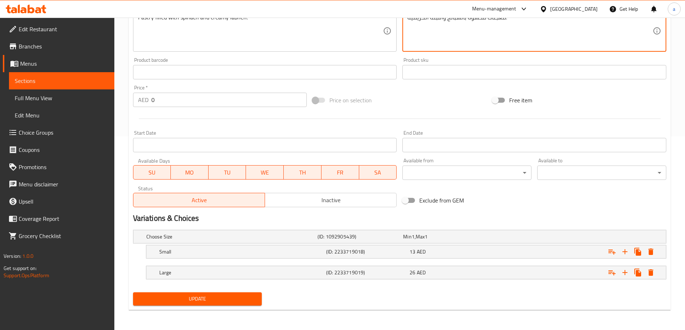
type textarea "معجنات محشوة بالسبانخ واللبنة الكريمية."
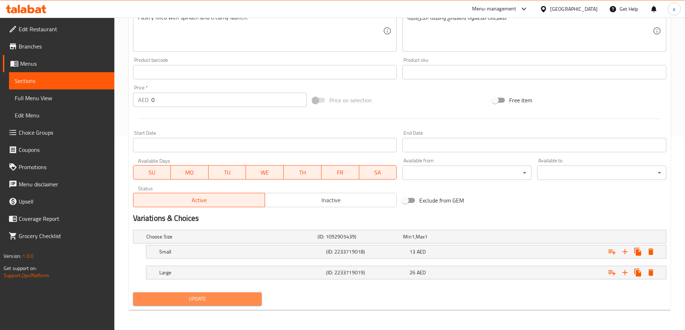
click at [244, 302] on span "Update" at bounding box center [198, 299] width 118 height 9
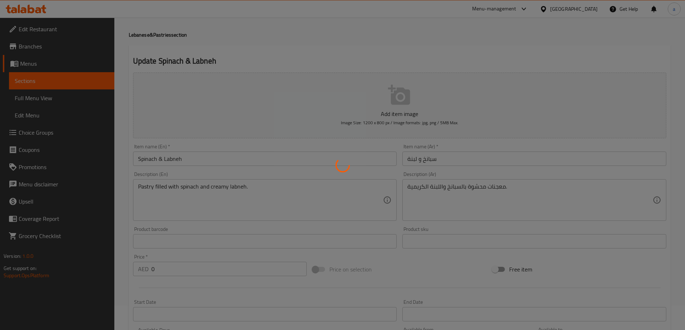
scroll to position [0, 0]
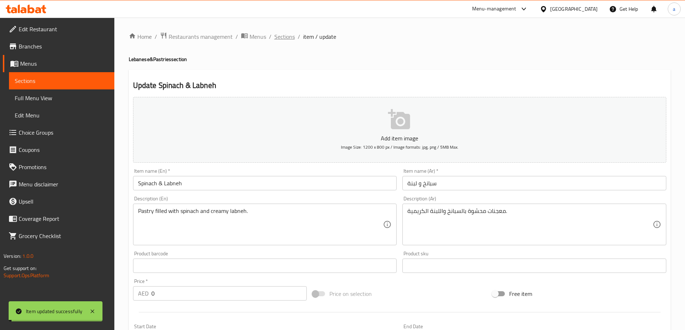
click at [285, 37] on span "Sections" at bounding box center [284, 36] width 20 height 9
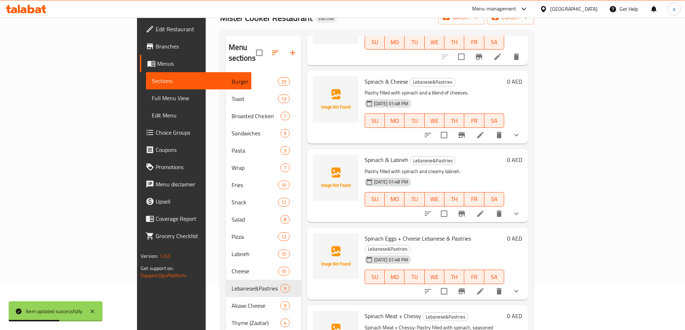
scroll to position [108, 0]
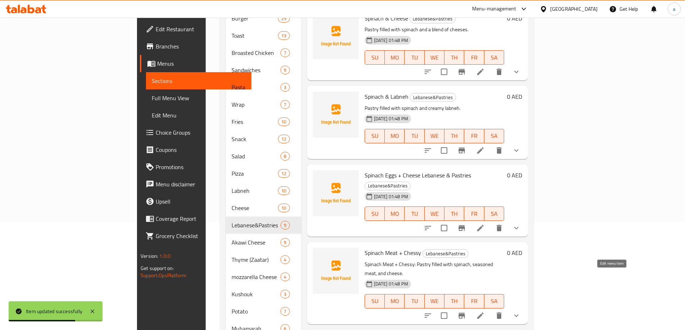
click at [485, 312] on icon at bounding box center [480, 316] width 9 height 9
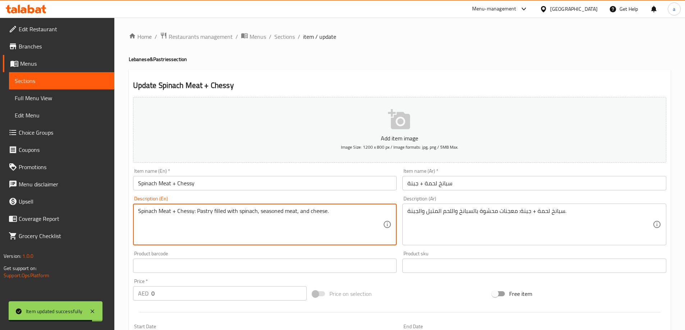
drag, startPoint x: 196, startPoint y: 215, endPoint x: 100, endPoint y: 215, distance: 96.7
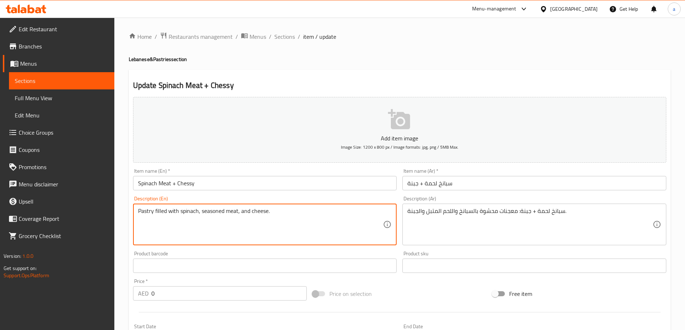
type textarea "Pastry filled with spinach, seasoned meat, and cheese."
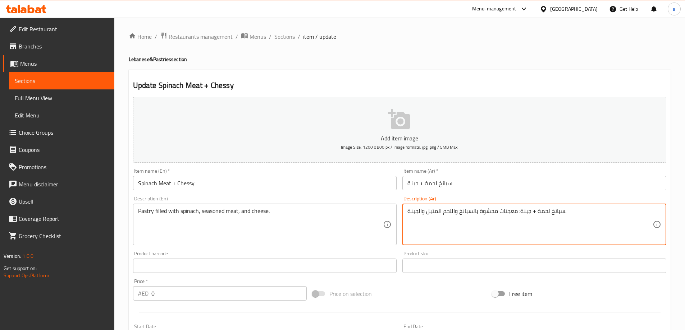
drag, startPoint x: 517, startPoint y: 213, endPoint x: 562, endPoint y: 221, distance: 46.0
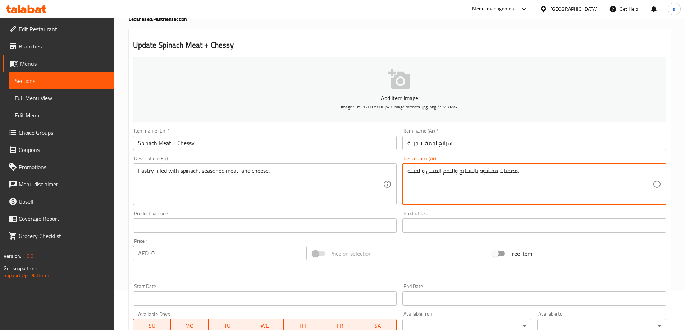
scroll to position [180, 0]
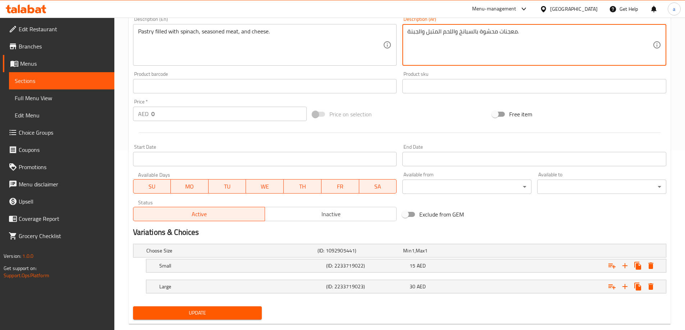
type textarea "معجنات محشوة بالسبانخ واللحم المتبل والجبنة."
click at [231, 312] on span "Update" at bounding box center [198, 313] width 118 height 9
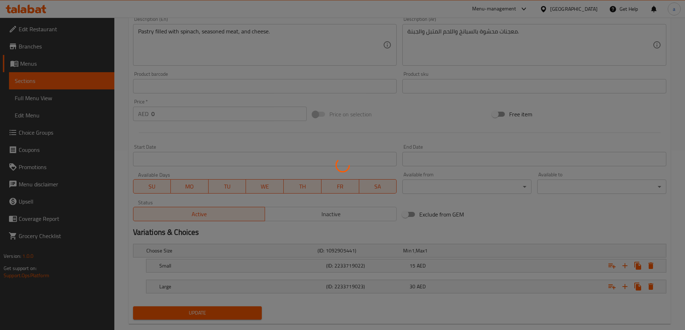
scroll to position [0, 0]
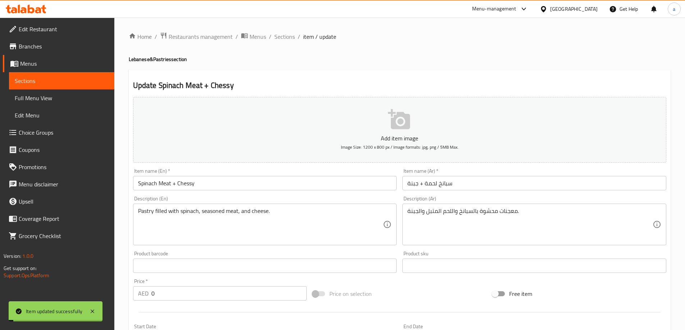
click at [283, 37] on span "Sections" at bounding box center [284, 36] width 20 height 9
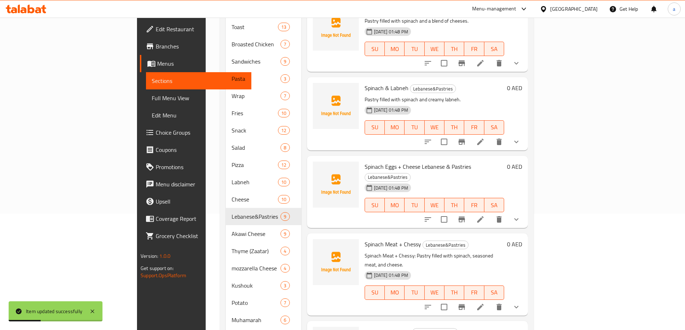
scroll to position [144, 0]
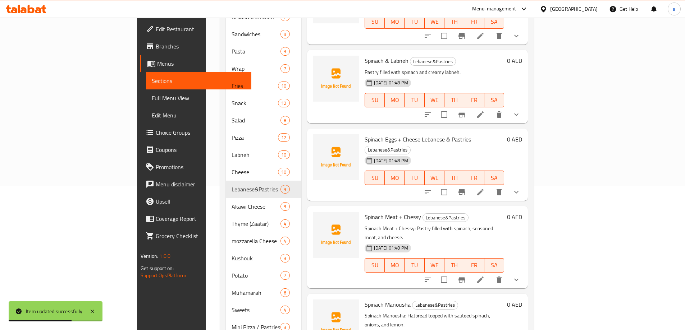
click at [483, 277] on icon at bounding box center [480, 280] width 6 height 6
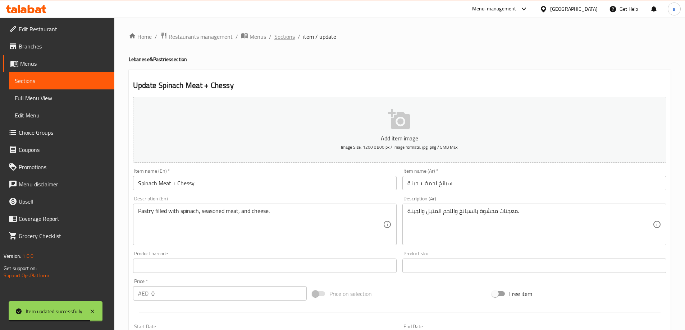
click at [286, 40] on span "Sections" at bounding box center [284, 36] width 20 height 9
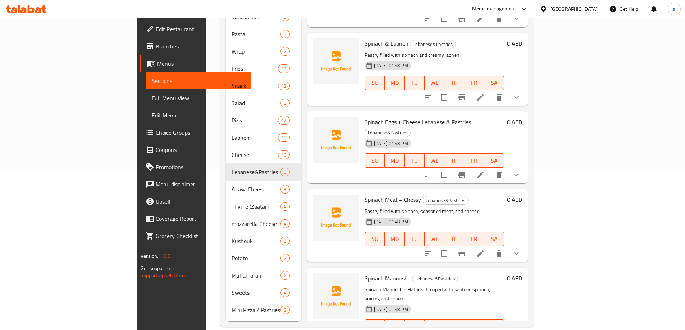
scroll to position [162, 0]
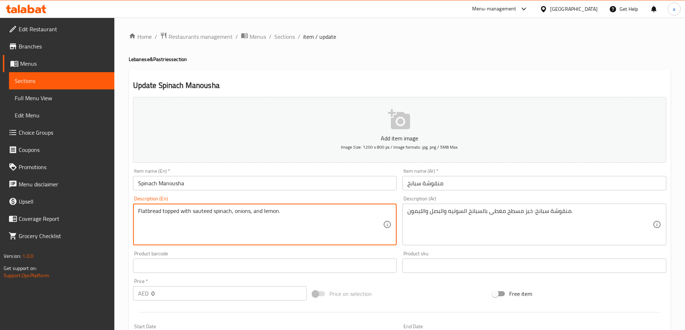
type textarea "Flatbread topped with sauteed spinach, onions, and lemon."
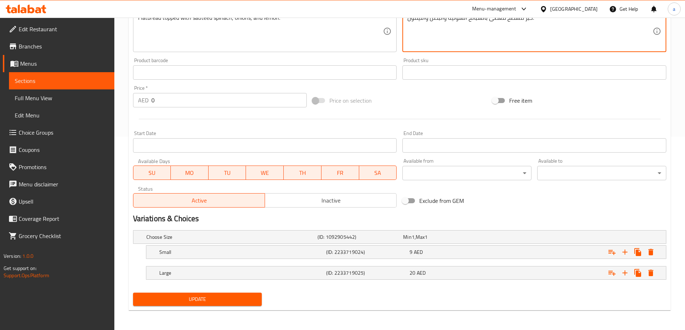
scroll to position [194, 0]
type textarea "خبز مسطح مغطى بالسبانخ السوتيه والبصل والليمون."
click at [203, 300] on span "Update" at bounding box center [198, 299] width 118 height 9
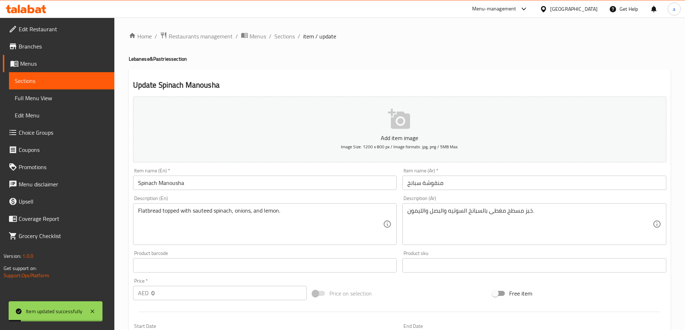
scroll to position [0, 0]
click at [275, 37] on span "Sections" at bounding box center [284, 36] width 20 height 9
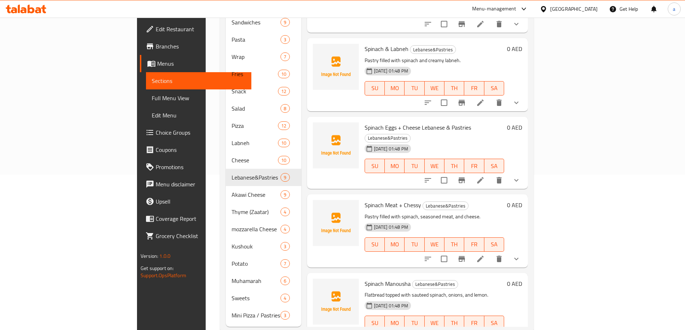
scroll to position [162, 0]
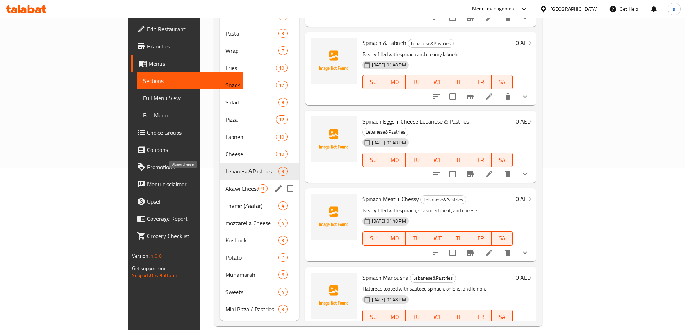
click at [225, 184] on span "Akawi Cheese" at bounding box center [241, 188] width 33 height 9
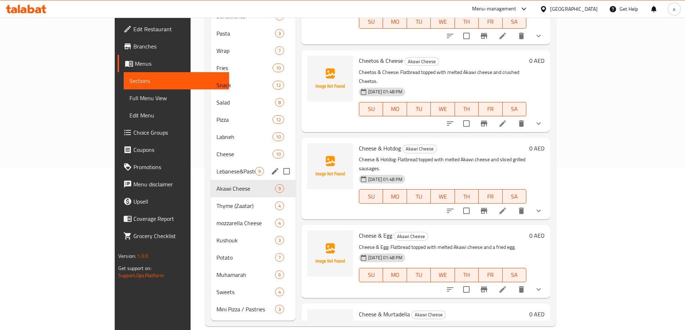
click at [211, 163] on div "Lebanese&Pastries 9" at bounding box center [253, 171] width 85 height 17
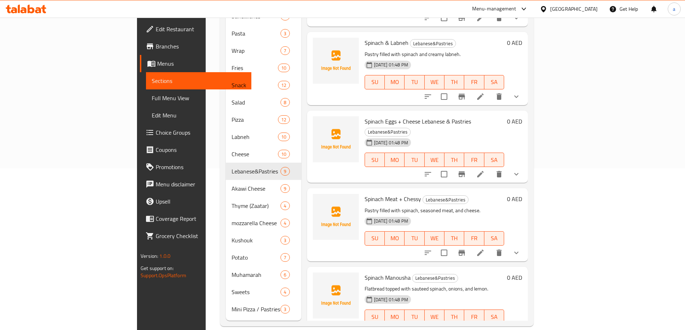
click at [432, 214] on div "[DATE] 01:48 PM SU MO TU WE TH FR SA" at bounding box center [434, 233] width 145 height 39
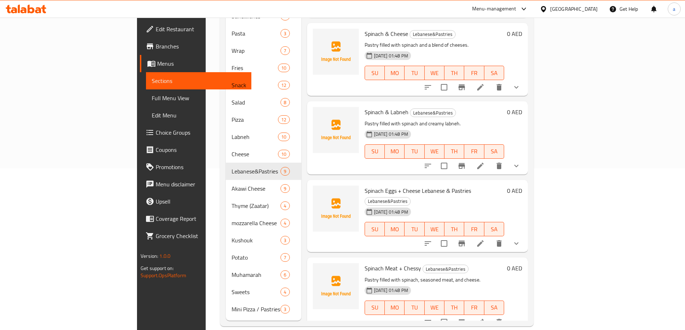
scroll to position [322, 0]
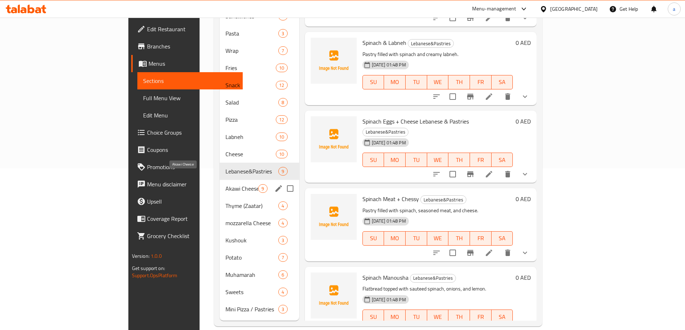
click at [225, 184] on span "Akawi Cheese" at bounding box center [241, 188] width 33 height 9
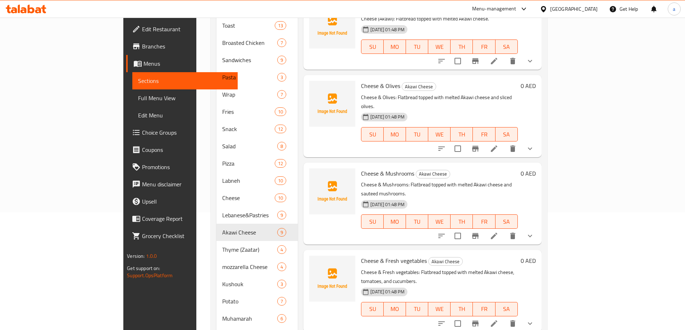
scroll to position [18, 0]
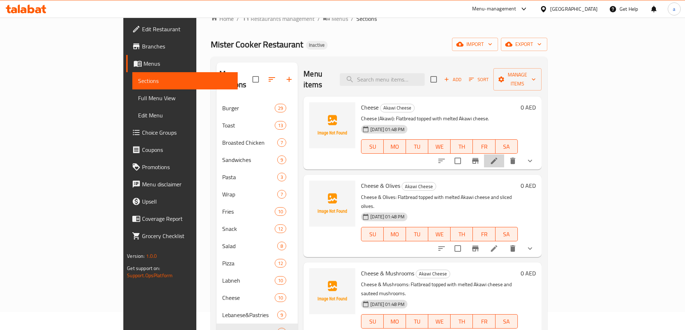
click at [504, 155] on li at bounding box center [494, 161] width 20 height 13
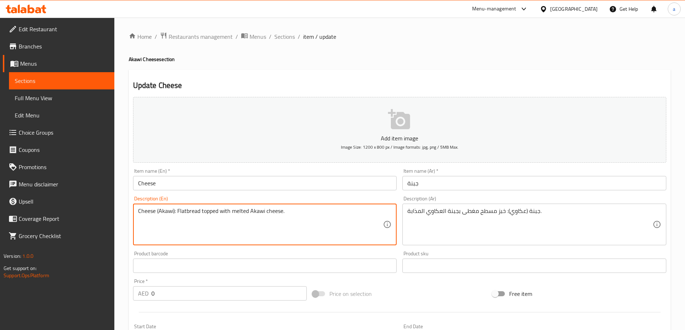
drag, startPoint x: 177, startPoint y: 211, endPoint x: 132, endPoint y: 214, distance: 44.7
type textarea "Flatbread topped with melted Akawi cheese."
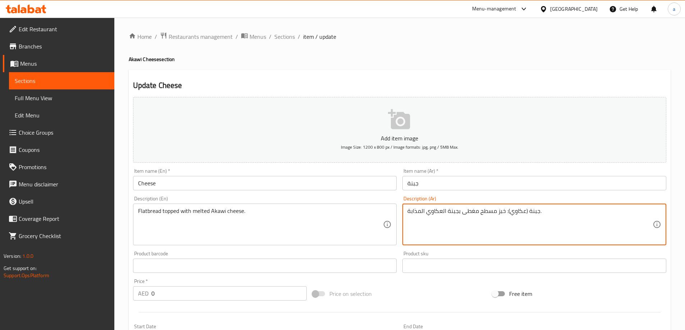
drag, startPoint x: 503, startPoint y: 212, endPoint x: 539, endPoint y: 218, distance: 36.0
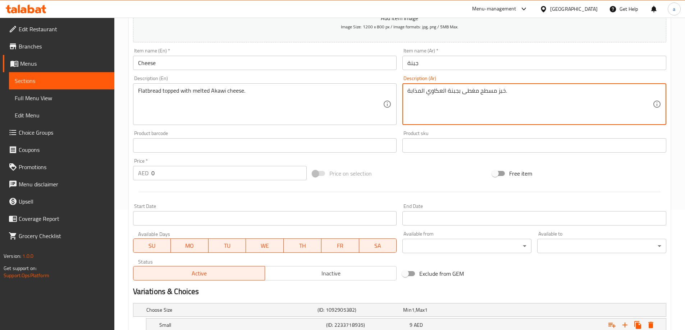
scroll to position [194, 0]
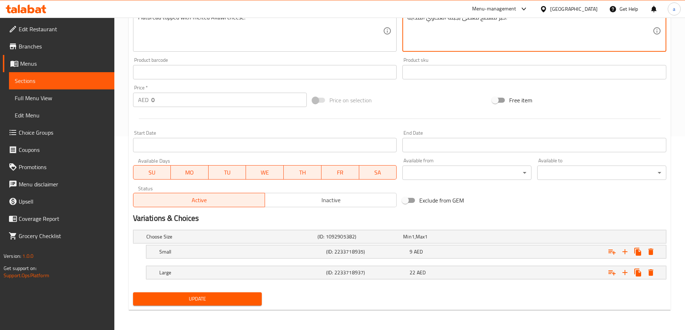
type textarea "خبز مسطح مغطى بجبنة العكاوي المذابة."
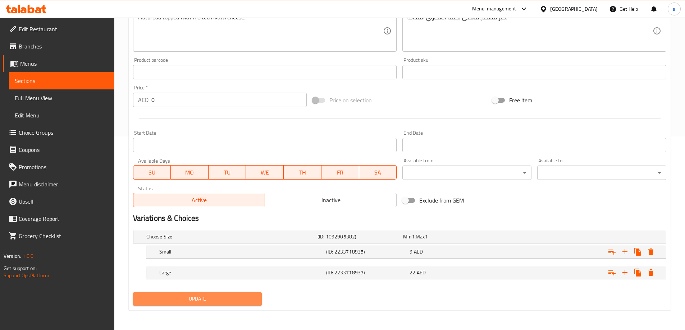
click at [168, 301] on span "Update" at bounding box center [198, 299] width 118 height 9
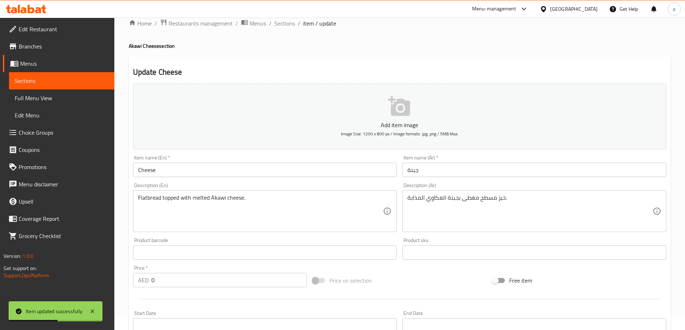
scroll to position [0, 0]
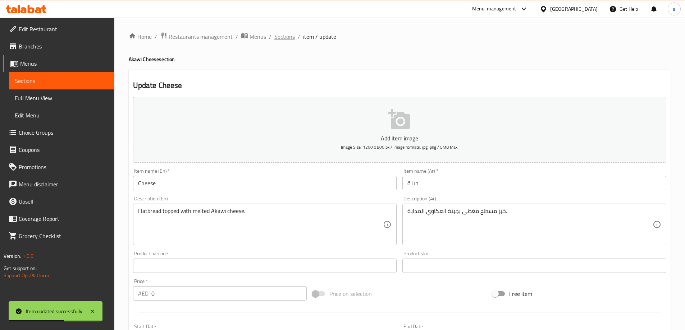
click at [276, 38] on span "Sections" at bounding box center [284, 36] width 20 height 9
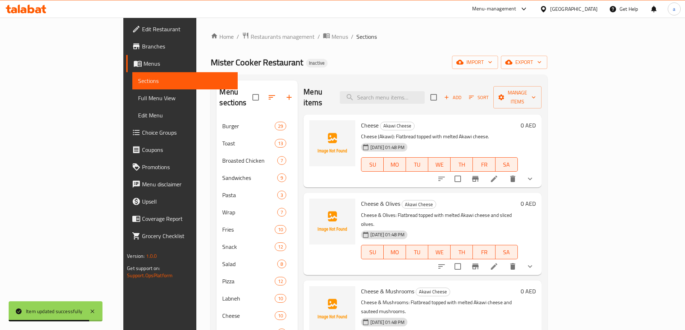
click at [504, 260] on li at bounding box center [494, 266] width 20 height 13
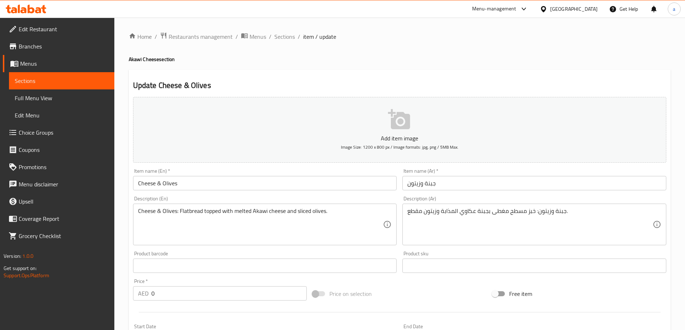
drag, startPoint x: 179, startPoint y: 212, endPoint x: 106, endPoint y: 212, distance: 73.7
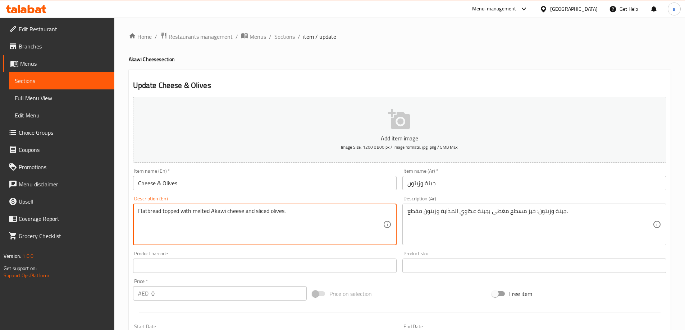
type textarea "Flatbread topped with melted Akawi cheese and sliced olives."
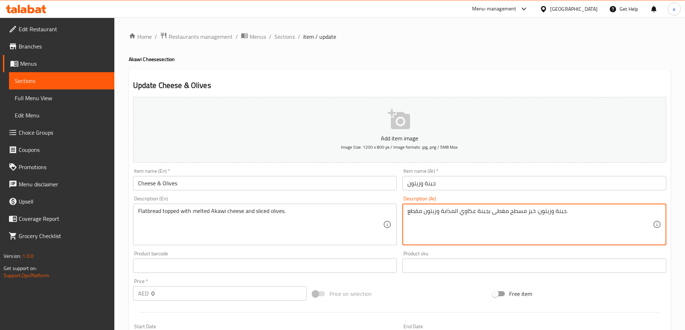
drag, startPoint x: 547, startPoint y: 214, endPoint x: 564, endPoint y: 217, distance: 16.4
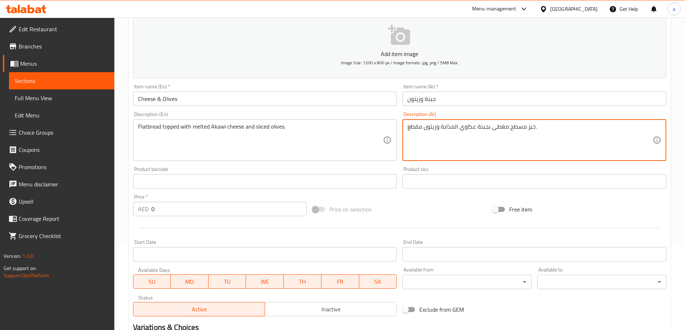
scroll to position [180, 0]
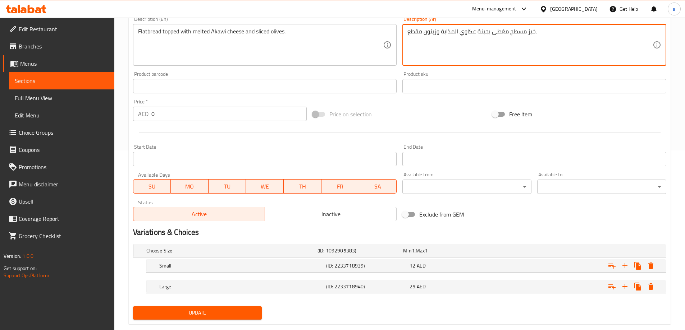
type textarea "خبز مسطح مغطى بجبنة عكاوي المذابة وزيتون مقطع."
click at [217, 322] on div "Update" at bounding box center [197, 313] width 135 height 19
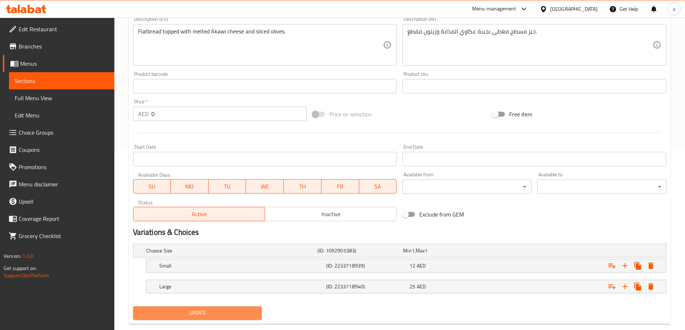
click at [221, 313] on span "Update" at bounding box center [198, 313] width 118 height 9
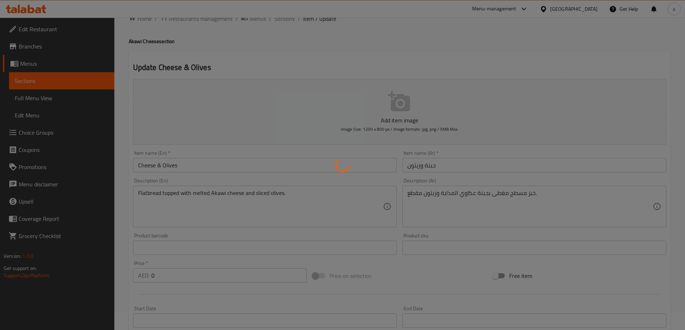
scroll to position [0, 0]
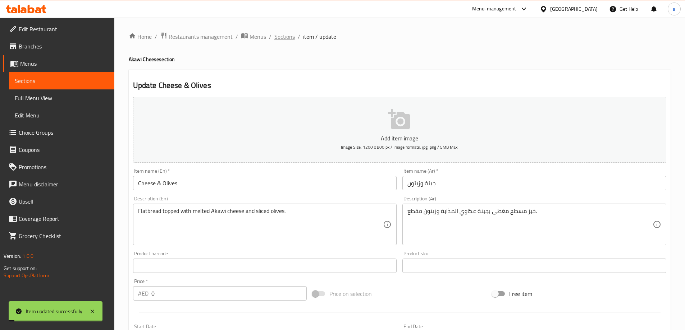
click at [289, 37] on span "Sections" at bounding box center [284, 36] width 20 height 9
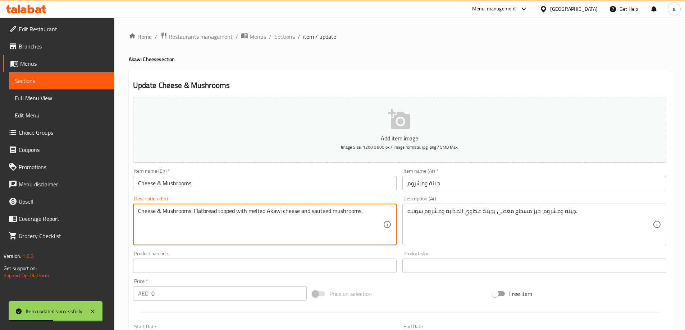
drag, startPoint x: 194, startPoint y: 214, endPoint x: 134, endPoint y: 211, distance: 59.7
type textarea "Flatbread topped with melted Akawi cheese and sauteed mushrooms."
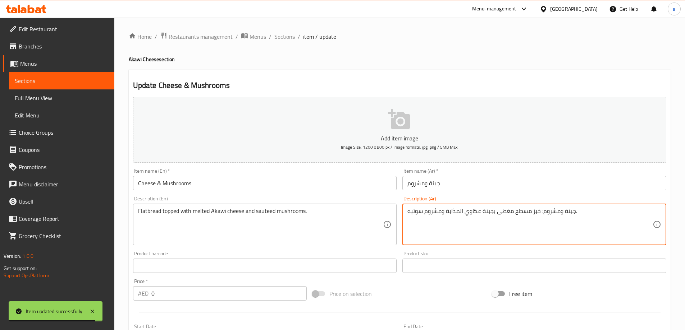
drag, startPoint x: 538, startPoint y: 211, endPoint x: 574, endPoint y: 221, distance: 37.2
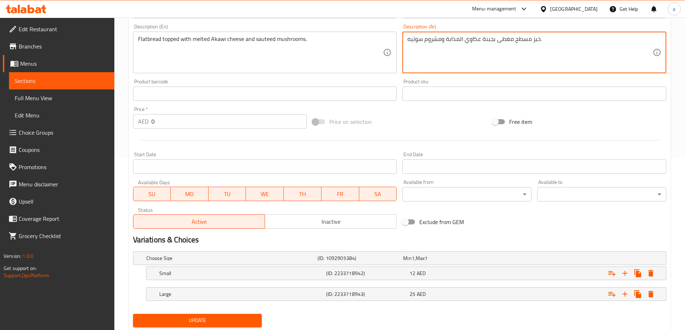
scroll to position [194, 0]
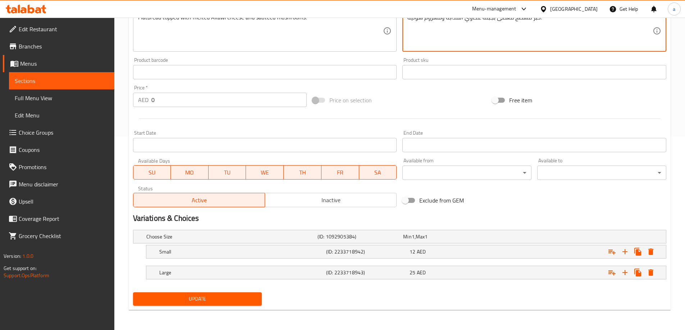
type textarea "خبز مسطح مغطى بجبنة عكاوي المذابة ومشروم سوتيه."
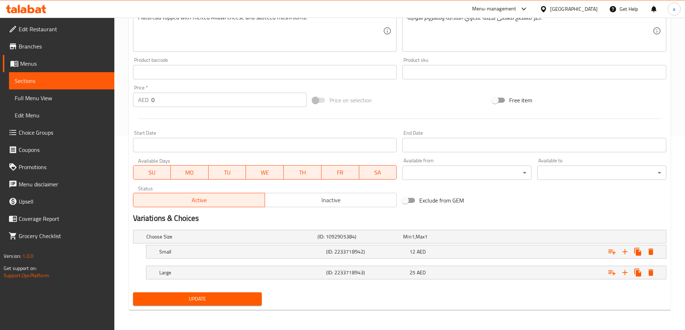
click at [195, 306] on div "Update" at bounding box center [197, 299] width 135 height 19
click at [200, 299] on span "Update" at bounding box center [198, 299] width 118 height 9
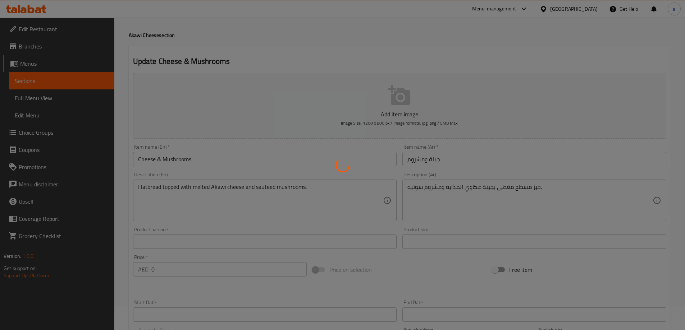
scroll to position [0, 0]
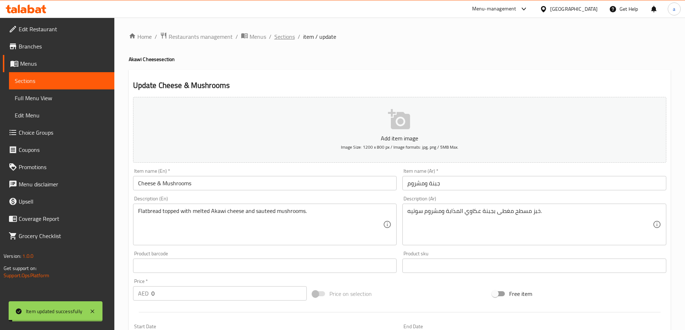
click at [287, 35] on span "Sections" at bounding box center [284, 36] width 20 height 9
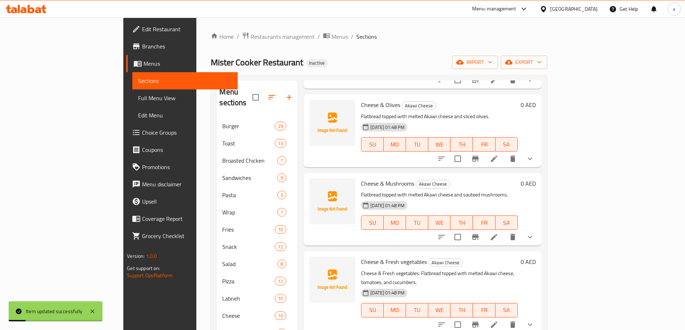
scroll to position [108, 0]
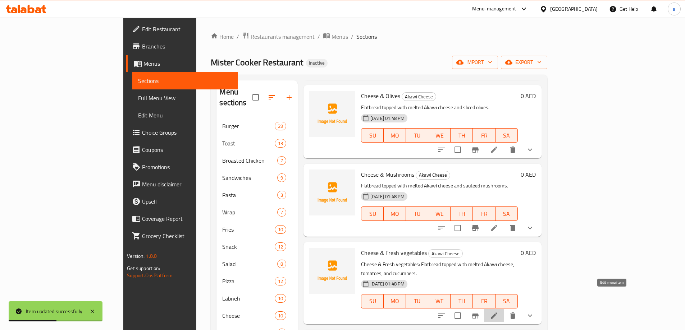
click at [498, 312] on icon at bounding box center [494, 316] width 9 height 9
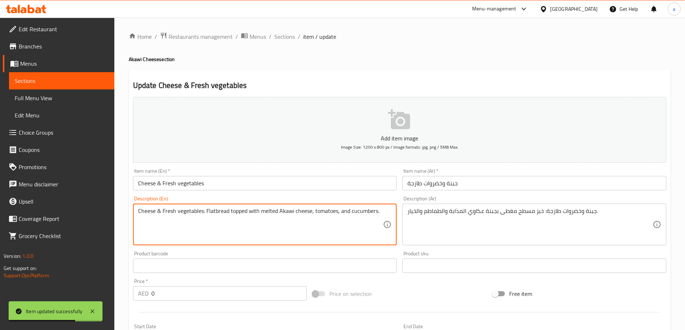
drag, startPoint x: 206, startPoint y: 215, endPoint x: 125, endPoint y: 214, distance: 80.5
type textarea "Flatbread topped with melted Akawi cheese, tomatoes, and cucumbers."
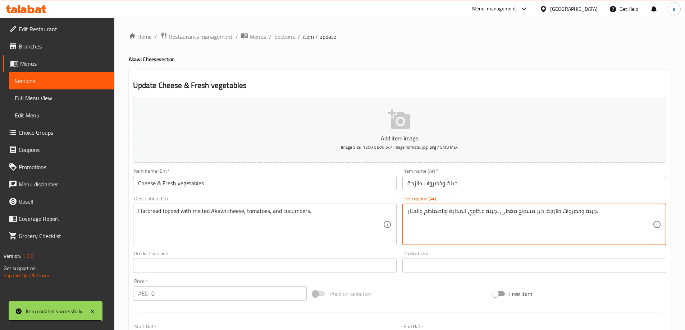
drag, startPoint x: 542, startPoint y: 212, endPoint x: 595, endPoint y: 222, distance: 53.0
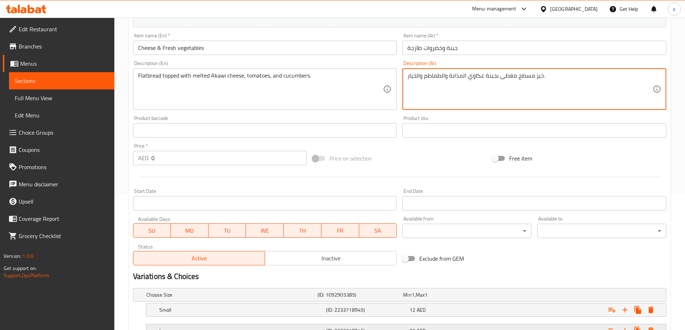
scroll to position [194, 0]
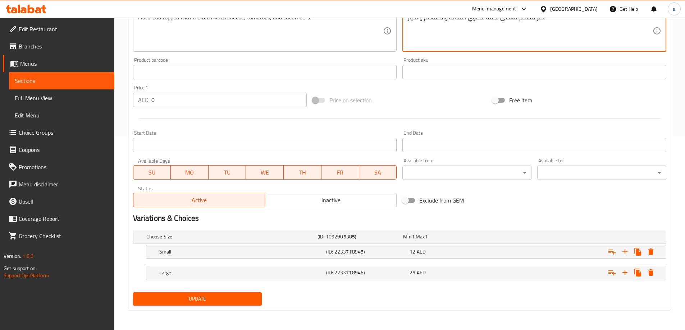
type textarea "خبز مسطح مغطى بجبنة عكاوي المذابة والطماطم والخيار."
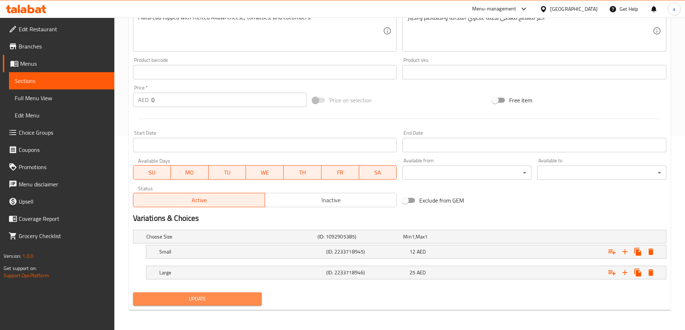
click at [250, 294] on button "Update" at bounding box center [197, 299] width 129 height 13
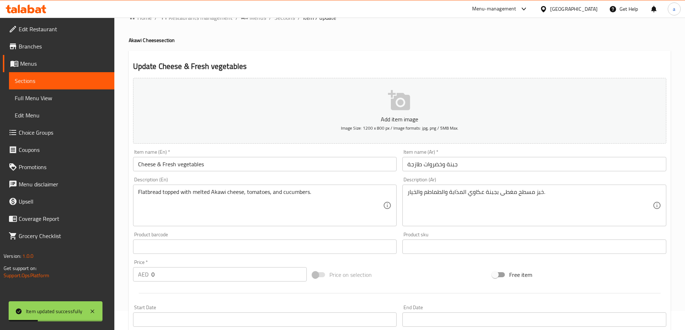
scroll to position [0, 0]
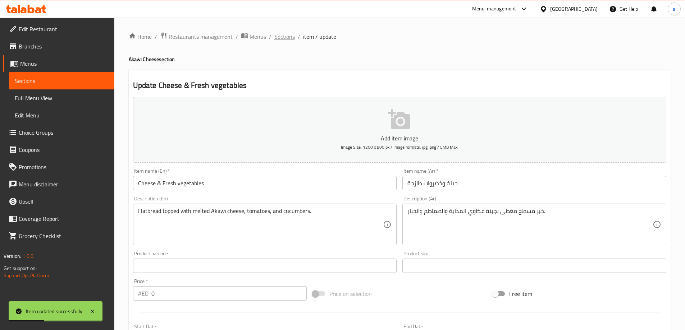
click at [277, 36] on span "Sections" at bounding box center [284, 36] width 20 height 9
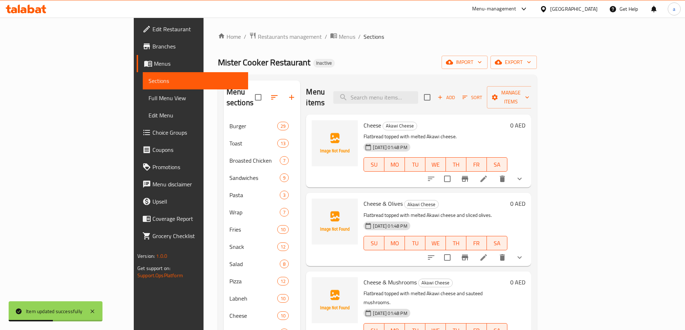
scroll to position [180, 0]
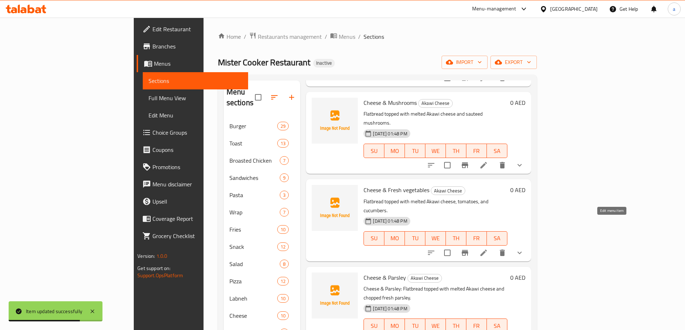
click at [488, 249] on icon at bounding box center [483, 253] width 9 height 9
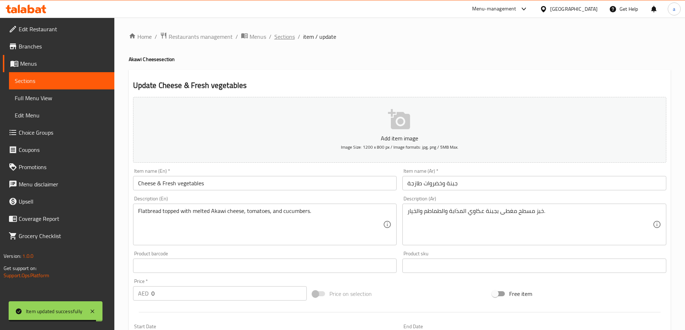
click at [284, 39] on span "Sections" at bounding box center [284, 36] width 20 height 9
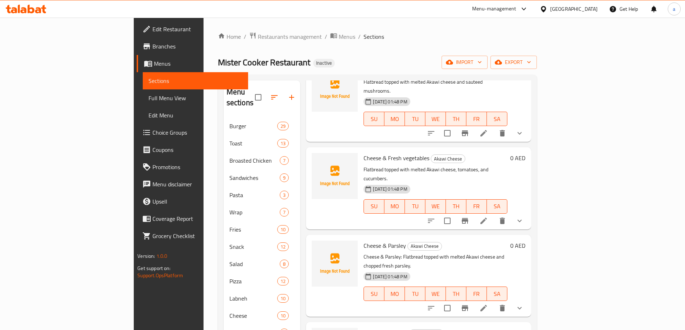
scroll to position [216, 0]
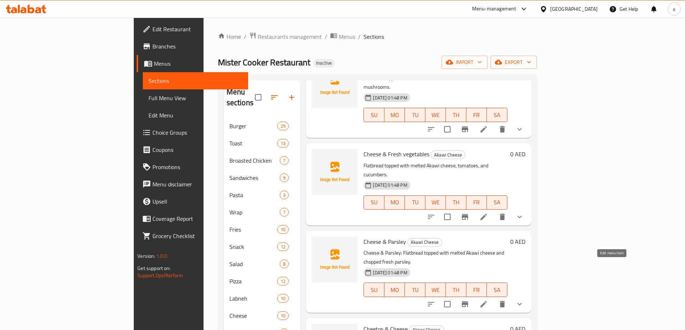
click at [487, 301] on icon at bounding box center [483, 304] width 6 height 6
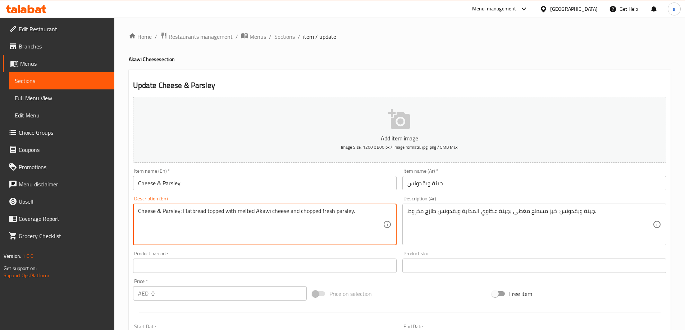
drag, startPoint x: 182, startPoint y: 212, endPoint x: 57, endPoint y: 219, distance: 125.6
type textarea "Flatbread topped with melted Akawi cheese and chopped fresh parsley."
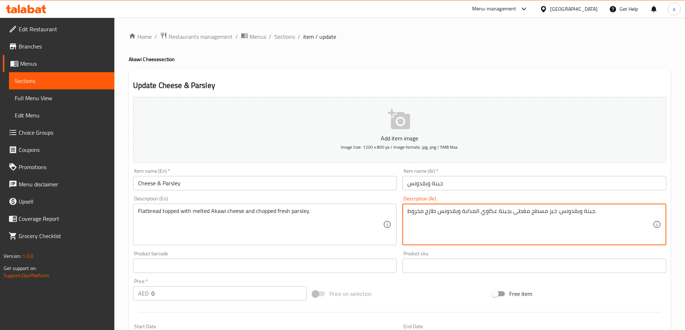
drag, startPoint x: 555, startPoint y: 213, endPoint x: 592, endPoint y: 220, distance: 38.1
click at [592, 220] on textarea "جبنة وبقدونس: خبز مسطح مغطى بجبنة عكاوي المذابة وبقدونس طازج مخروط." at bounding box center [529, 225] width 245 height 34
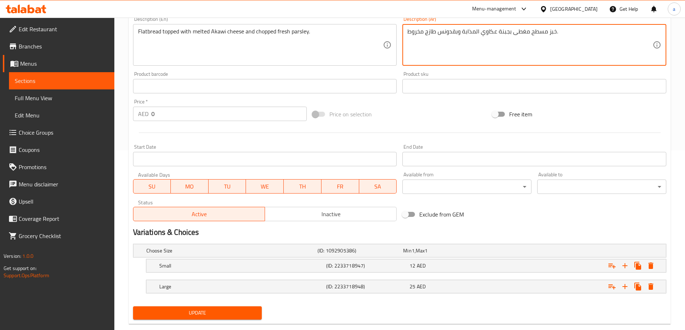
type textarea "خبز مسطح مغطى بجبنة عكاوي المذابة وبقدونس طازج مخروط."
click at [246, 312] on span "Update" at bounding box center [198, 313] width 118 height 9
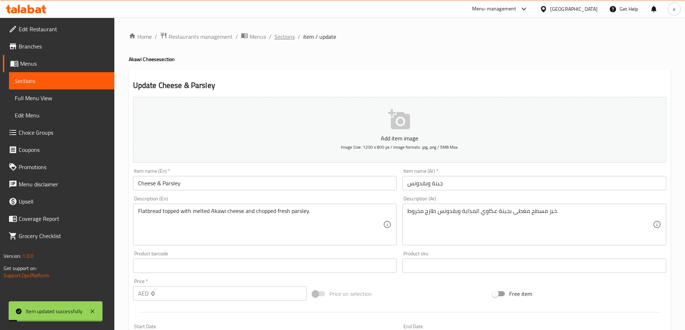
click at [281, 40] on span "Sections" at bounding box center [284, 36] width 20 height 9
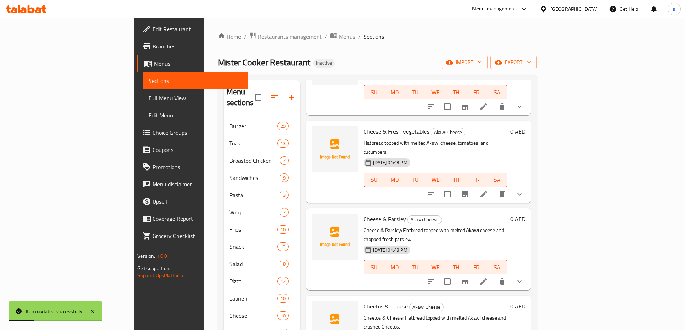
scroll to position [252, 0]
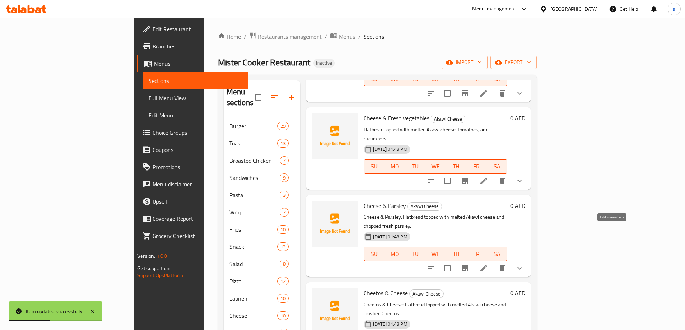
click at [488, 264] on icon at bounding box center [483, 268] width 9 height 9
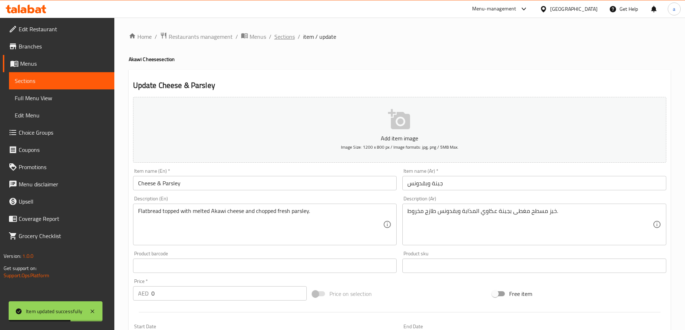
click at [280, 40] on span "Sections" at bounding box center [284, 36] width 20 height 9
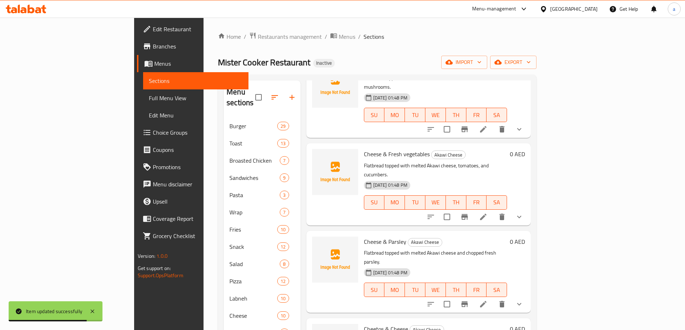
scroll to position [288, 0]
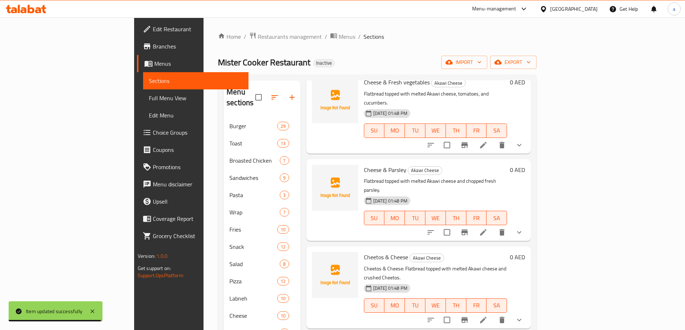
click at [487, 316] on icon at bounding box center [483, 320] width 9 height 9
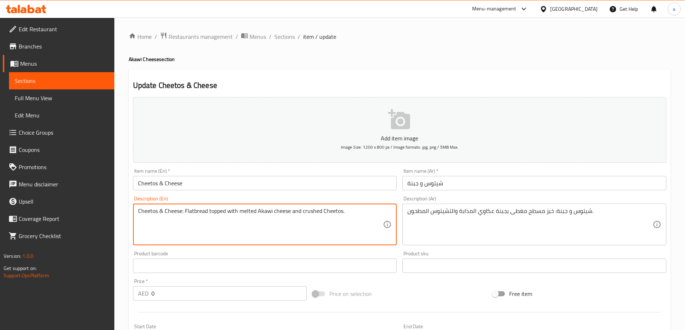
drag, startPoint x: 185, startPoint y: 214, endPoint x: 119, endPoint y: 220, distance: 66.8
type textarea "Flatbread topped with melted Akawi cheese and crushed Cheetos."
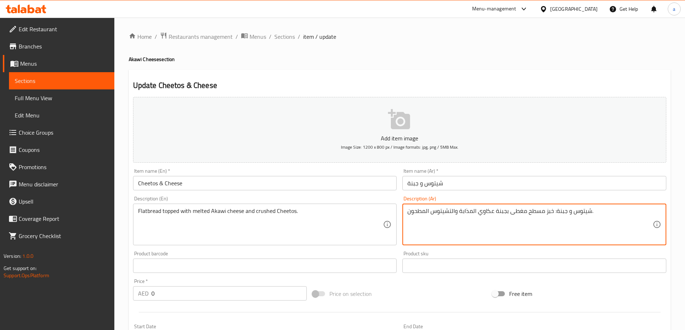
drag, startPoint x: 553, startPoint y: 212, endPoint x: 590, endPoint y: 216, distance: 36.5
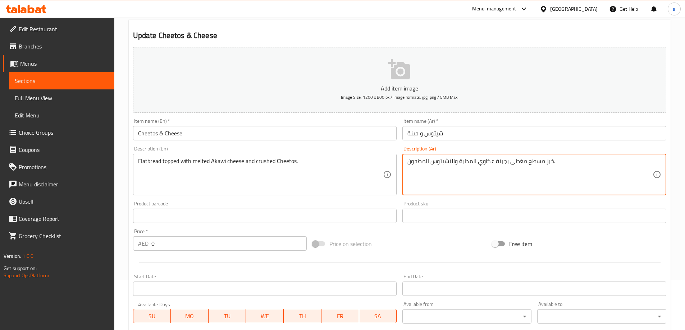
scroll to position [180, 0]
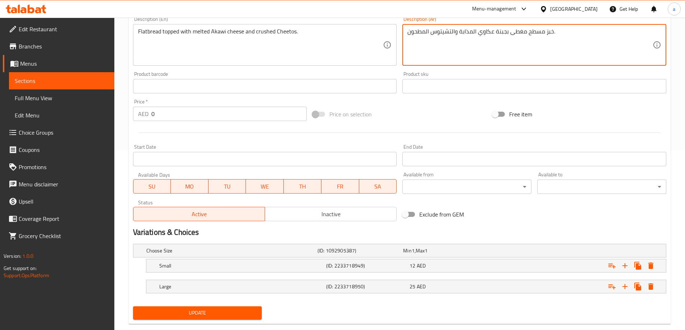
type textarea "خبز مسطح مغطى بجبنة عكاوي المذابة والتشيتوس المطحون."
click at [244, 314] on span "Update" at bounding box center [198, 313] width 118 height 9
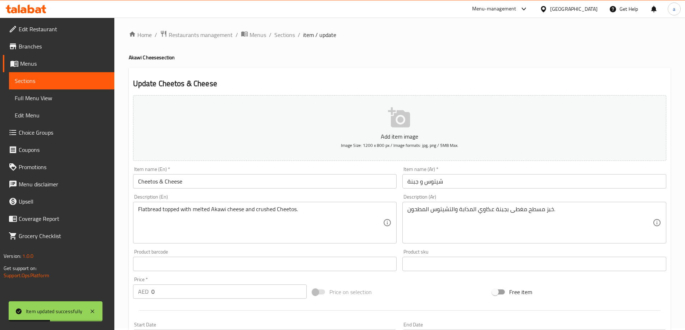
scroll to position [0, 0]
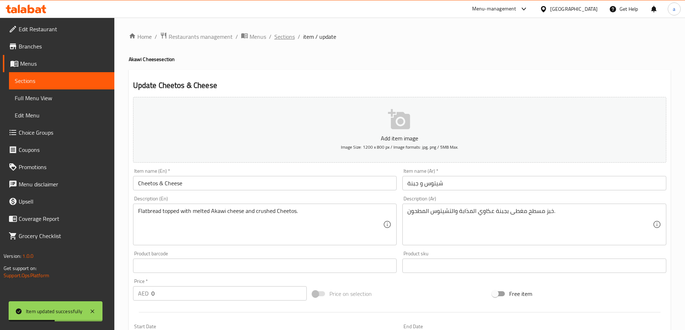
click at [284, 36] on span "Sections" at bounding box center [284, 36] width 20 height 9
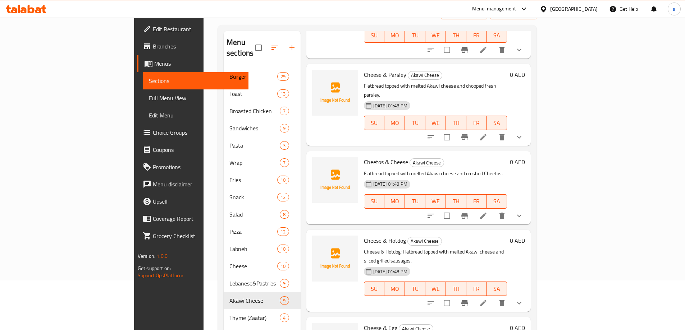
scroll to position [144, 0]
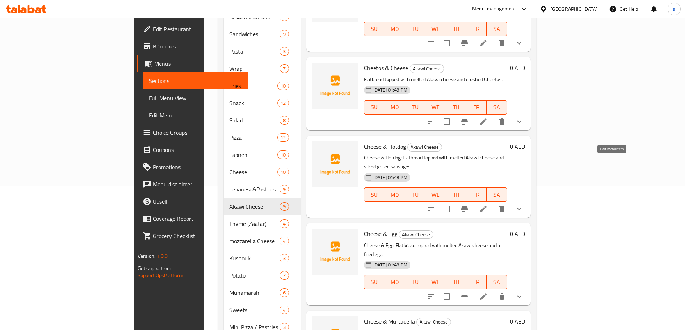
click at [487, 205] on icon at bounding box center [483, 209] width 9 height 9
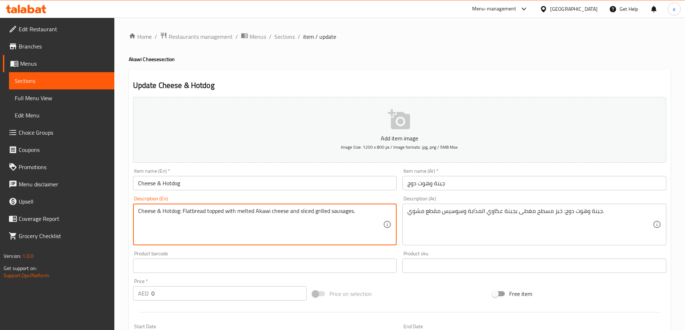
drag, startPoint x: 183, startPoint y: 211, endPoint x: 74, endPoint y: 211, distance: 108.2
type textarea "Flatbread topped with melted Akawi cheese and sliced grilled sausages."
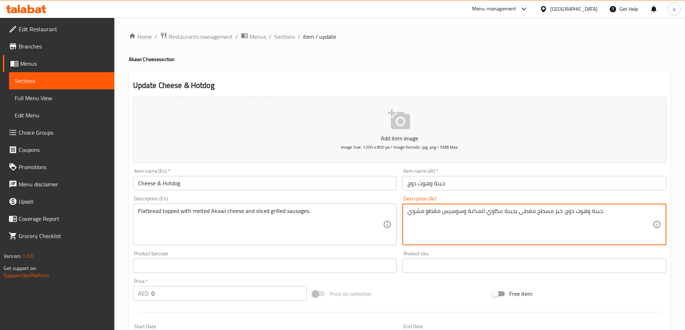
drag, startPoint x: 560, startPoint y: 214, endPoint x: 601, endPoint y: 220, distance: 41.1
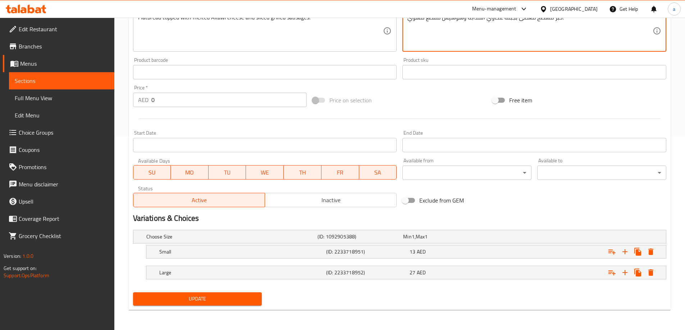
type textarea "خبز مسطح مغطى بجبنة عكاوي المذابة وسوسيس مقطع مشوي."
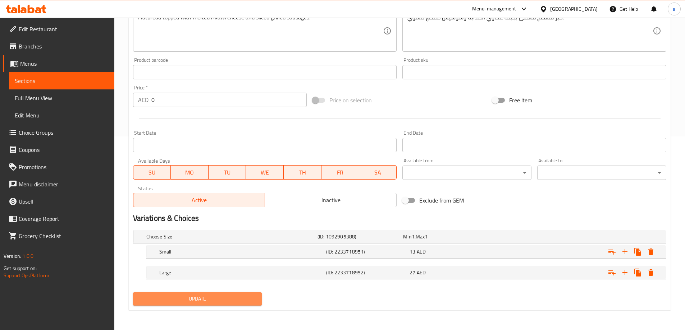
click at [183, 295] on span "Update" at bounding box center [198, 299] width 118 height 9
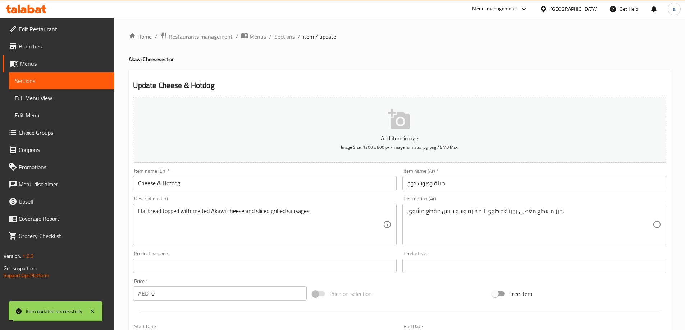
click at [283, 38] on span "Sections" at bounding box center [284, 36] width 20 height 9
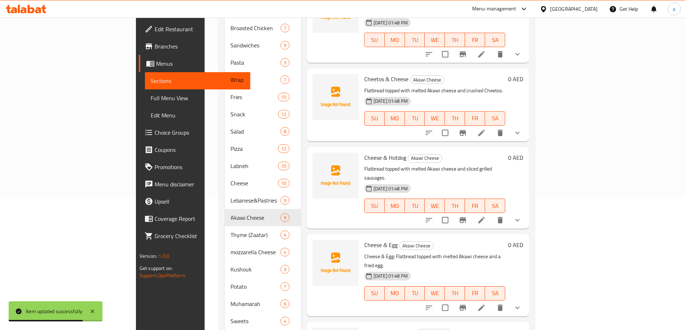
scroll to position [162, 0]
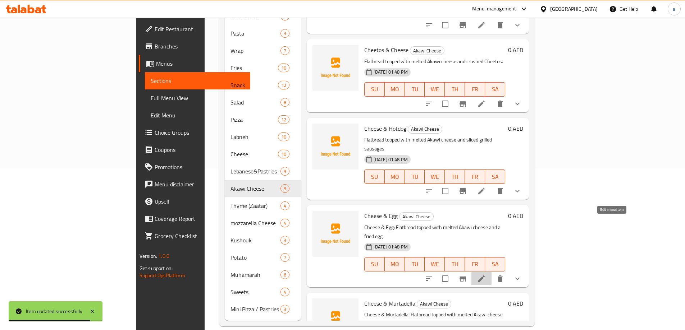
click at [486, 275] on icon at bounding box center [481, 279] width 9 height 9
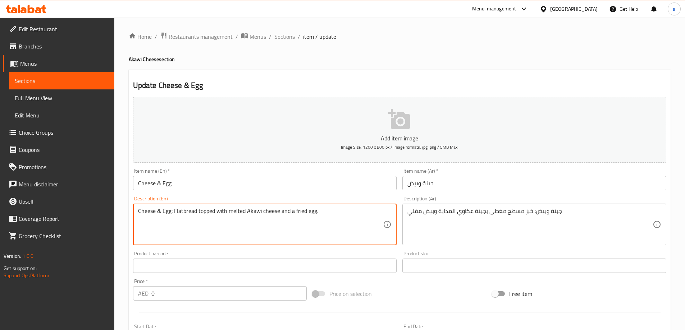
drag, startPoint x: 173, startPoint y: 212, endPoint x: 125, endPoint y: 215, distance: 47.9
type textarea "Flatbread topped with melted Akawi cheese and a fried egg."
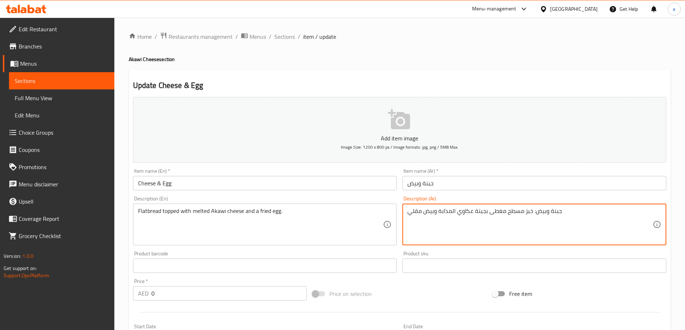
drag, startPoint x: 531, startPoint y: 213, endPoint x: 561, endPoint y: 218, distance: 31.3
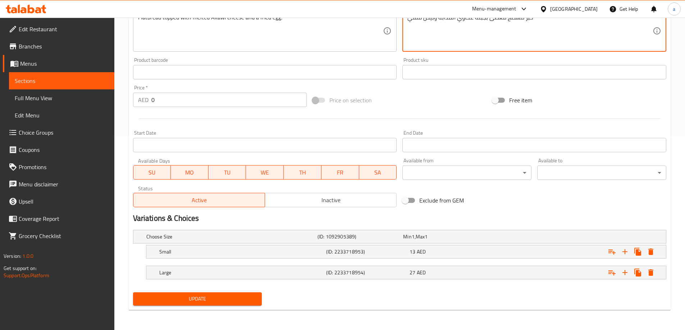
type textarea "خبز مسطح مغطى بجبنة عكاوي المذابة وبيض مقلي"
click at [222, 304] on button "Update" at bounding box center [197, 299] width 129 height 13
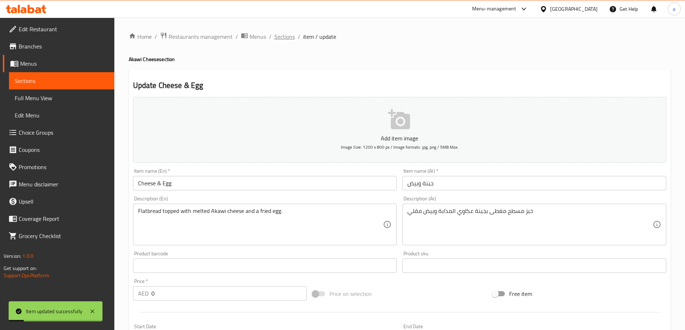
click at [281, 38] on span "Sections" at bounding box center [284, 36] width 20 height 9
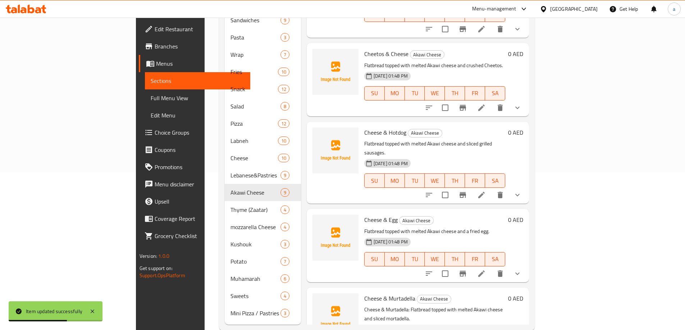
scroll to position [162, 0]
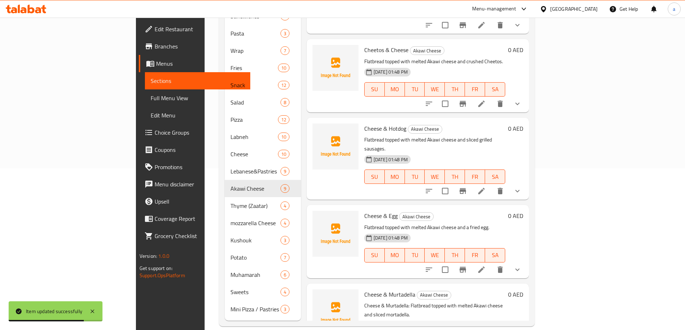
click at [549, 261] on div "Home / Restaurants management / Menus / Sections Mister Cooker Restaurant Inact…" at bounding box center [377, 98] width 344 height 485
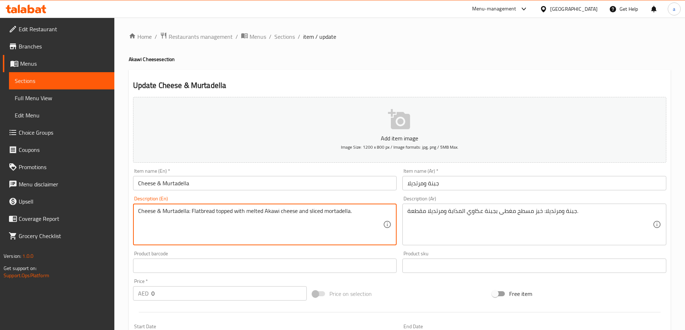
drag, startPoint x: 191, startPoint y: 212, endPoint x: 87, endPoint y: 213, distance: 103.5
type textarea "Flatbread topped with melted Akawi cheese and sliced mortadella."
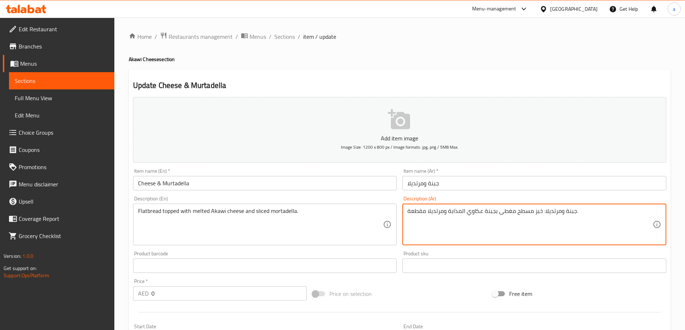
drag, startPoint x: 540, startPoint y: 212, endPoint x: 574, endPoint y: 220, distance: 34.6
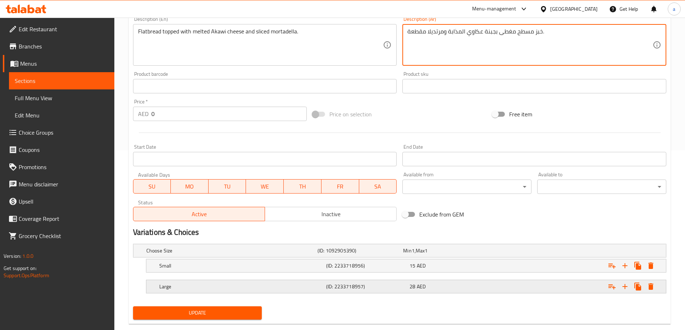
type textarea "خبز مسطح مغطى بجبنة عكاوي المذابة ومرتديلا مقطعة."
click at [207, 309] on span "Update" at bounding box center [198, 313] width 118 height 9
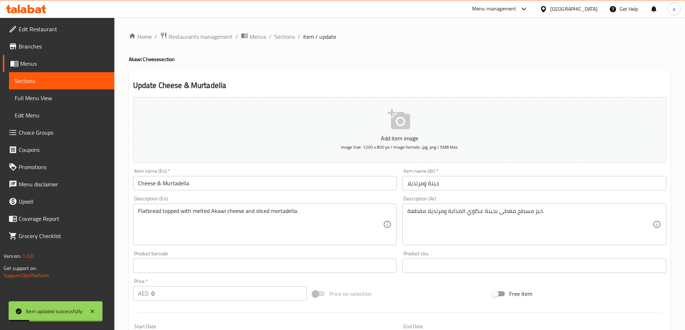
click at [280, 36] on span "Sections" at bounding box center [284, 36] width 20 height 9
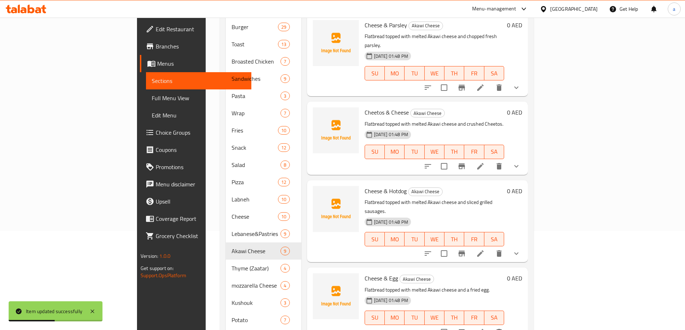
scroll to position [162, 0]
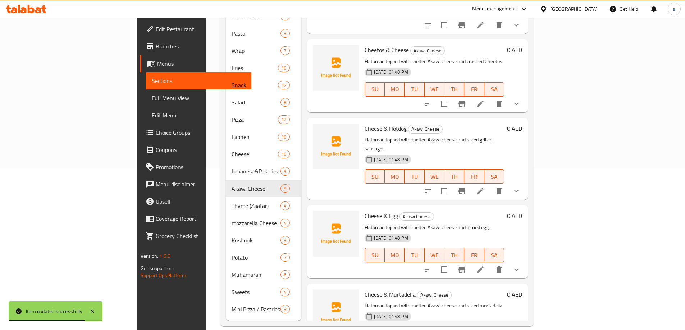
click at [458, 290] on h6 "Cheese & Murtadella Akawi Cheese" at bounding box center [433, 295] width 139 height 10
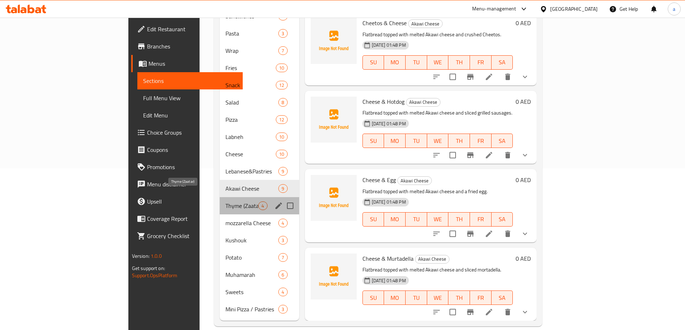
click at [225, 202] on span "Thyme (Zaatar)" at bounding box center [241, 206] width 33 height 9
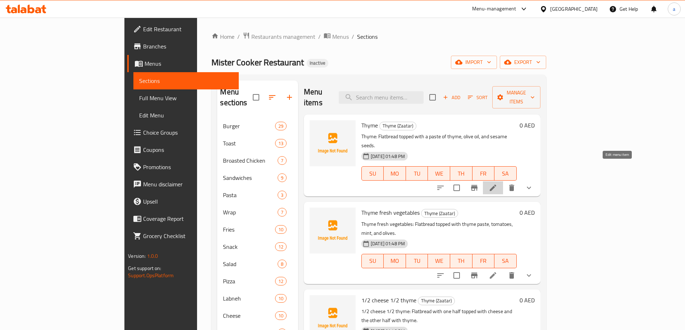
click at [496, 185] on icon at bounding box center [493, 188] width 6 height 6
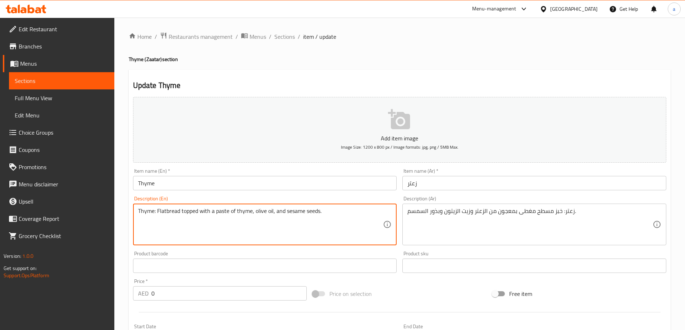
drag, startPoint x: 156, startPoint y: 214, endPoint x: 94, endPoint y: 219, distance: 62.3
type textarea "Flatbread topped with a paste of thyme, olive oil, and sesame seeds."
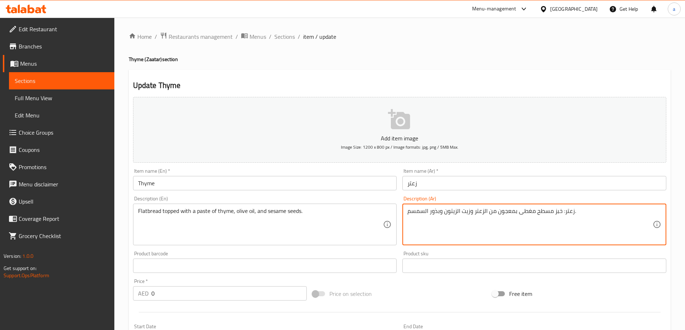
drag, startPoint x: 561, startPoint y: 213, endPoint x: 573, endPoint y: 215, distance: 12.1
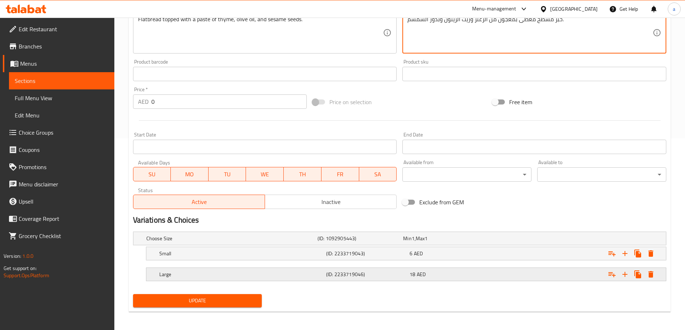
scroll to position [194, 0]
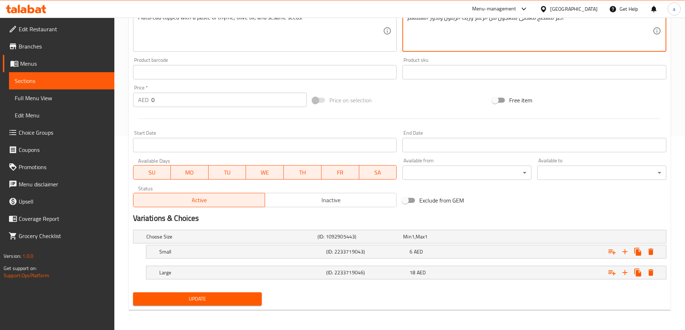
type textarea "خبز مسطح مغطى بمعجون من الزعتر وزيت الزيتون وبذور السمسم."
click at [230, 298] on span "Update" at bounding box center [198, 299] width 118 height 9
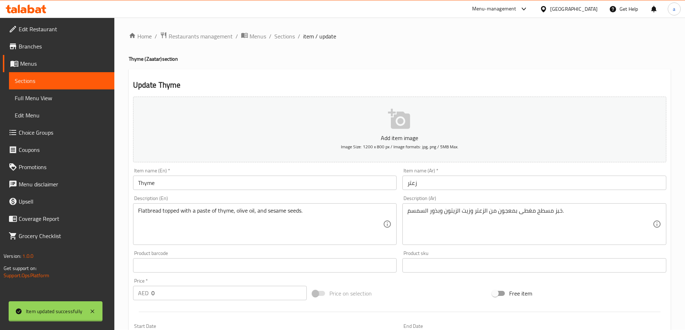
scroll to position [0, 0]
click at [278, 40] on span "Sections" at bounding box center [284, 36] width 20 height 9
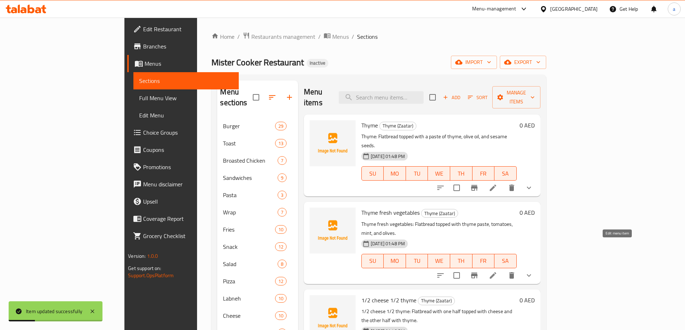
click at [497, 271] on icon at bounding box center [493, 275] width 9 height 9
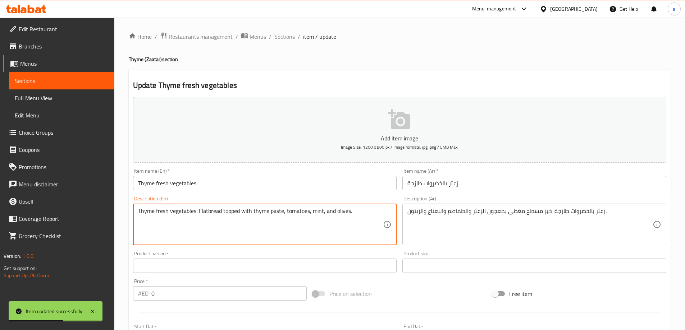
drag, startPoint x: 198, startPoint y: 212, endPoint x: 130, endPoint y: 219, distance: 68.3
type textarea "Flatbread topped with thyme paste, tomatoes, mint, and olives."
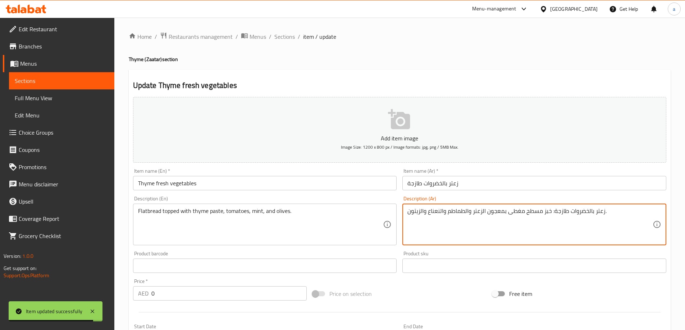
drag, startPoint x: 551, startPoint y: 214, endPoint x: 605, endPoint y: 220, distance: 54.7
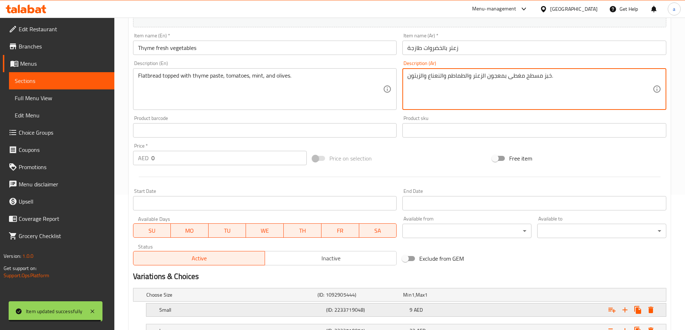
scroll to position [194, 0]
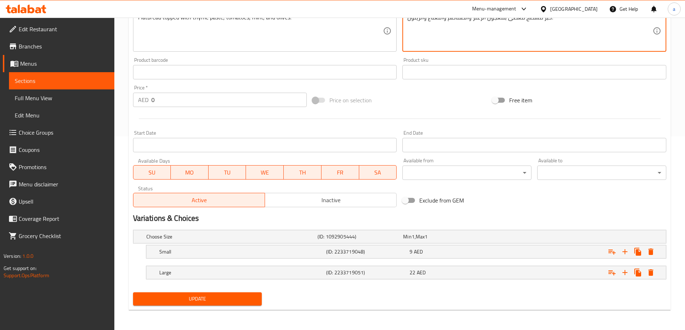
type textarea "خبز مسطح مغطى بمعجون الزعتر والطماطم والنعناع والزيتون."
click at [212, 297] on span "Update" at bounding box center [198, 299] width 118 height 9
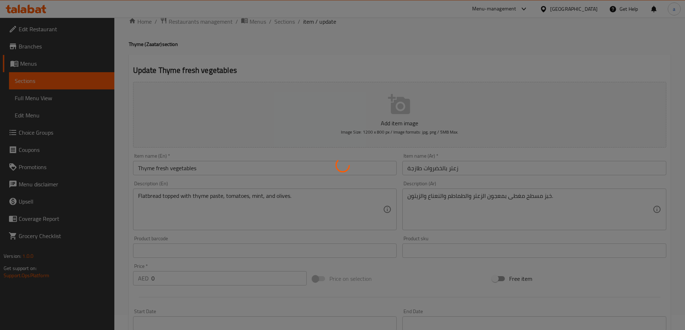
scroll to position [0, 0]
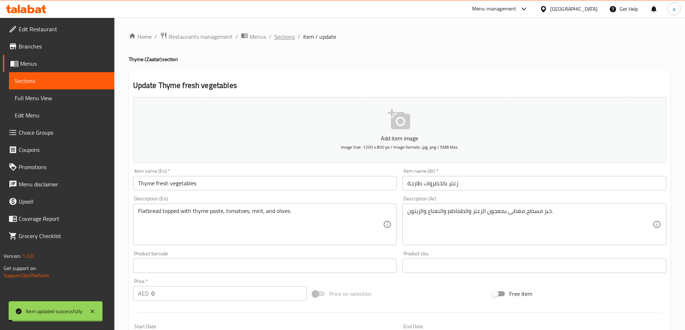
click at [285, 36] on span "Sections" at bounding box center [284, 36] width 20 height 9
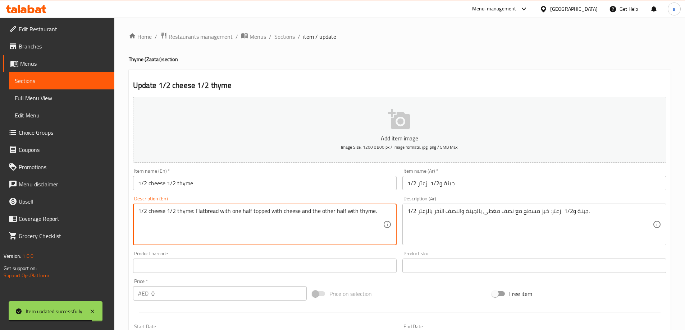
drag, startPoint x: 194, startPoint y: 212, endPoint x: 130, endPoint y: 216, distance: 63.7
type textarea "Flatbread with one half topped with cheese and the other half with thyme."
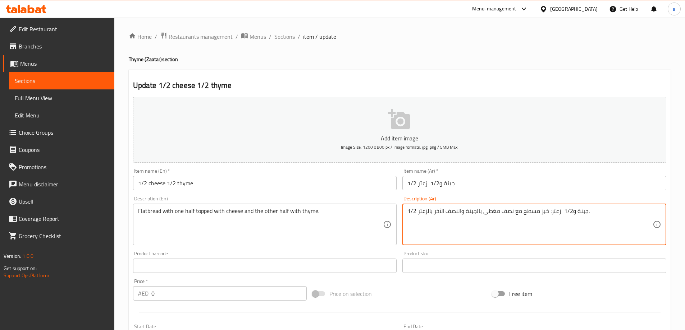
drag, startPoint x: 547, startPoint y: 214, endPoint x: 586, endPoint y: 221, distance: 40.2
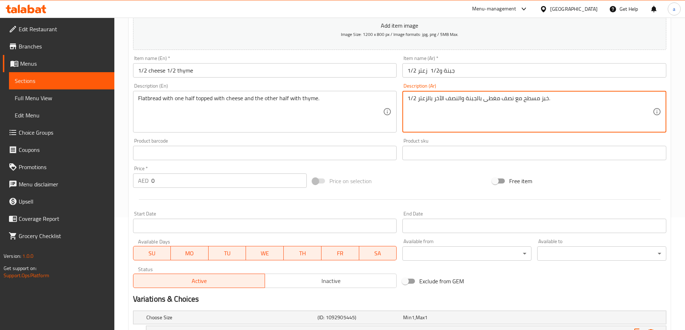
scroll to position [180, 0]
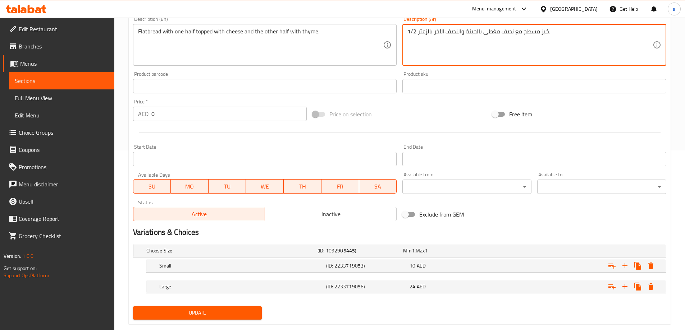
type textarea "1/2 خبز مسطح مع نصف مغطى بالجبنة والنصف الآخر بالزعتر."
click at [192, 313] on span "Update" at bounding box center [198, 313] width 118 height 9
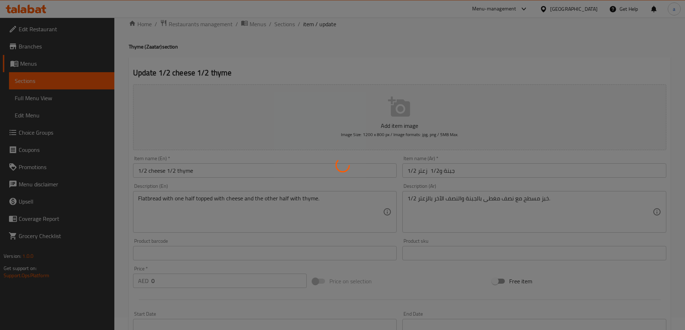
scroll to position [0, 0]
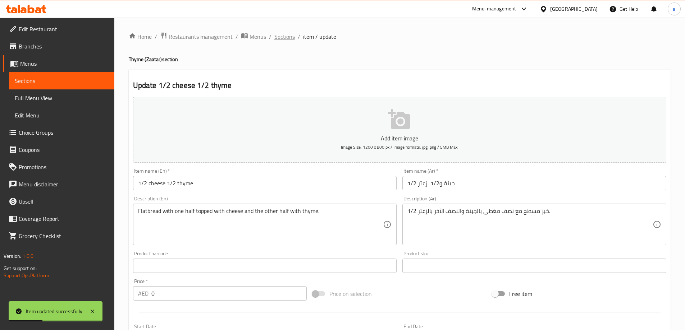
click at [282, 41] on span "Sections" at bounding box center [284, 36] width 20 height 9
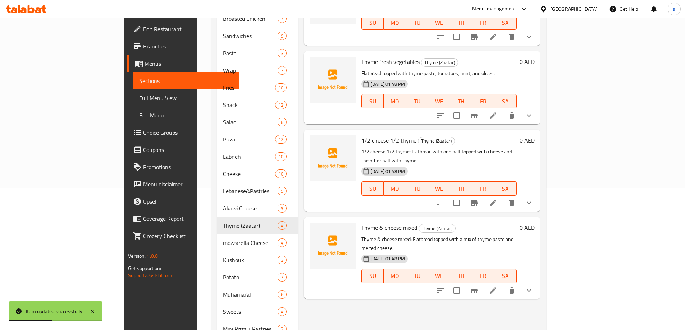
scroll to position [144, 0]
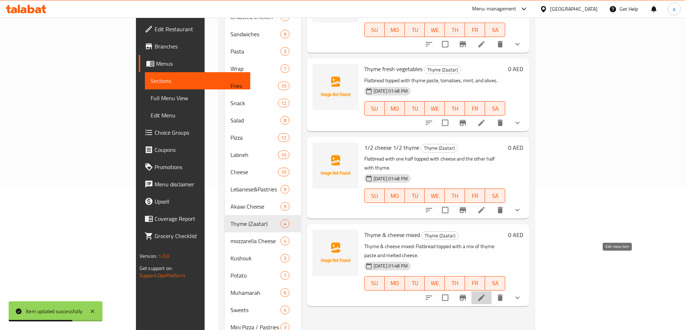
click at [486, 294] on icon at bounding box center [481, 298] width 9 height 9
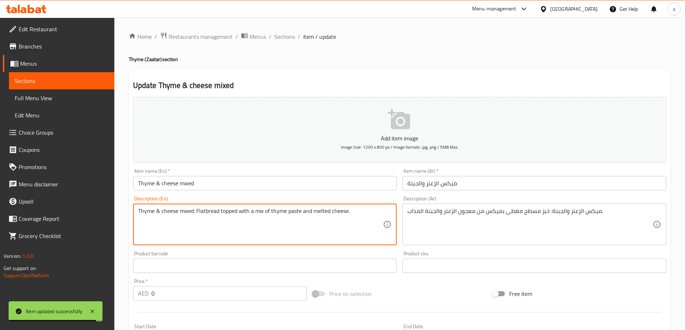
drag, startPoint x: 196, startPoint y: 215, endPoint x: 104, endPoint y: 215, distance: 92.0
drag, startPoint x: 196, startPoint y: 211, endPoint x: 138, endPoint y: 216, distance: 58.8
click at [138, 216] on textarea "Thyme & cheese mixed: Flatbread topped with a mix of thyme paste and melted che…" at bounding box center [260, 225] width 245 height 34
type textarea "Flatbread topped with a mix of thyme paste and melted cheese."
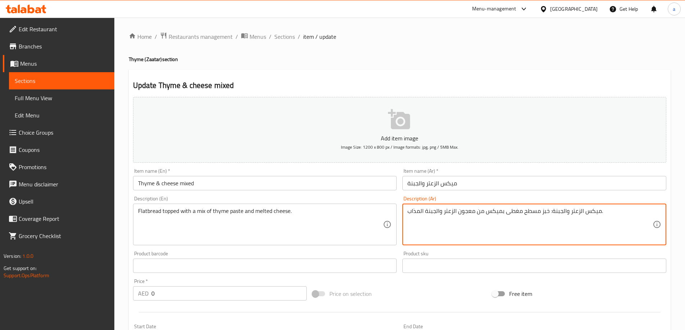
drag, startPoint x: 548, startPoint y: 212, endPoint x: 600, endPoint y: 221, distance: 52.4
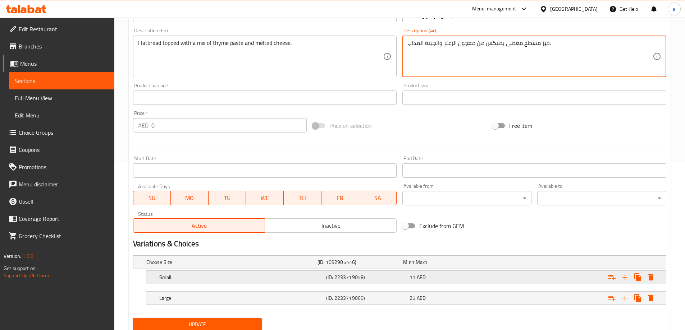
scroll to position [194, 0]
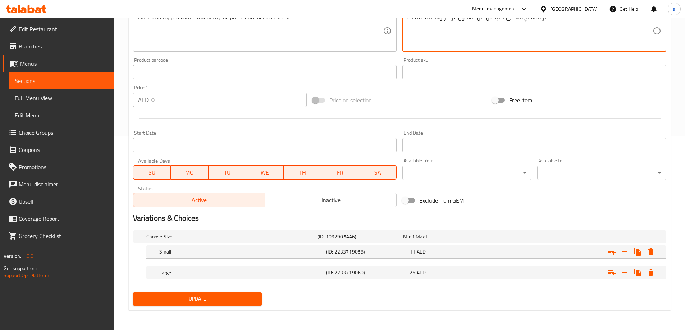
type textarea "خبز مسطح مغطى بميكس من معجون الزعتر والجبنة المذاب."
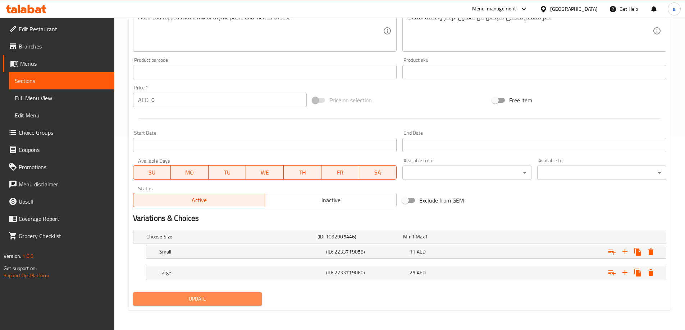
click at [202, 294] on button "Update" at bounding box center [197, 299] width 129 height 13
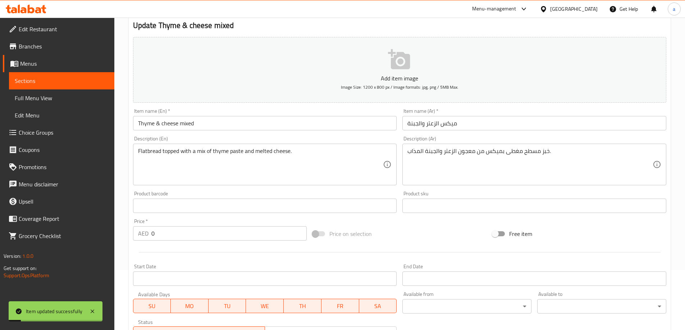
scroll to position [0, 0]
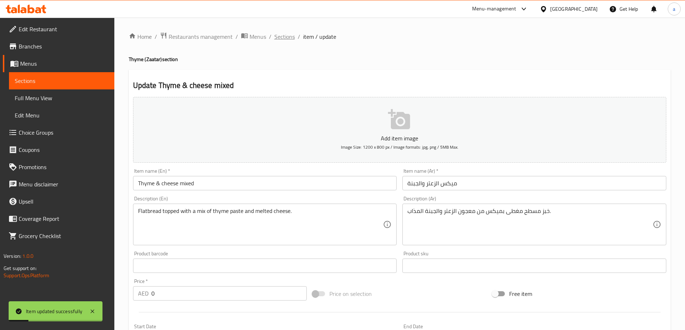
click at [279, 37] on span "Sections" at bounding box center [284, 36] width 20 height 9
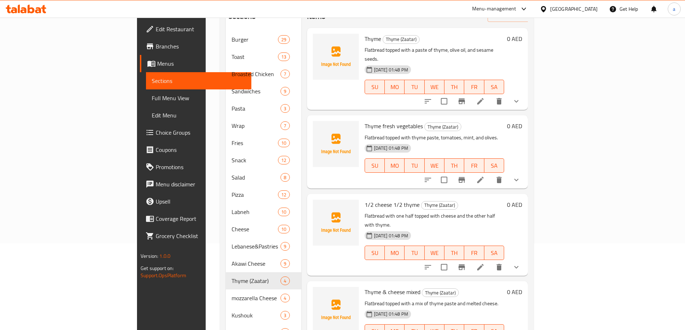
scroll to position [144, 0]
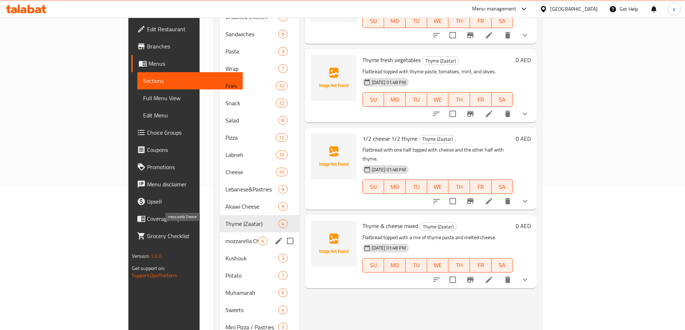
click at [225, 237] on span "mozzarella Cheese" at bounding box center [241, 241] width 33 height 9
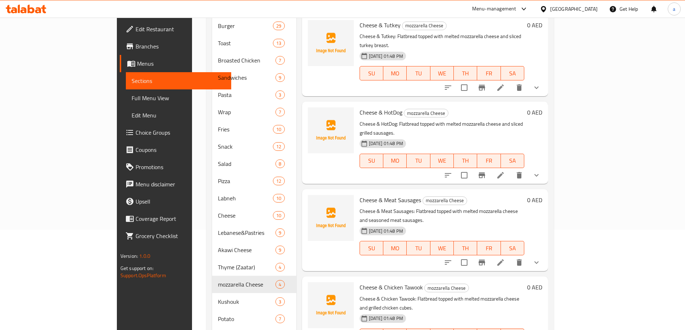
scroll to position [36, 0]
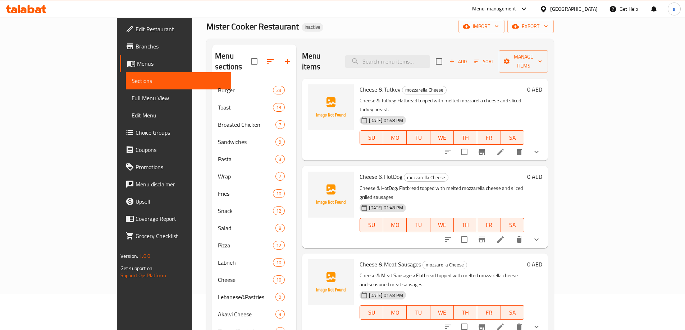
click at [510, 146] on li at bounding box center [500, 152] width 20 height 13
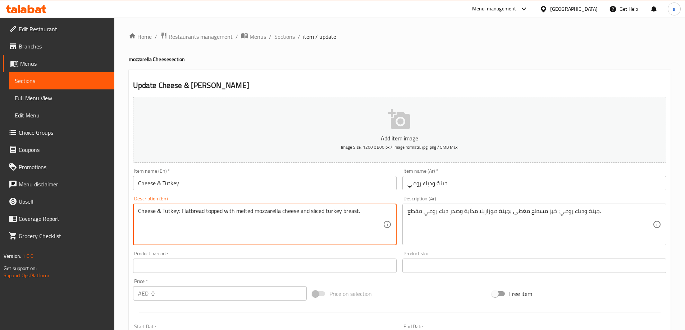
drag, startPoint x: 180, startPoint y: 212, endPoint x: 89, endPoint y: 215, distance: 91.4
click at [181, 211] on textarea "Cheese & Tutkey: Flatbread topped with melted mozzarella cheese and sliced turk…" at bounding box center [260, 225] width 245 height 34
type textarea "Flatbread topped with melted mozzarella cheese and sliced turkey breast."
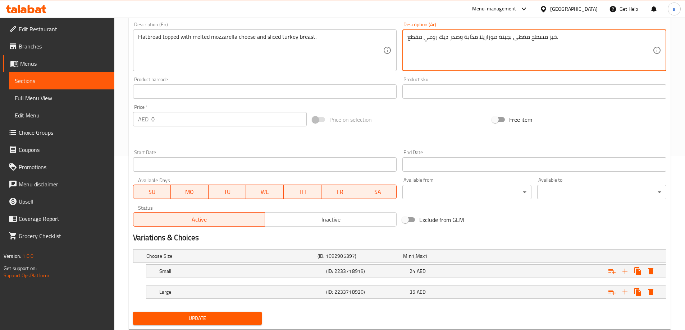
scroll to position [194, 0]
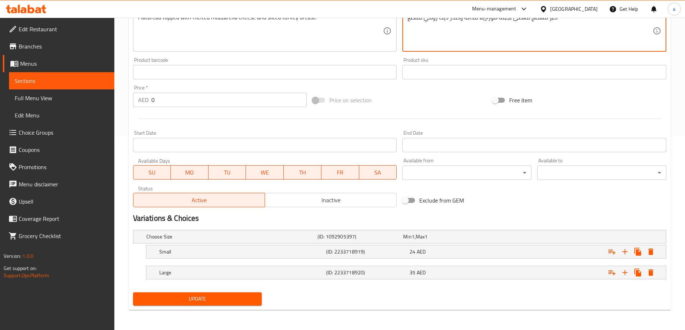
type textarea "خبز مسطح مغطى بجبنة موزاريلا مذابة وصدر ديك رومي مقطع."
click at [198, 297] on span "Update" at bounding box center [198, 299] width 118 height 9
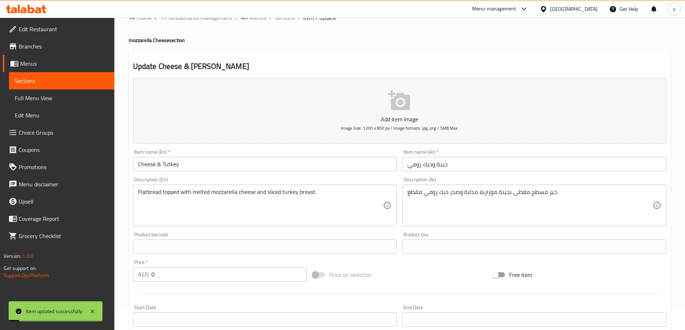
scroll to position [0, 0]
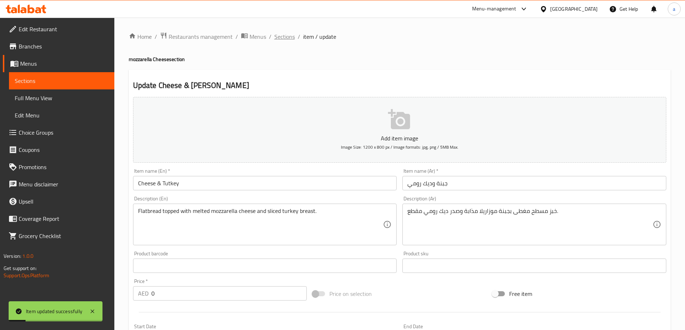
click at [286, 38] on span "Sections" at bounding box center [284, 36] width 20 height 9
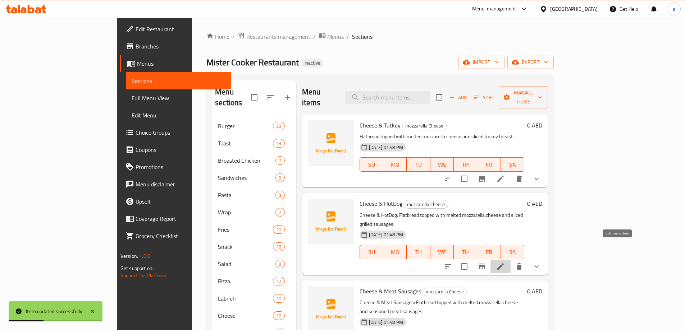
click at [505, 262] on icon at bounding box center [500, 266] width 9 height 9
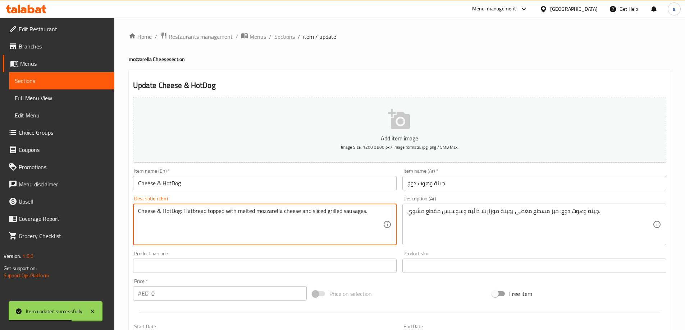
drag, startPoint x: 183, startPoint y: 212, endPoint x: 67, endPoint y: 214, distance: 116.1
type textarea "Flatbread topped with melted mozzarella cheese and sliced grilled sausages."
drag, startPoint x: 556, startPoint y: 211, endPoint x: 603, endPoint y: 235, distance: 53.1
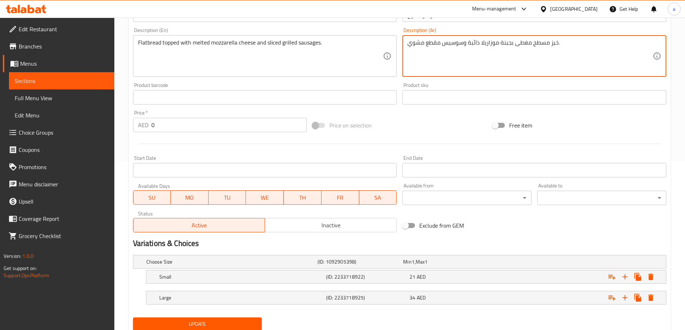
scroll to position [194, 0]
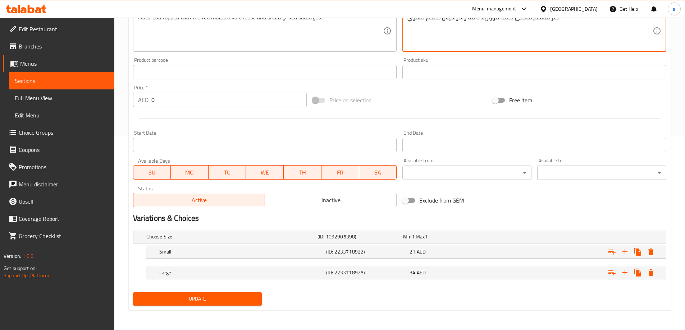
type textarea "خبز مسطح مغطى بجبنة موزاريلا ذائبة وسوسيس مقطع مشوي."
click at [201, 293] on button "Update" at bounding box center [197, 299] width 129 height 13
